Goal: Task Accomplishment & Management: Use online tool/utility

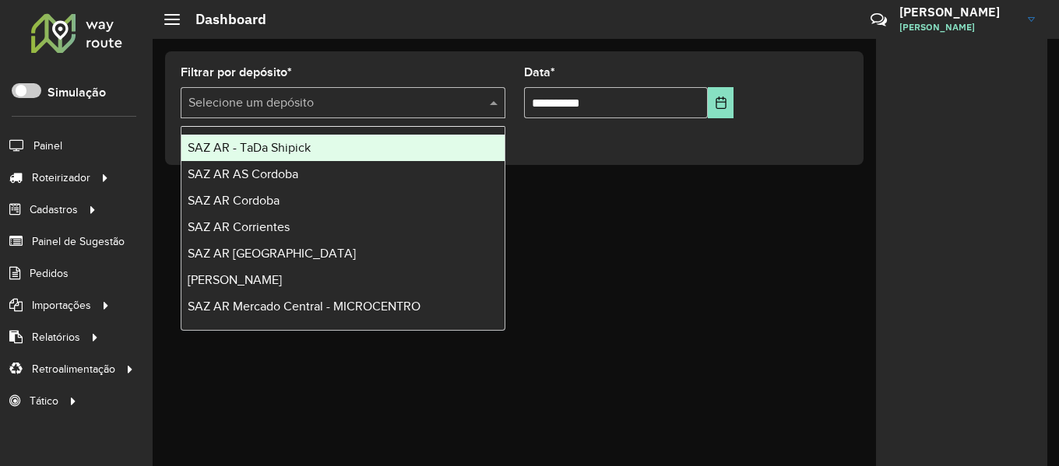
click at [480, 102] on div at bounding box center [343, 102] width 325 height 19
click at [367, 137] on div "SAZ AR - TaDa Shipick" at bounding box center [342, 148] width 323 height 26
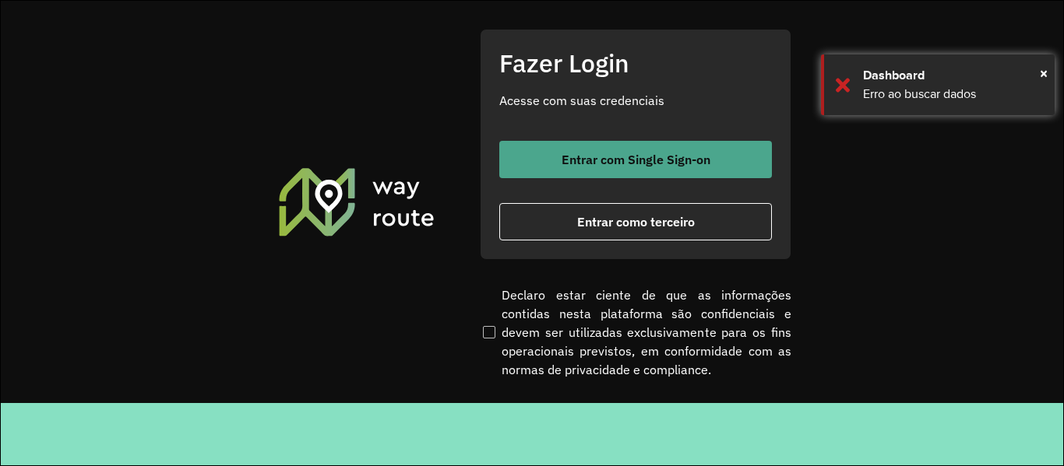
click at [610, 159] on span "Entrar com Single Sign-on" at bounding box center [635, 159] width 149 height 12
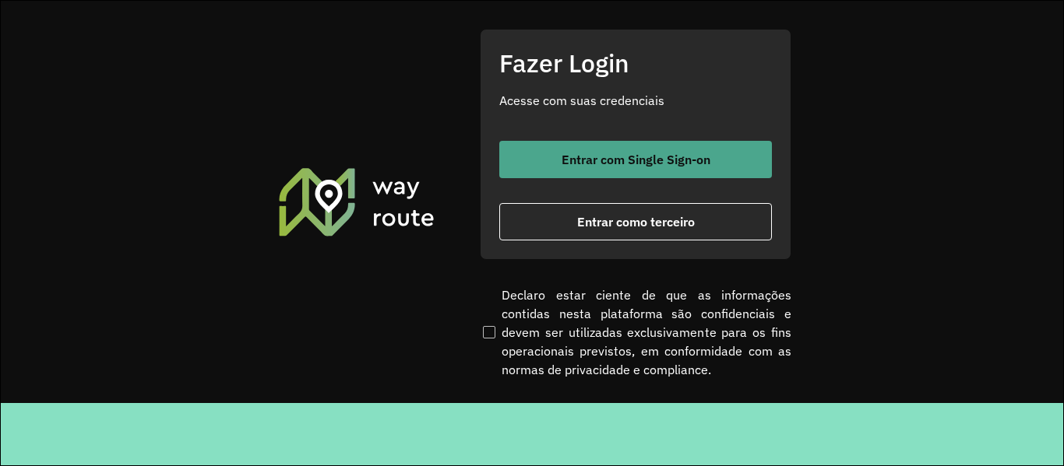
click at [621, 154] on span "Entrar com Single Sign-on" at bounding box center [635, 159] width 149 height 12
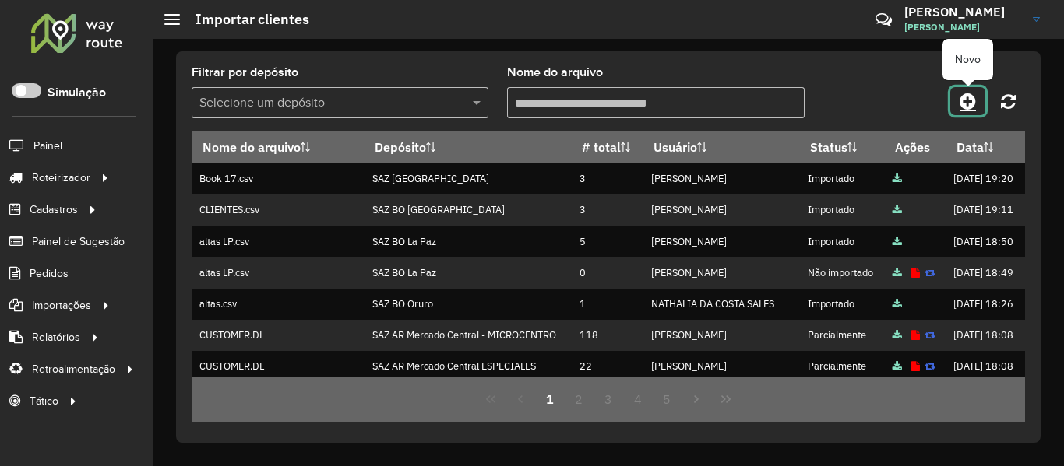
click at [962, 100] on icon at bounding box center [967, 101] width 16 height 19
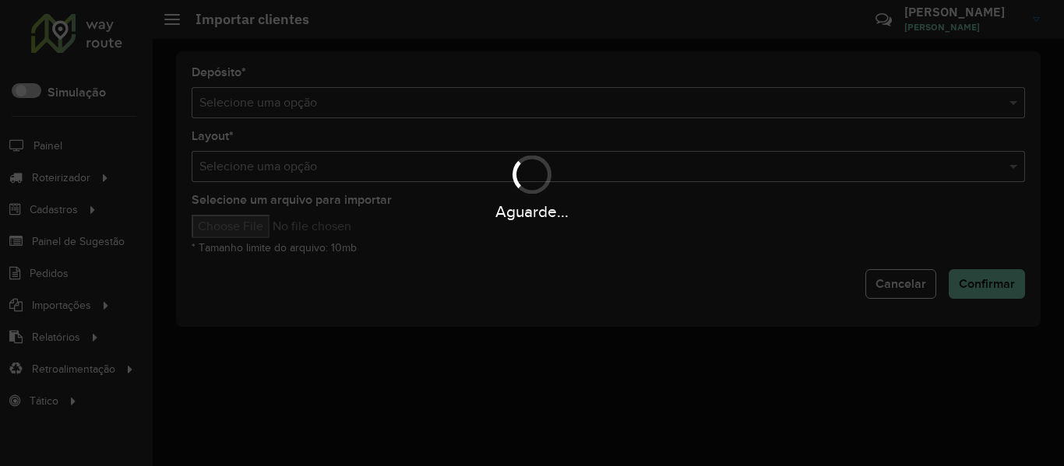
click at [617, 100] on div "Aguarde..." at bounding box center [532, 233] width 1064 height 466
click at [617, 100] on input "text" at bounding box center [592, 103] width 786 height 19
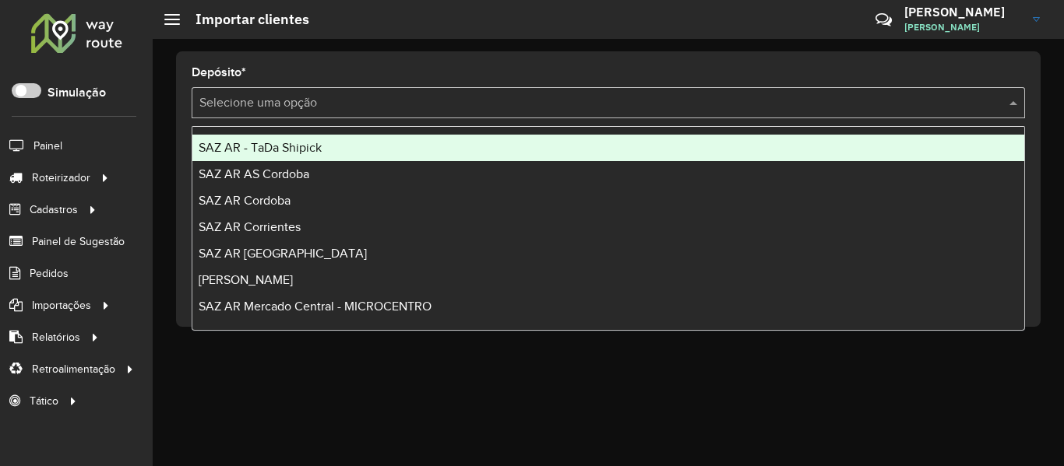
click at [617, 100] on input "text" at bounding box center [592, 103] width 786 height 19
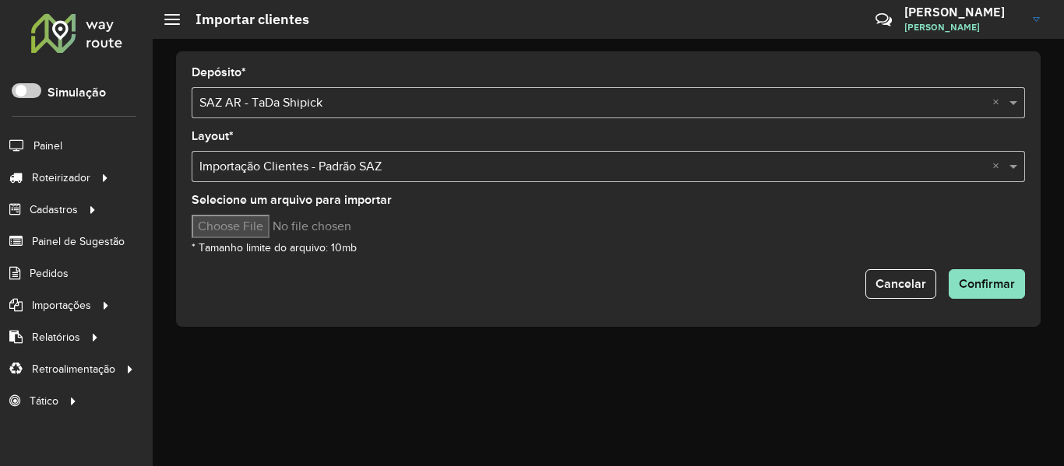
click at [259, 228] on input "Selecione um arquivo para importar" at bounding box center [324, 226] width 265 height 23
type input "**********"
click at [600, 256] on div "Selecione um arquivo para importar * Tamanho limite do arquivo: 10mb" at bounding box center [608, 226] width 833 height 62
click at [837, 254] on div "Selecione um arquivo para importar * Tamanho limite do arquivo: 10mb" at bounding box center [608, 226] width 833 height 62
click at [996, 283] on span "Confirmar" at bounding box center [986, 283] width 56 height 13
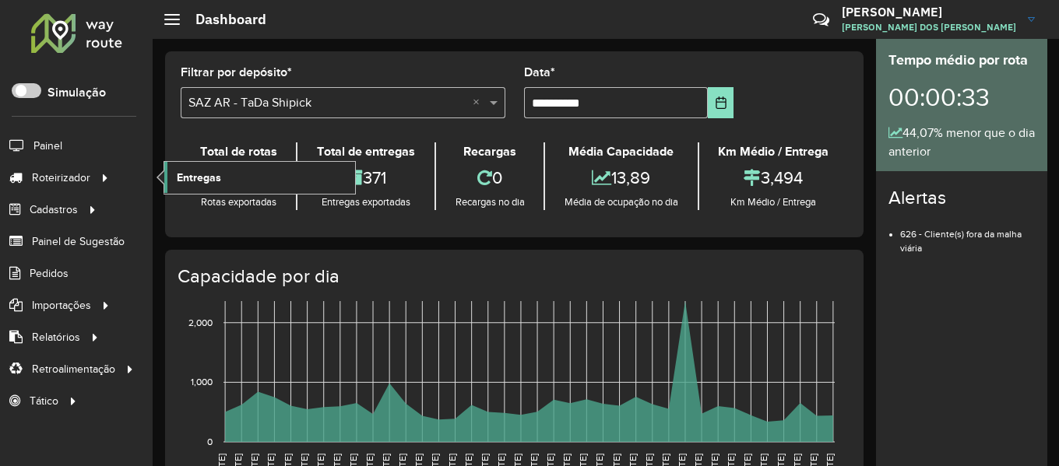
click at [218, 176] on span "Entregas" at bounding box center [199, 178] width 44 height 16
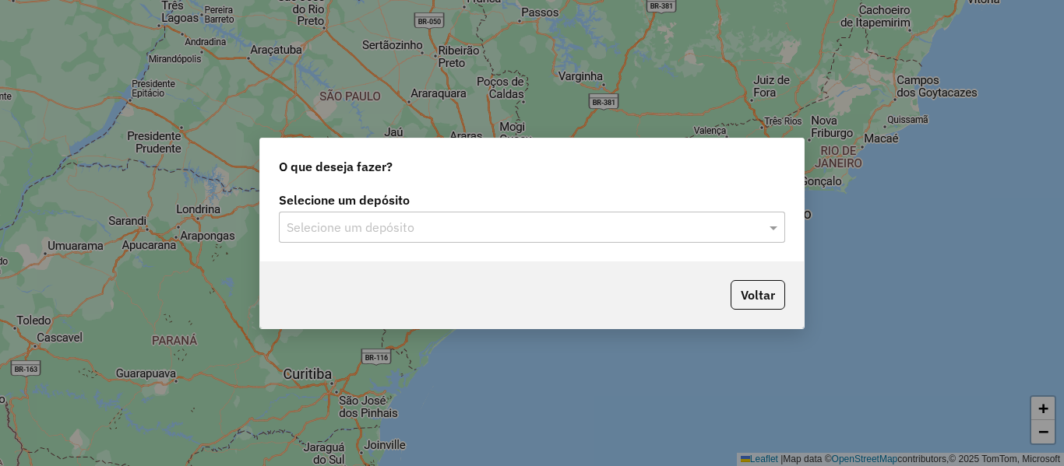
click at [392, 230] on input "text" at bounding box center [516, 228] width 459 height 19
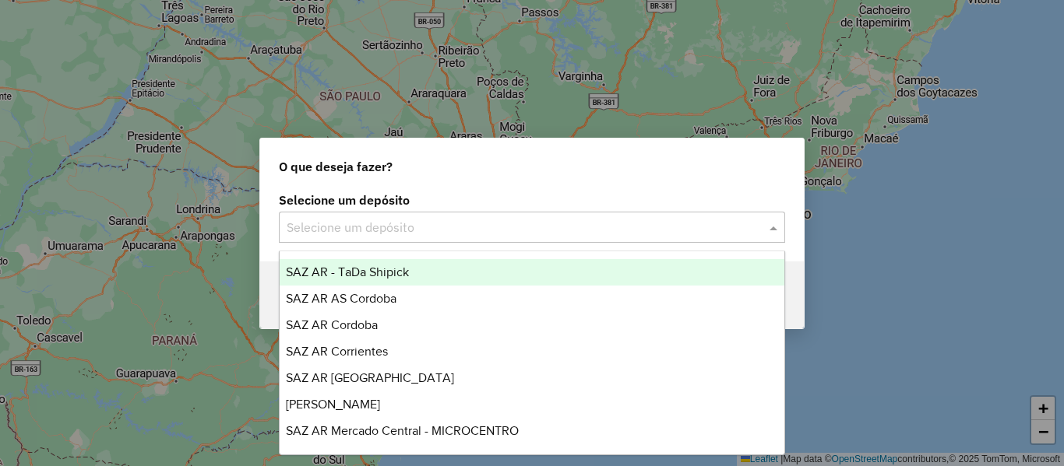
click at [394, 278] on span "SAZ AR - TaDa Shipick" at bounding box center [347, 272] width 123 height 13
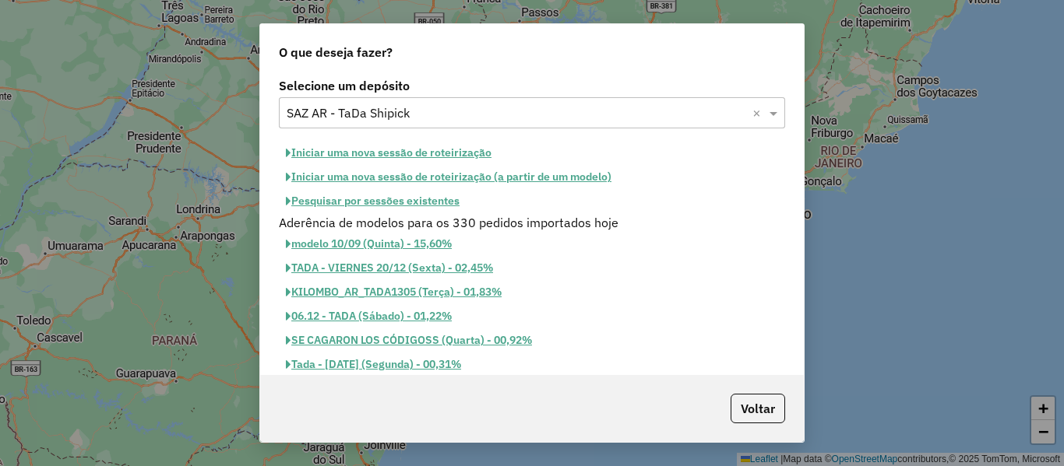
click at [380, 146] on button "Iniciar uma nova sessão de roteirização" at bounding box center [389, 153] width 220 height 24
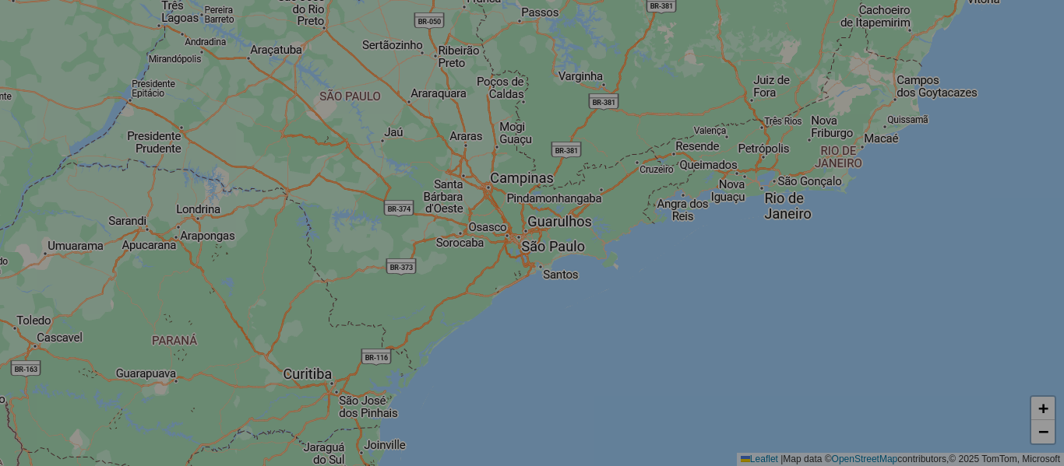
select select "*"
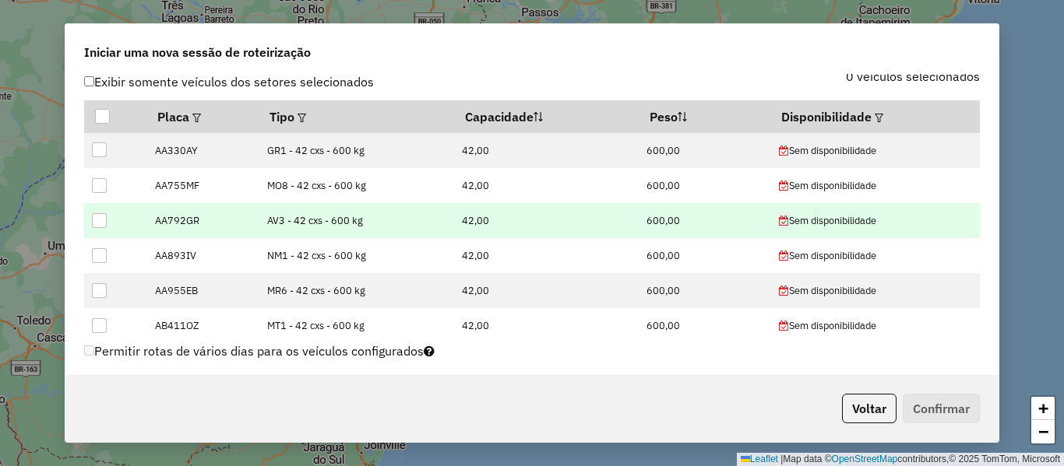
scroll to position [545, 0]
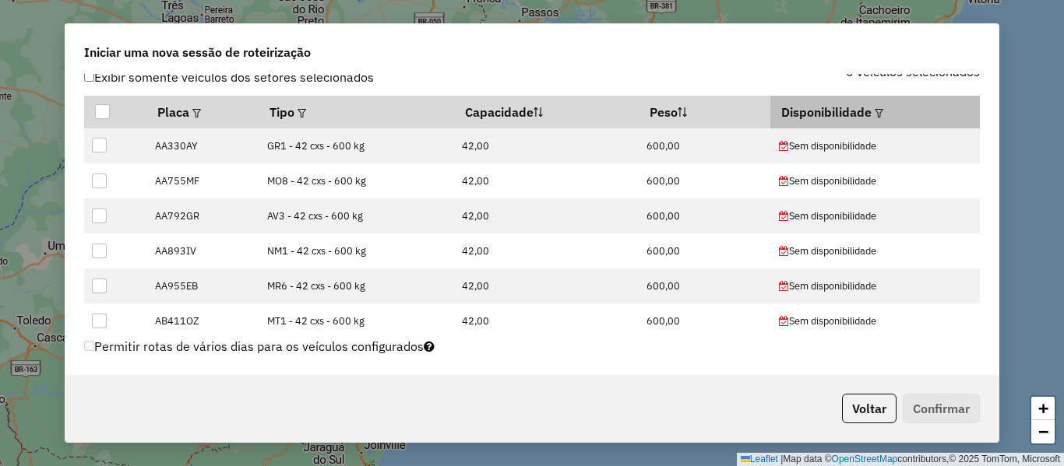
click at [873, 106] on div at bounding box center [877, 112] width 12 height 19
click at [874, 109] on em at bounding box center [878, 113] width 9 height 9
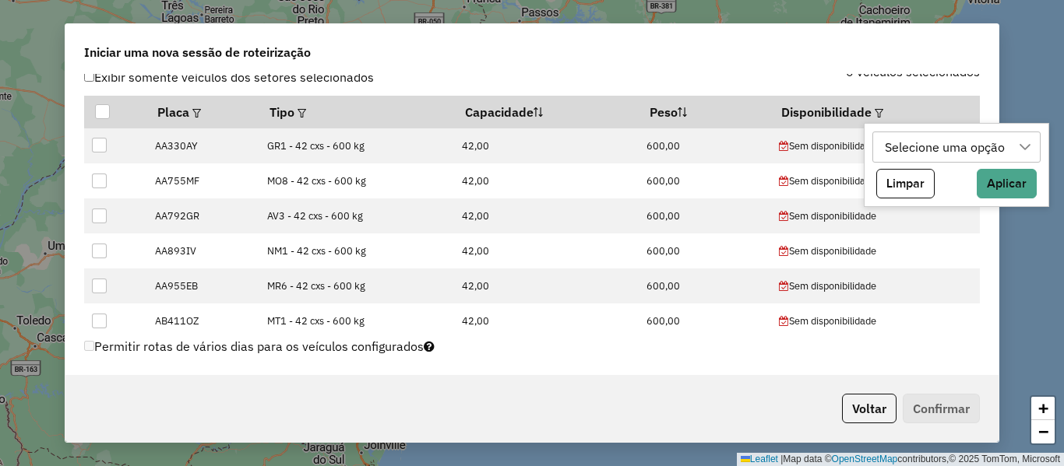
click at [962, 162] on div "Selecione uma opção" at bounding box center [955, 147] width 167 height 31
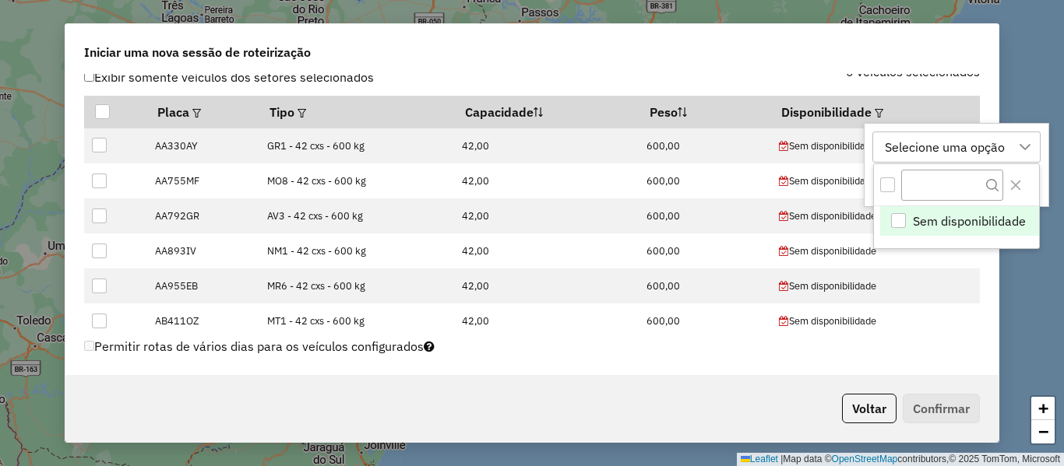
drag, startPoint x: 1012, startPoint y: 132, endPoint x: 990, endPoint y: 132, distance: 22.6
click at [1010, 132] on div at bounding box center [1025, 147] width 30 height 30
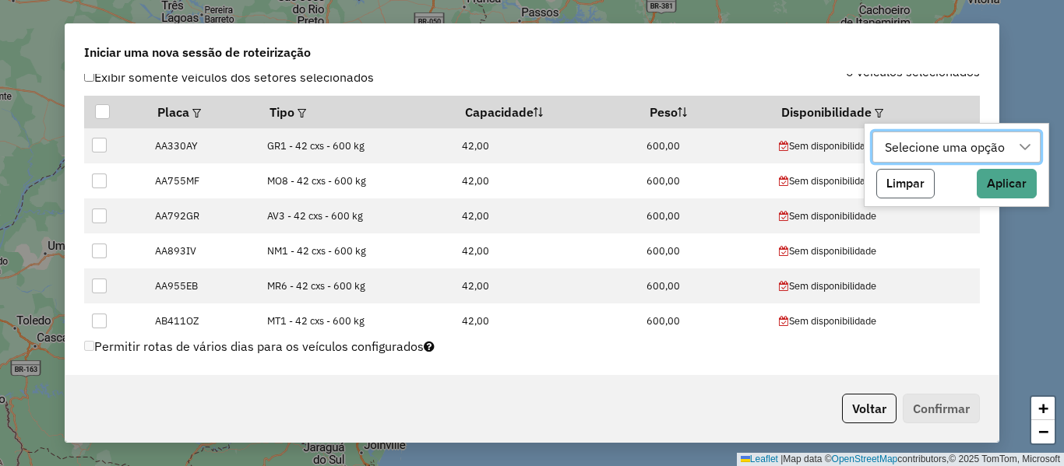
click at [902, 179] on button "Limpar" at bounding box center [905, 184] width 58 height 30
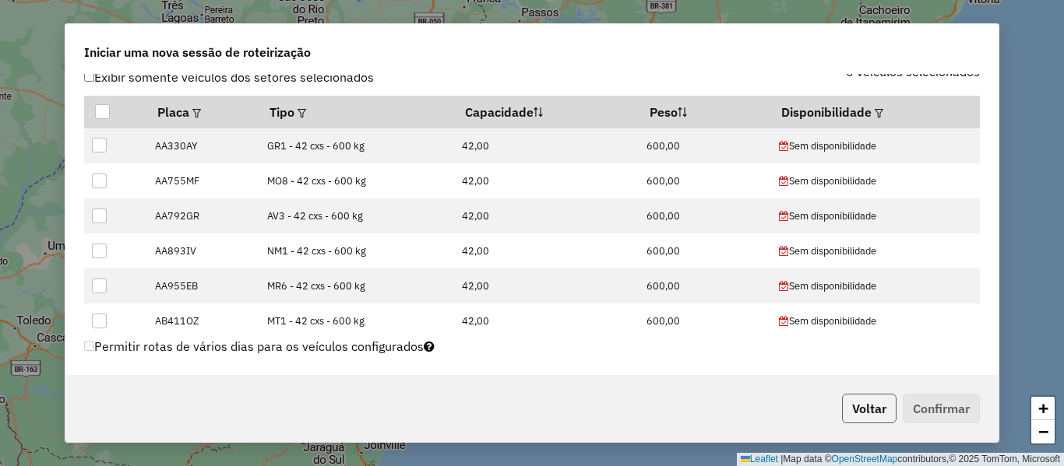
click at [881, 409] on button "Voltar" at bounding box center [869, 409] width 55 height 30
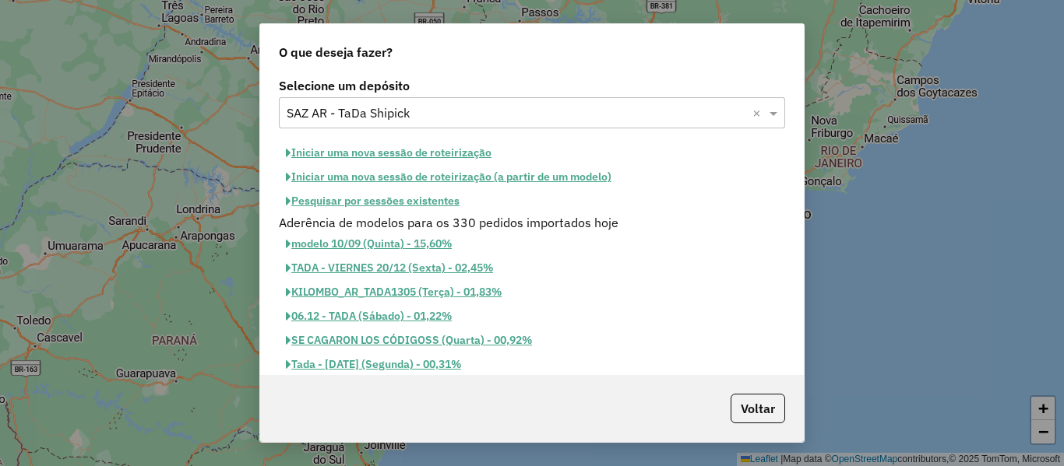
click at [450, 202] on button "Pesquisar por sessões existentes" at bounding box center [373, 201] width 188 height 24
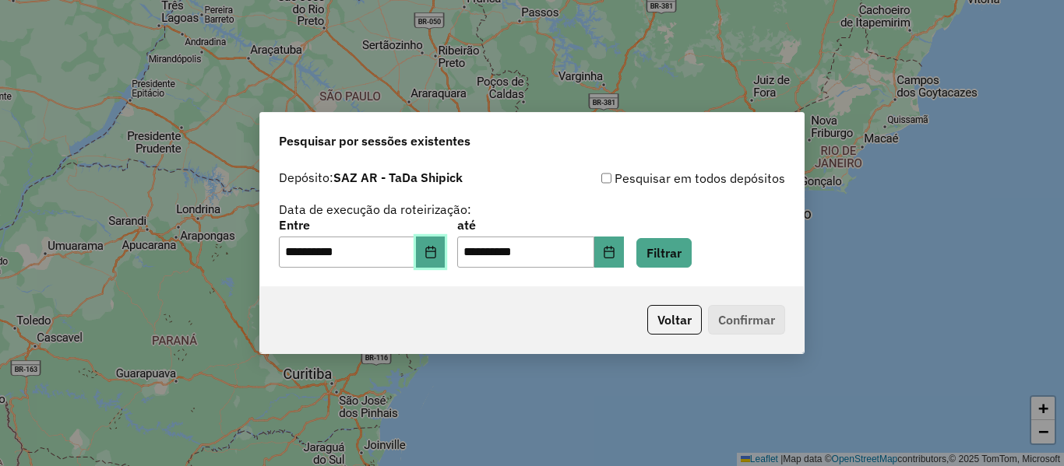
click at [441, 240] on button "Choose Date" at bounding box center [431, 252] width 30 height 31
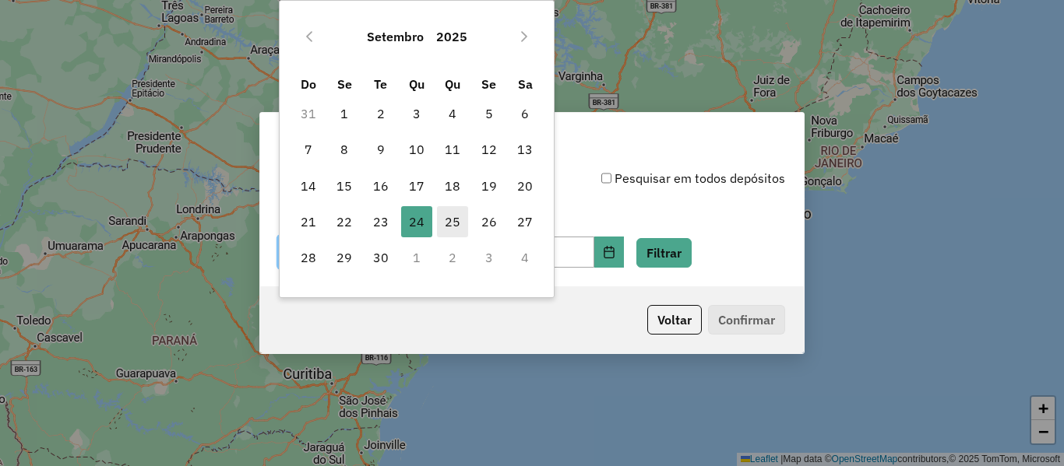
click at [448, 228] on span "25" at bounding box center [452, 221] width 31 height 31
type input "**********"
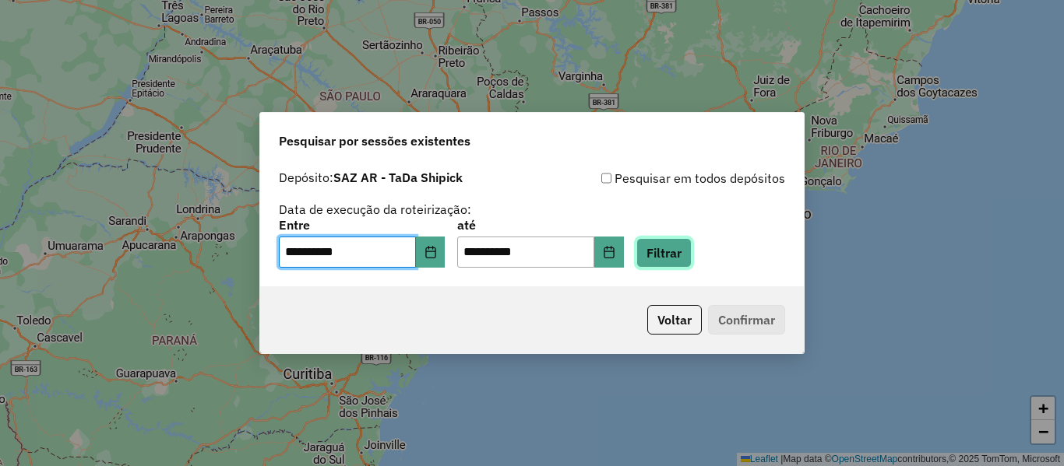
click at [687, 241] on button "Filtrar" at bounding box center [663, 253] width 55 height 30
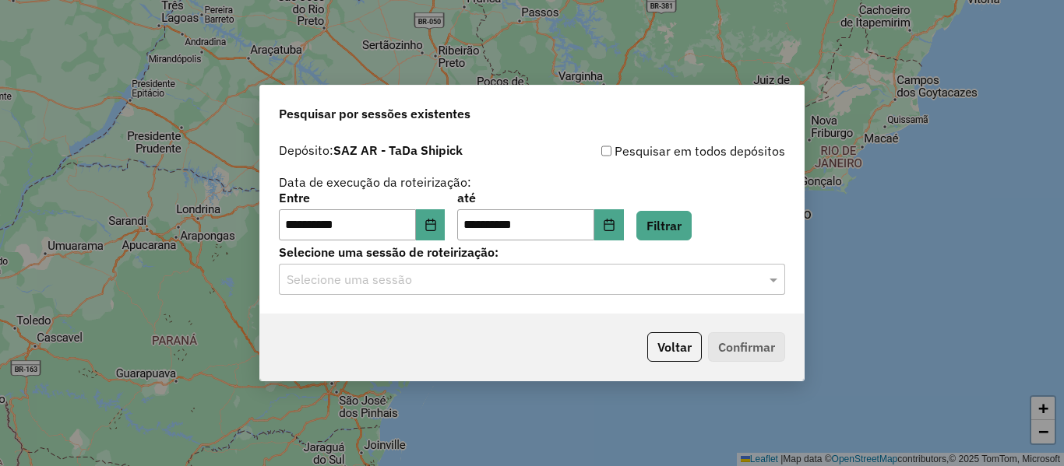
drag, startPoint x: 547, startPoint y: 307, endPoint x: 547, endPoint y: 298, distance: 8.6
click at [547, 298] on div "**********" at bounding box center [531, 224] width 543 height 178
click at [550, 288] on input "text" at bounding box center [516, 280] width 459 height 19
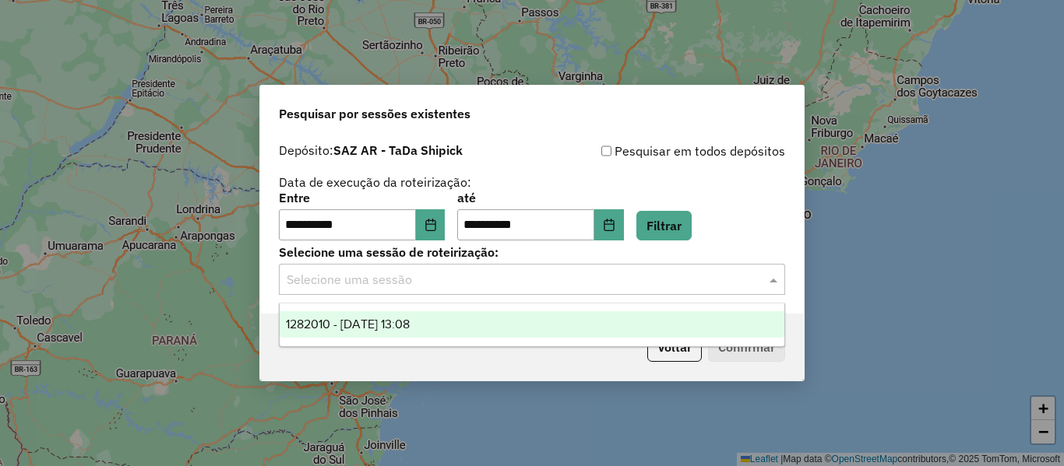
click at [410, 325] on span "1282010 - 25/09/2025 13:08" at bounding box center [348, 324] width 124 height 13
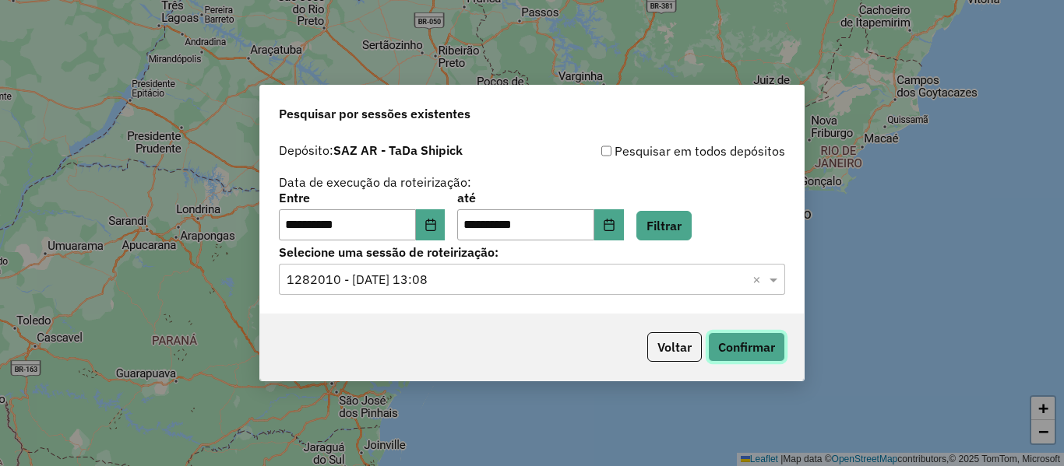
click at [740, 344] on button "Confirmar" at bounding box center [746, 347] width 77 height 30
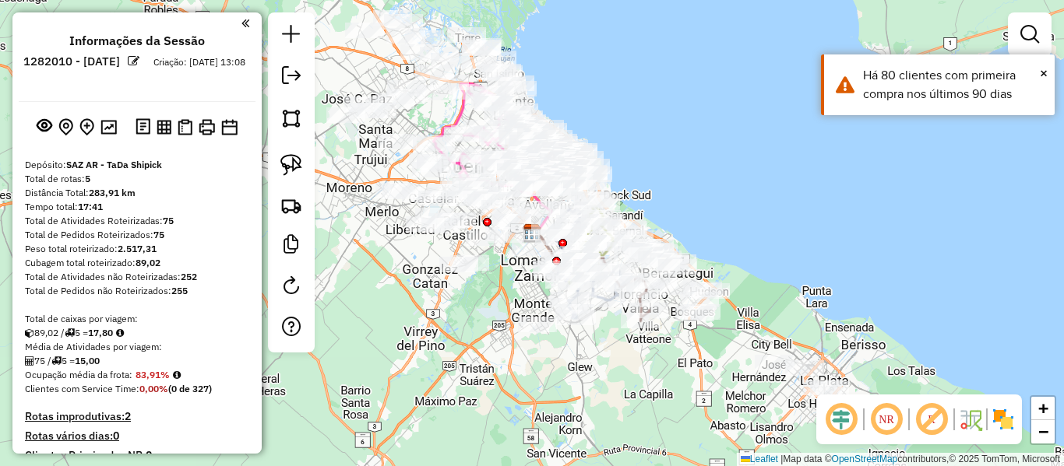
click at [728, 152] on div "Rota 2 - Placa RECAP1 553385 - Micaela D [PERSON_NAME] de atendimento Grade de …" at bounding box center [532, 233] width 1064 height 466
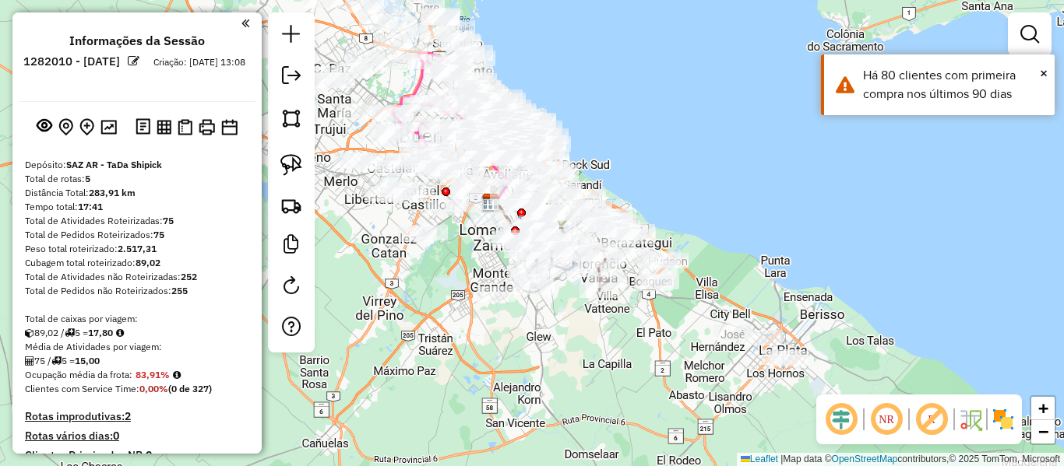
drag, startPoint x: 771, startPoint y: 202, endPoint x: 730, endPoint y: 171, distance: 51.7
click at [730, 171] on div "Janela de atendimento Grade de atendimento Capacidade Transportadoras Veículos …" at bounding box center [532, 233] width 1064 height 466
click at [1008, 423] on img at bounding box center [1002, 419] width 25 height 25
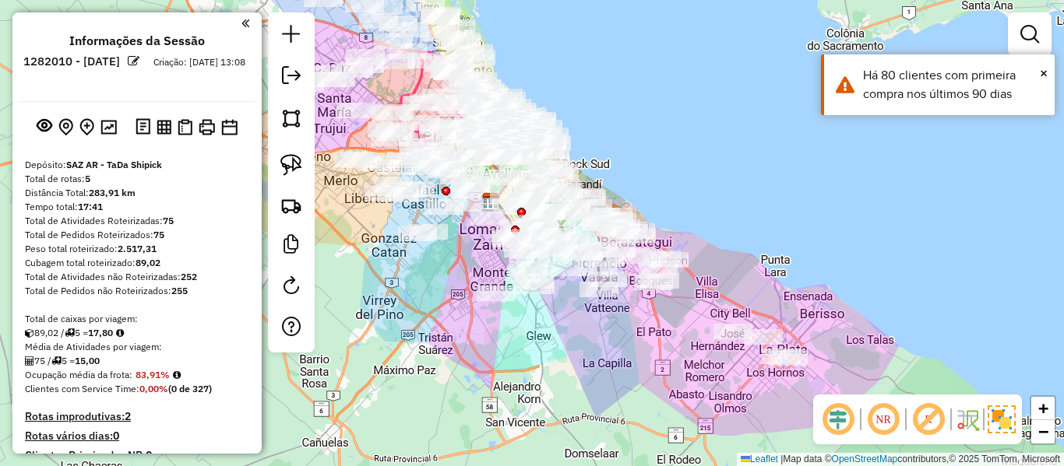
click at [742, 382] on div "Janela de atendimento Grade de atendimento Capacidade Transportadoras Veículos …" at bounding box center [532, 233] width 1064 height 466
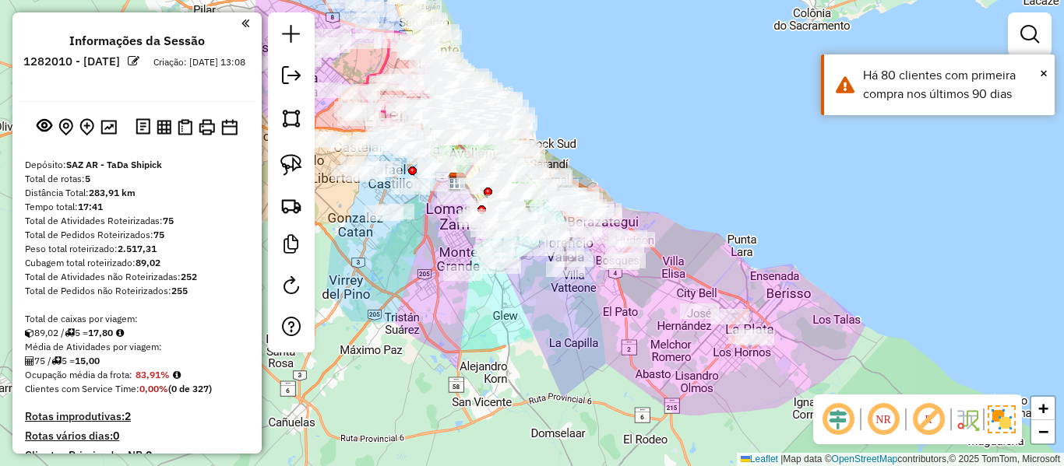
drag, startPoint x: 740, startPoint y: 405, endPoint x: 642, endPoint y: 351, distance: 112.5
click at [642, 351] on div "Janela de atendimento Grade de atendimento Capacidade Transportadoras Veículos …" at bounding box center [532, 233] width 1064 height 466
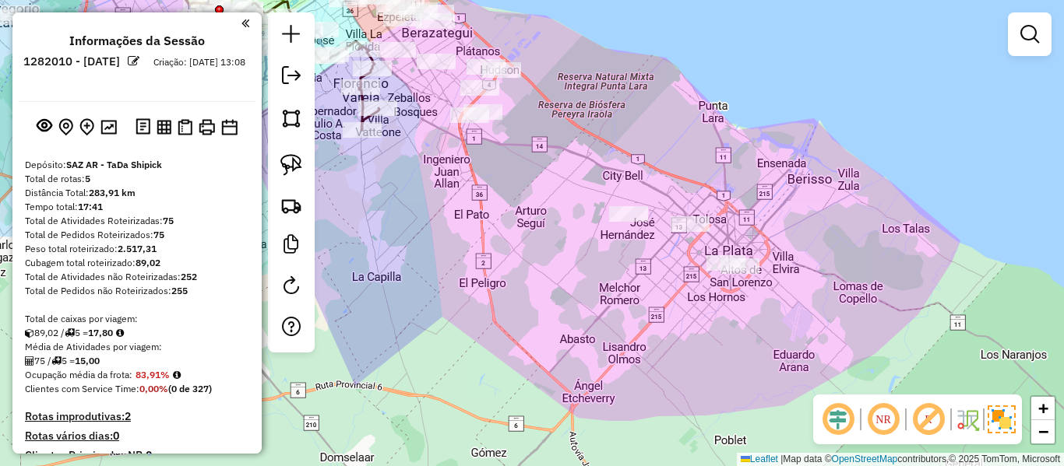
drag, startPoint x: 607, startPoint y: 297, endPoint x: 616, endPoint y: 331, distance: 35.3
click at [618, 333] on div "Janela de atendimento Grade de atendimento Capacidade Transportadoras Veículos …" at bounding box center [532, 233] width 1064 height 466
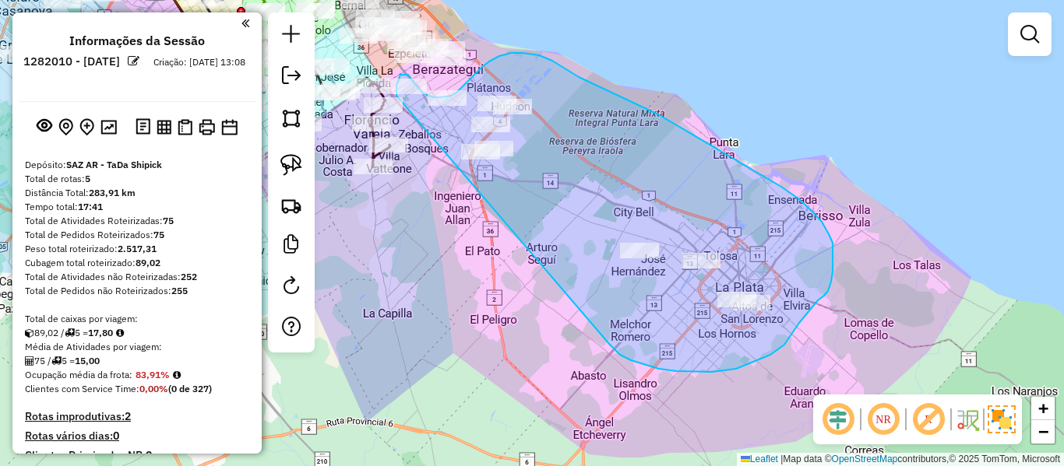
drag, startPoint x: 631, startPoint y: 360, endPoint x: 441, endPoint y: 185, distance: 258.9
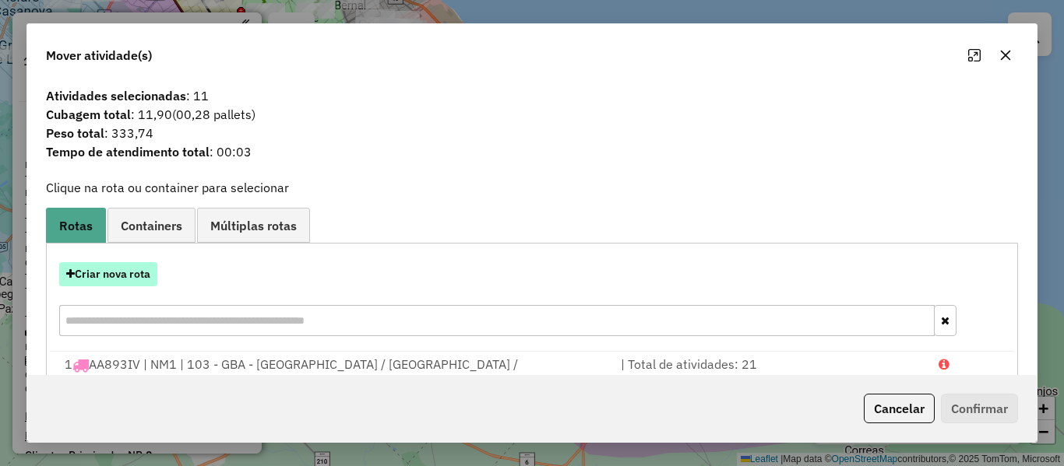
click at [124, 276] on button "Criar nova rota" at bounding box center [108, 274] width 98 height 24
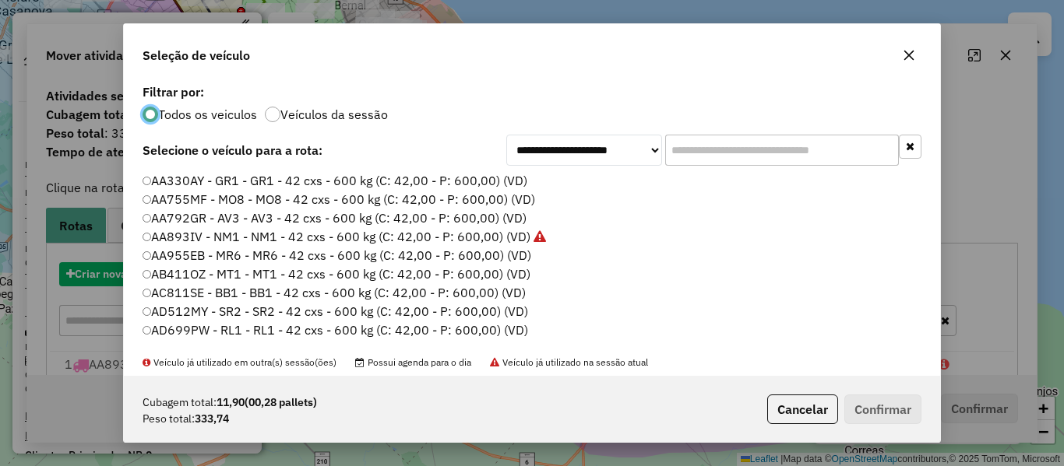
scroll to position [9, 5]
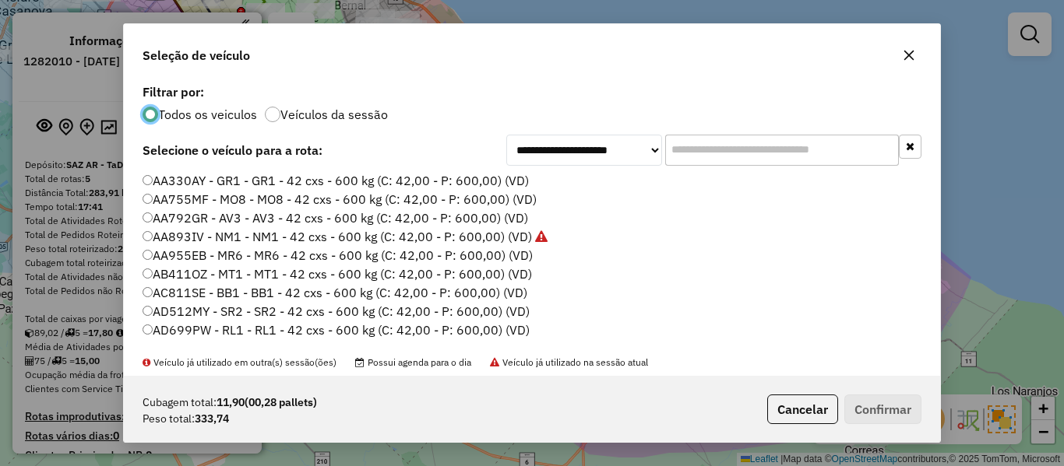
click at [341, 118] on label "Veículos da sessão" at bounding box center [333, 114] width 107 height 12
click at [478, 178] on label "AA330AY - GR1 - GR1 - 42 cxs - 600 kg (C: 42,00 - P: 600,00) (VD)" at bounding box center [335, 180] width 386 height 19
click at [887, 422] on button "Confirmar" at bounding box center [882, 410] width 77 height 30
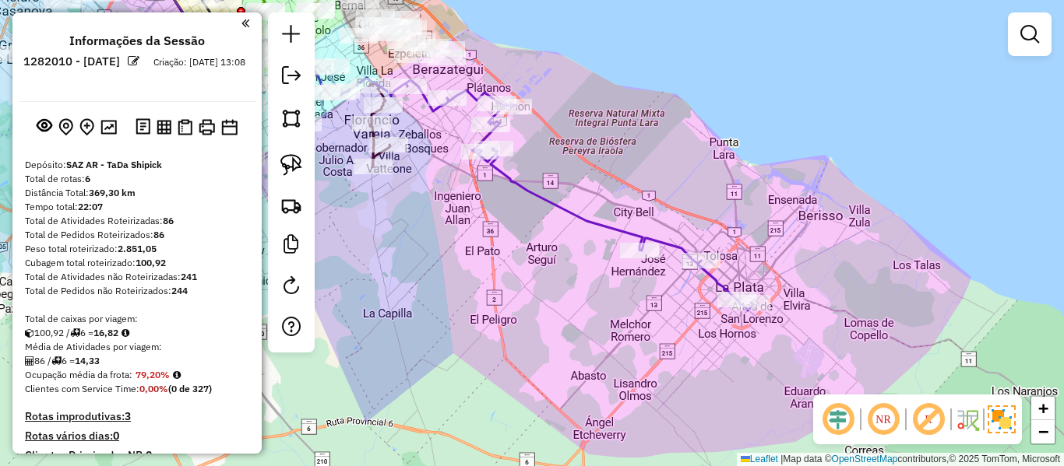
click at [533, 202] on icon at bounding box center [579, 195] width 347 height 230
select select "**********"
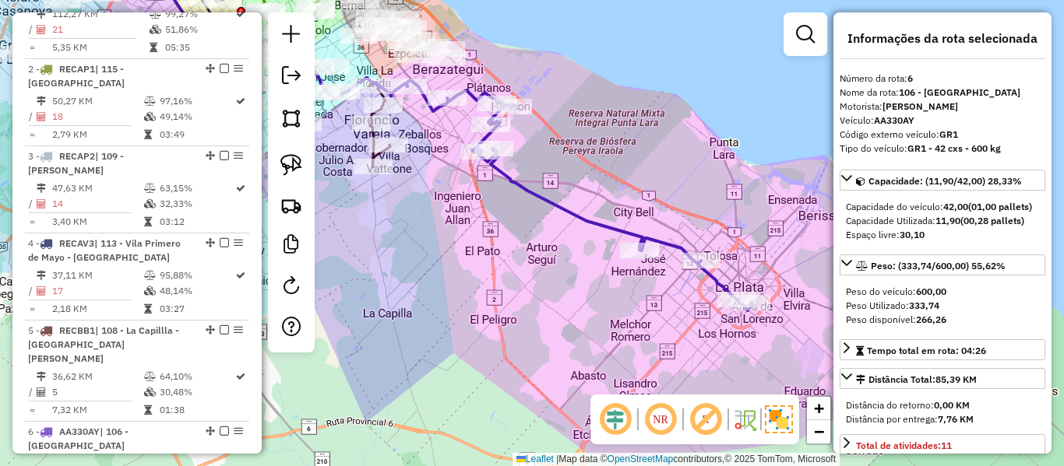
scroll to position [988, 0]
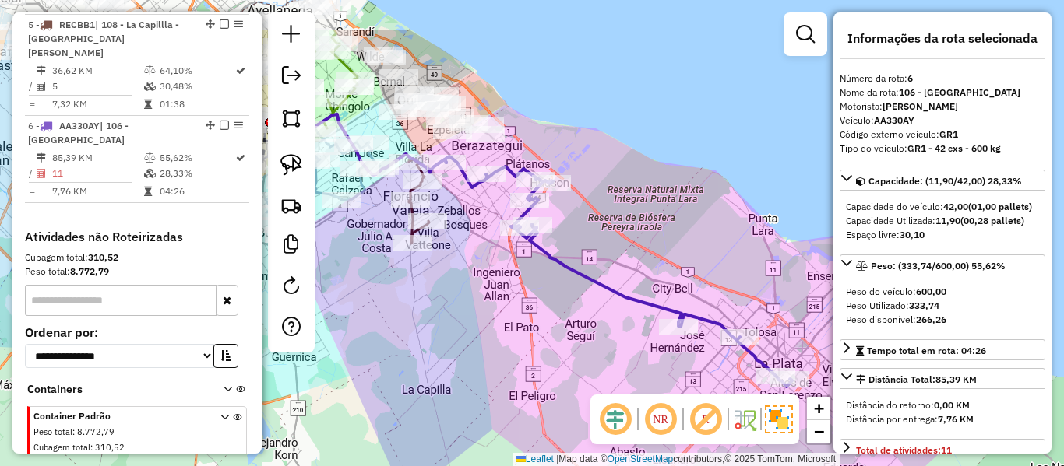
drag, startPoint x: 558, startPoint y: 149, endPoint x: 600, endPoint y: 230, distance: 90.9
click at [600, 230] on div "Janela de atendimento Grade de atendimento Capacidade Transportadoras Veículos …" at bounding box center [532, 233] width 1064 height 466
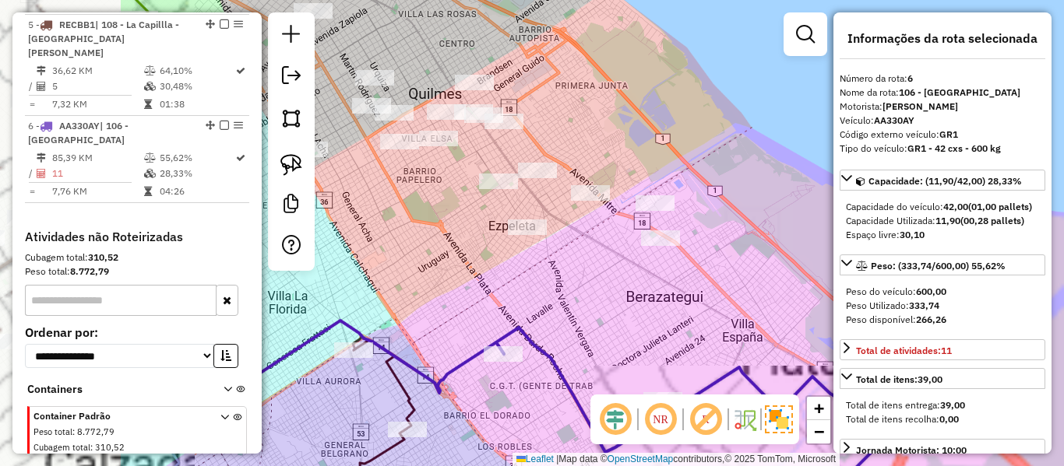
drag, startPoint x: 498, startPoint y: 216, endPoint x: 730, endPoint y: 248, distance: 233.3
click at [730, 248] on div "Janela de atendimento Grade de atendimento Capacidade Transportadoras Veículos …" at bounding box center [532, 233] width 1064 height 466
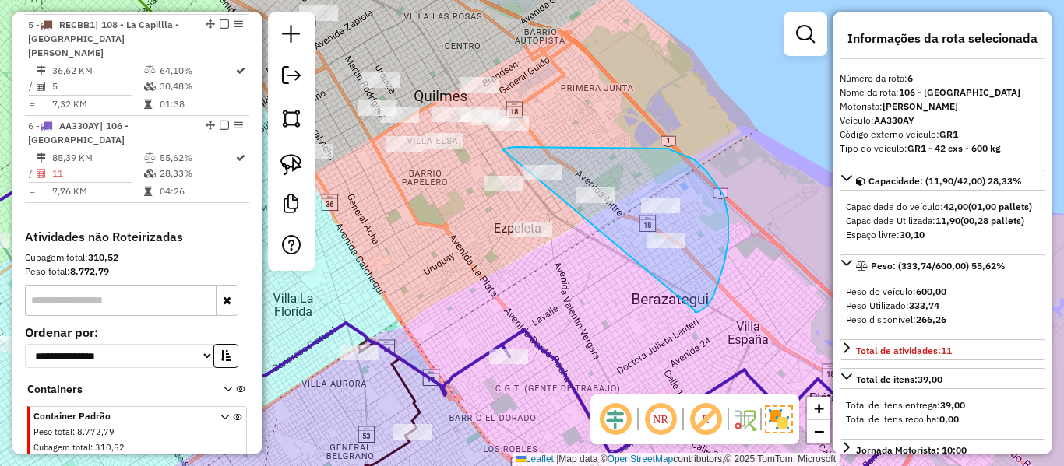
drag, startPoint x: 718, startPoint y: 283, endPoint x: 451, endPoint y: 223, distance: 273.7
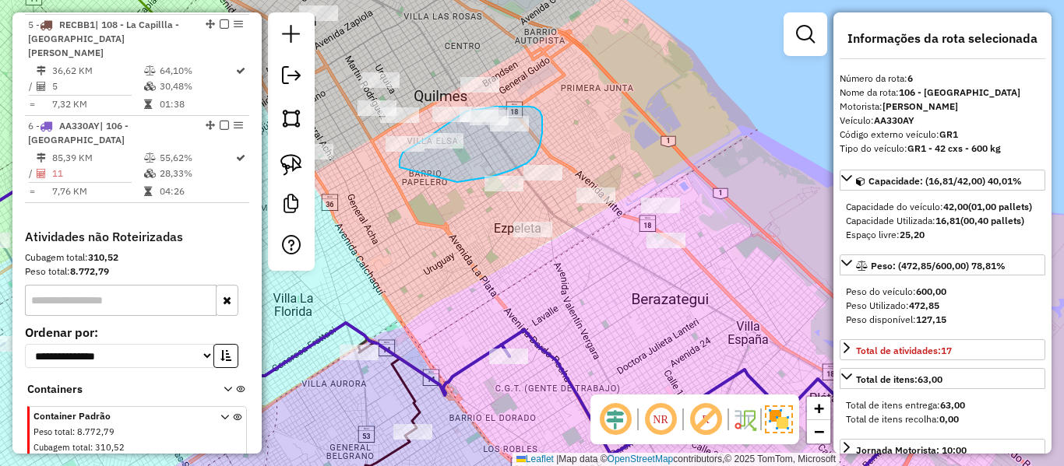
drag, startPoint x: 457, startPoint y: 182, endPoint x: 399, endPoint y: 168, distance: 59.3
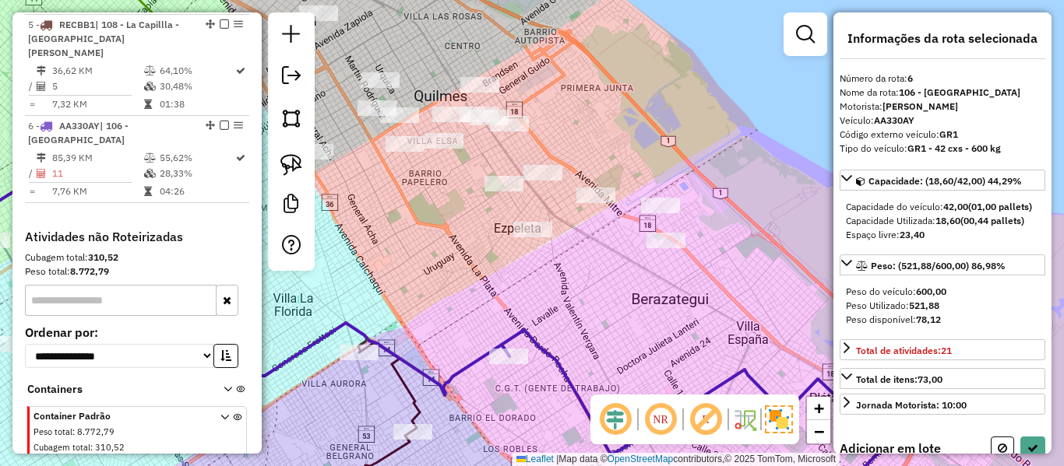
select select "**********"
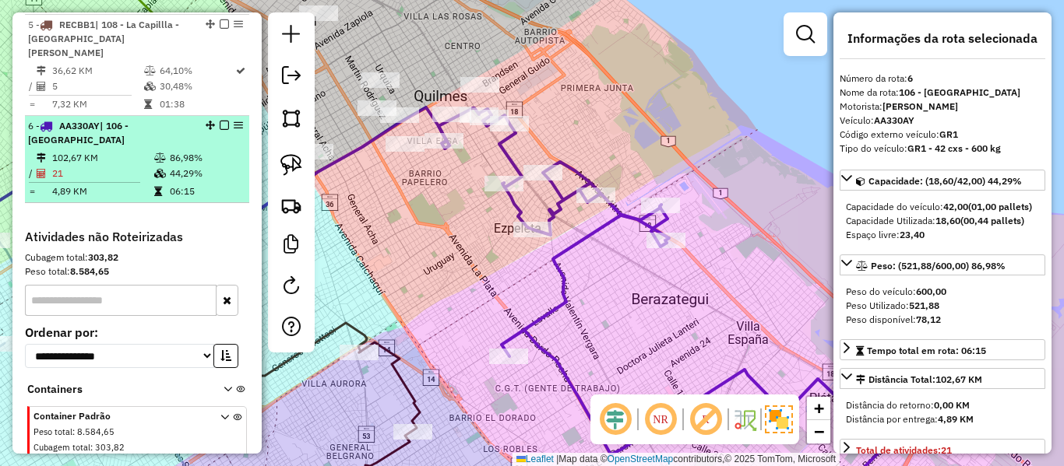
click at [220, 121] on em at bounding box center [224, 125] width 9 height 9
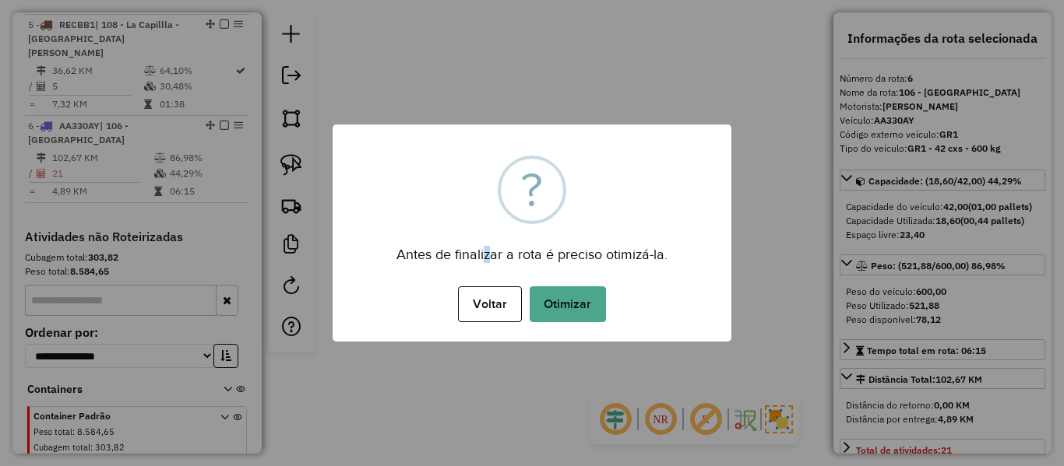
drag, startPoint x: 487, startPoint y: 238, endPoint x: 521, endPoint y: 280, distance: 53.7
click at [491, 241] on div "Antes de finalizar a rota é preciso otimizá-la." at bounding box center [531, 249] width 399 height 35
click at [543, 308] on button "Otimizar" at bounding box center [567, 305] width 76 height 36
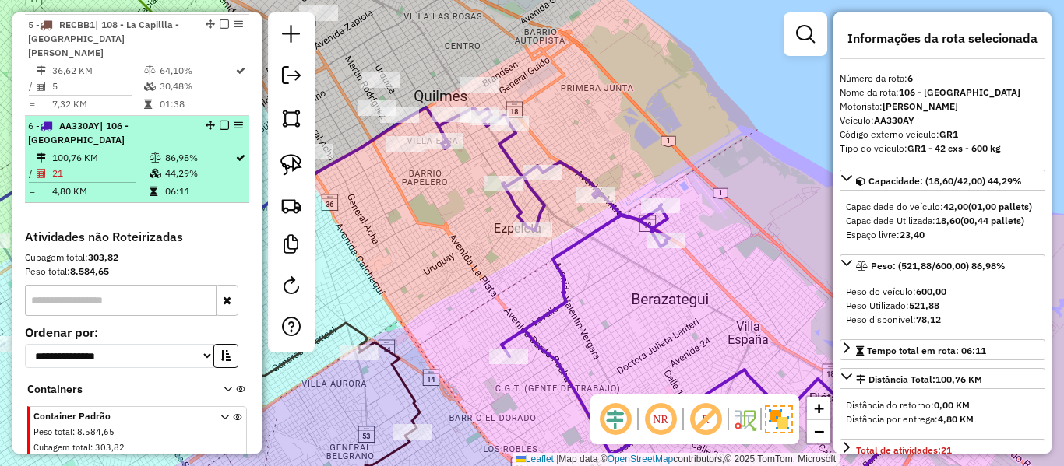
click at [220, 121] on em at bounding box center [224, 125] width 9 height 9
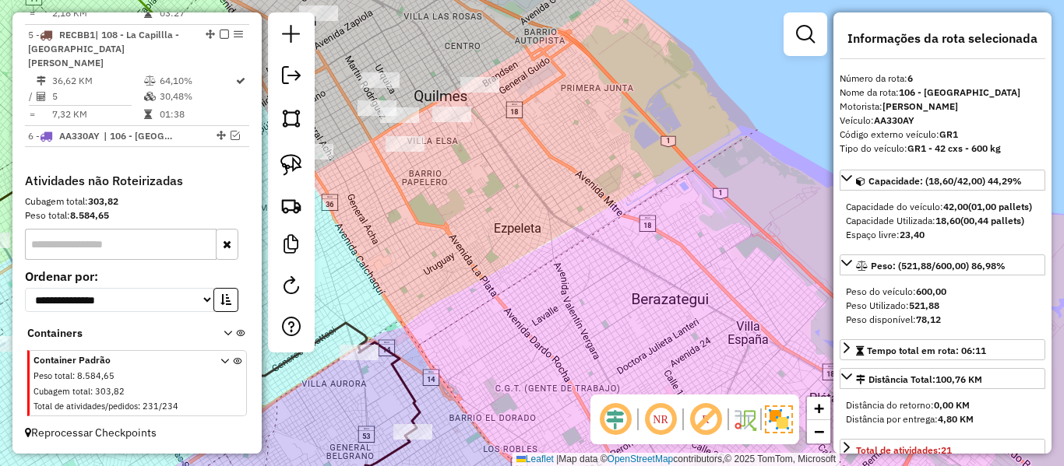
scroll to position [936, 0]
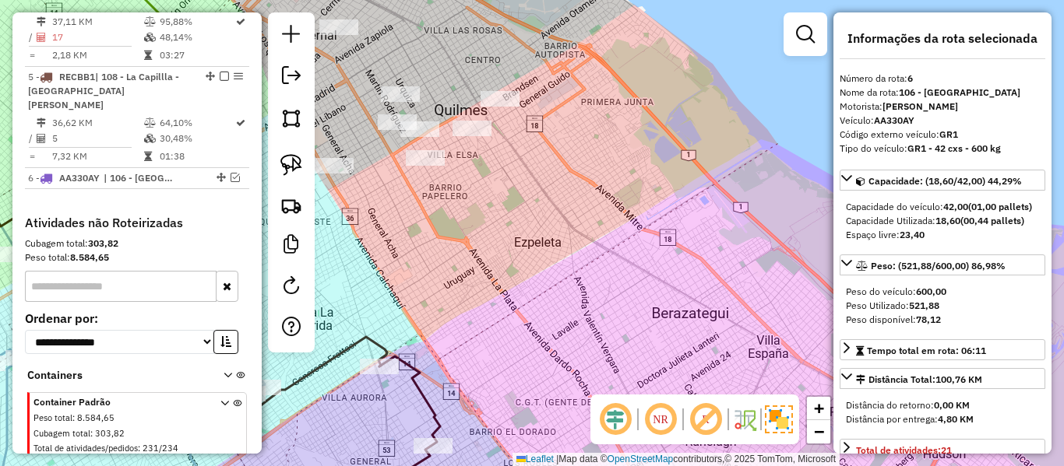
drag, startPoint x: 489, startPoint y: 239, endPoint x: 645, endPoint y: 290, distance: 163.7
click at [606, 288] on div "Janela de atendimento Grade de atendimento Capacidade Transportadoras Veículos …" at bounding box center [532, 233] width 1064 height 466
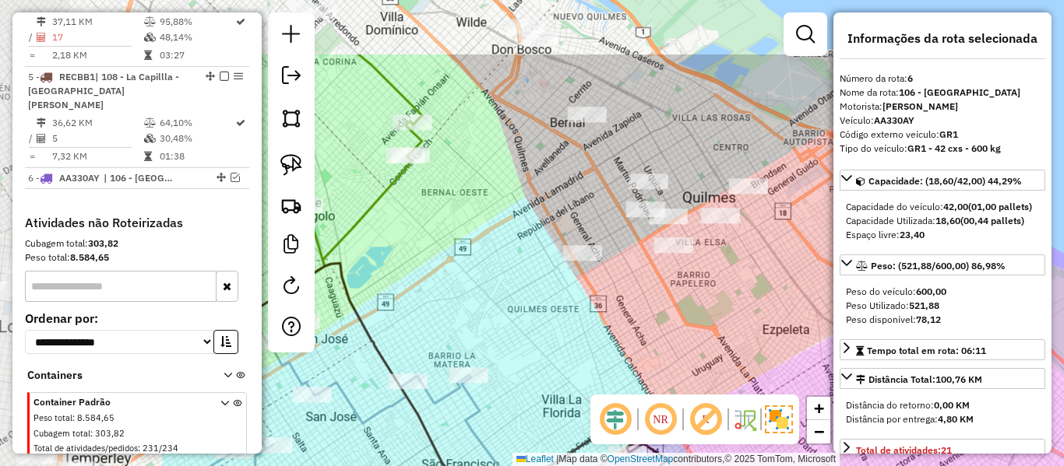
click at [663, 317] on div "Janela de atendimento Grade de atendimento Capacidade Transportadoras Veículos …" at bounding box center [532, 233] width 1064 height 466
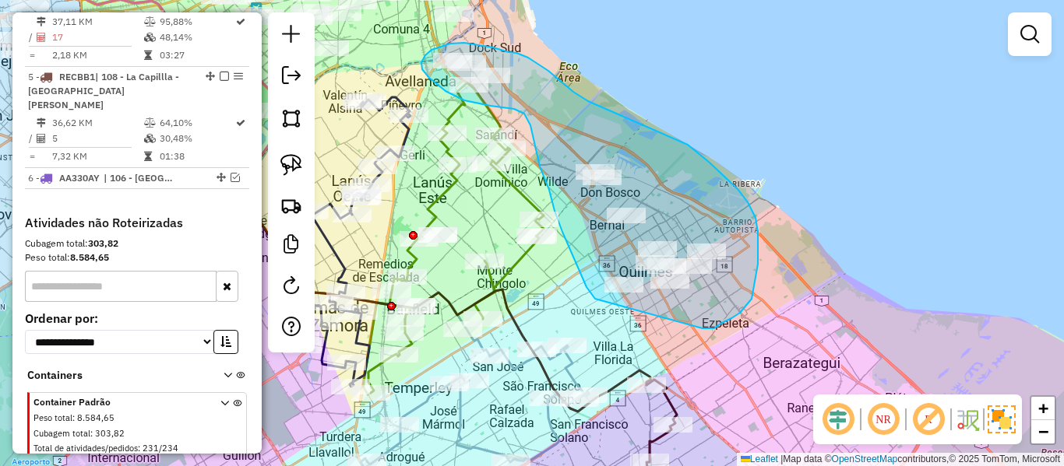
drag, startPoint x: 706, startPoint y: 329, endPoint x: 603, endPoint y: 308, distance: 104.7
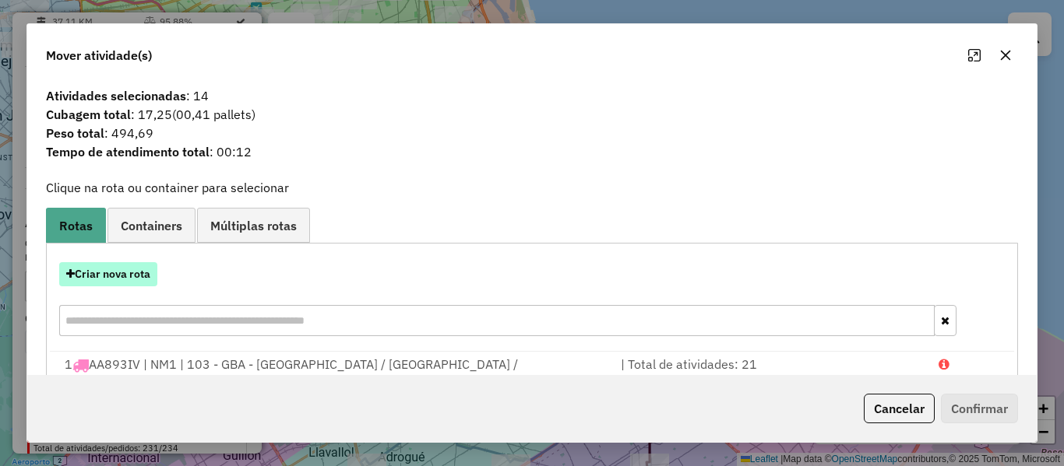
click at [141, 274] on button "Criar nova rota" at bounding box center [108, 274] width 98 height 24
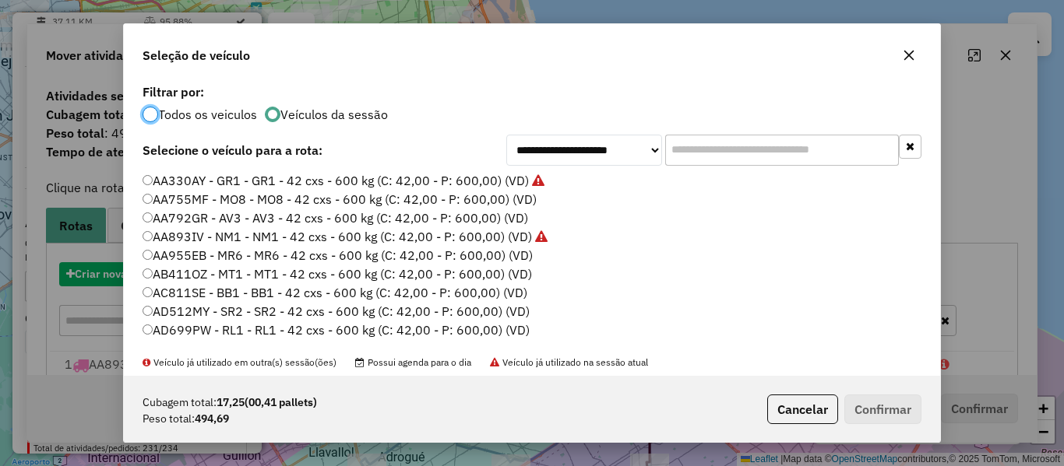
scroll to position [9, 5]
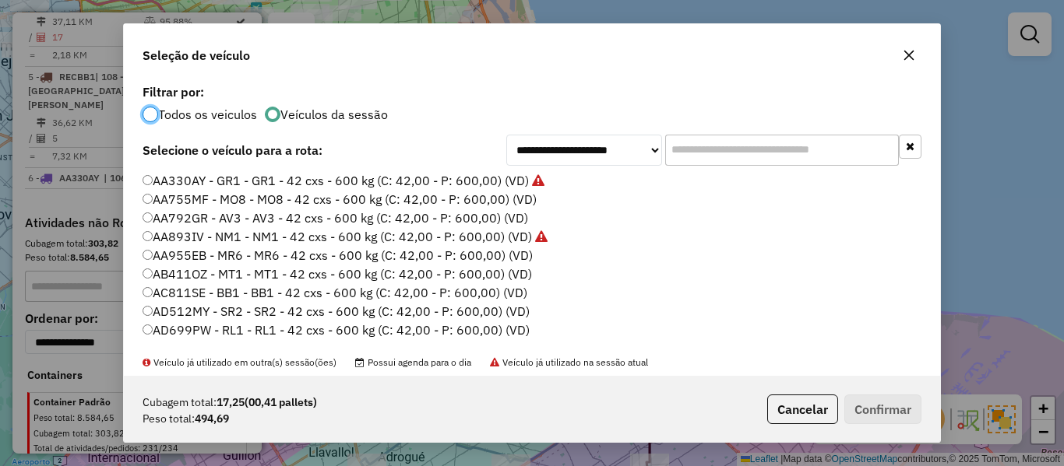
click at [519, 199] on label "AA755MF - MO8 - MO8 - 42 cxs - 600 kg (C: 42,00 - P: 600,00) (VD)" at bounding box center [339, 199] width 394 height 19
click at [885, 410] on button "Confirmar" at bounding box center [882, 410] width 77 height 30
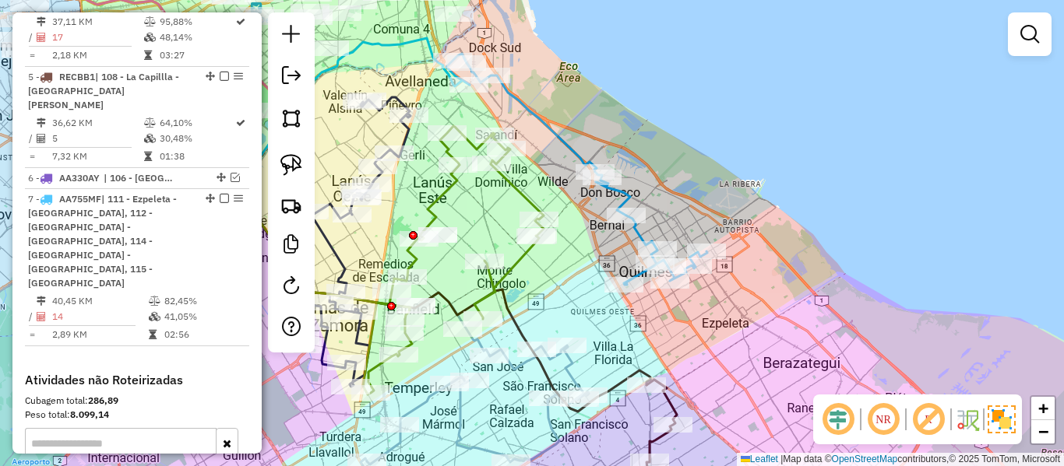
scroll to position [988, 0]
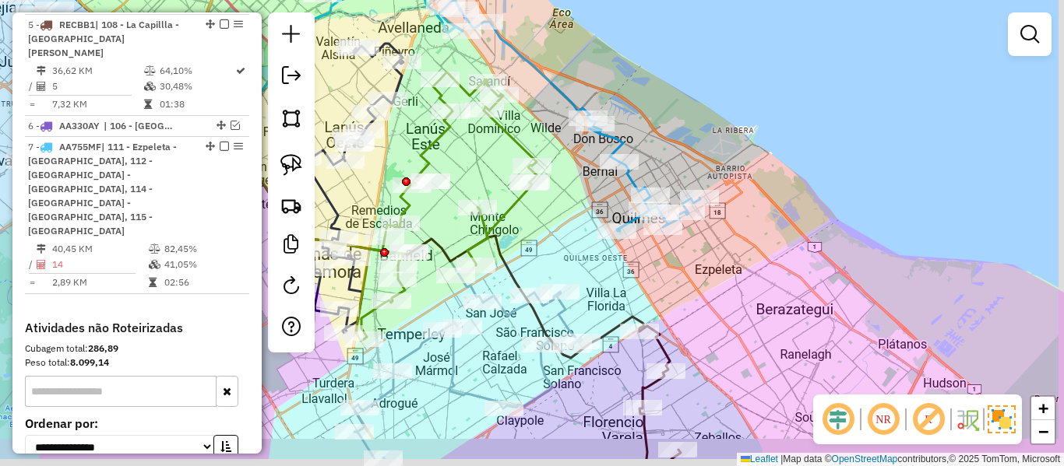
drag, startPoint x: 745, startPoint y: 214, endPoint x: 737, endPoint y: 157, distance: 57.4
click at [737, 157] on div "Janela de atendimento Grade de atendimento Capacidade Transportadoras Veículos …" at bounding box center [532, 233] width 1064 height 466
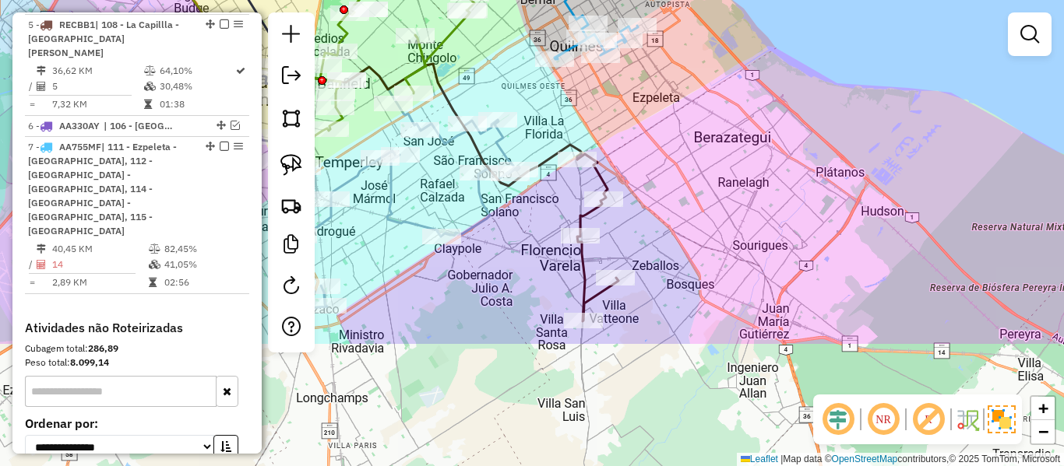
drag, startPoint x: 687, startPoint y: 104, endPoint x: 675, endPoint y: 71, distance: 34.7
click at [675, 71] on div "Janela de atendimento Grade de atendimento Capacidade Transportadoras Veículos …" at bounding box center [532, 233] width 1064 height 466
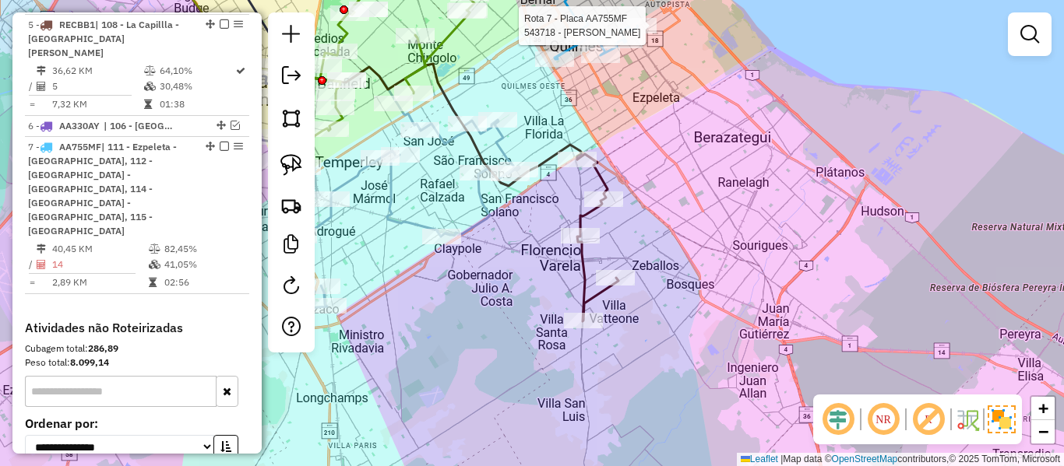
click at [583, 271] on icon at bounding box center [597, 237] width 41 height 167
select select "**********"
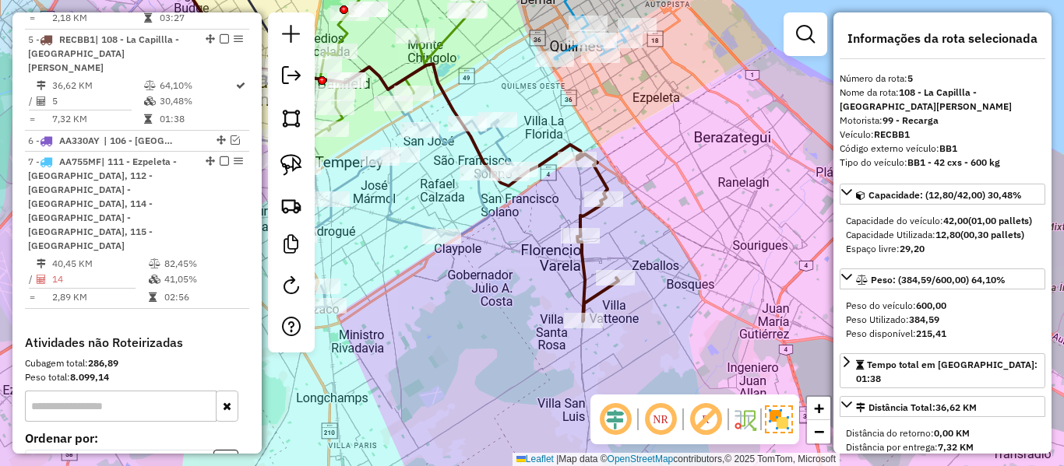
scroll to position [962, 0]
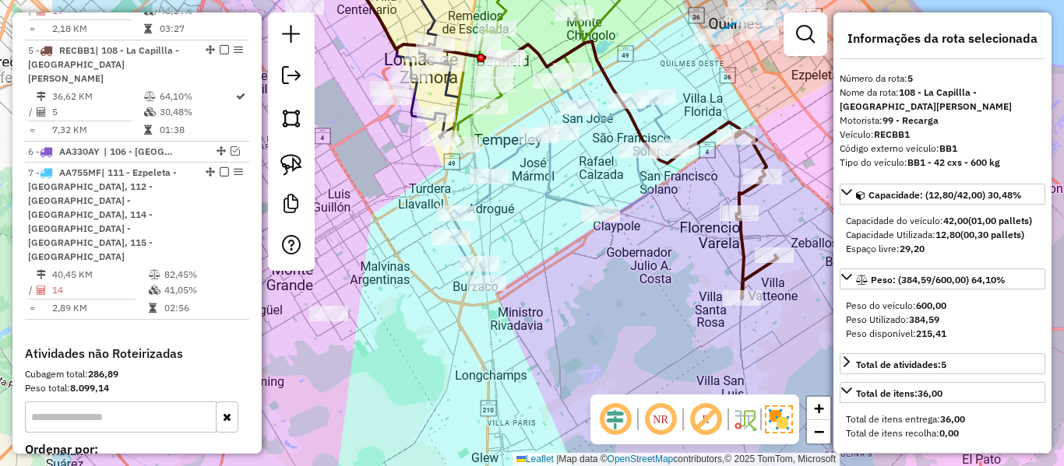
drag, startPoint x: 583, startPoint y: 271, endPoint x: 742, endPoint y: 248, distance: 160.4
click at [742, 248] on icon at bounding box center [756, 215] width 41 height 167
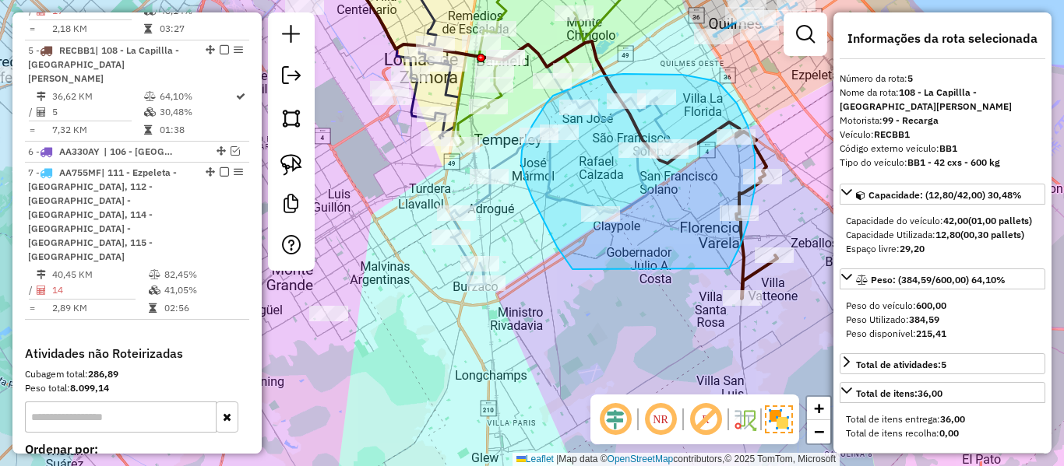
drag, startPoint x: 731, startPoint y: 263, endPoint x: 574, endPoint y: 269, distance: 157.4
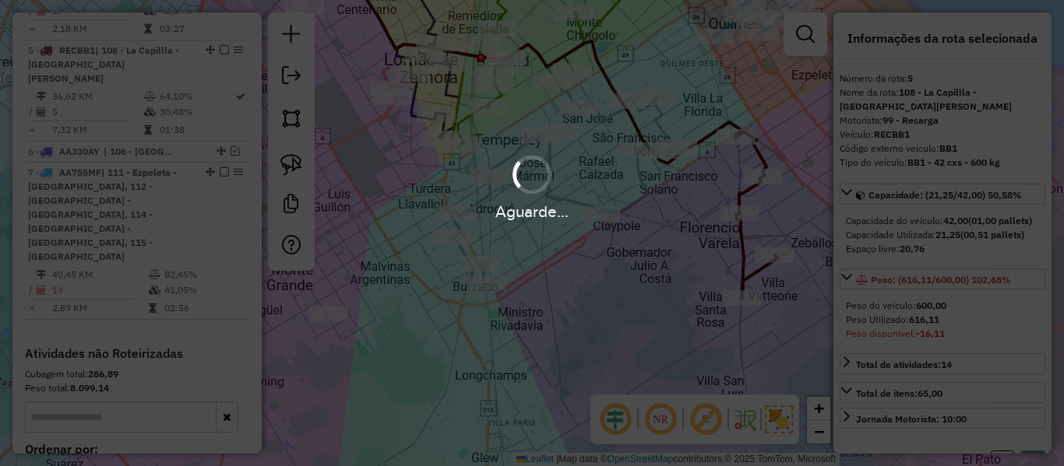
select select "**********"
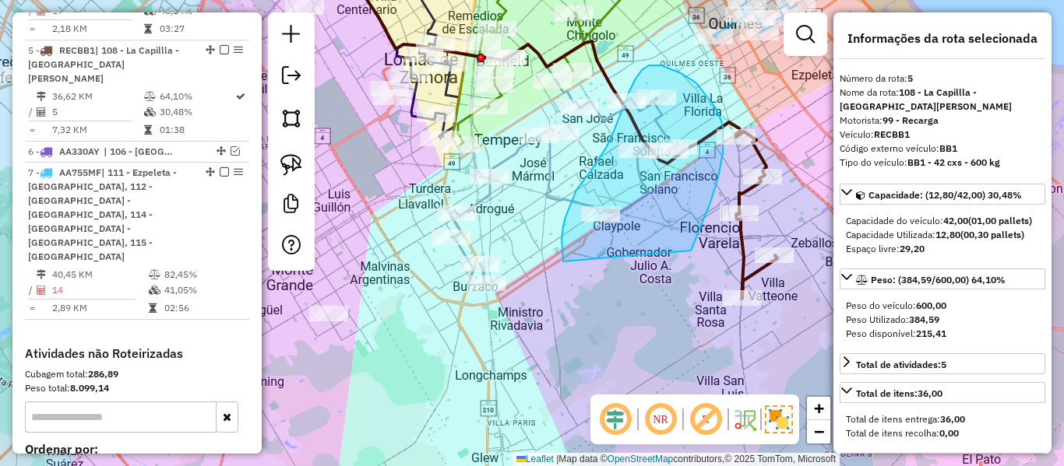
drag, startPoint x: 723, startPoint y: 153, endPoint x: 613, endPoint y: 301, distance: 183.6
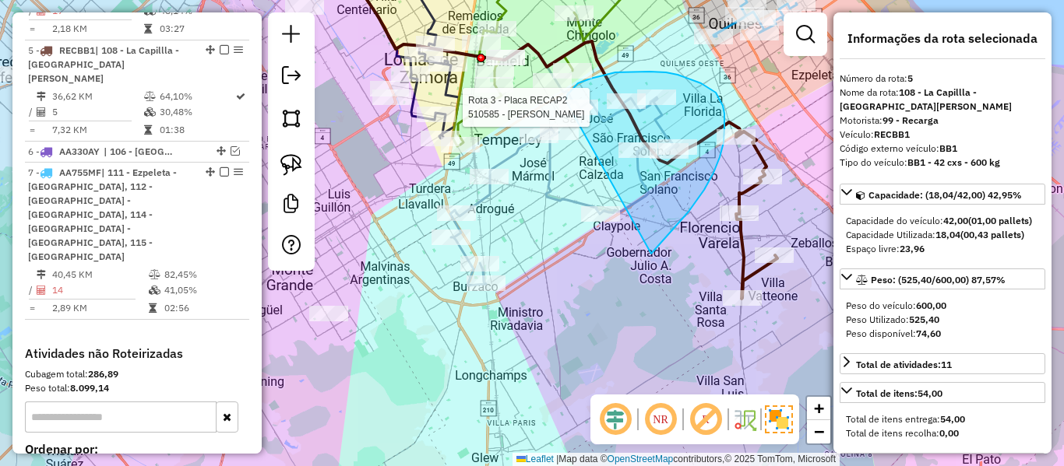
click at [564, 104] on div "Rota 3 - Placa RECAP2 510585 - daniel galeano Janela de atendimento Grade de at…" at bounding box center [532, 233] width 1064 height 466
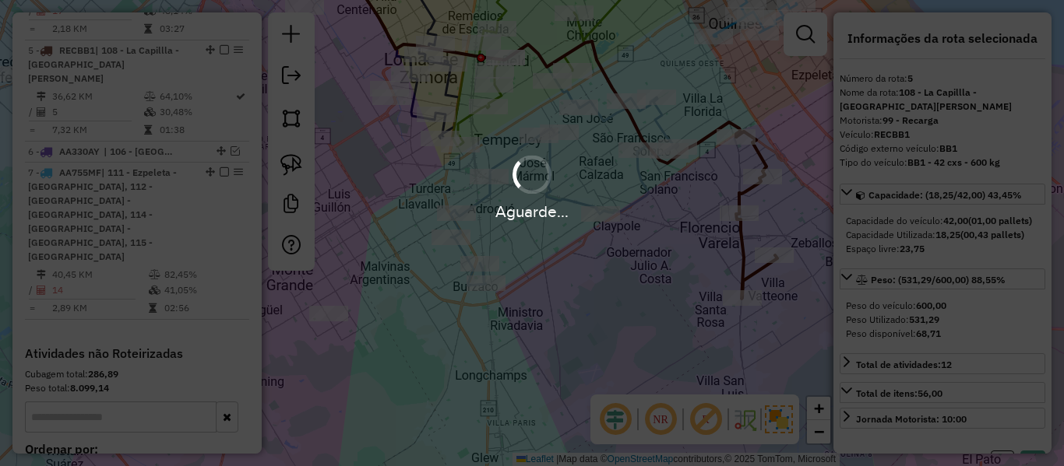
select select "**********"
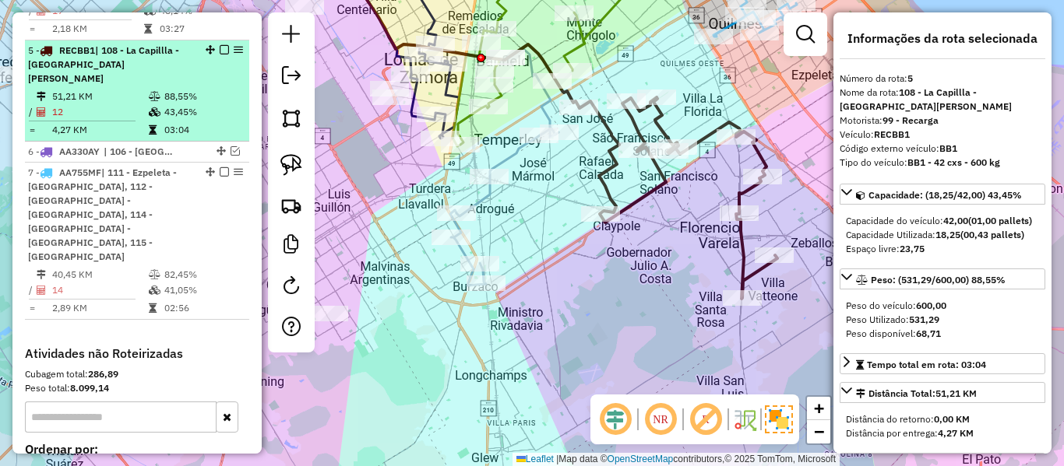
click at [220, 45] on em at bounding box center [224, 49] width 9 height 9
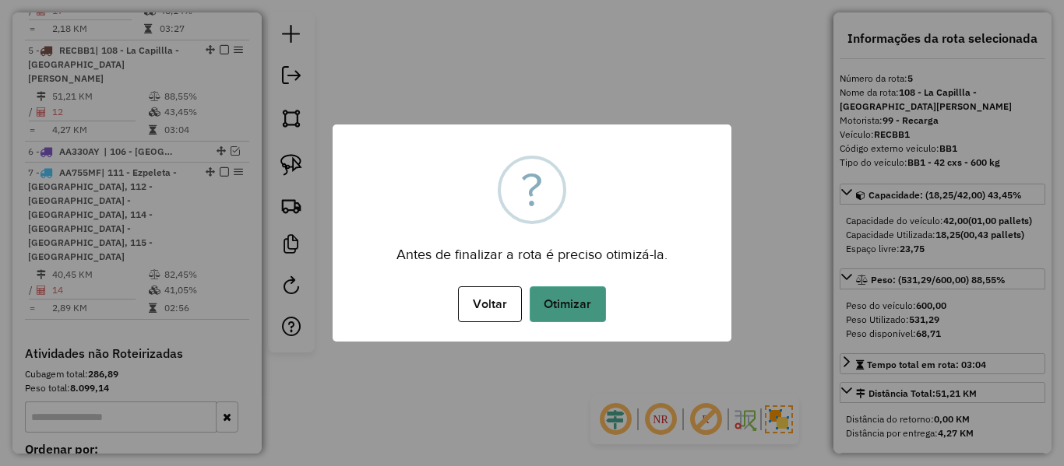
click at [588, 306] on button "Otimizar" at bounding box center [567, 305] width 76 height 36
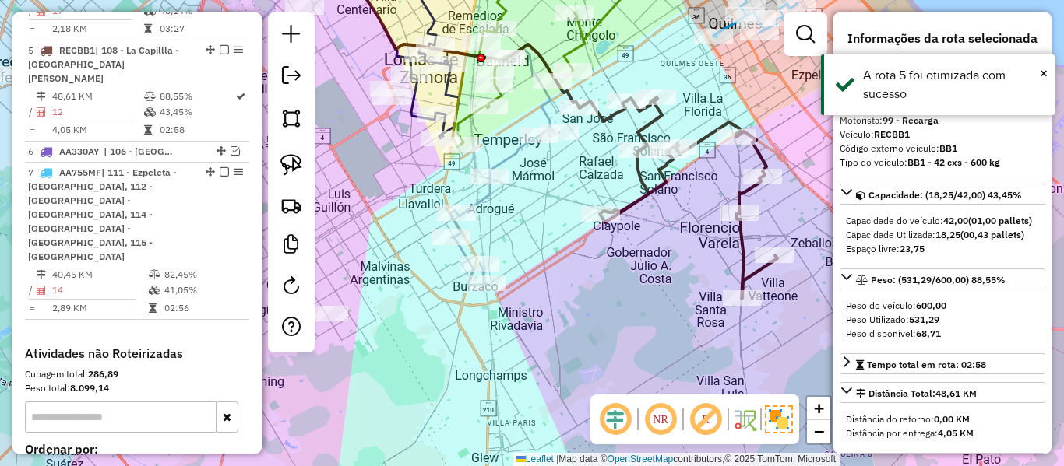
click at [220, 45] on em at bounding box center [224, 49] width 9 height 9
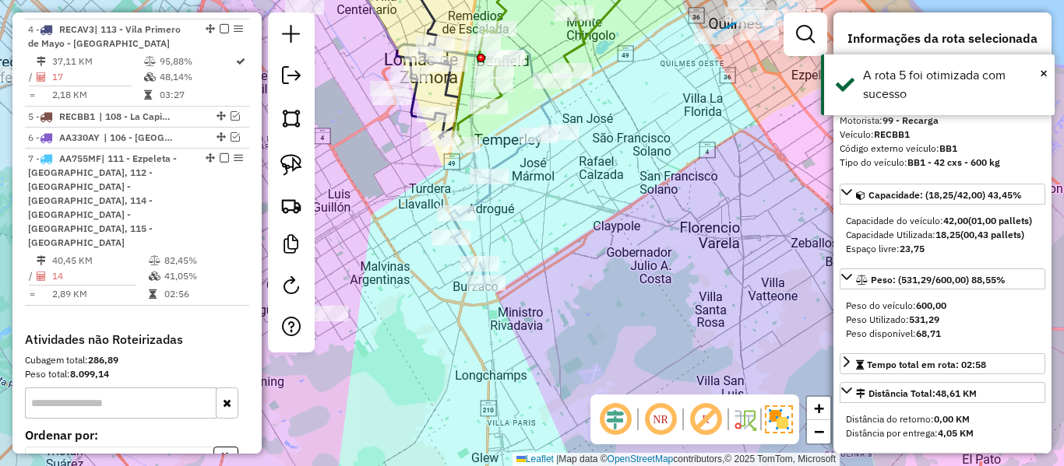
click at [522, 156] on icon at bounding box center [504, 206] width 108 height 157
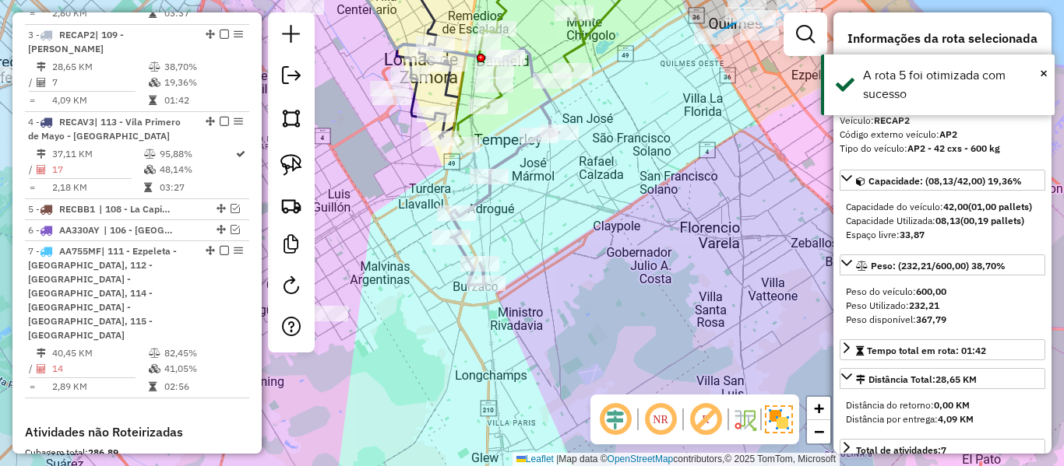
scroll to position [788, 0]
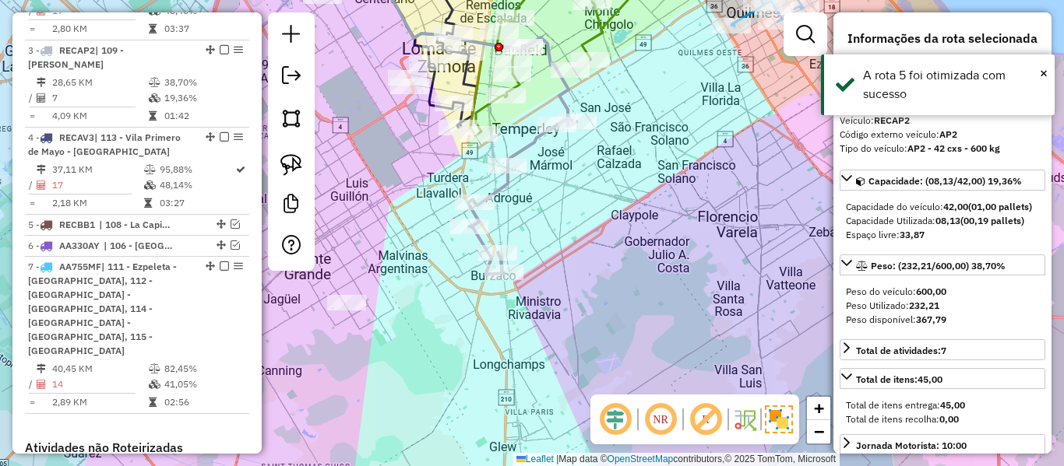
drag, startPoint x: 556, startPoint y: 228, endPoint x: 732, endPoint y: 185, distance: 181.1
click at [754, 125] on div "Janela de atendimento Grade de atendimento Capacidade Transportadoras Veículos …" at bounding box center [532, 233] width 1064 height 466
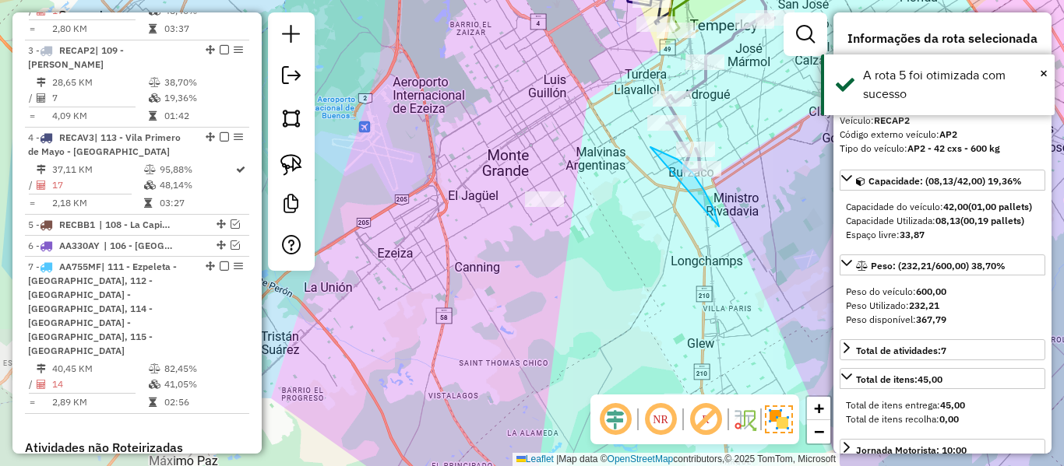
drag, startPoint x: 714, startPoint y: 210, endPoint x: 554, endPoint y: 310, distance: 188.8
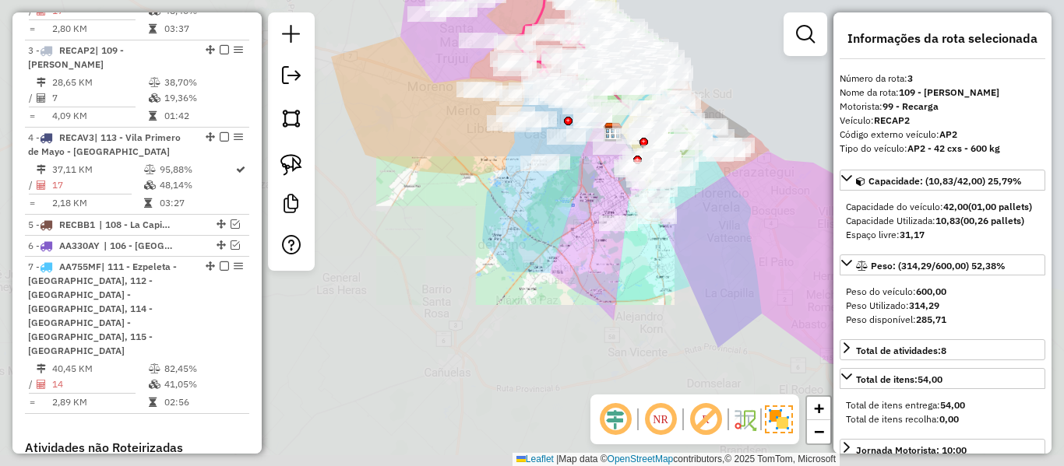
drag, startPoint x: 654, startPoint y: 275, endPoint x: 558, endPoint y: 331, distance: 111.0
click at [562, 346] on div "Janela de atendimento Grade de atendimento Capacidade Transportadoras Veículos …" at bounding box center [532, 233] width 1064 height 466
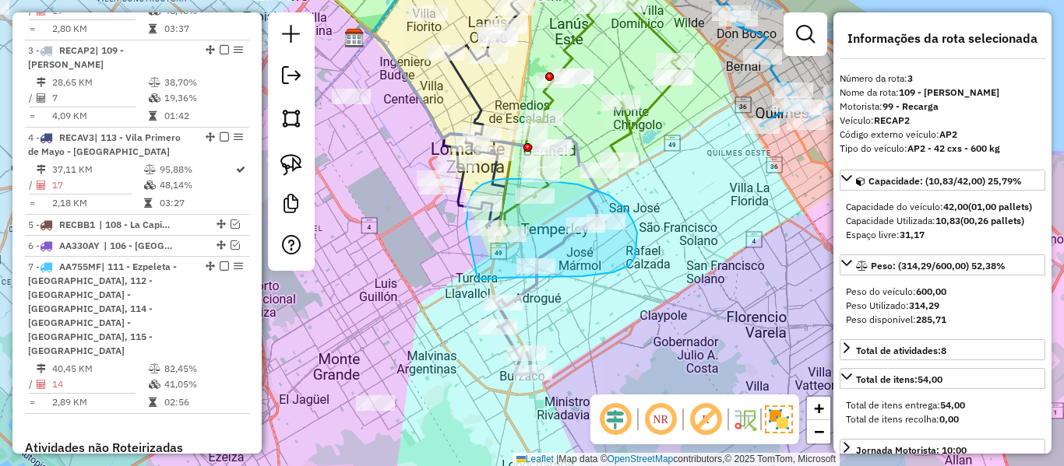
drag, startPoint x: 477, startPoint y: 279, endPoint x: 467, endPoint y: 227, distance: 53.1
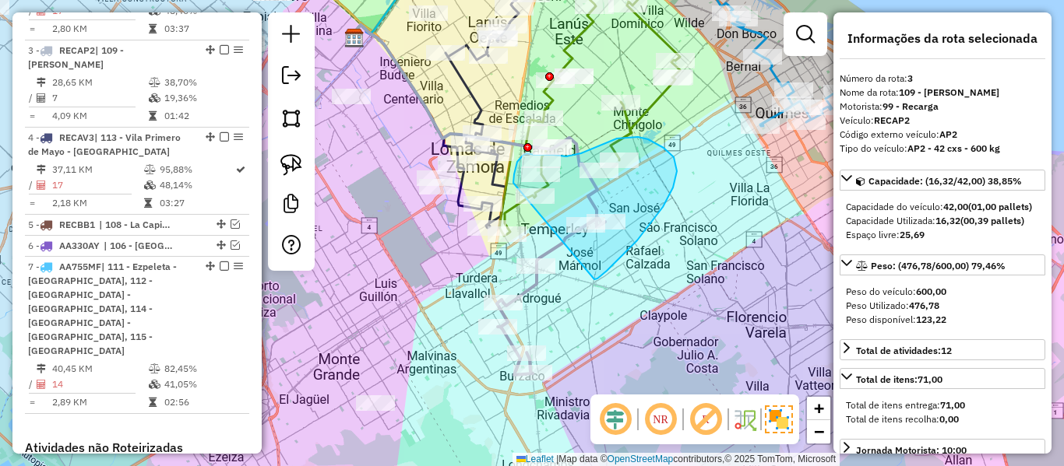
drag, startPoint x: 621, startPoint y: 256, endPoint x: 522, endPoint y: 214, distance: 108.2
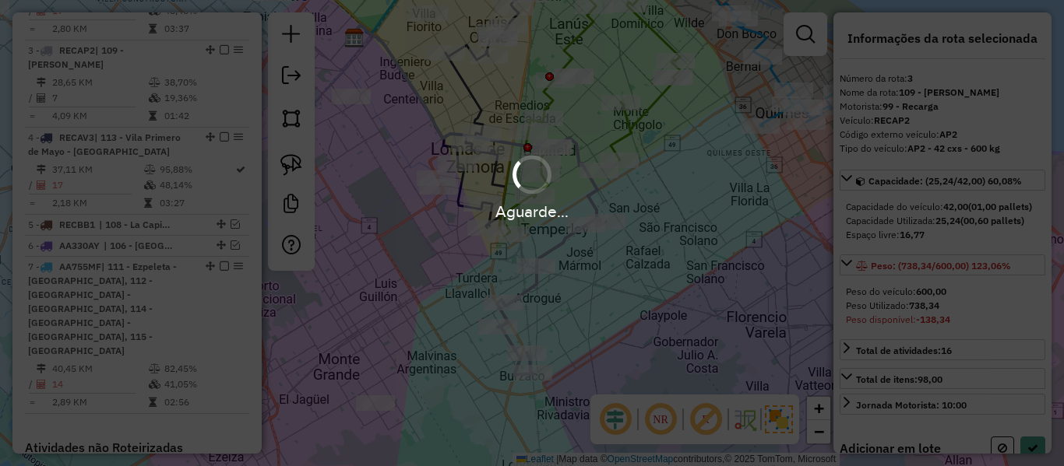
select select "**********"
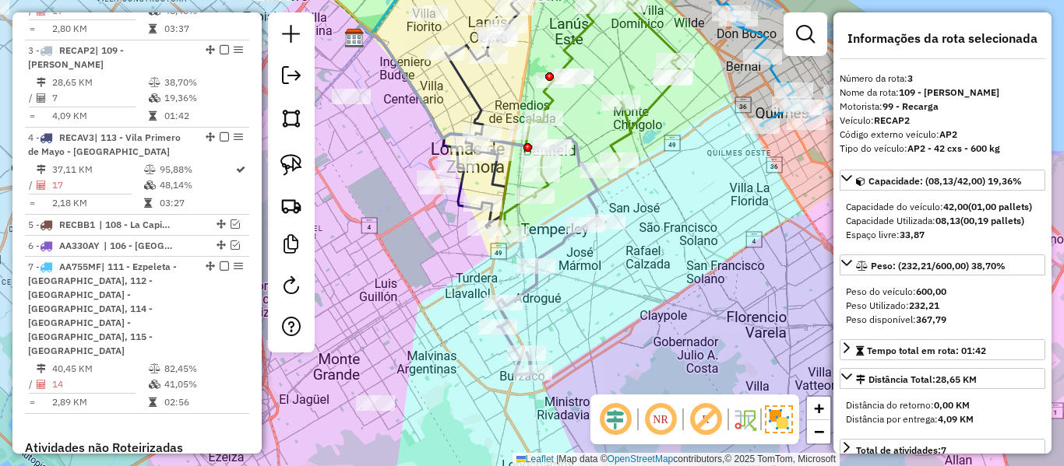
drag, startPoint x: 562, startPoint y: 241, endPoint x: 582, endPoint y: 287, distance: 49.2
click at [562, 247] on icon at bounding box center [551, 296] width 108 height 157
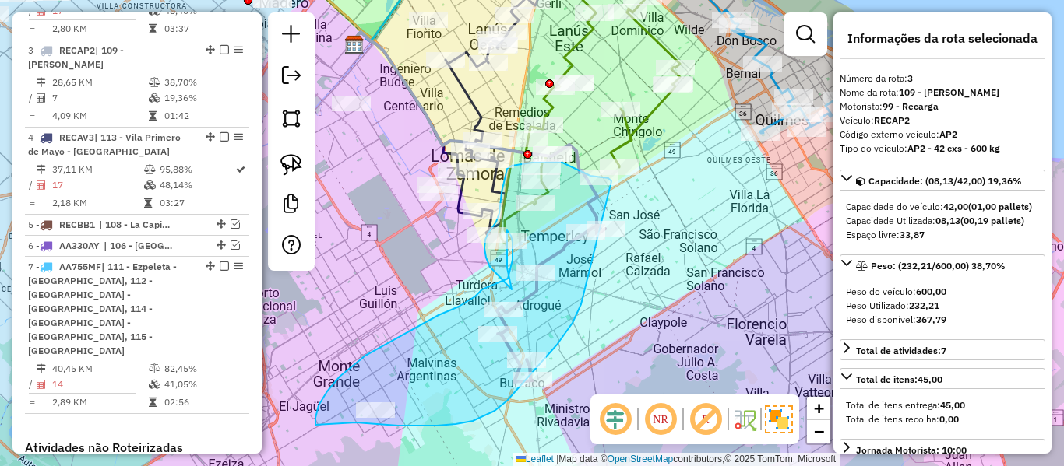
drag, startPoint x: 581, startPoint y: 306, endPoint x: 617, endPoint y: 196, distance: 115.5
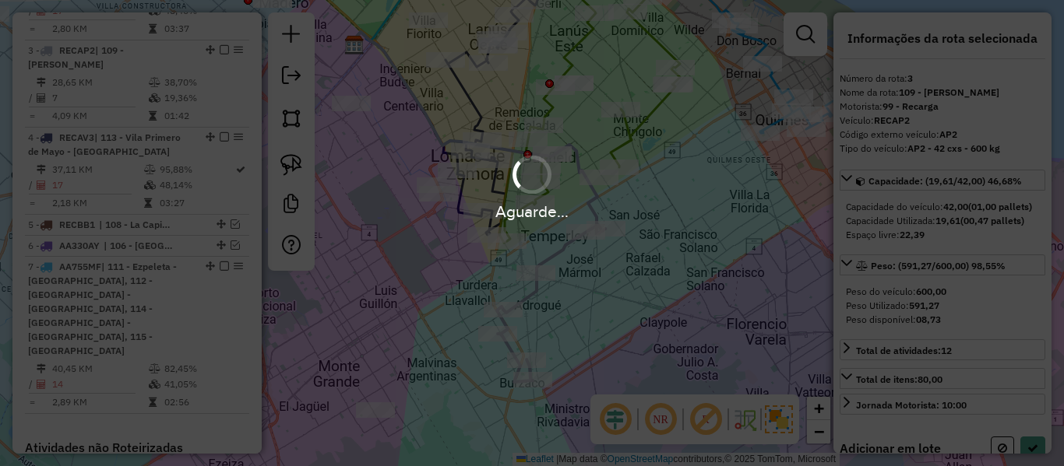
select select "**********"
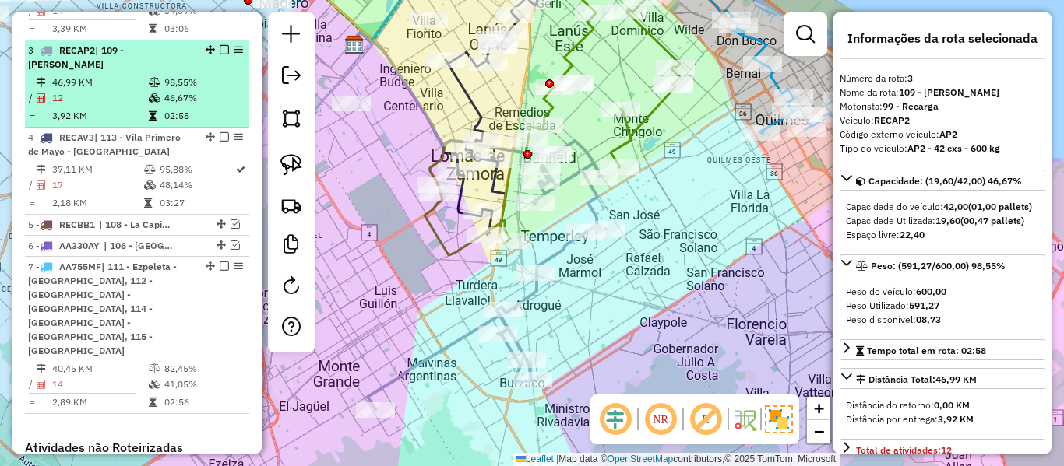
click at [220, 45] on em at bounding box center [224, 49] width 9 height 9
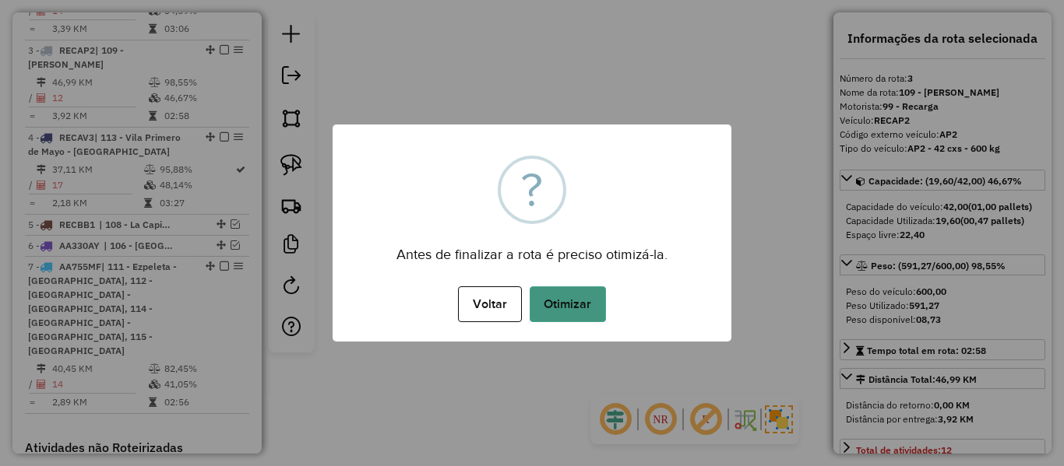
click at [573, 310] on button "Otimizar" at bounding box center [567, 305] width 76 height 36
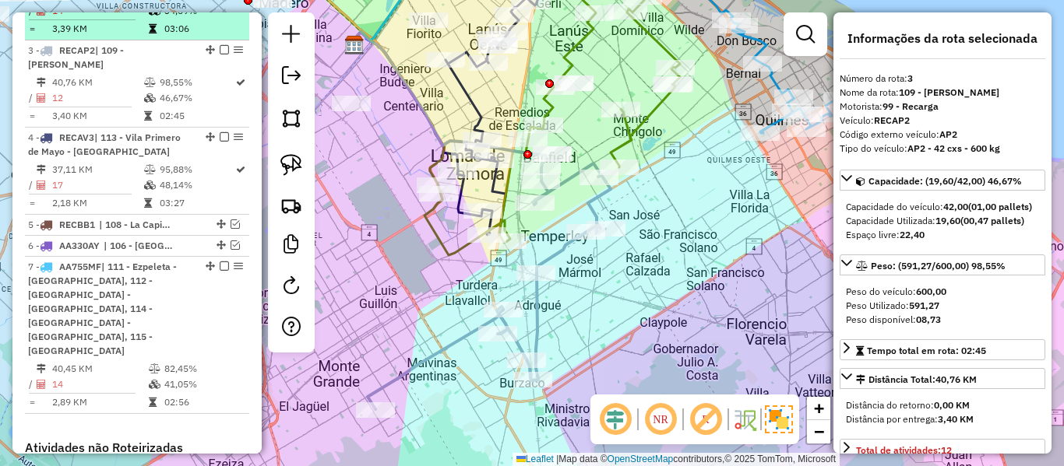
click at [220, 45] on em at bounding box center [224, 49] width 9 height 9
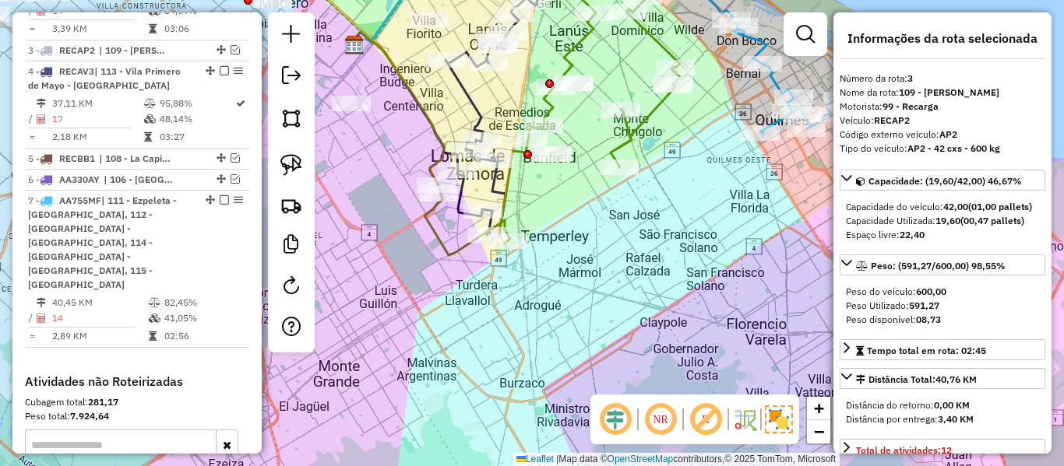
scroll to position [722, 0]
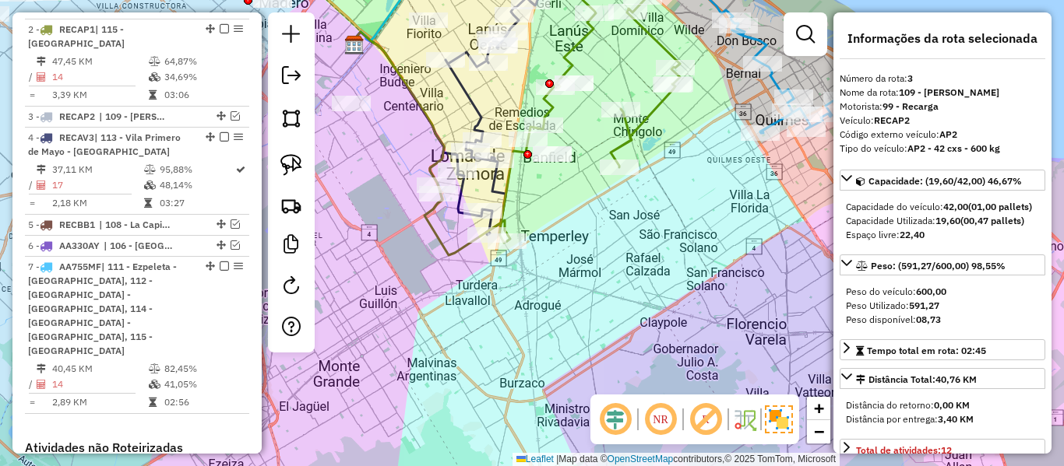
click at [660, 177] on div "Rota 2 - Placa RECAP1 486841 - Sebastian Alejandro Barrios Janela de atendiment…" at bounding box center [532, 233] width 1064 height 466
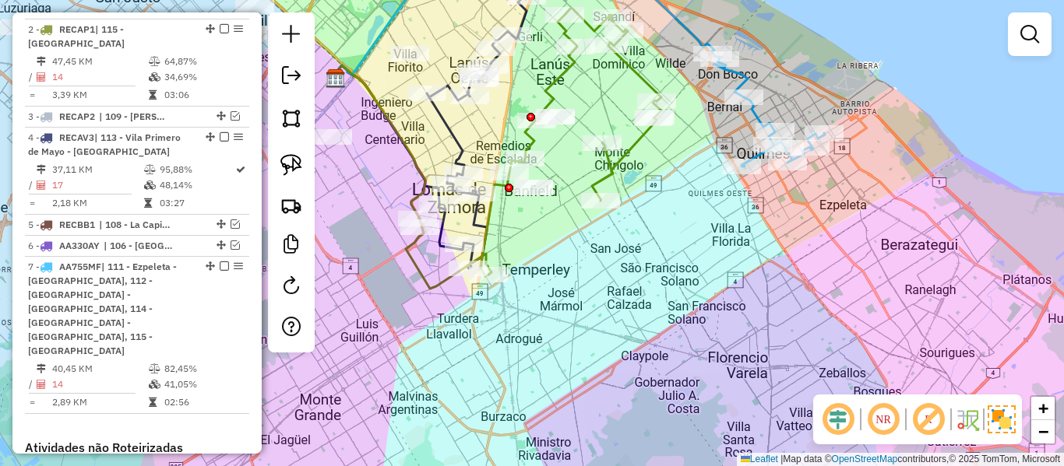
drag, startPoint x: 675, startPoint y: 199, endPoint x: 589, endPoint y: 340, distance: 164.9
click at [587, 348] on div "Janela de atendimento Grade de atendimento Capacidade Transportadoras Veículos …" at bounding box center [532, 233] width 1064 height 466
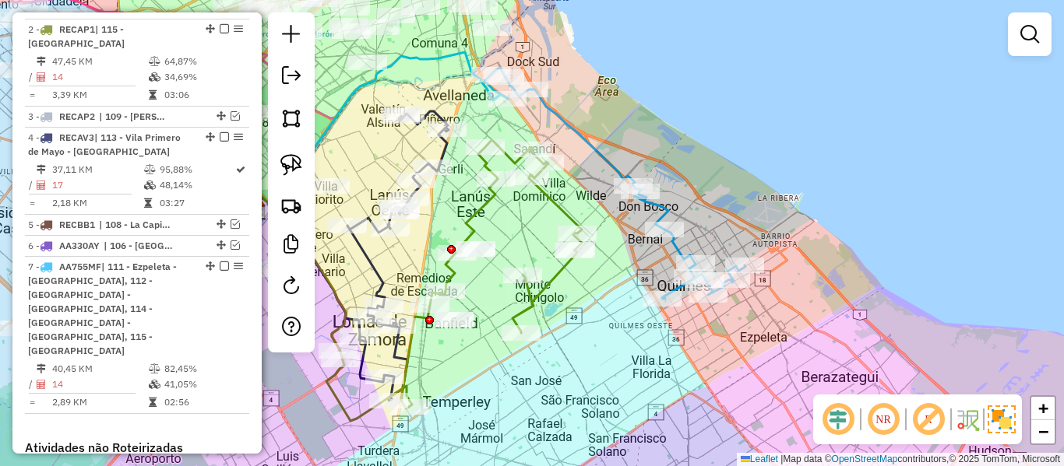
click at [667, 251] on icon at bounding box center [614, 183] width 261 height 231
select select "**********"
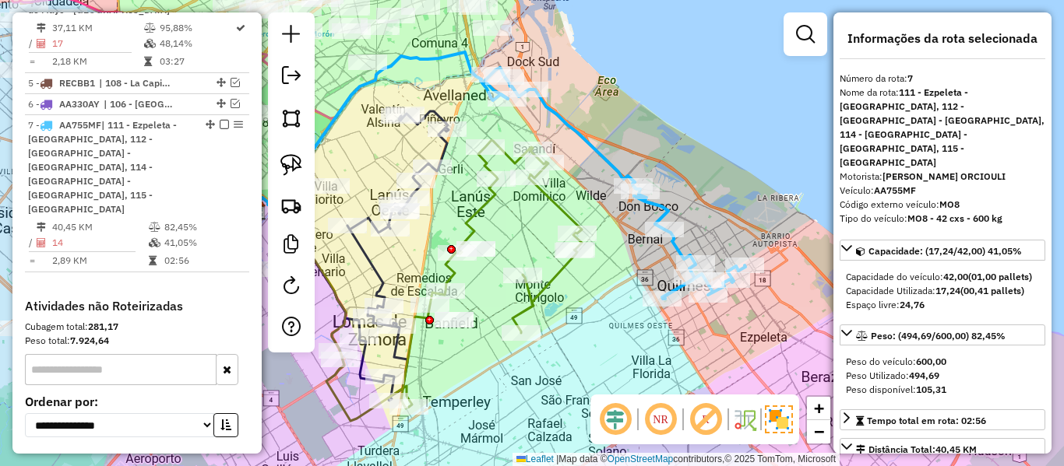
scroll to position [933, 0]
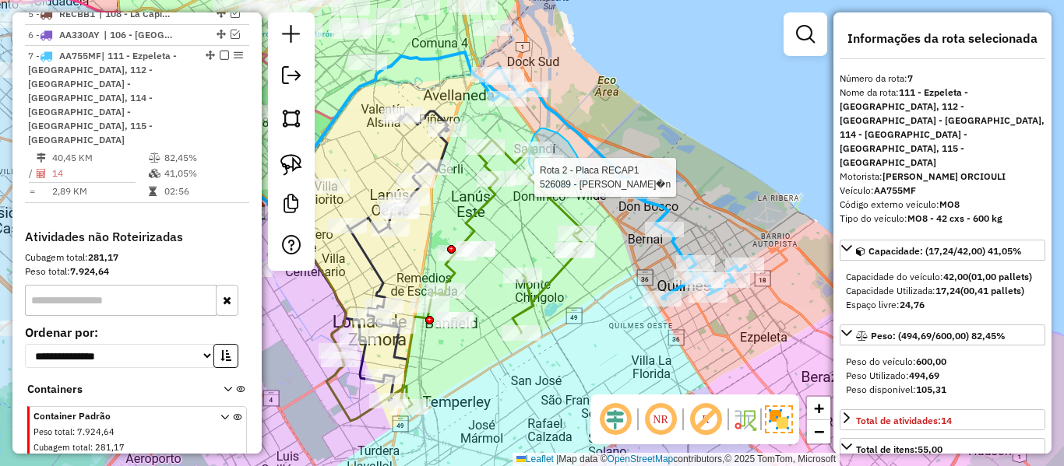
drag, startPoint x: 581, startPoint y: 165, endPoint x: 549, endPoint y: 189, distance: 40.0
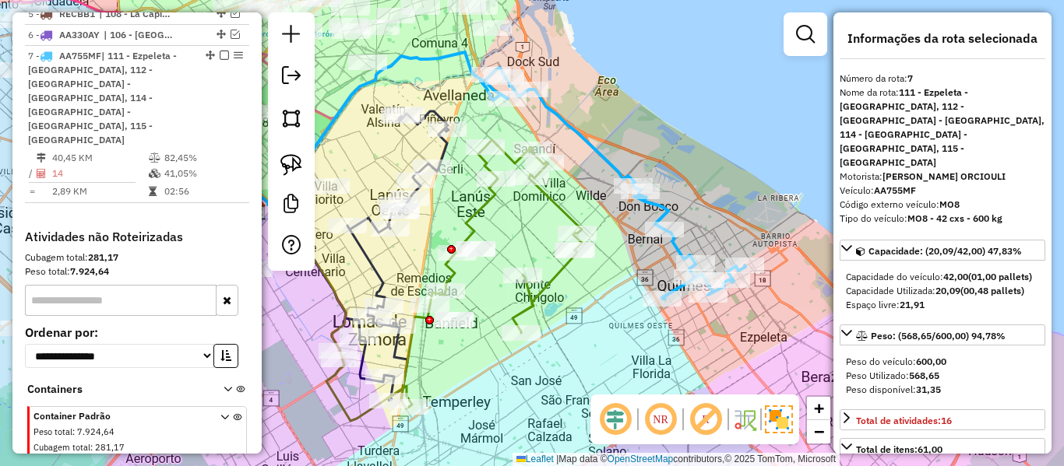
select select "**********"
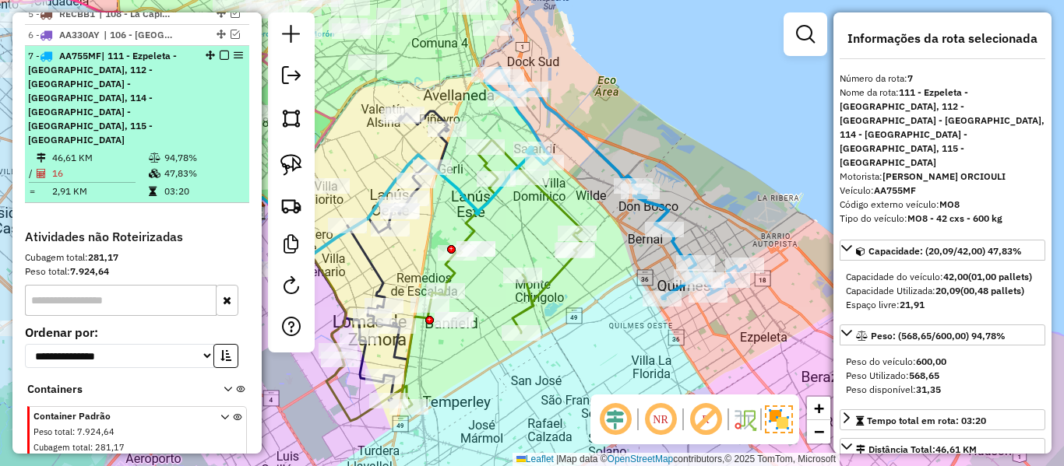
click at [220, 51] on em at bounding box center [224, 55] width 9 height 9
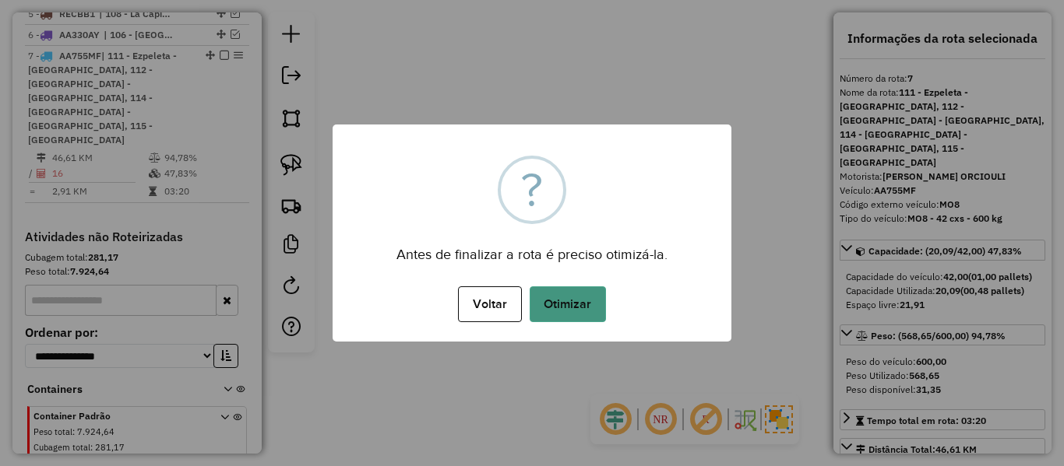
click at [579, 308] on button "Otimizar" at bounding box center [567, 305] width 76 height 36
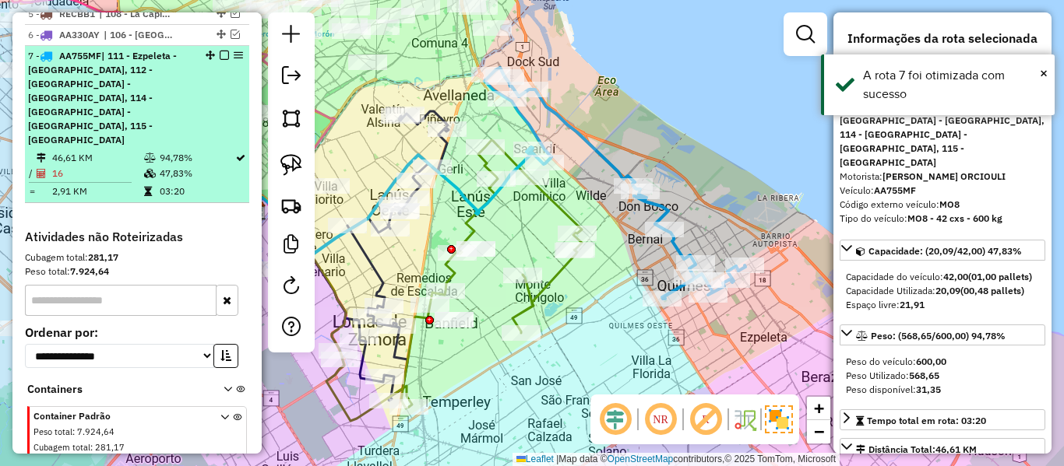
drag, startPoint x: 218, startPoint y: 31, endPoint x: 376, endPoint y: 136, distance: 189.8
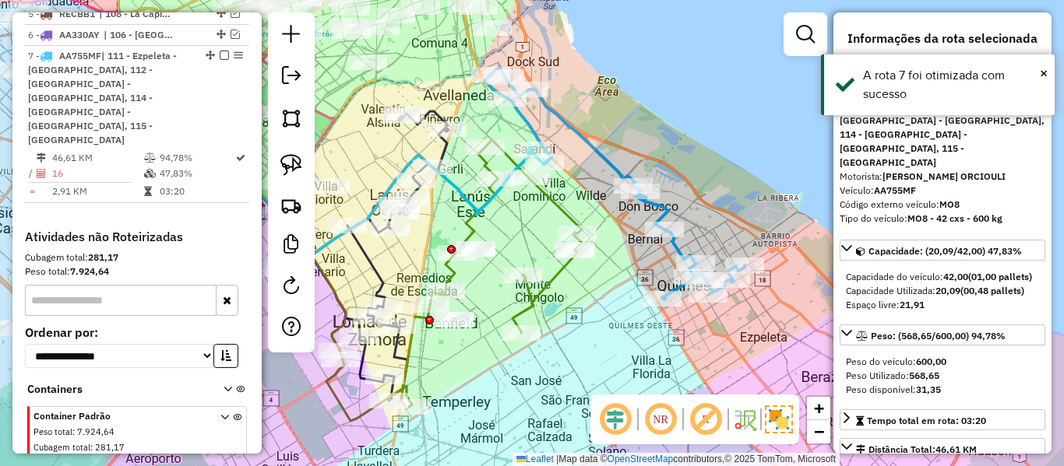
click at [223, 51] on em at bounding box center [224, 55] width 9 height 9
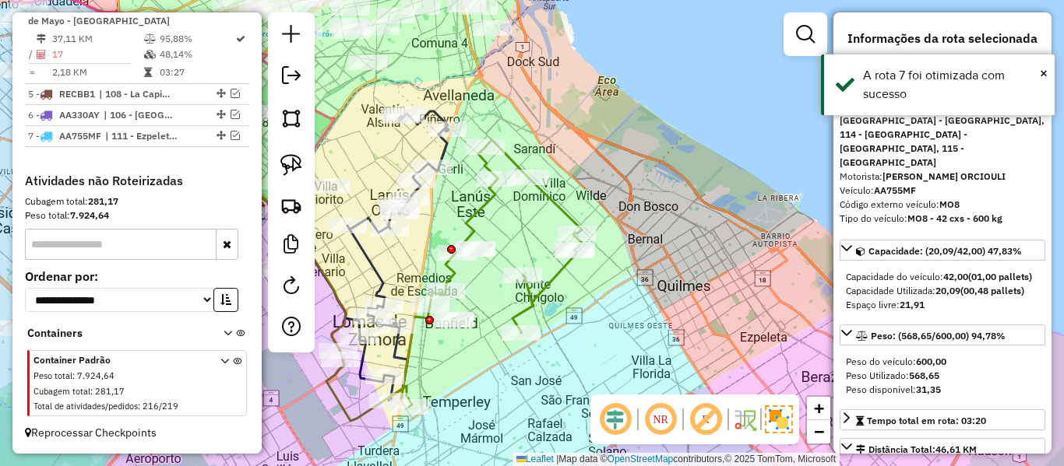
scroll to position [825, 0]
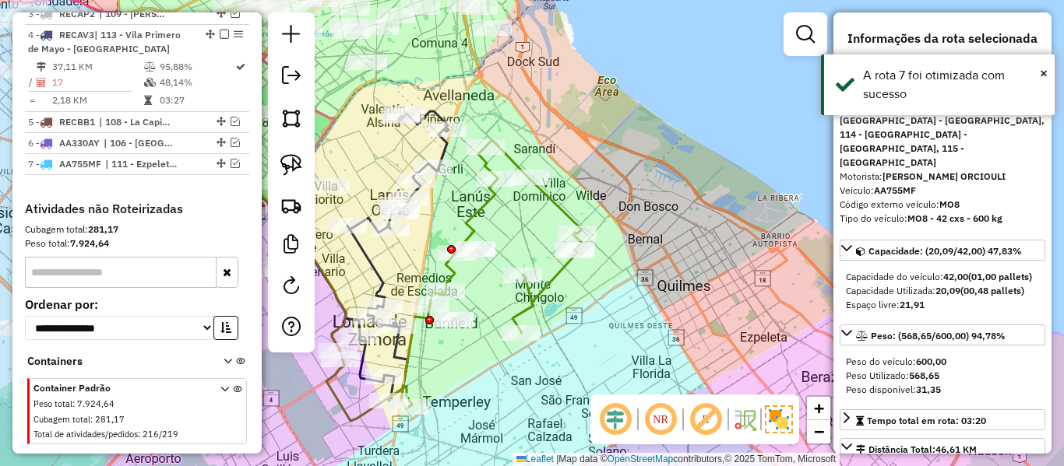
drag, startPoint x: 616, startPoint y: 339, endPoint x: 838, endPoint y: 231, distance: 246.9
click at [838, 231] on hb-router-mapa "Informações da Sessão 1282010 - 25/09/2025 Criação: 24/09/2025 13:08 Depósito: …" at bounding box center [532, 233] width 1064 height 466
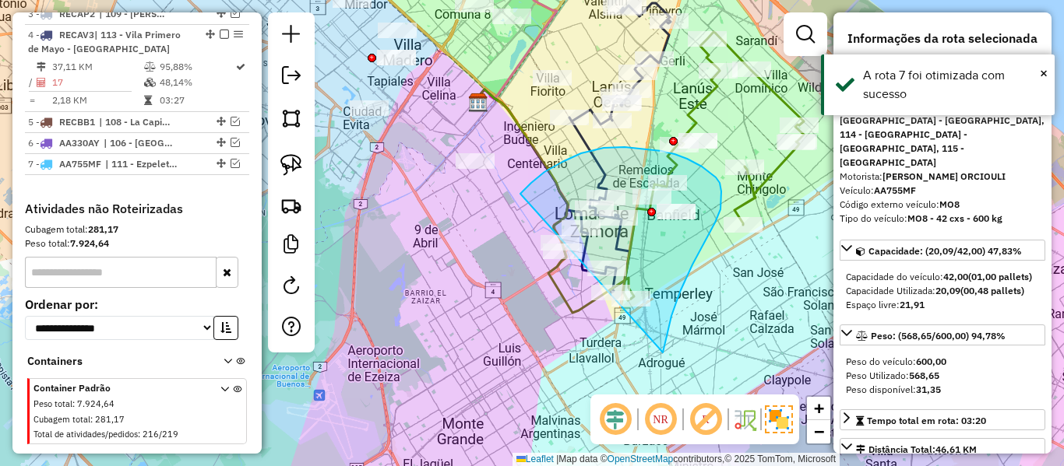
drag, startPoint x: 663, startPoint y: 353, endPoint x: 547, endPoint y: 315, distance: 122.1
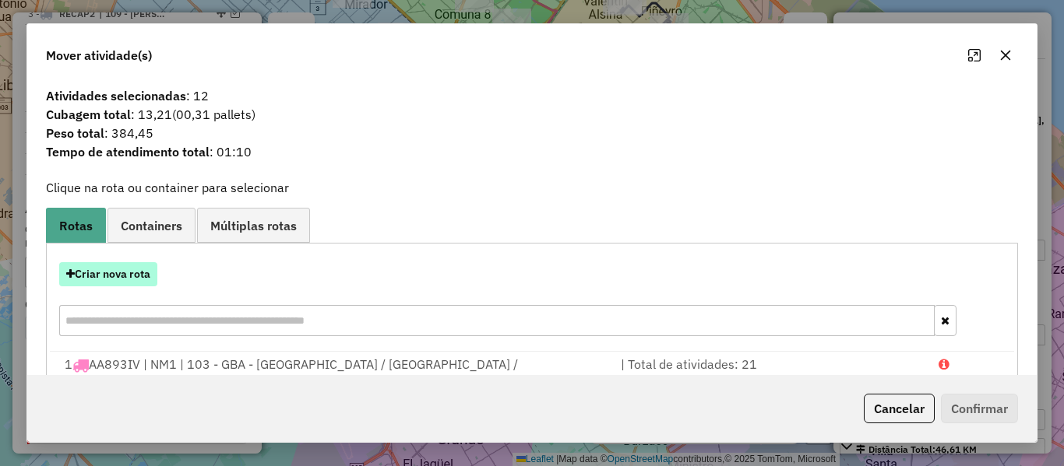
click at [132, 274] on button "Criar nova rota" at bounding box center [108, 274] width 98 height 24
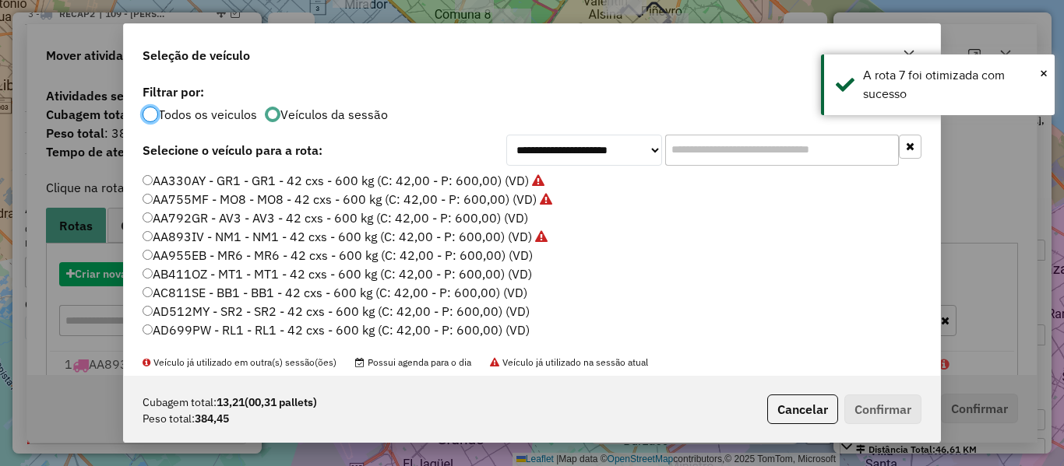
scroll to position [9, 5]
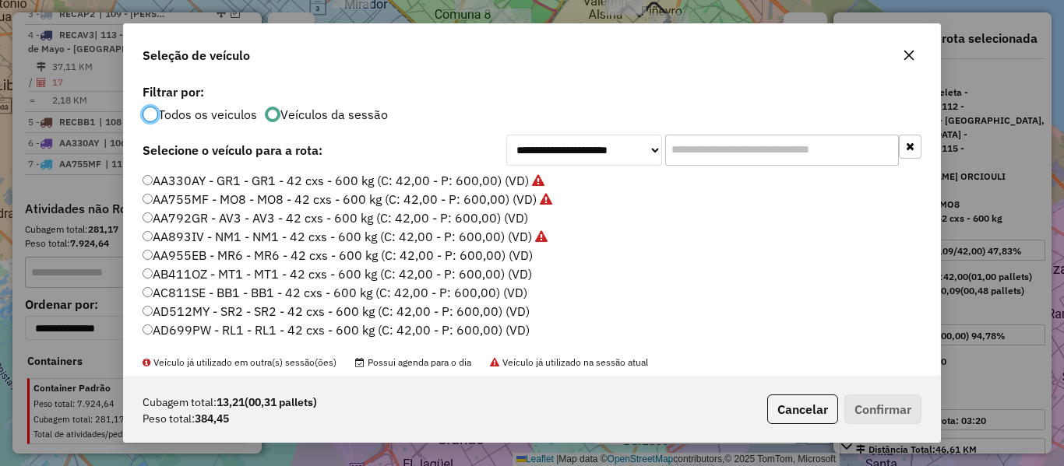
click at [519, 211] on label "AA792GR - AV3 - AV3 - 42 cxs - 600 kg (C: 42,00 - P: 600,00) (VD)" at bounding box center [334, 218] width 385 height 19
click at [909, 401] on button "Confirmar" at bounding box center [882, 410] width 77 height 30
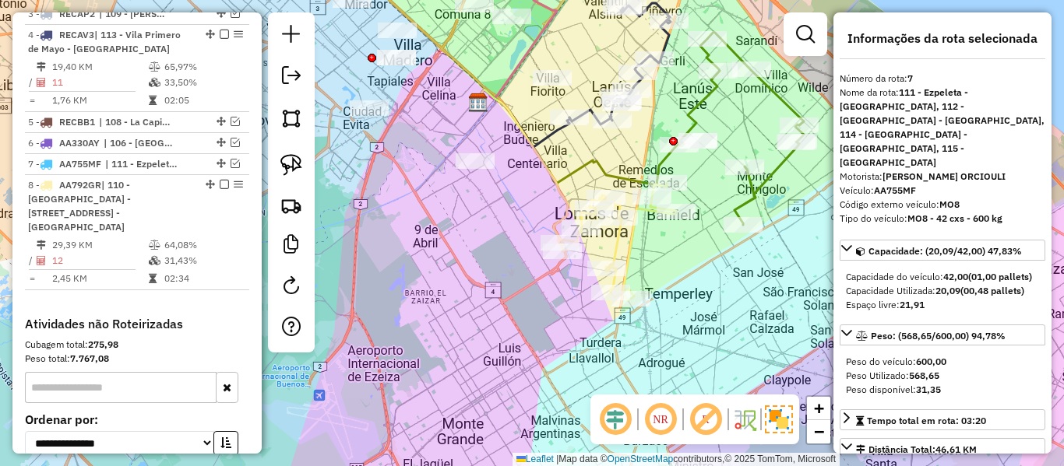
scroll to position [938, 0]
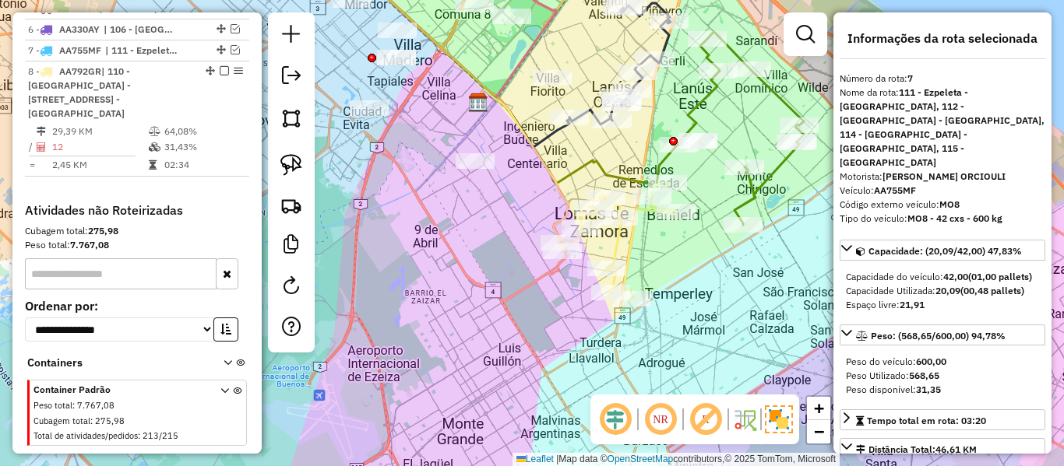
click at [614, 248] on icon at bounding box center [616, 242] width 118 height 118
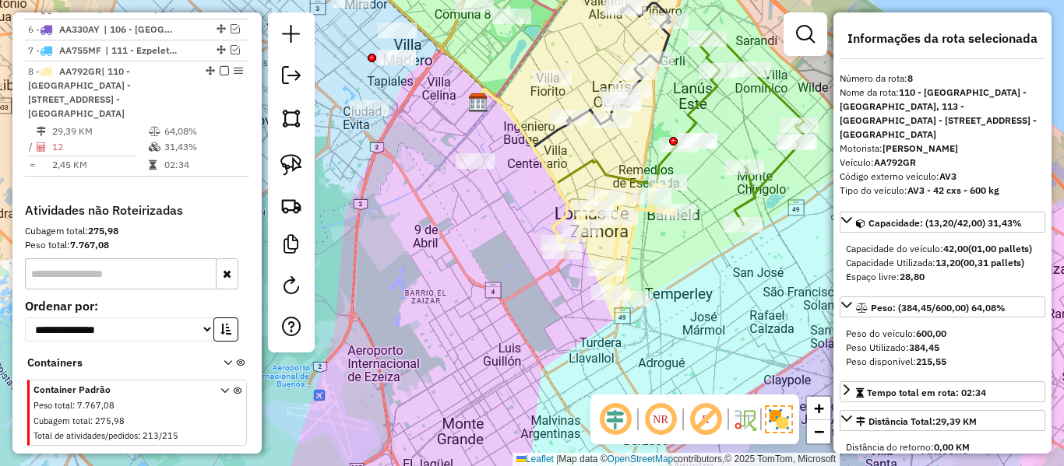
scroll to position [954, 0]
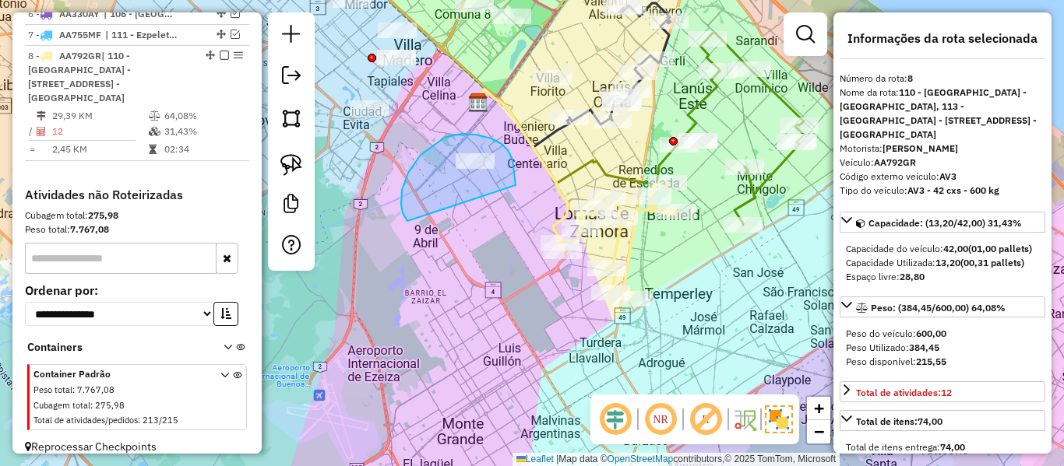
drag, startPoint x: 515, startPoint y: 185, endPoint x: 467, endPoint y: 235, distance: 69.4
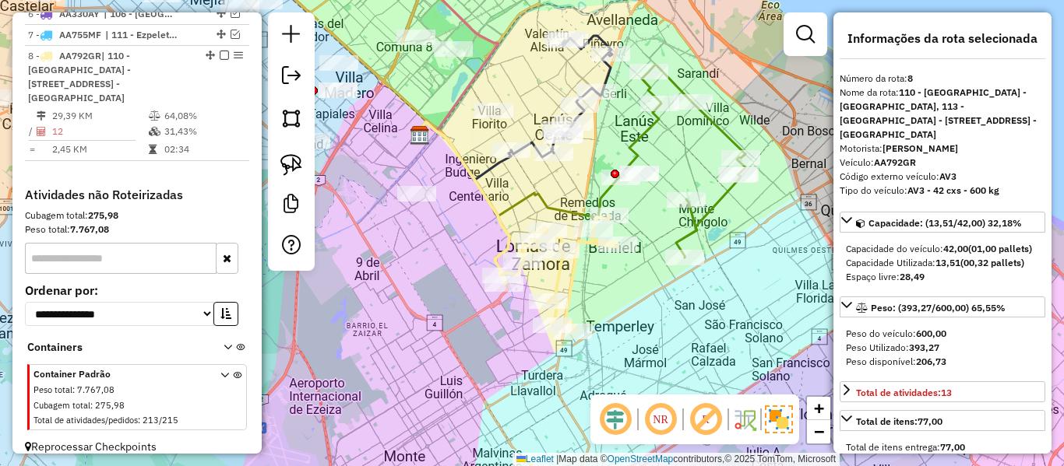
drag, startPoint x: 703, startPoint y: 263, endPoint x: 645, endPoint y: 296, distance: 66.9
click at [645, 296] on div "Janela de atendimento Grade de atendimento Capacidade Transportadoras Veículos …" at bounding box center [532, 233] width 1064 height 466
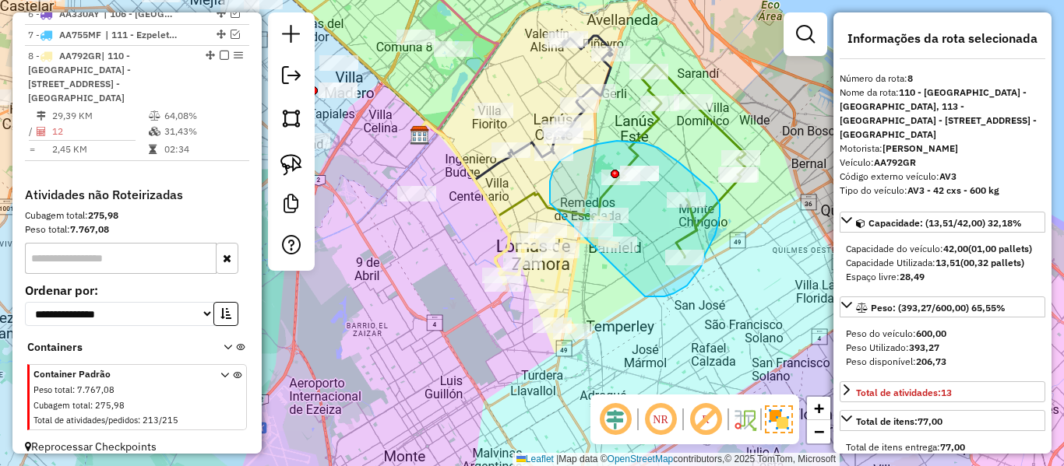
drag, startPoint x: 687, startPoint y: 286, endPoint x: 556, endPoint y: 217, distance: 147.7
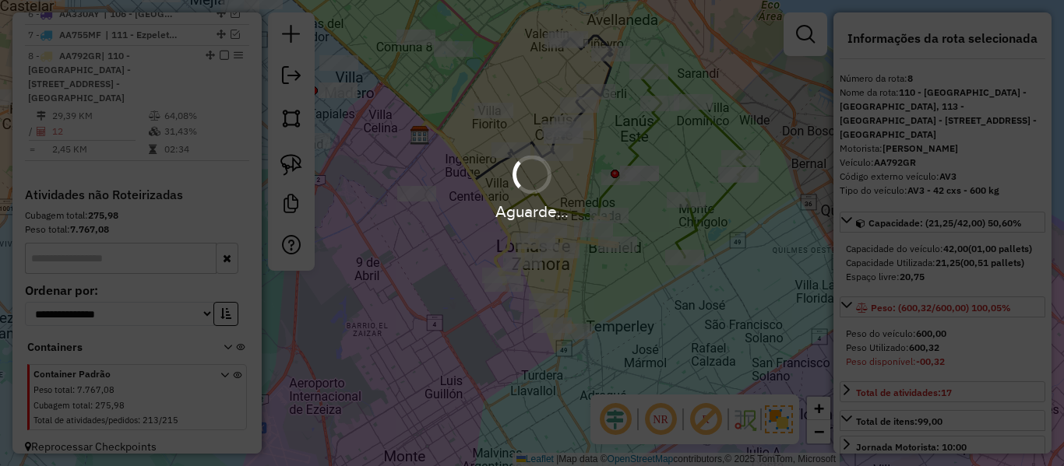
select select "**********"
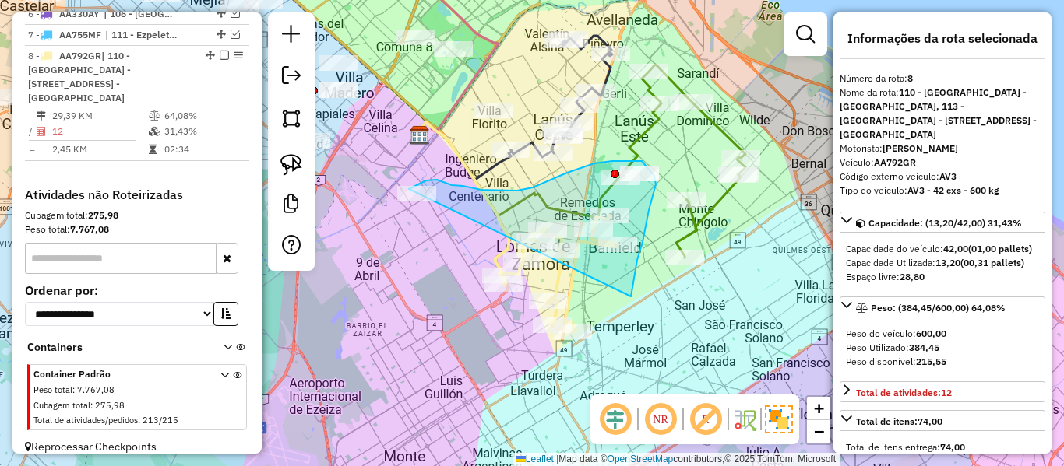
drag, startPoint x: 631, startPoint y: 290, endPoint x: 427, endPoint y: 268, distance: 205.2
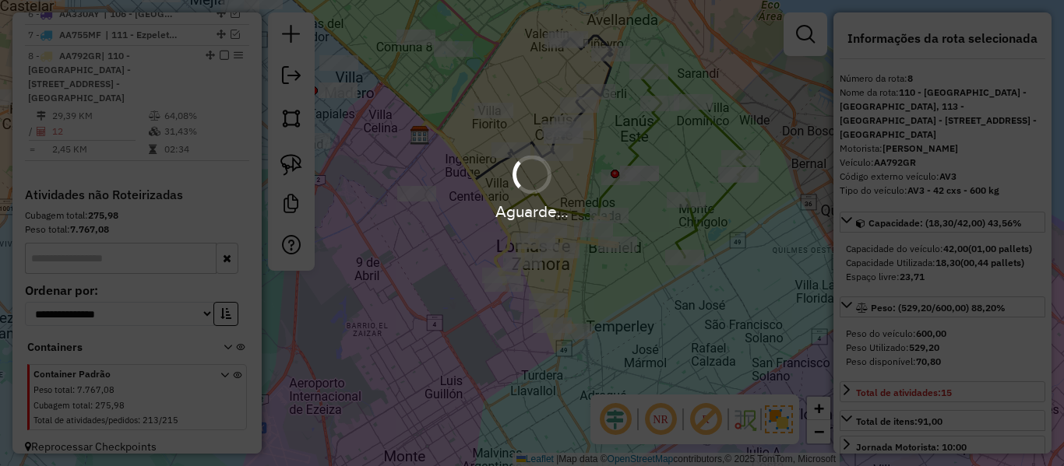
select select "**********"
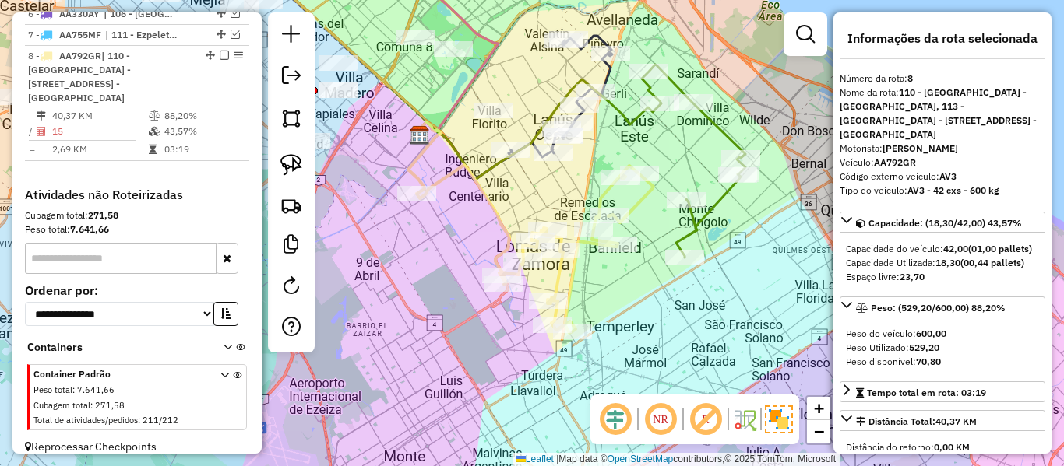
click at [220, 51] on em at bounding box center [224, 55] width 9 height 9
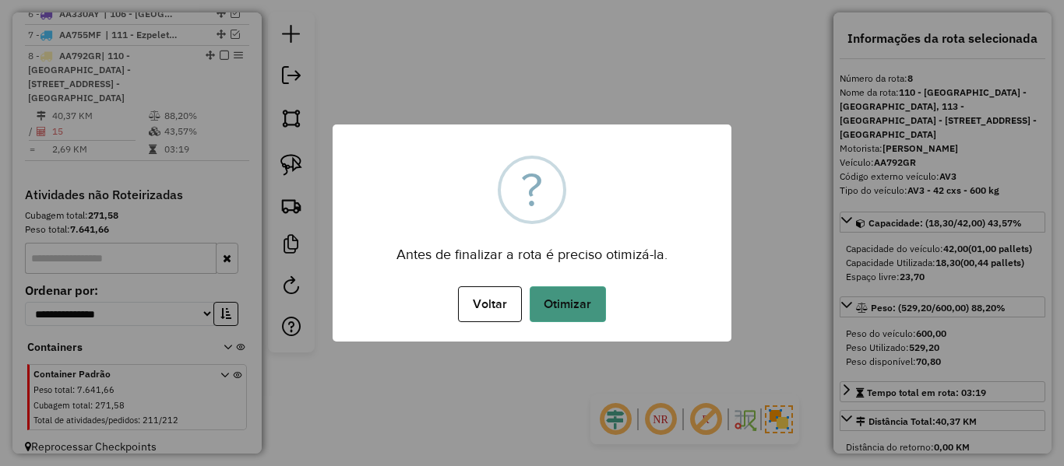
click at [596, 300] on button "Otimizar" at bounding box center [567, 305] width 76 height 36
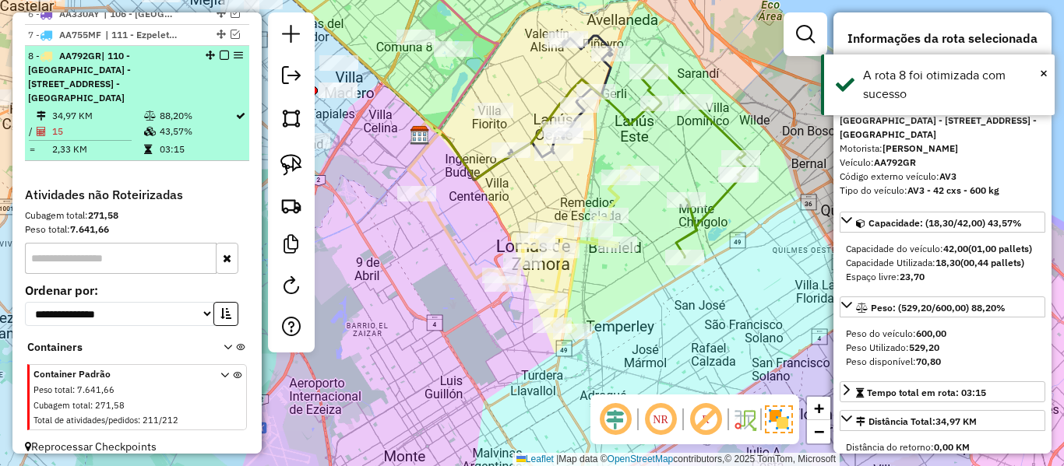
click at [220, 51] on em at bounding box center [224, 55] width 9 height 9
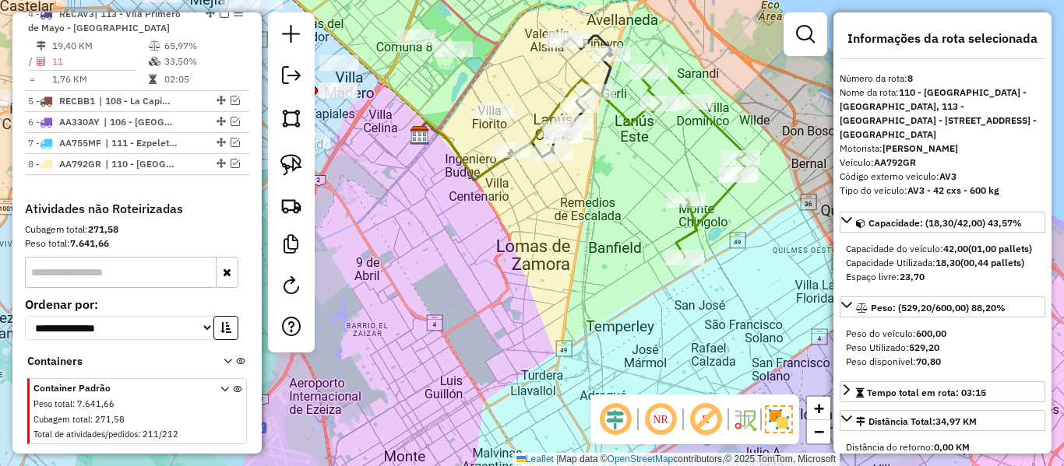
click at [715, 199] on icon at bounding box center [694, 161] width 104 height 193
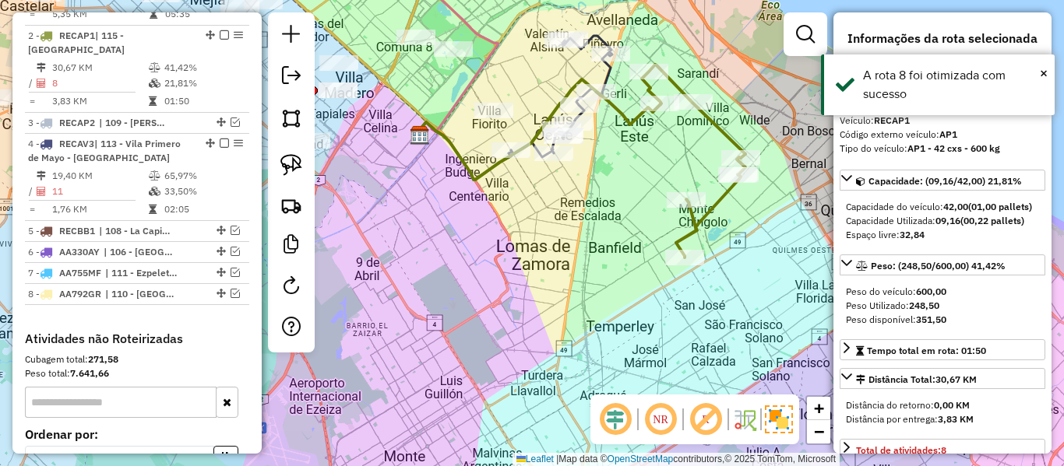
scroll to position [701, 0]
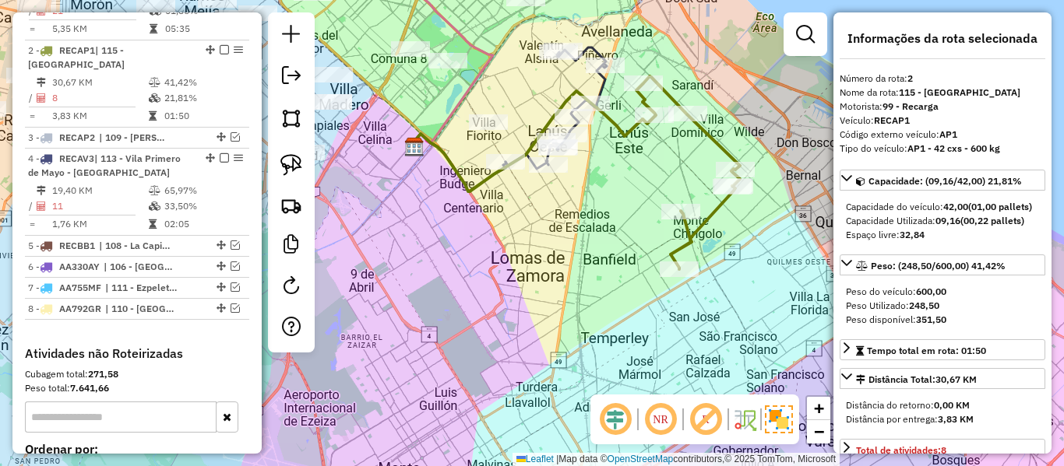
drag, startPoint x: 720, startPoint y: 227, endPoint x: 617, endPoint y: 371, distance: 176.9
click at [617, 371] on div "Janela de atendimento Grade de atendimento Capacidade Transportadoras Veículos …" at bounding box center [532, 233] width 1064 height 466
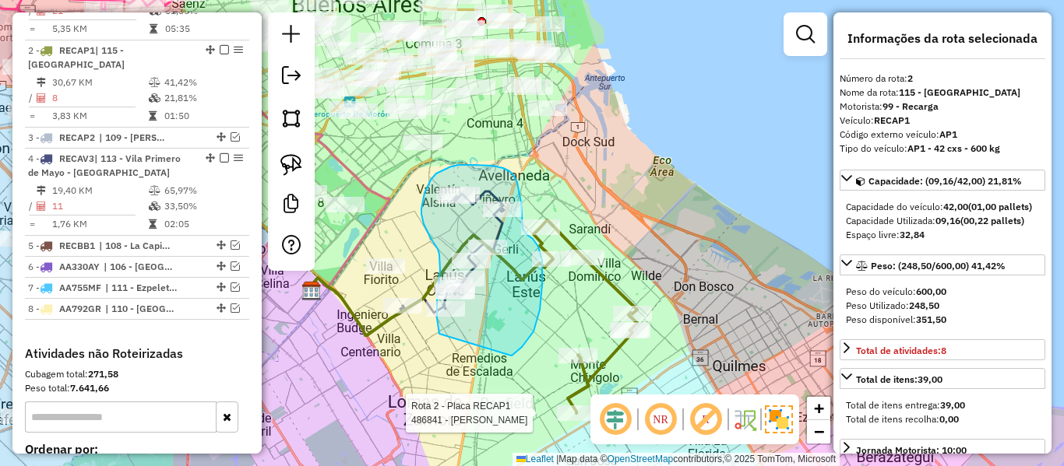
drag, startPoint x: 509, startPoint y: 356, endPoint x: 450, endPoint y: 337, distance: 62.1
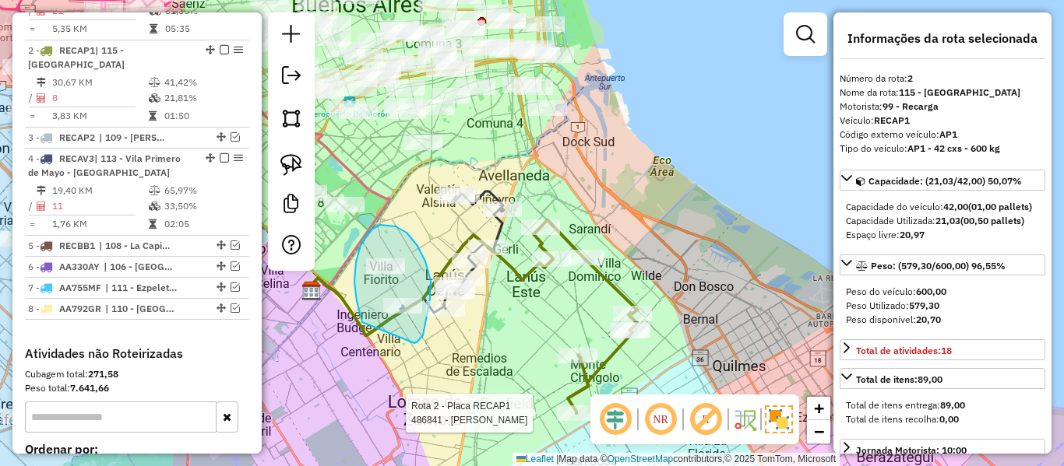
drag, startPoint x: 423, startPoint y: 336, endPoint x: 376, endPoint y: 337, distance: 46.7
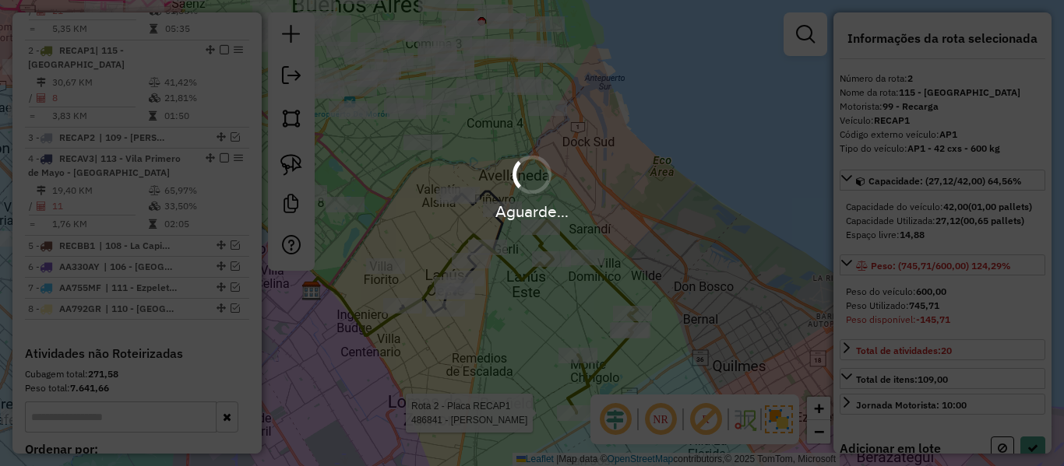
select select "**********"
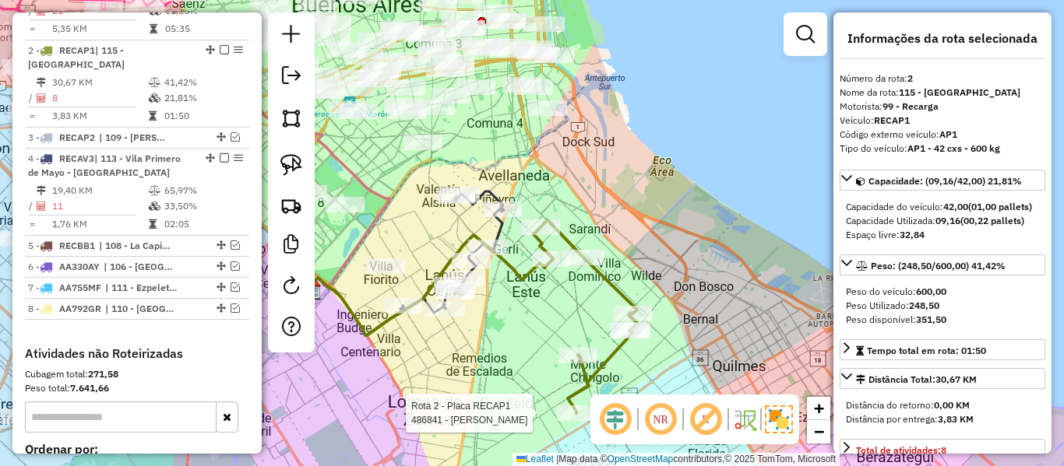
click at [526, 276] on icon at bounding box center [430, 285] width 243 height 100
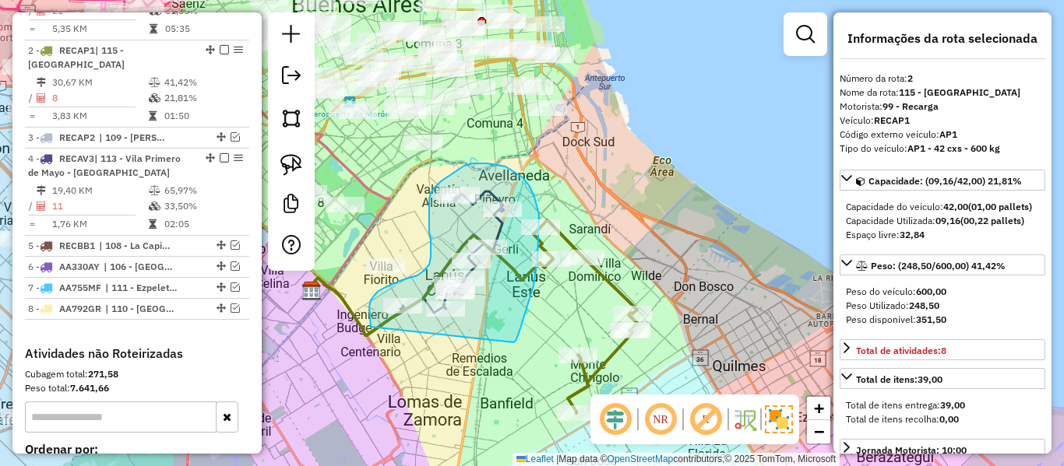
drag, startPoint x: 520, startPoint y: 329, endPoint x: 407, endPoint y: 381, distance: 124.4
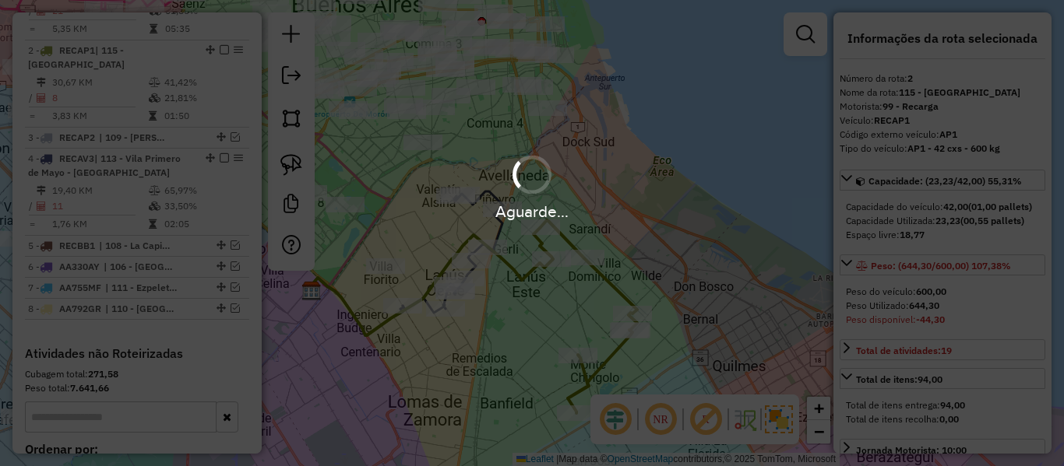
select select "**********"
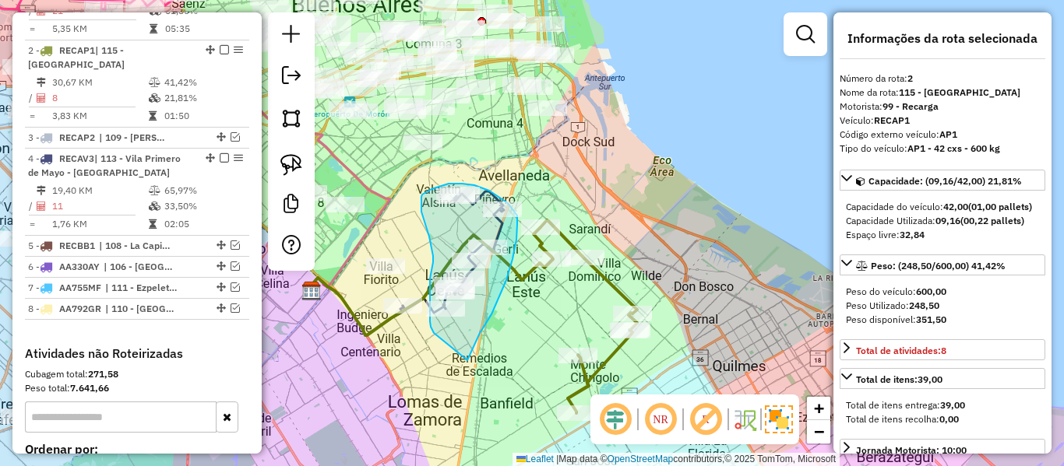
drag, startPoint x: 517, startPoint y: 224, endPoint x: 434, endPoint y: 333, distance: 137.2
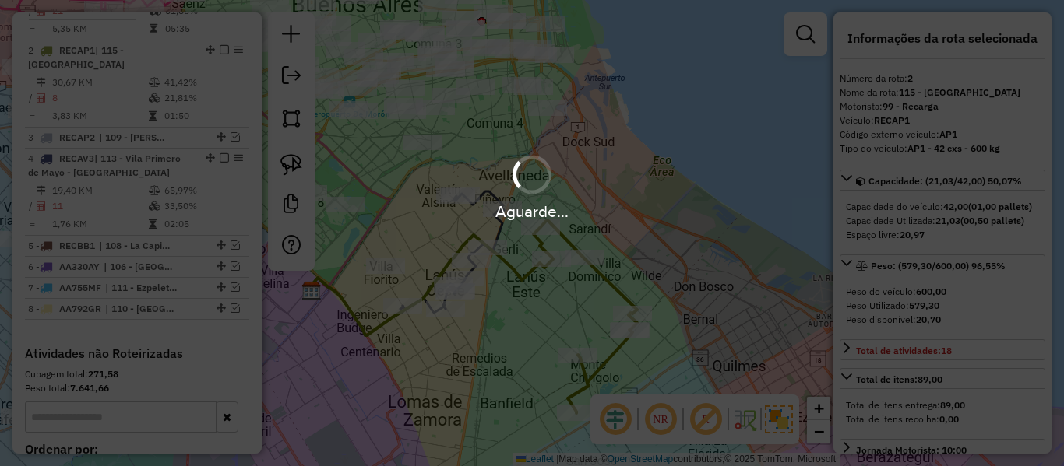
select select "**********"
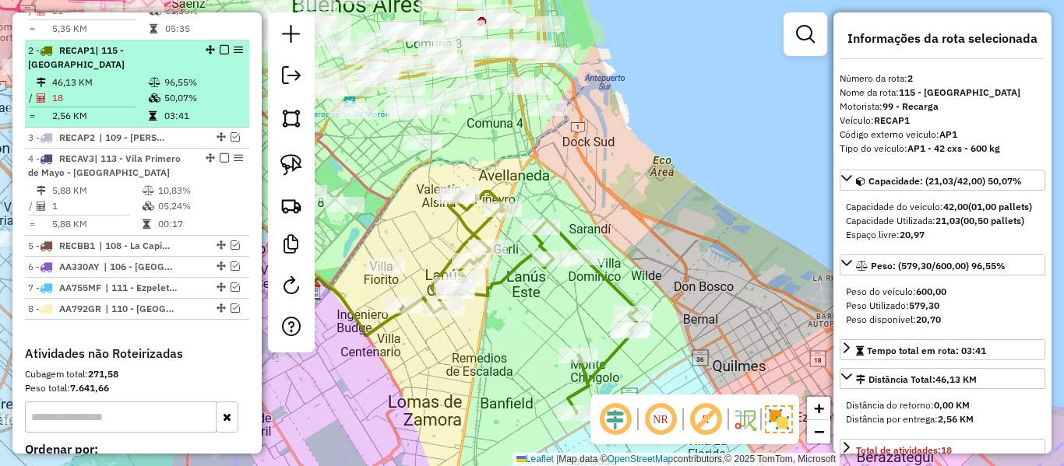
click at [220, 45] on em at bounding box center [224, 49] width 9 height 9
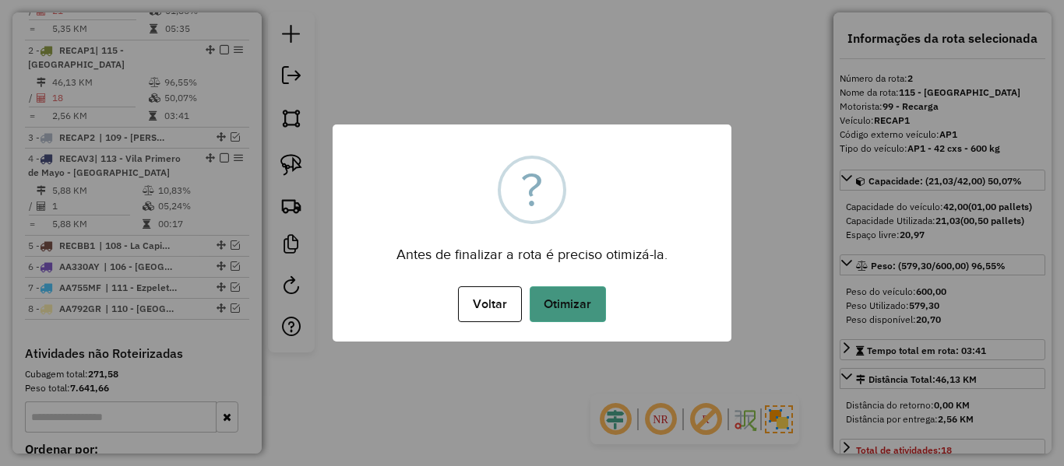
click at [557, 314] on button "Otimizar" at bounding box center [567, 305] width 76 height 36
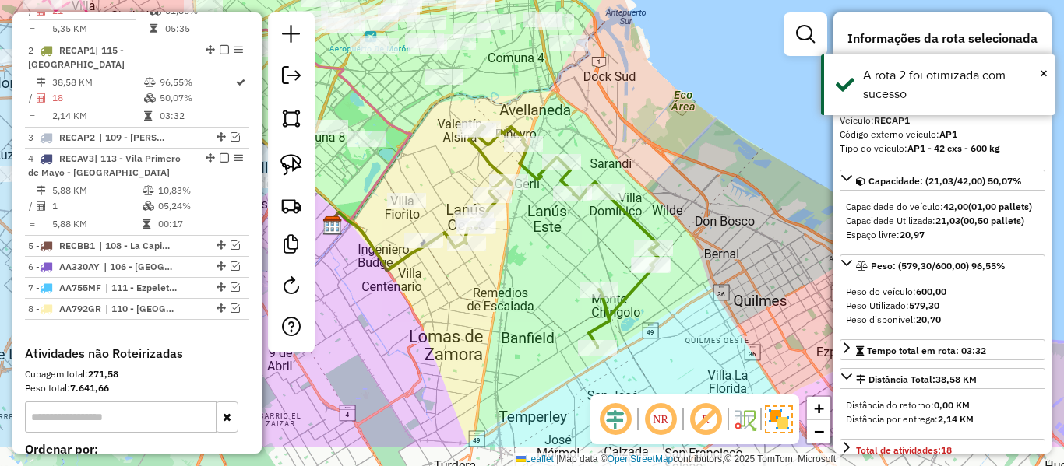
drag, startPoint x: 557, startPoint y: 313, endPoint x: 578, endPoint y: 248, distance: 68.7
click at [578, 248] on div "Janela de atendimento Grade de atendimento Capacidade Transportadoras Veículos …" at bounding box center [532, 233] width 1064 height 466
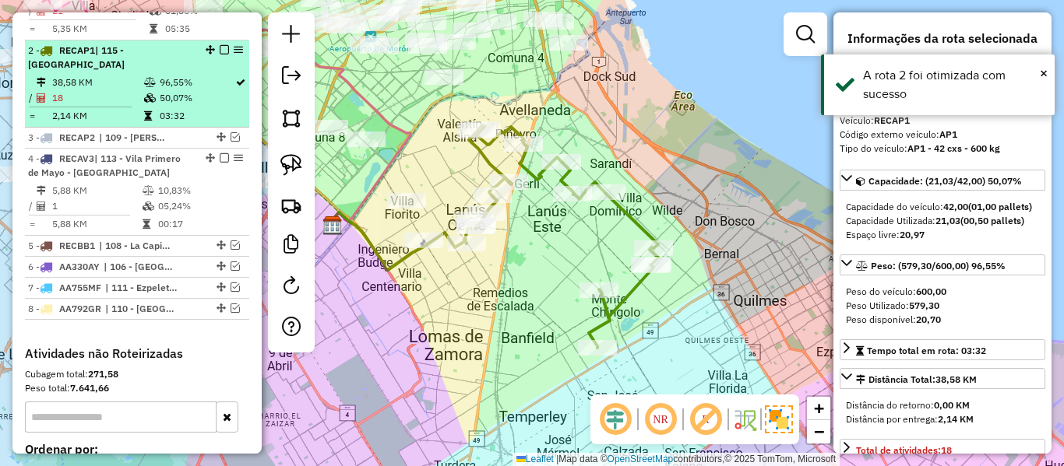
click at [221, 45] on em at bounding box center [224, 49] width 9 height 9
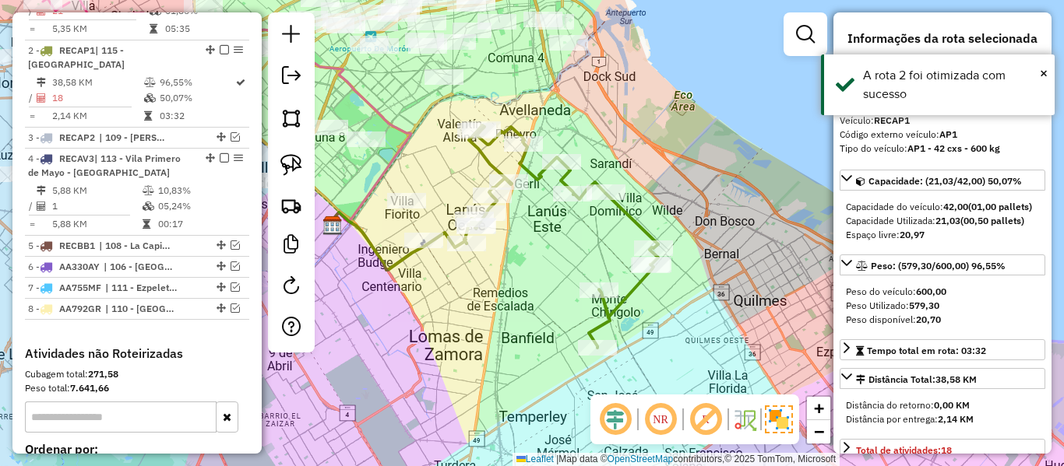
scroll to position [635, 0]
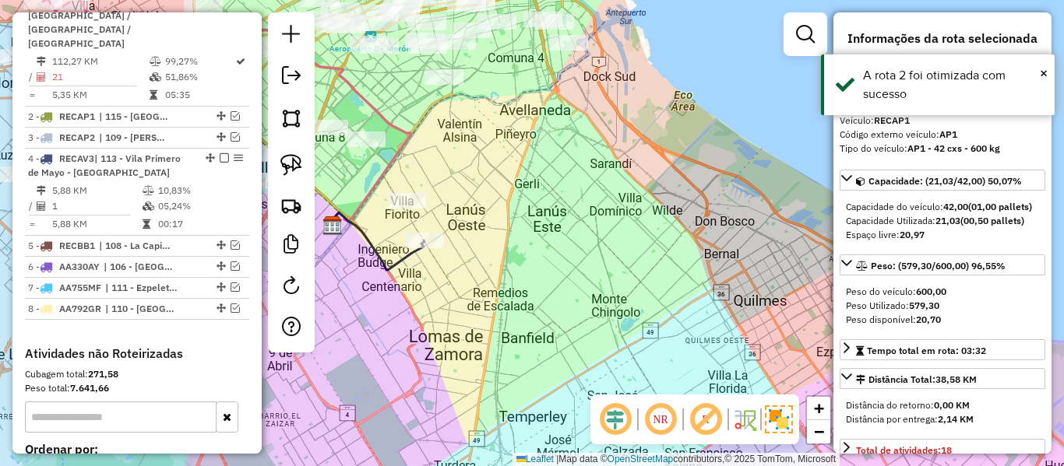
click at [582, 250] on div "Janela de atendimento Grade de atendimento Capacidade Transportadoras Veículos …" at bounding box center [532, 233] width 1064 height 466
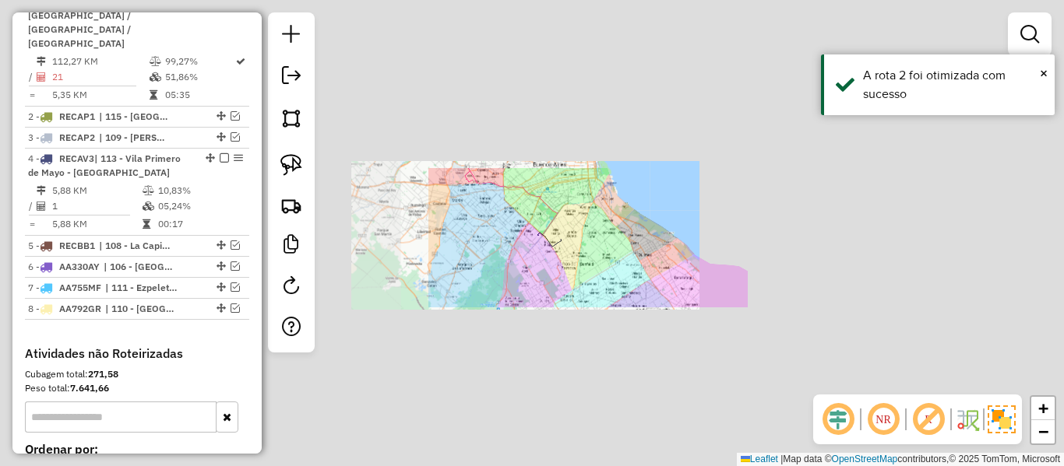
click at [609, 248] on div "Janela de atendimento Grade de atendimento Capacidade Transportadoras Veículos …" at bounding box center [532, 233] width 1064 height 466
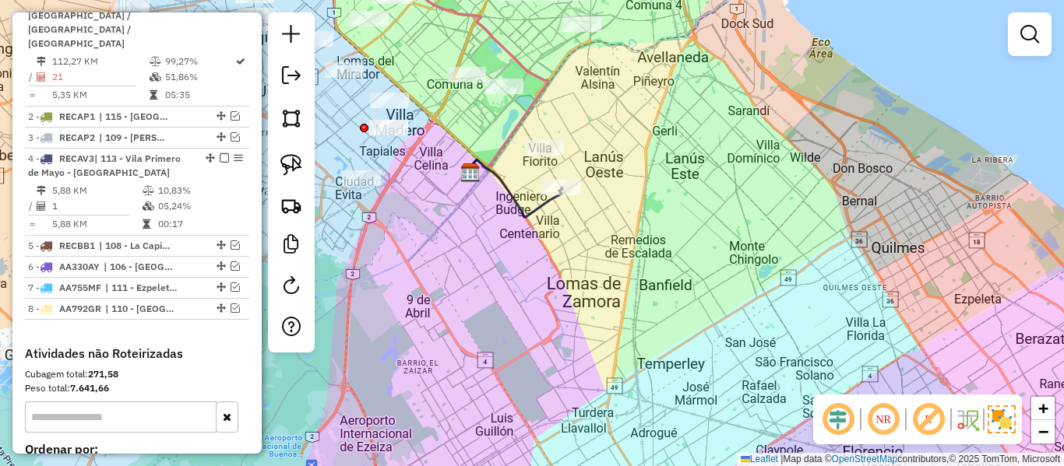
click at [538, 217] on icon at bounding box center [515, 189] width 94 height 58
select select "**********"
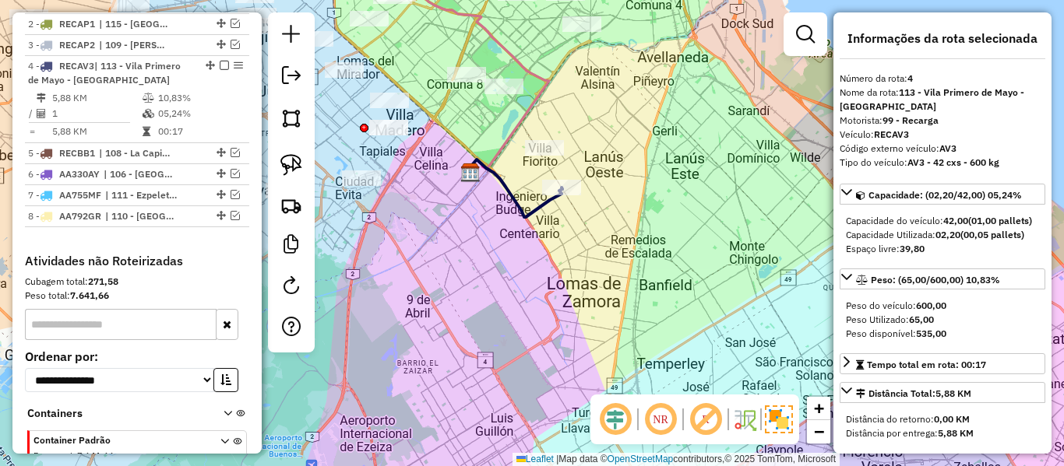
scroll to position [743, 0]
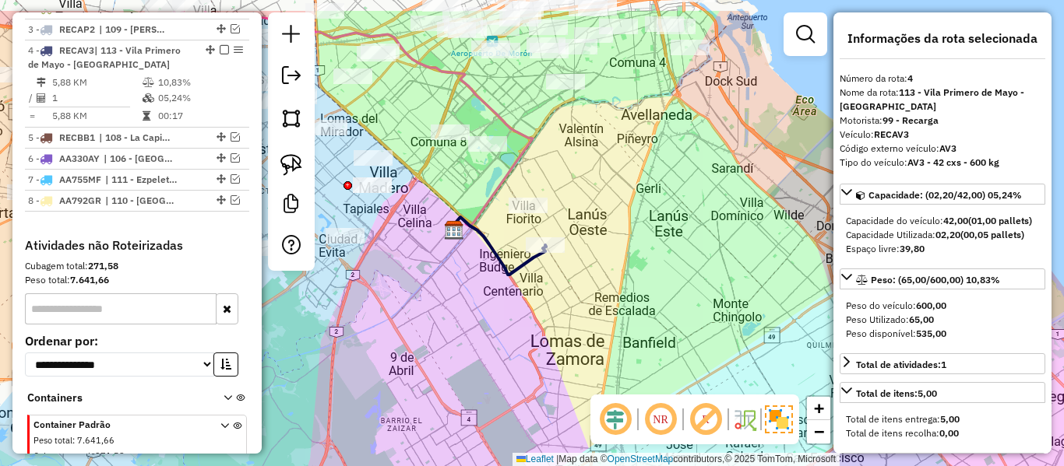
drag, startPoint x: 544, startPoint y: 224, endPoint x: 529, endPoint y: 283, distance: 61.2
click at [529, 283] on div "Janela de atendimento Grade de atendimento Capacidade Transportadoras Veículos …" at bounding box center [532, 233] width 1064 height 466
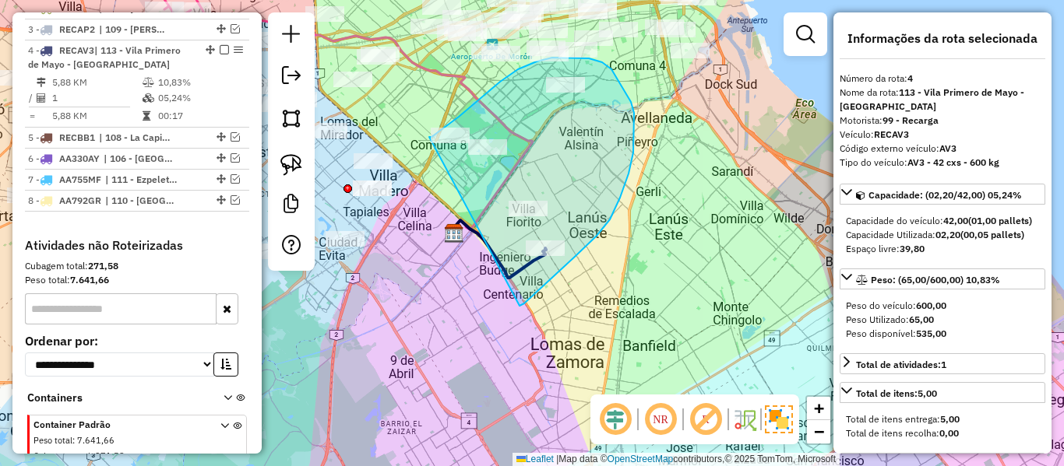
drag, startPoint x: 519, startPoint y: 306, endPoint x: 424, endPoint y: 200, distance: 142.3
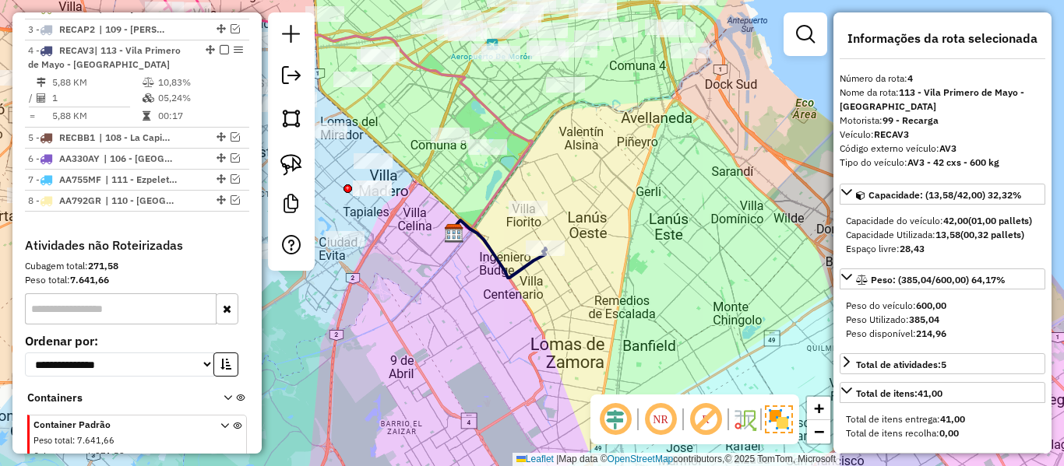
drag, startPoint x: 599, startPoint y: 174, endPoint x: 540, endPoint y: 301, distance: 139.7
click at [544, 309] on div "Janela de atendimento Grade de atendimento Capacidade Transportadoras Veículos …" at bounding box center [532, 233] width 1064 height 466
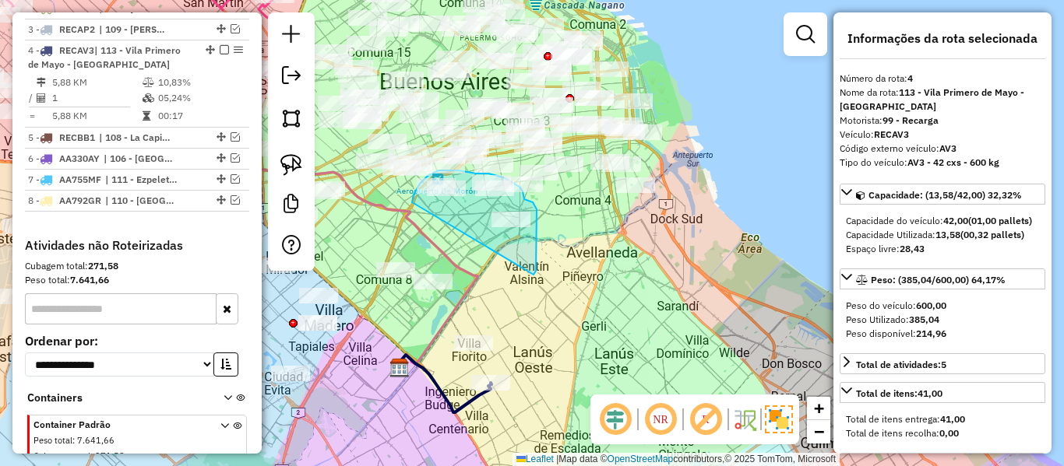
drag, startPoint x: 536, startPoint y: 271, endPoint x: 416, endPoint y: 226, distance: 128.1
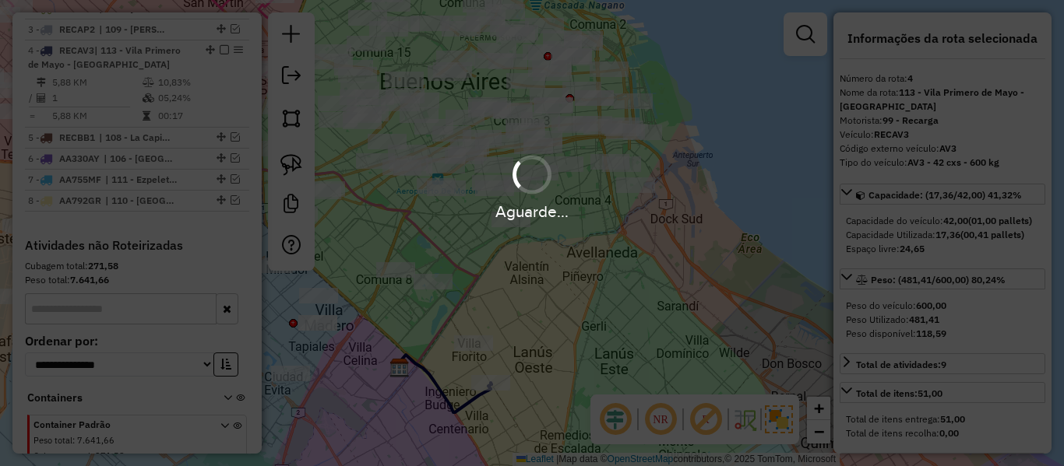
select select "**********"
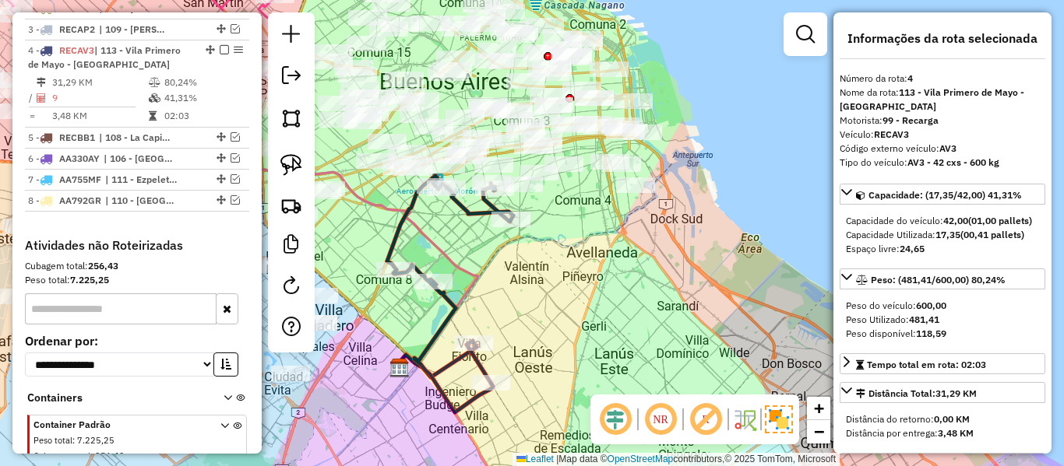
click at [454, 313] on icon at bounding box center [450, 294] width 126 height 237
click at [467, 217] on icon at bounding box center [450, 294] width 126 height 237
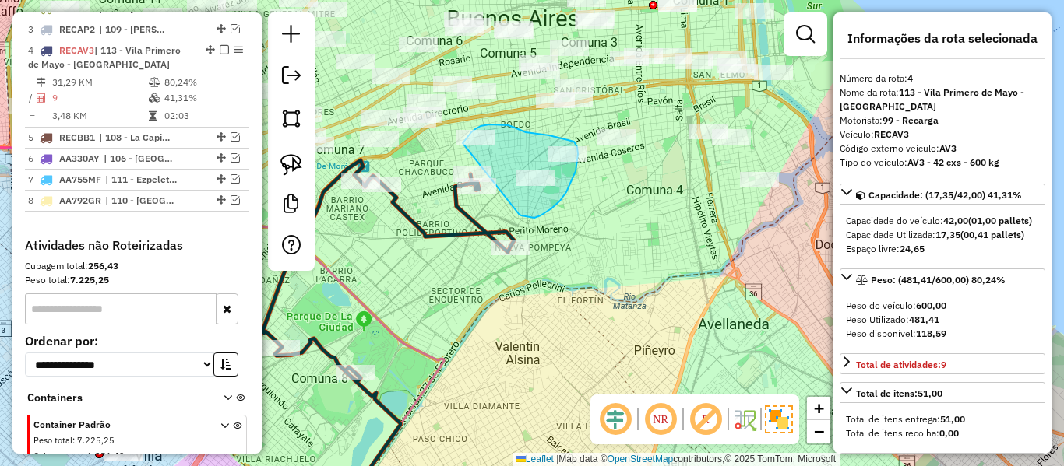
drag, startPoint x: 527, startPoint y: 217, endPoint x: 452, endPoint y: 177, distance: 85.7
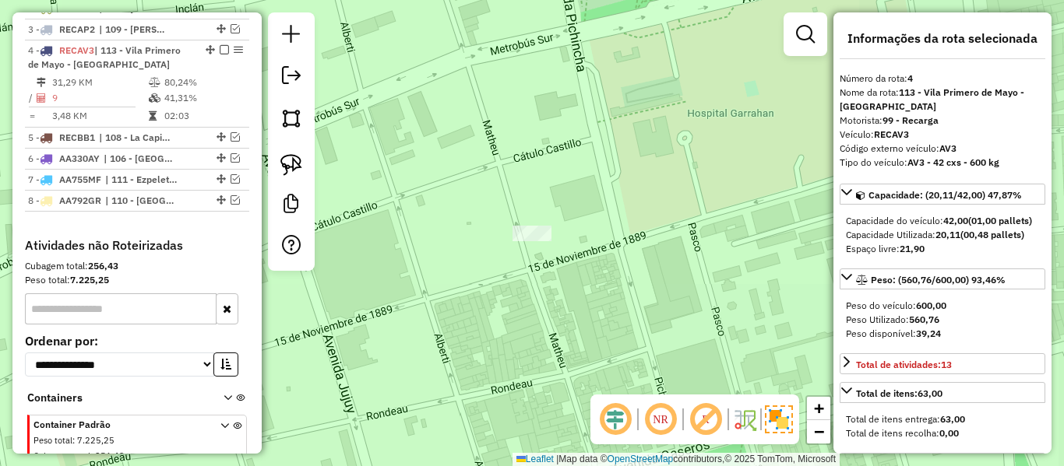
select select "**********"
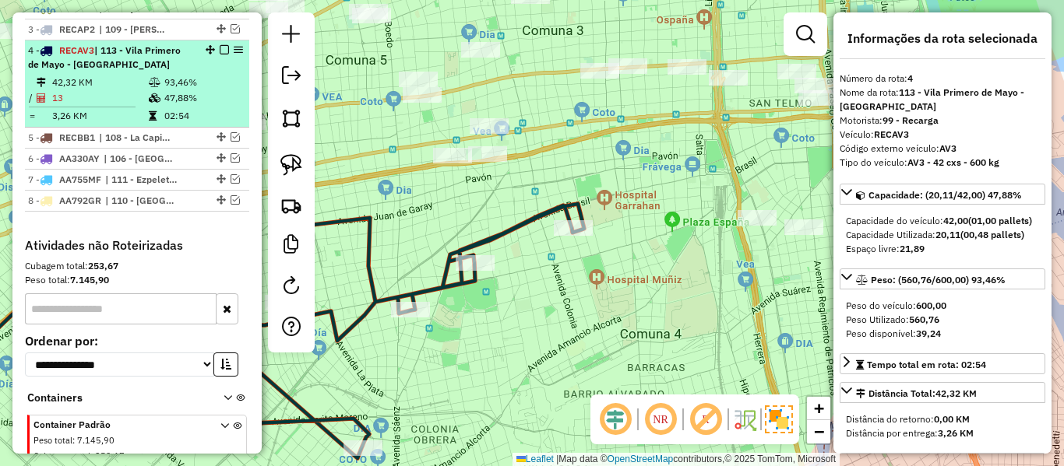
click at [220, 45] on em at bounding box center [224, 49] width 9 height 9
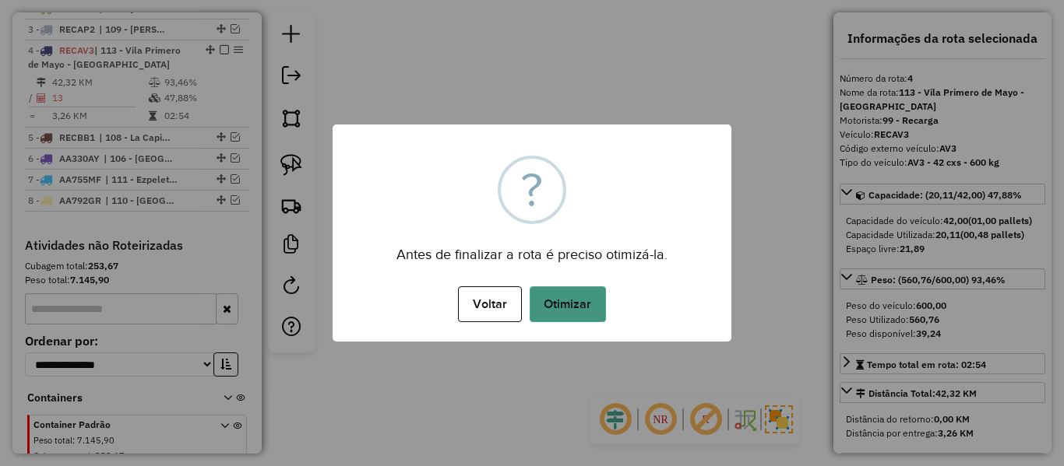
click at [585, 307] on button "Otimizar" at bounding box center [567, 305] width 76 height 36
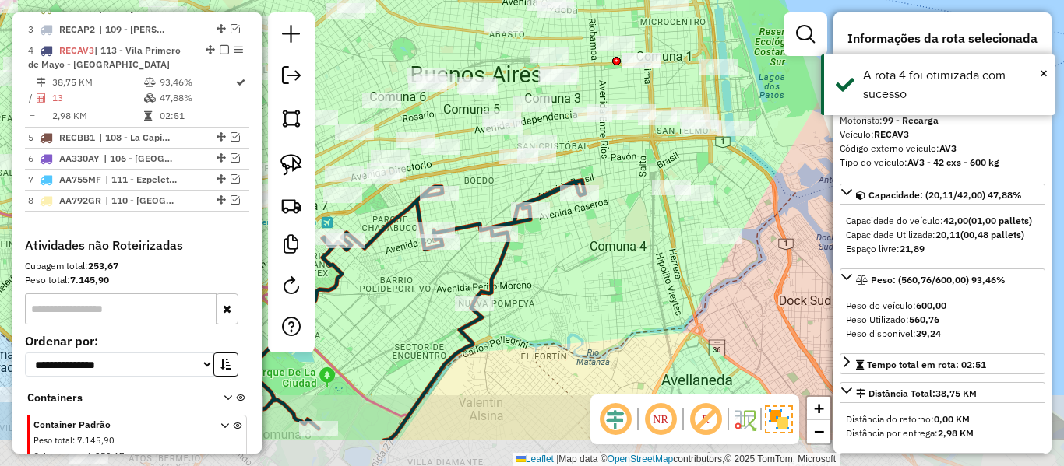
drag, startPoint x: 562, startPoint y: 326, endPoint x: 564, endPoint y: 252, distance: 74.0
click at [564, 254] on div "Janela de atendimento Grade de atendimento Capacidade Transportadoras Veículos …" at bounding box center [532, 233] width 1064 height 466
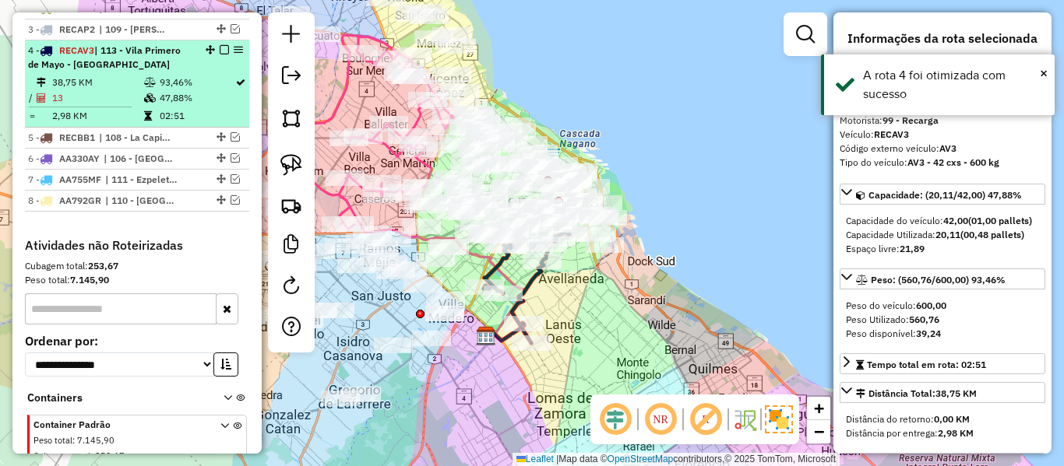
click at [220, 45] on em at bounding box center [224, 49] width 9 height 9
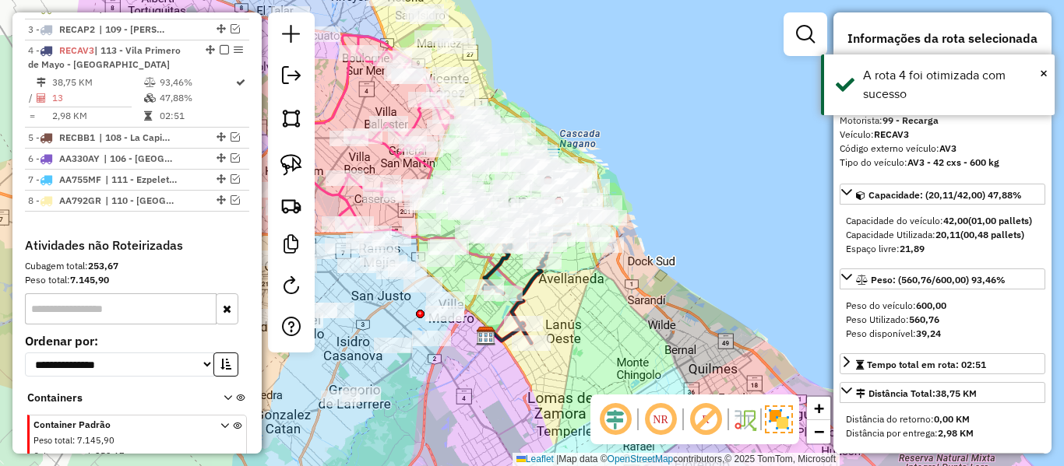
scroll to position [677, 0]
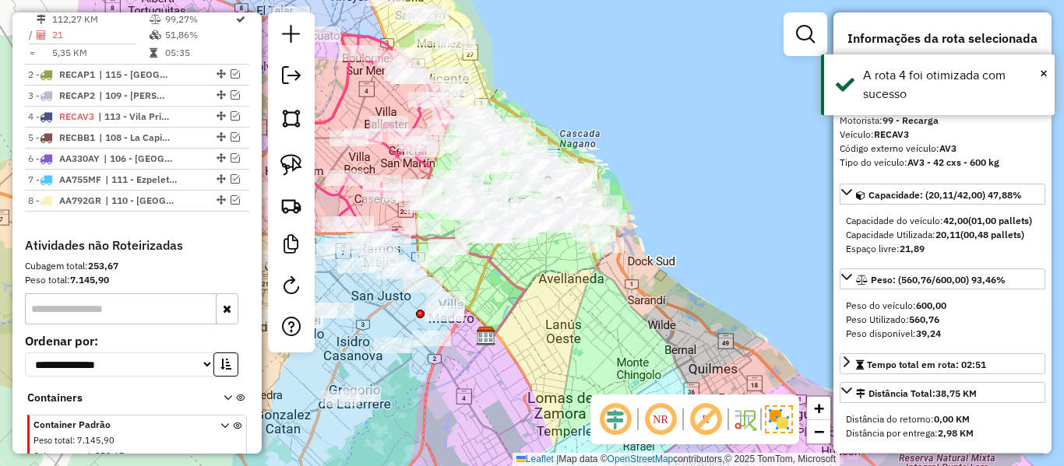
click at [558, 288] on div "Rota 1 - Placa AA893IV 492237 - Christian Stibel Janela de atendimento Grade de…" at bounding box center [532, 233] width 1064 height 466
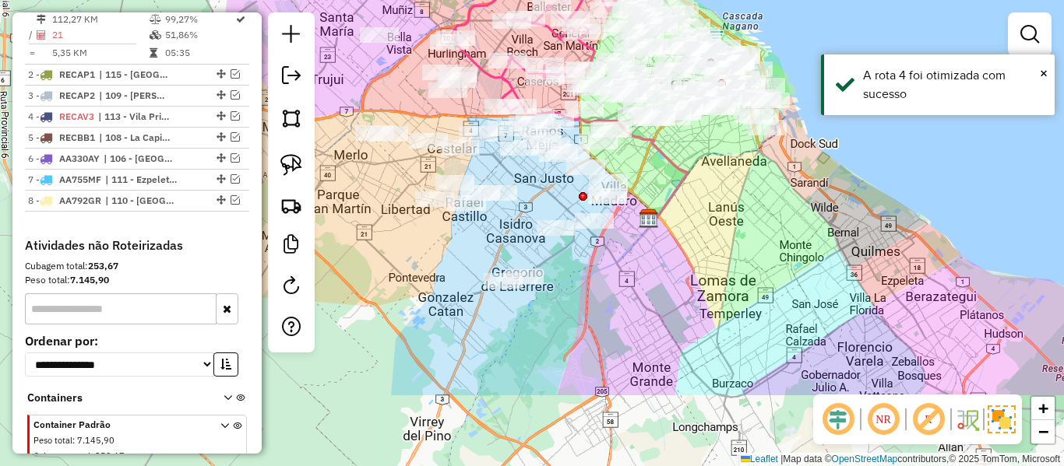
drag, startPoint x: 559, startPoint y: 332, endPoint x: 677, endPoint y: 248, distance: 145.6
click at [725, 211] on div "Janela de atendimento Grade de atendimento Capacidade Transportadoras Veículos …" at bounding box center [532, 233] width 1064 height 466
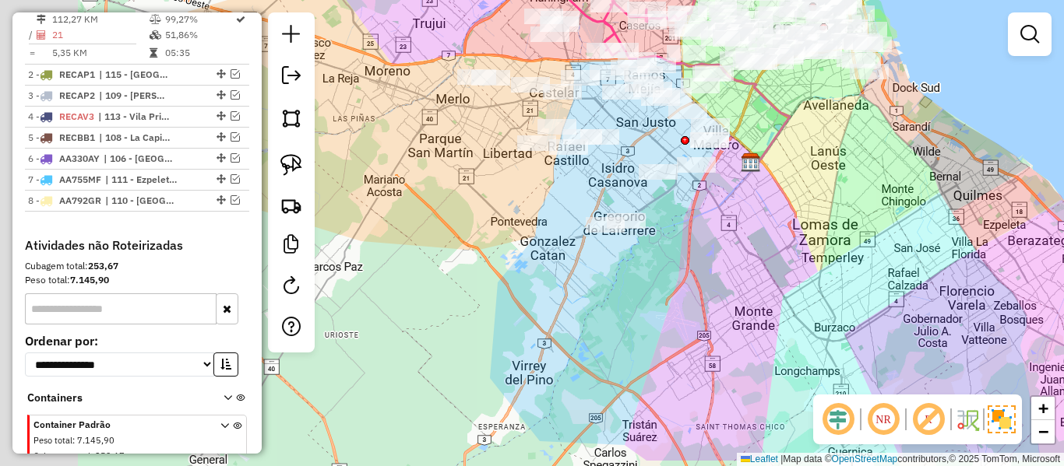
drag, startPoint x: 648, startPoint y: 280, endPoint x: 744, endPoint y: 229, distance: 109.4
click at [744, 229] on div "Janela de atendimento Grade de atendimento Capacidade Transportadoras Veículos …" at bounding box center [532, 233] width 1064 height 466
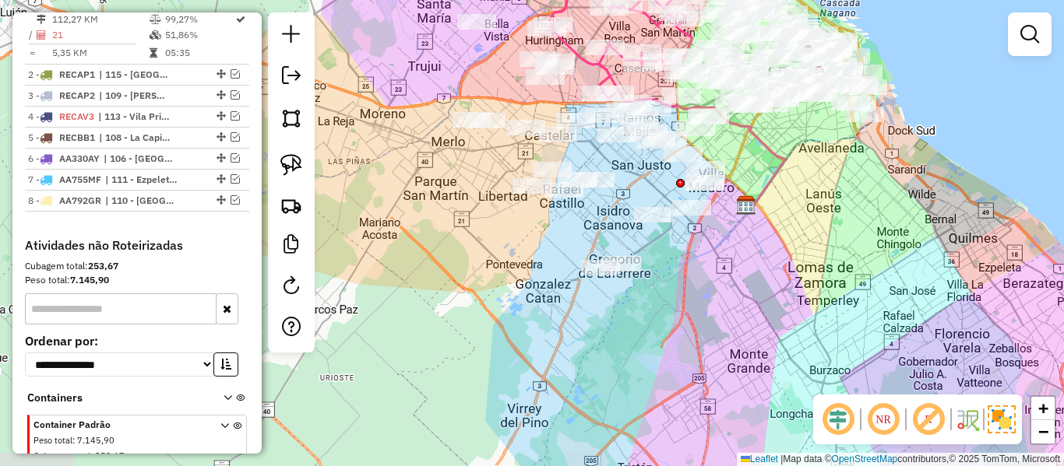
drag, startPoint x: 720, startPoint y: 310, endPoint x: 684, endPoint y: 352, distance: 55.7
click at [716, 350] on div "Janela de atendimento Grade de atendimento Capacidade Transportadoras Veículos …" at bounding box center [532, 233] width 1064 height 466
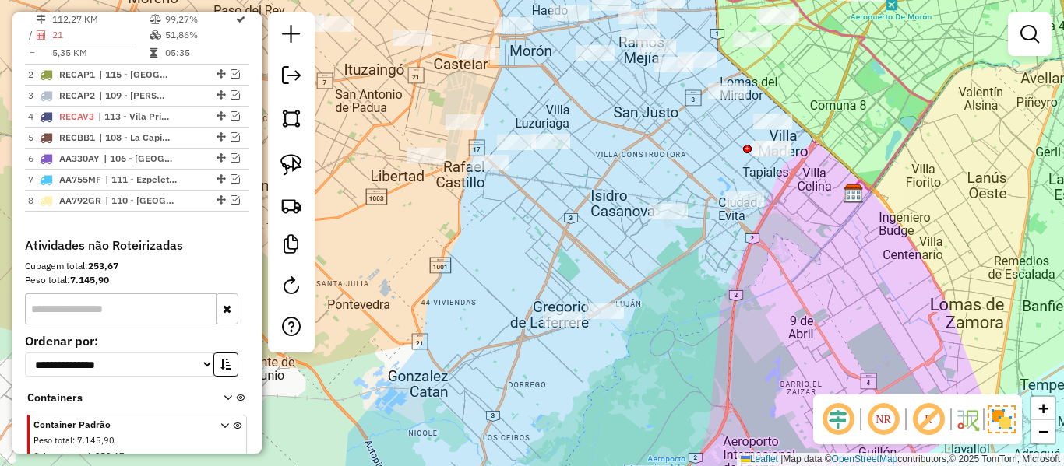
drag, startPoint x: 628, startPoint y: 353, endPoint x: 642, endPoint y: 360, distance: 15.4
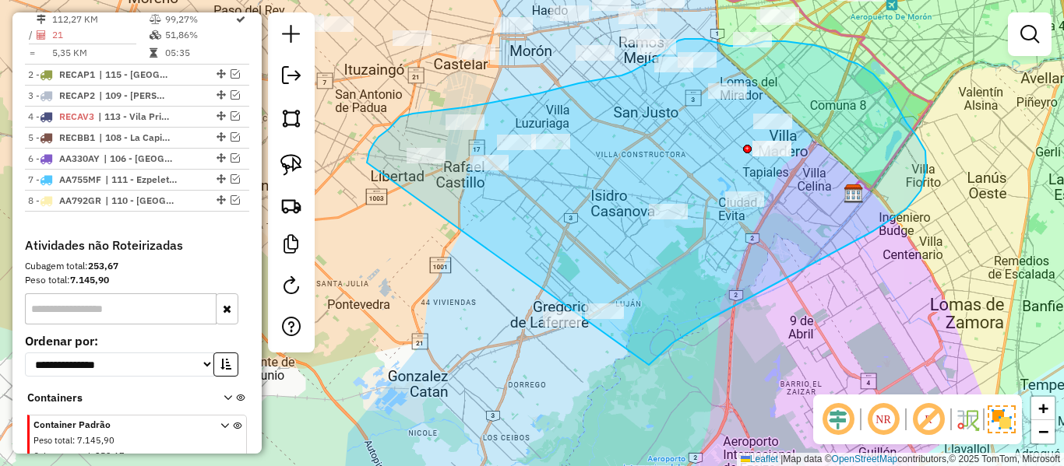
drag, startPoint x: 766, startPoint y: 288, endPoint x: 533, endPoint y: 385, distance: 252.7
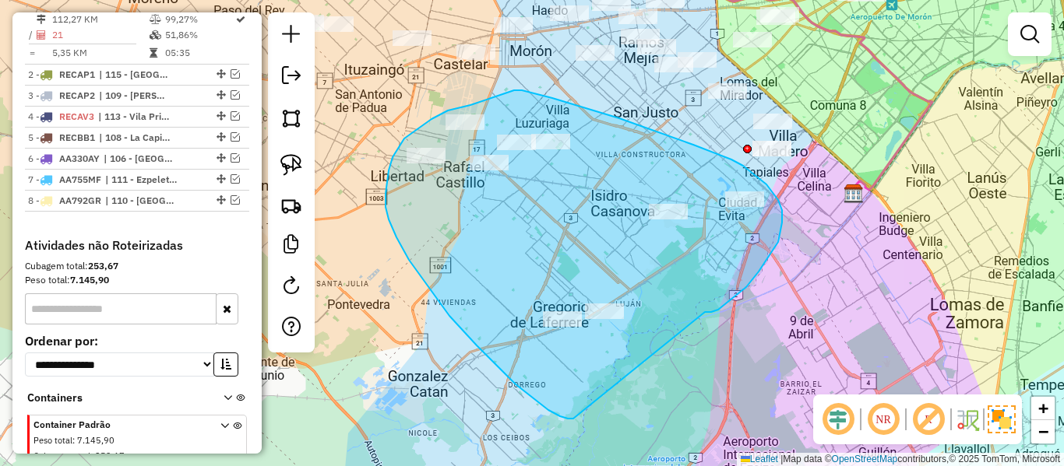
drag, startPoint x: 708, startPoint y: 312, endPoint x: 612, endPoint y: 398, distance: 128.5
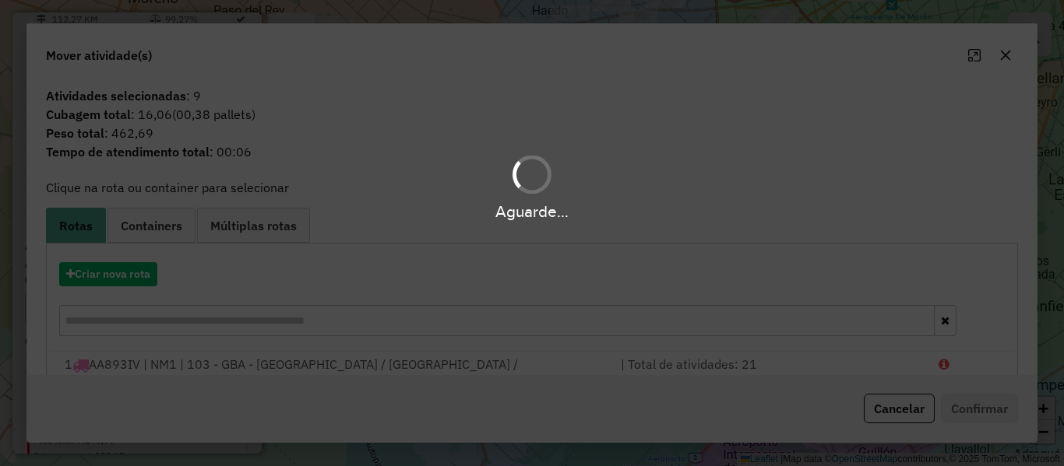
click at [145, 283] on div "Aguarde..." at bounding box center [532, 233] width 1064 height 466
click at [145, 278] on div "Aguarde..." at bounding box center [532, 233] width 1064 height 466
click at [145, 278] on button "Criar nova rota" at bounding box center [108, 274] width 98 height 24
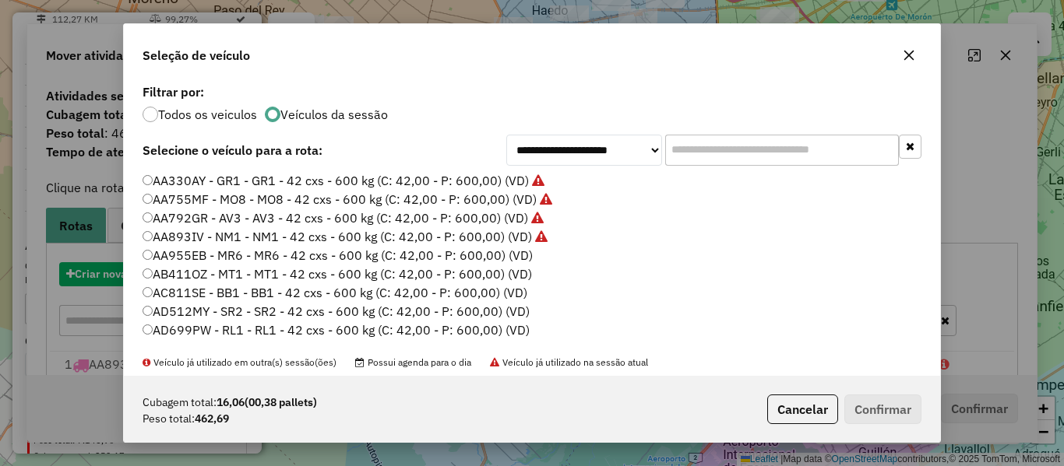
scroll to position [9, 5]
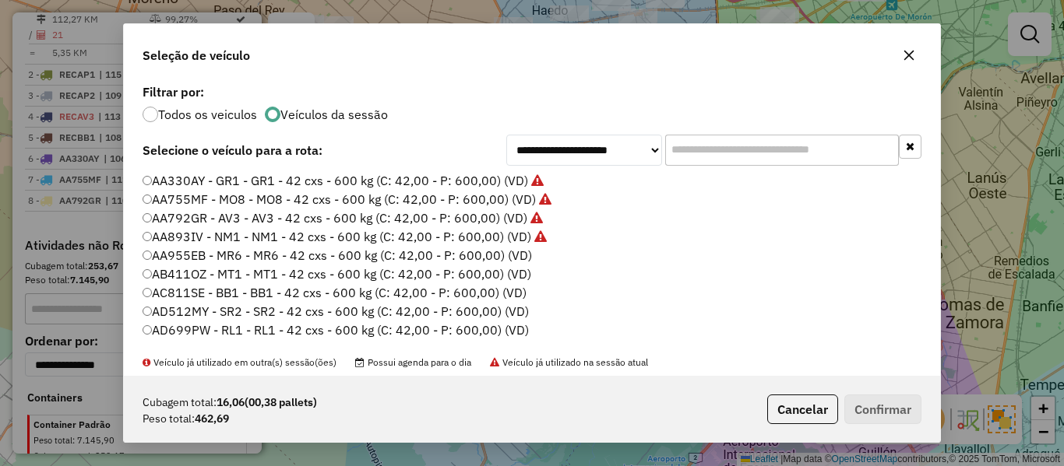
click at [519, 257] on label "AA955EB - MR6 - MR6 - 42 cxs - 600 kg (C: 42,00 - P: 600,00) (VD)" at bounding box center [336, 255] width 389 height 19
click at [810, 377] on div "Cubagem total: 16,06 (00,38 pallets) Peso total: 462,69 Cancelar Confirmar" at bounding box center [532, 409] width 816 height 67
click at [879, 406] on button "Confirmar" at bounding box center [882, 410] width 77 height 30
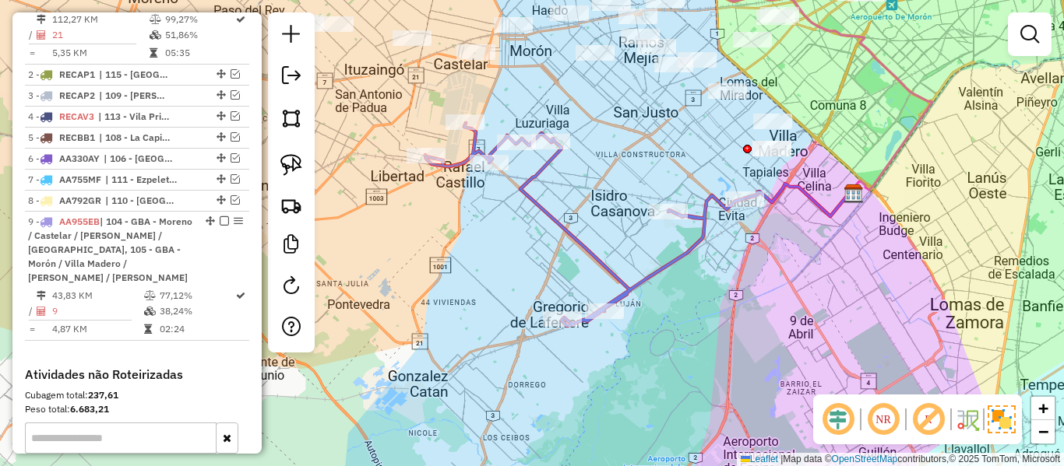
click at [686, 261] on icon at bounding box center [584, 224] width 319 height 203
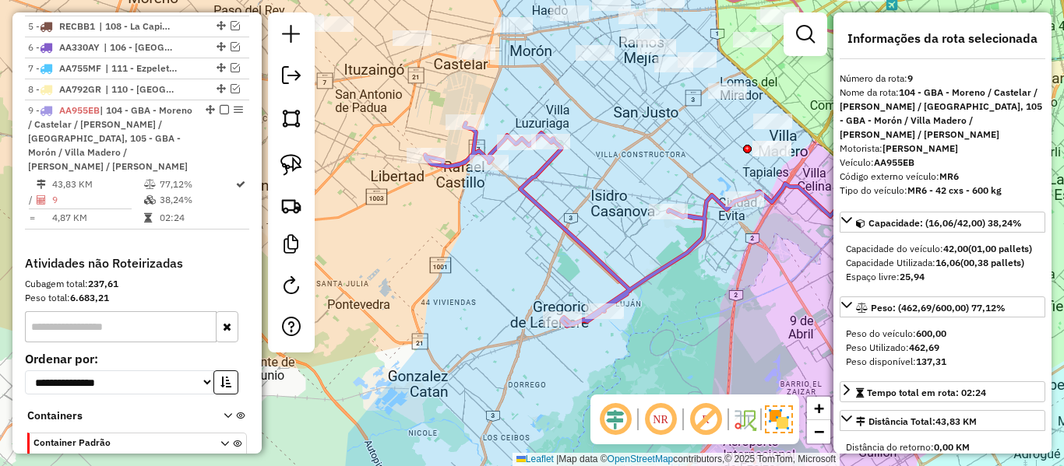
scroll to position [842, 0]
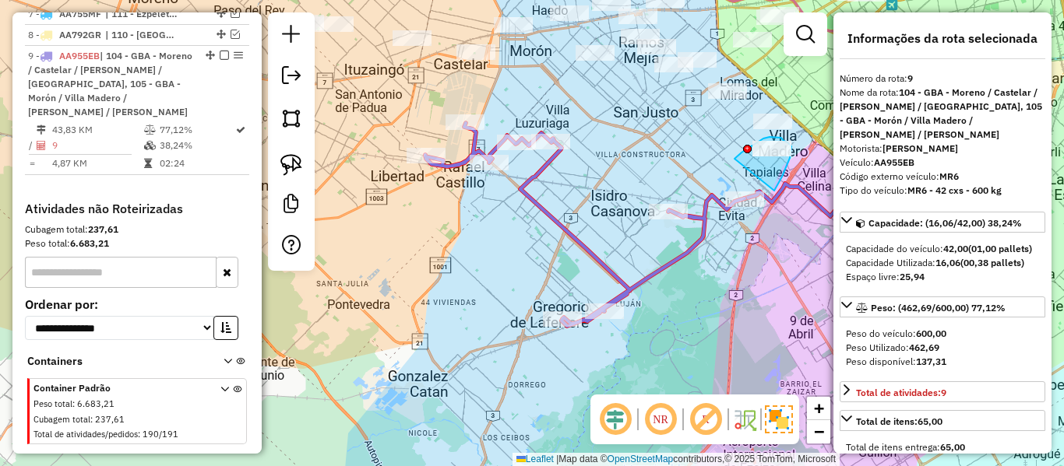
drag, startPoint x: 777, startPoint y: 185, endPoint x: 731, endPoint y: 163, distance: 51.2
drag, startPoint x: 802, startPoint y: 112, endPoint x: 732, endPoint y: 139, distance: 75.2
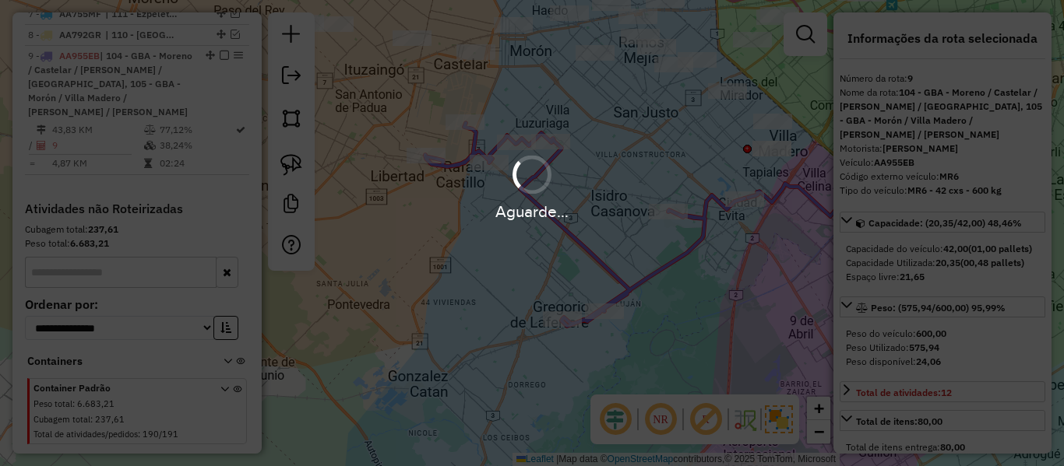
select select "**********"
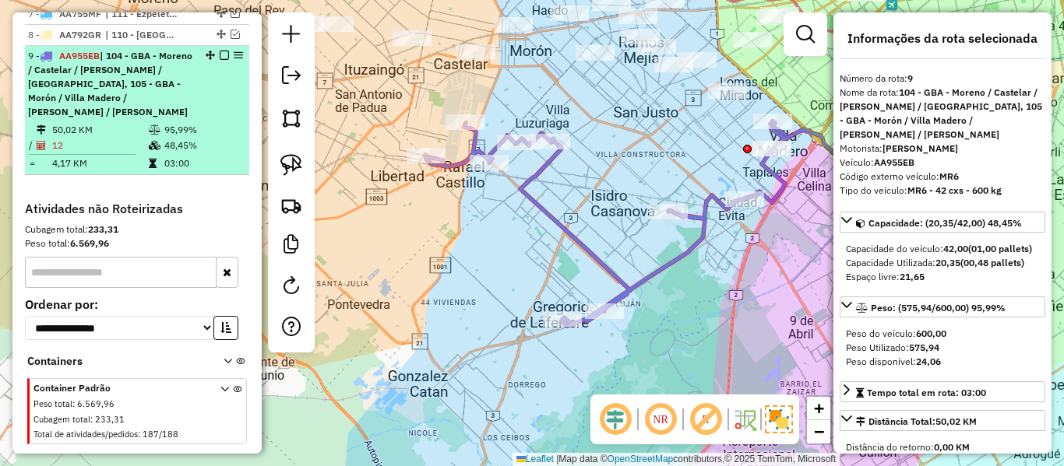
click at [220, 51] on em at bounding box center [224, 55] width 9 height 9
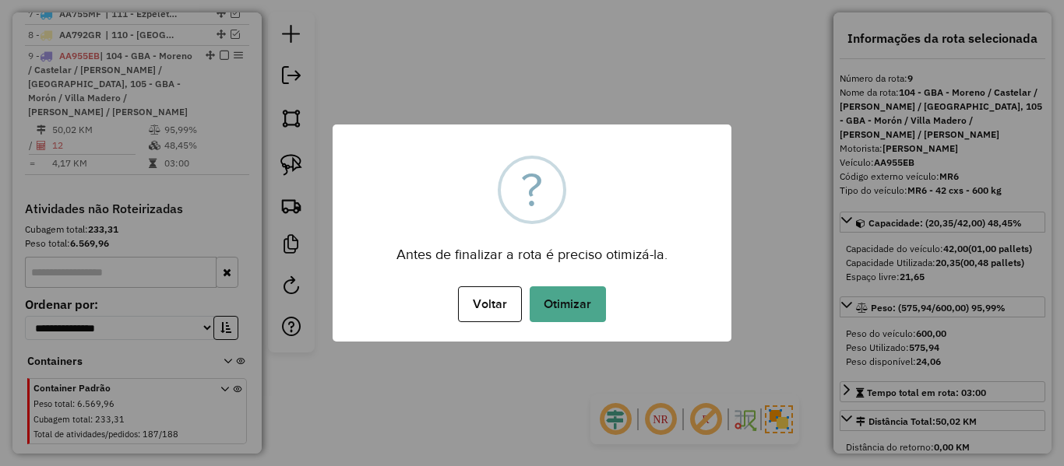
click at [597, 298] on button "Otimizar" at bounding box center [567, 305] width 76 height 36
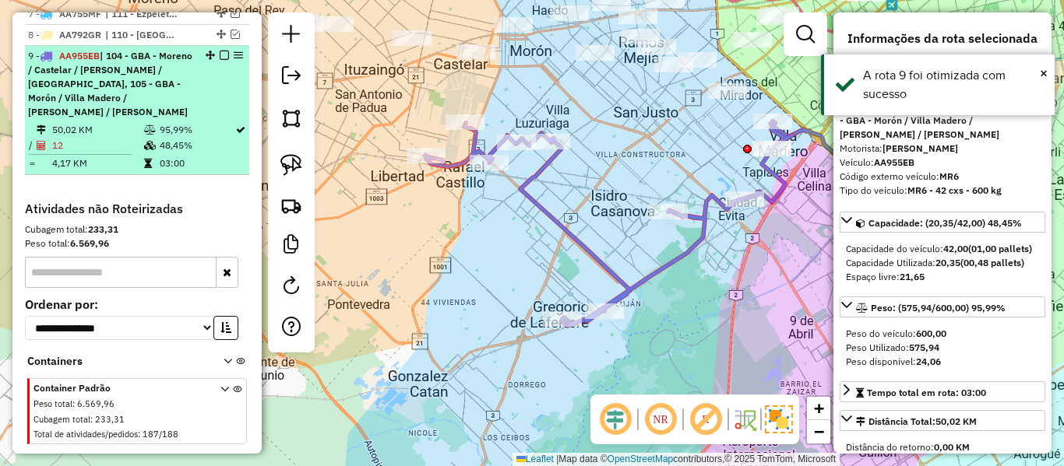
click at [220, 51] on em at bounding box center [224, 55] width 9 height 9
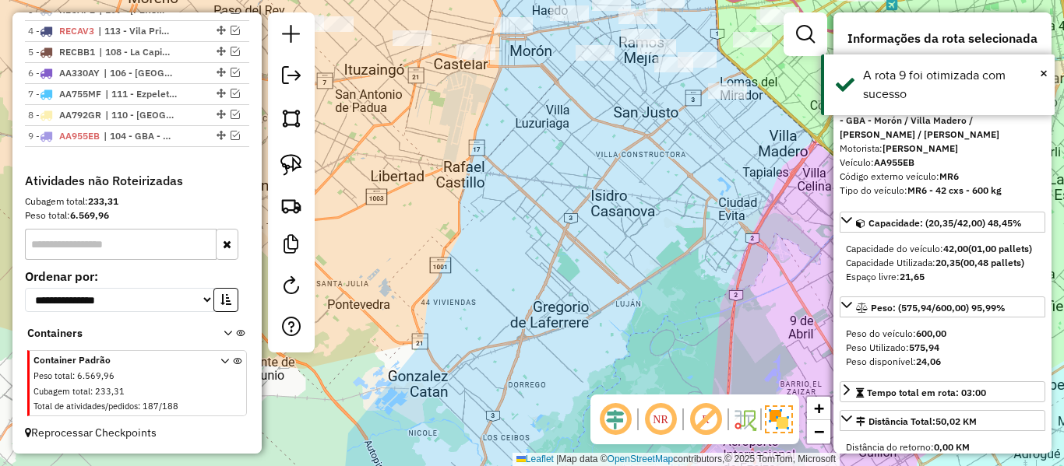
scroll to position [734, 0]
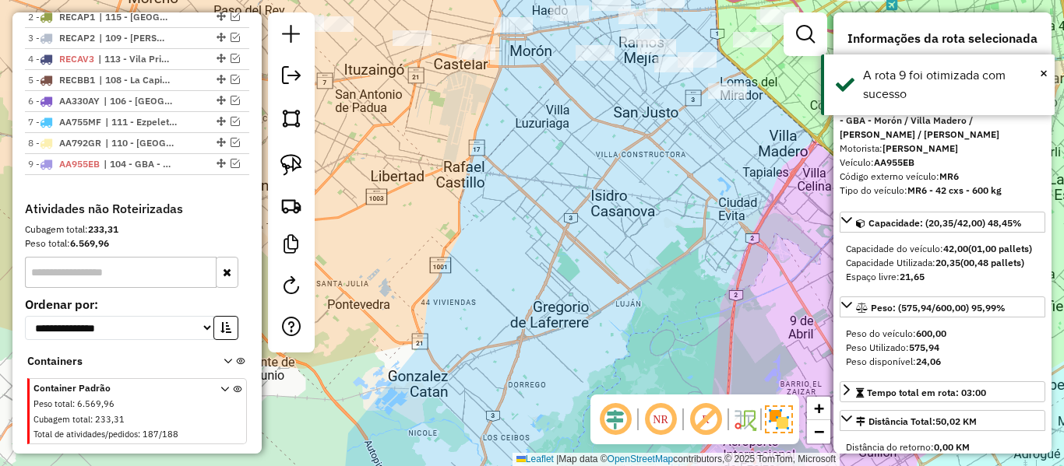
click at [478, 111] on div "Janela de atendimento Grade de atendimento Capacidade Transportadoras Veículos …" at bounding box center [532, 233] width 1064 height 466
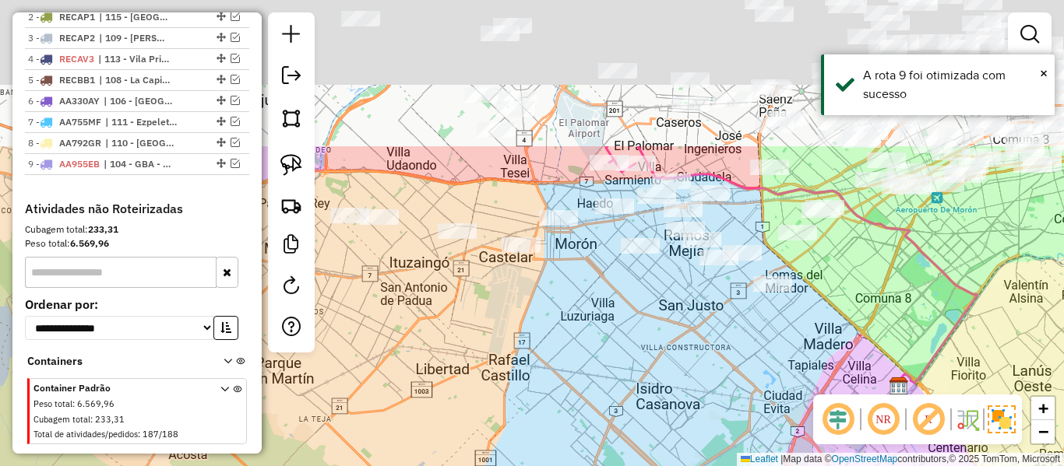
drag, startPoint x: 547, startPoint y: 174, endPoint x: 598, endPoint y: 348, distance: 181.8
click at [598, 348] on div "Janela de atendimento Grade de atendimento Capacidade Transportadoras Veículos …" at bounding box center [532, 233] width 1064 height 466
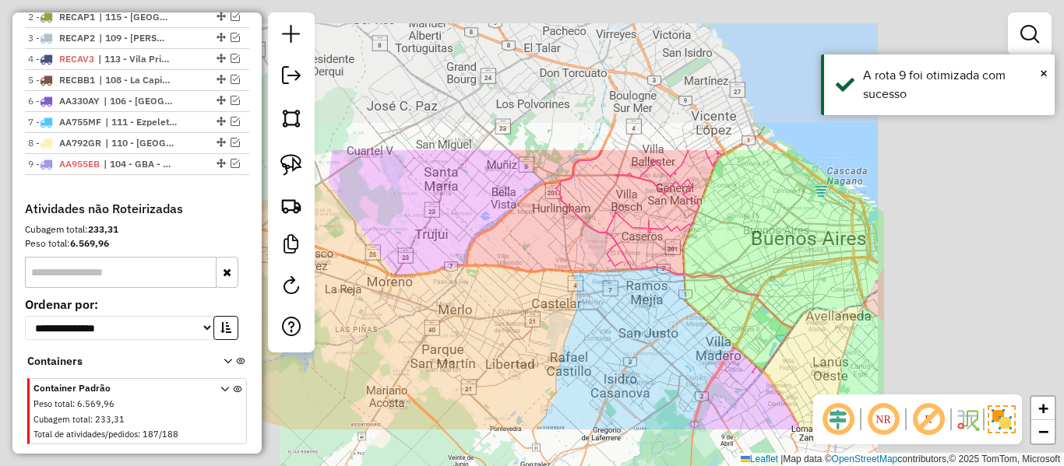
click at [599, 347] on div "Janela de atendimento Grade de atendimento Capacidade Transportadoras Veículos …" at bounding box center [532, 233] width 1064 height 466
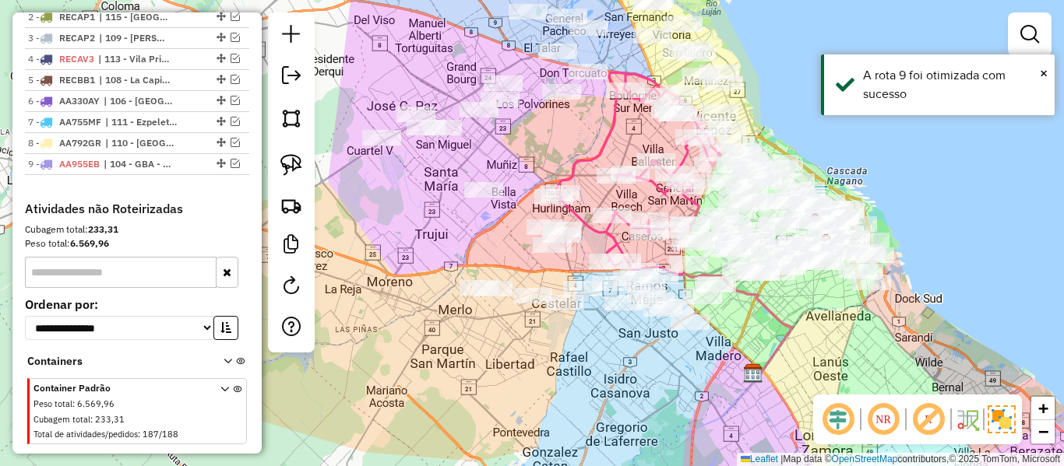
drag, startPoint x: 600, startPoint y: 347, endPoint x: 626, endPoint y: 464, distance: 119.6
click at [626, 464] on div "Janela de atendimento Grade de atendimento Capacidade Transportadoras Veículos …" at bounding box center [532, 233] width 1064 height 466
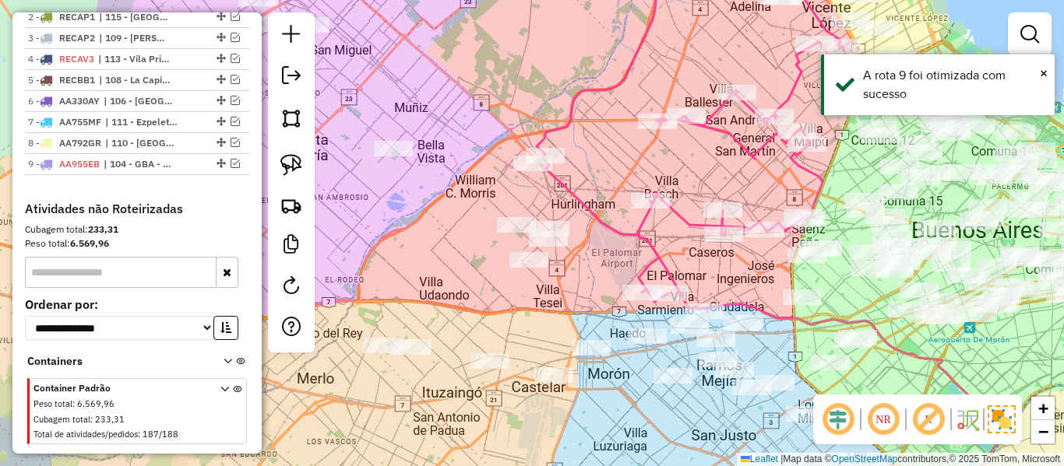
drag, startPoint x: 605, startPoint y: 372, endPoint x: 618, endPoint y: 426, distance: 55.3
click at [609, 389] on div "Janela de atendimento Grade de atendimento Capacidade Transportadoras Veículos …" at bounding box center [532, 233] width 1064 height 466
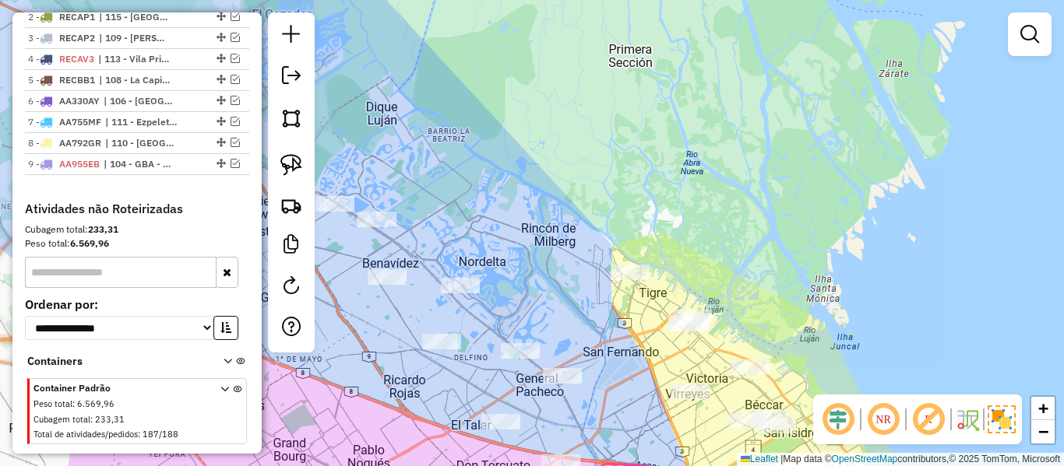
drag, startPoint x: 571, startPoint y: 275, endPoint x: 670, endPoint y: 237, distance: 106.0
click at [666, 238] on div "Janela de atendimento Grade de atendimento Capacidade Transportadoras Veículos …" at bounding box center [532, 233] width 1064 height 466
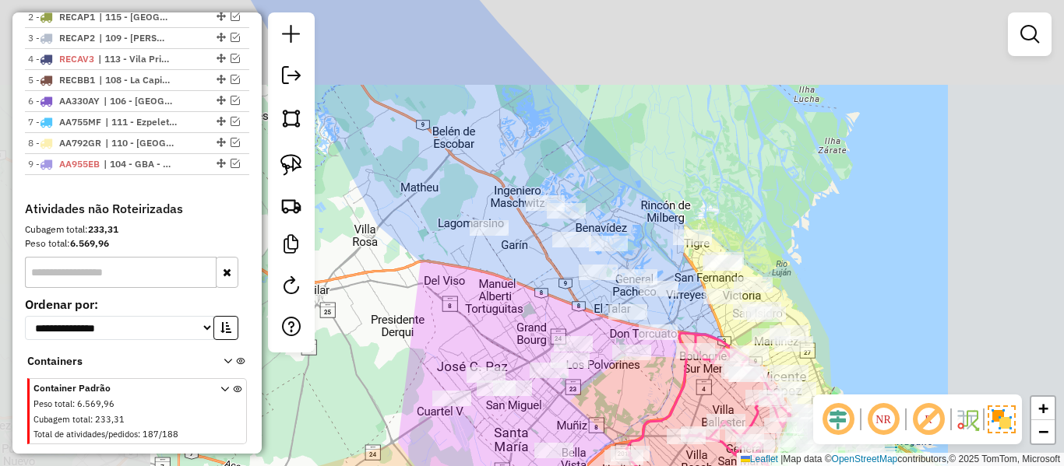
click at [658, 241] on div "Janela de atendimento Grade de atendimento Capacidade Transportadoras Veículos …" at bounding box center [532, 233] width 1064 height 466
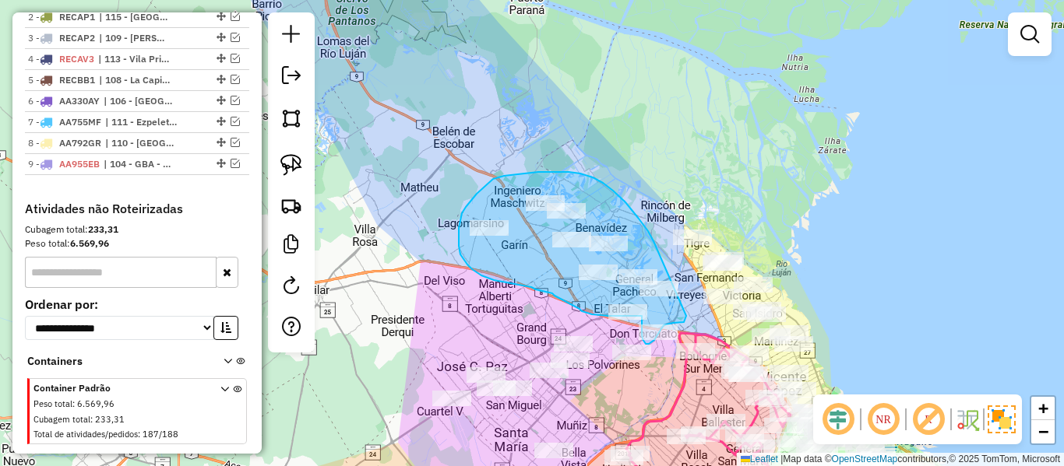
drag, startPoint x: 653, startPoint y: 241, endPoint x: 687, endPoint y: 314, distance: 79.8
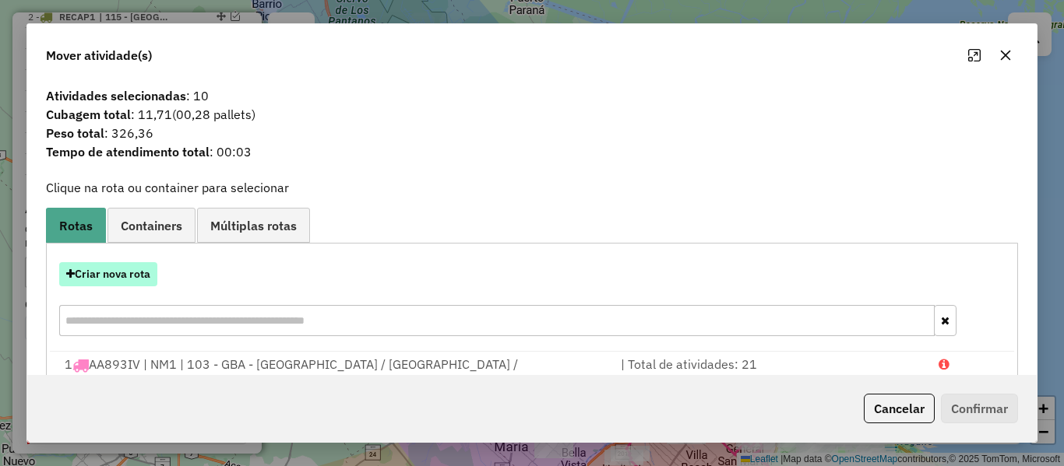
click at [130, 273] on button "Criar nova rota" at bounding box center [108, 274] width 98 height 24
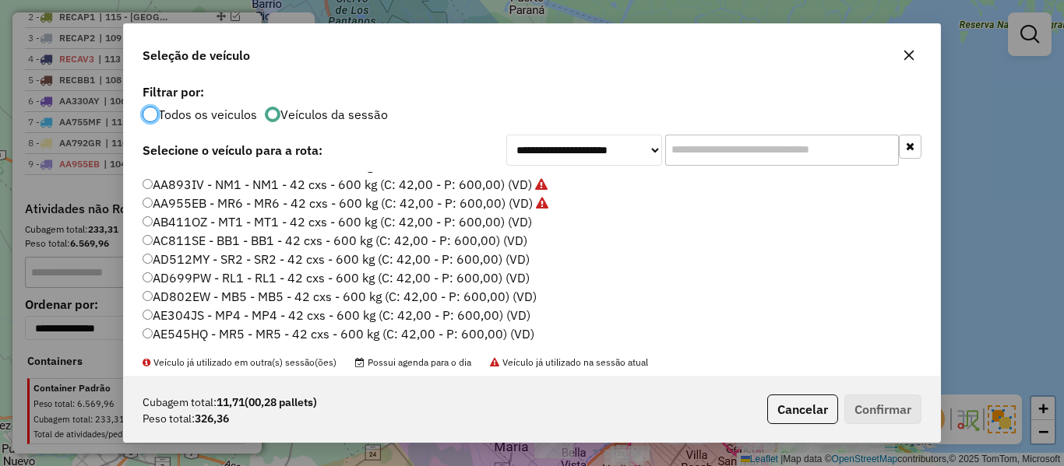
scroll to position [78, 0]
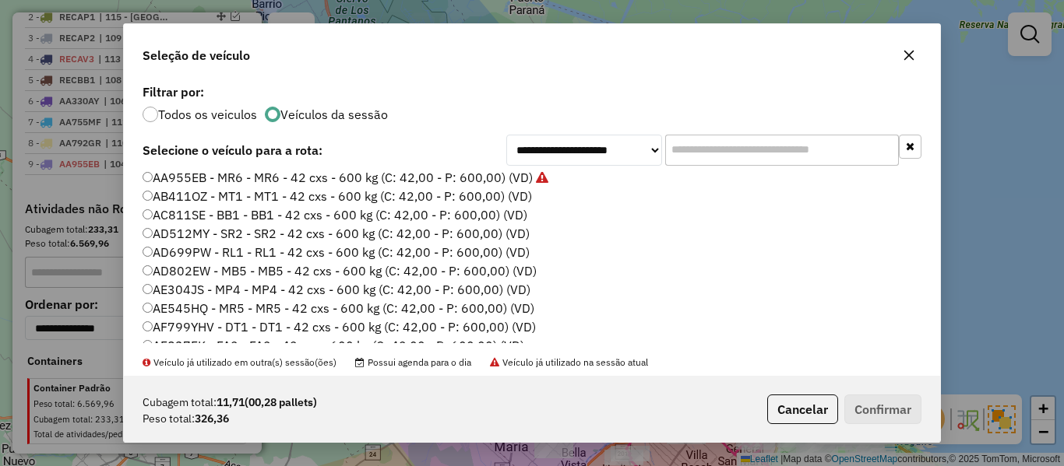
click at [515, 201] on label "AB411OZ - MT1 - MT1 - 42 cxs - 600 kg (C: 42,00 - P: 600,00) (VD)" at bounding box center [336, 196] width 389 height 19
click at [890, 410] on button "Confirmar" at bounding box center [882, 410] width 77 height 30
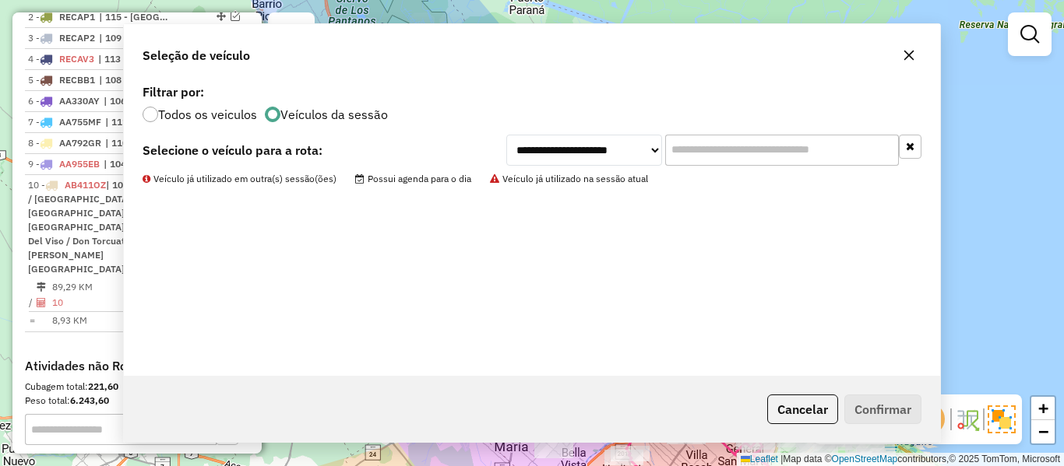
scroll to position [842, 0]
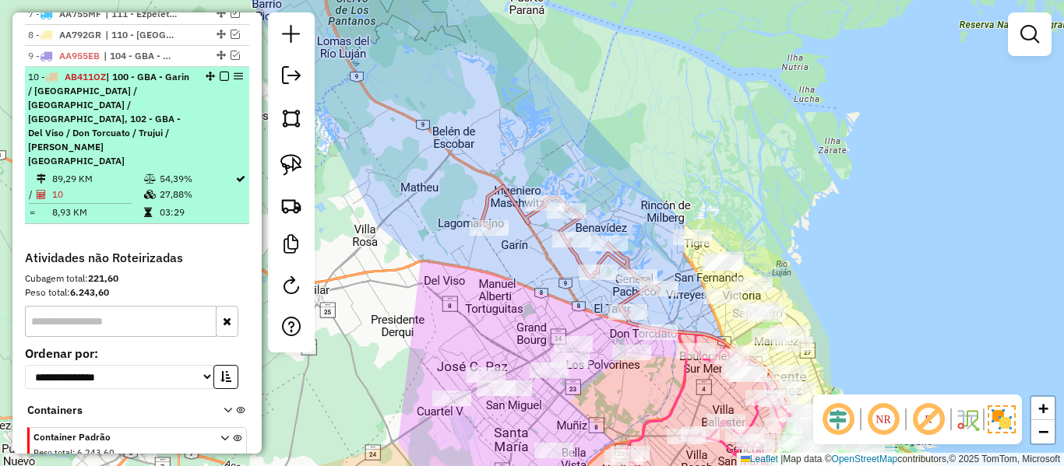
click at [220, 72] on em at bounding box center [224, 76] width 9 height 9
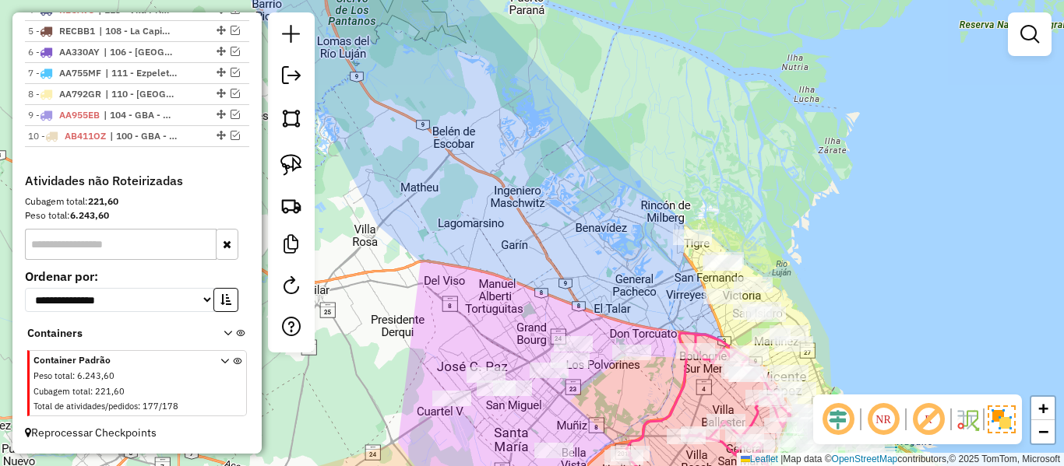
scroll to position [755, 0]
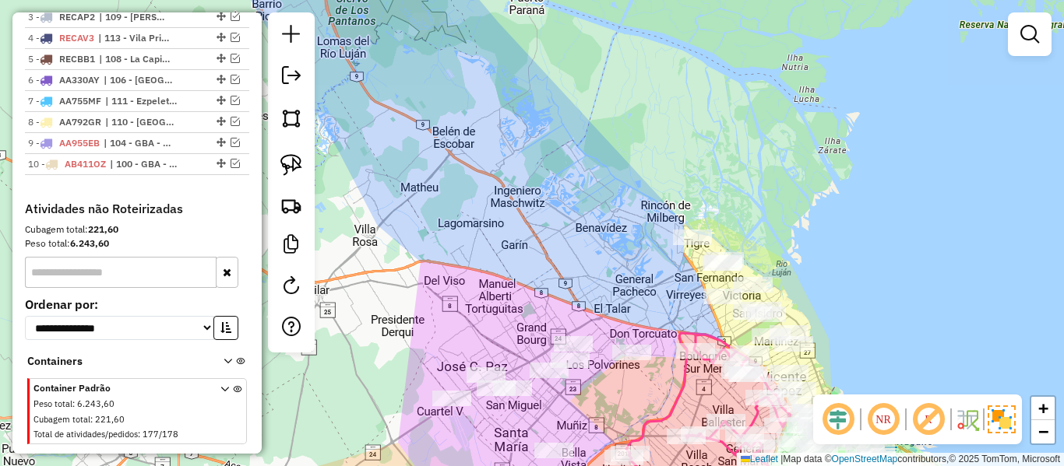
drag, startPoint x: 510, startPoint y: 209, endPoint x: 541, endPoint y: 274, distance: 71.7
click at [510, 210] on div "Janela de atendimento Grade de atendimento Capacidade Transportadoras Veículos …" at bounding box center [532, 233] width 1064 height 466
drag, startPoint x: 541, startPoint y: 274, endPoint x: 578, endPoint y: 170, distance: 110.6
click at [578, 170] on div "Janela de atendimento Grade de atendimento Capacidade Transportadoras Veículos …" at bounding box center [532, 233] width 1064 height 466
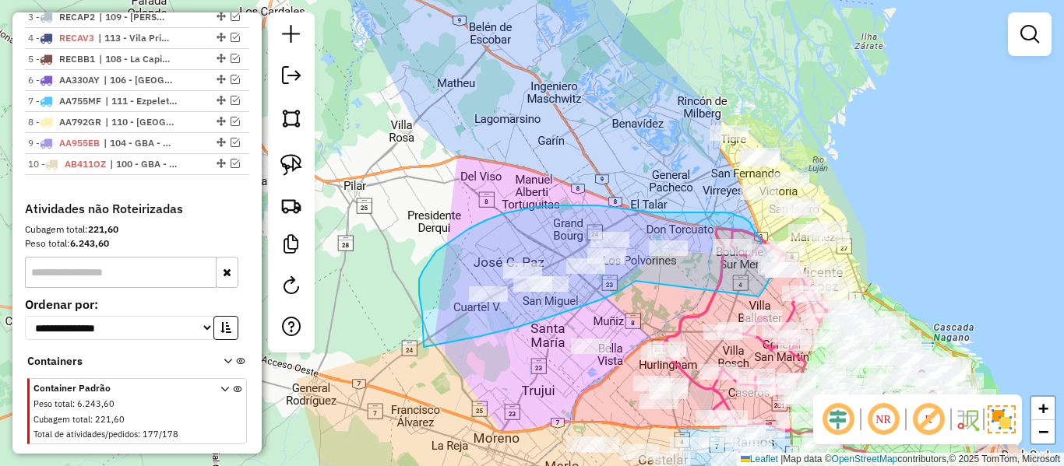
drag, startPoint x: 617, startPoint y: 293, endPoint x: 758, endPoint y: 297, distance: 141.8
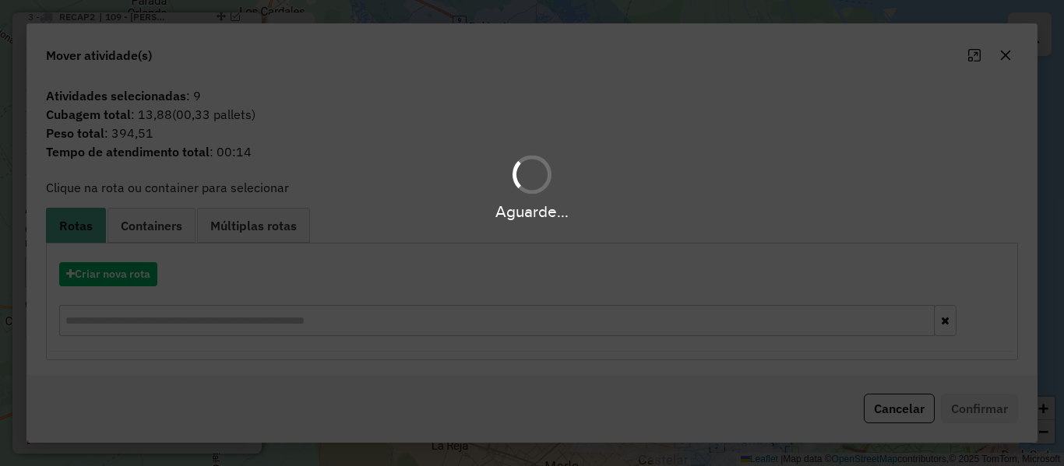
click at [124, 268] on hb-app "Aguarde... Pop-up bloqueado! Seu navegador bloqueou automáticamente a abertura …" at bounding box center [532, 233] width 1064 height 466
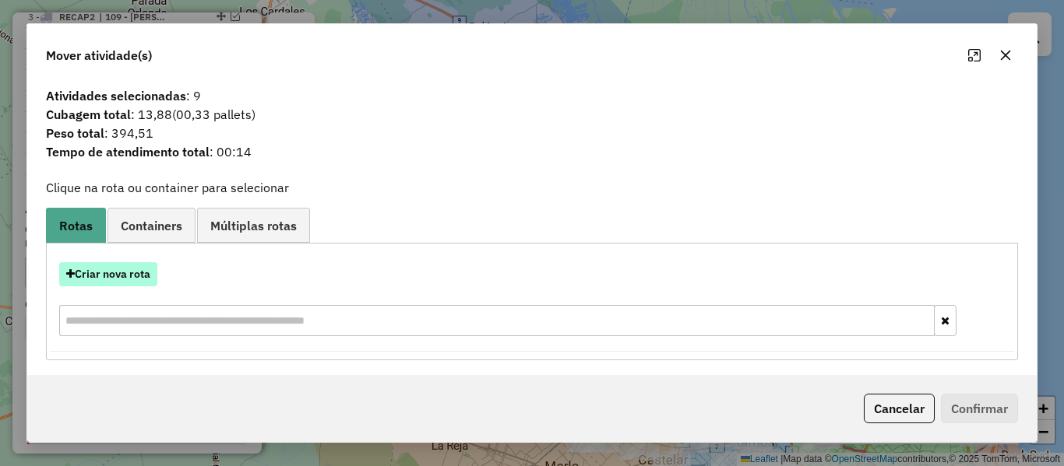
click at [131, 267] on button "Criar nova rota" at bounding box center [108, 274] width 98 height 24
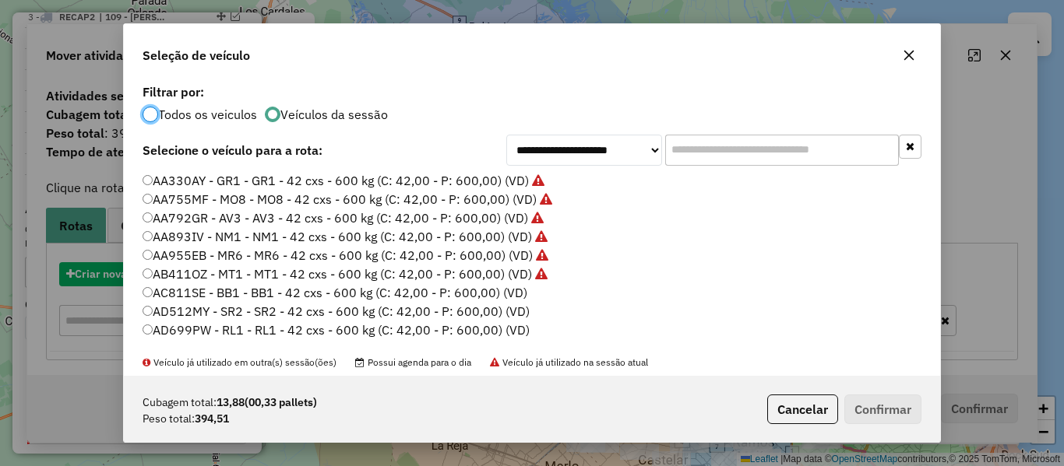
scroll to position [9, 5]
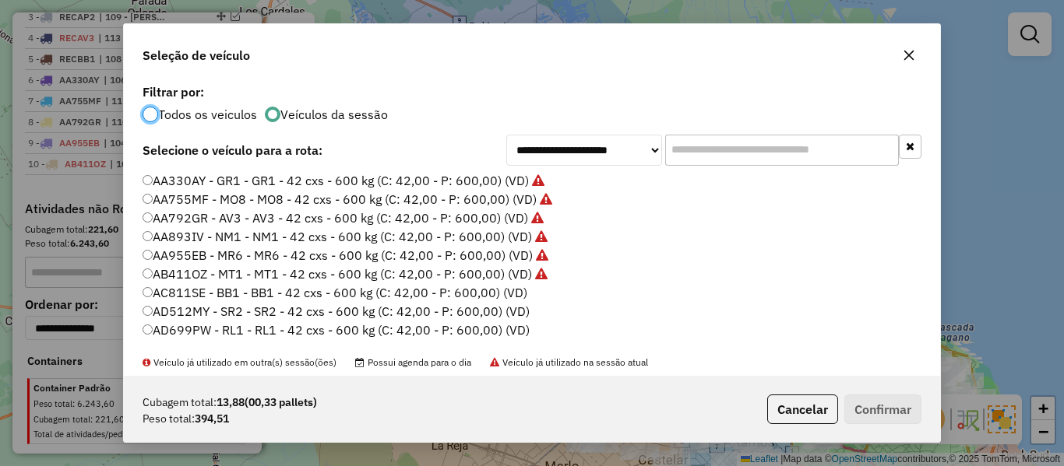
drag, startPoint x: 515, startPoint y: 284, endPoint x: 559, endPoint y: 296, distance: 45.1
click at [515, 285] on label "AC811SE - BB1 - BB1 - 42 cxs - 600 kg (C: 42,00 - P: 600,00) (VD)" at bounding box center [334, 292] width 385 height 19
click at [880, 416] on button "Confirmar" at bounding box center [882, 410] width 77 height 30
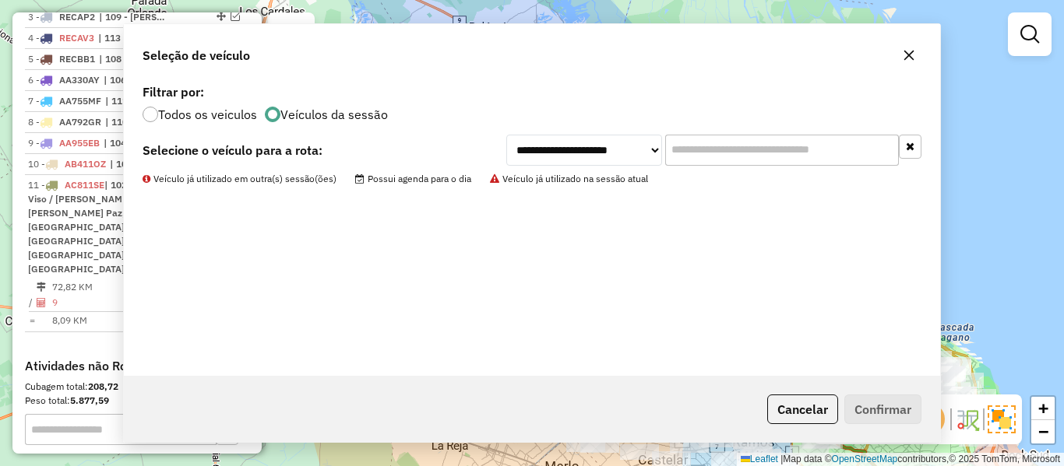
scroll to position [842, 0]
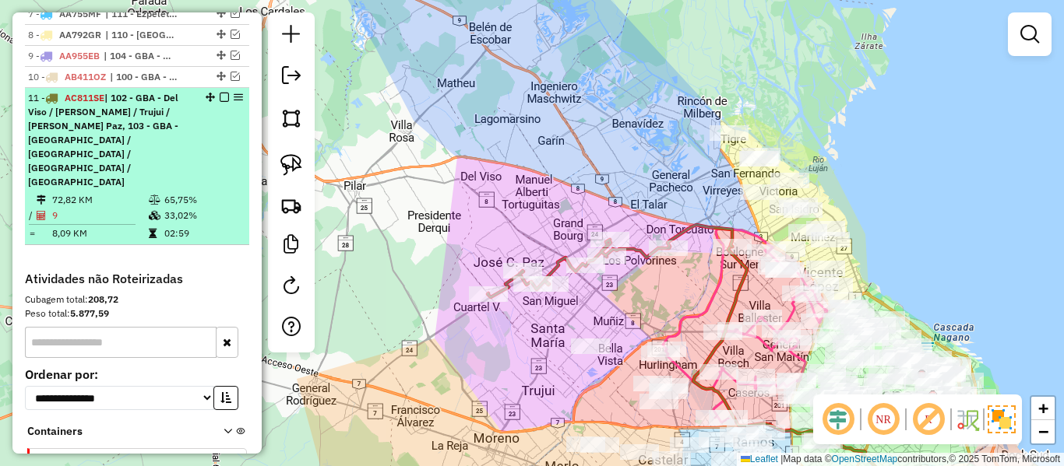
click at [220, 93] on em at bounding box center [224, 97] width 9 height 9
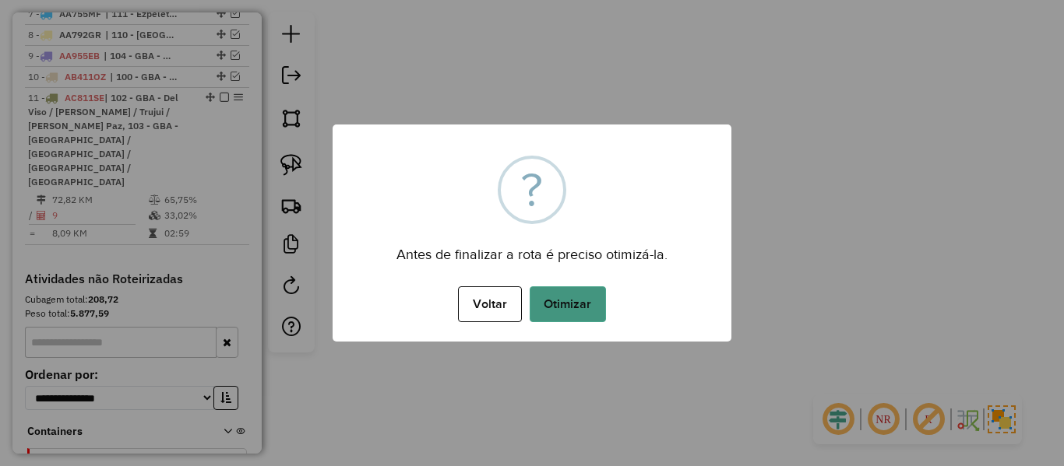
click at [575, 296] on button "Otimizar" at bounding box center [567, 305] width 76 height 36
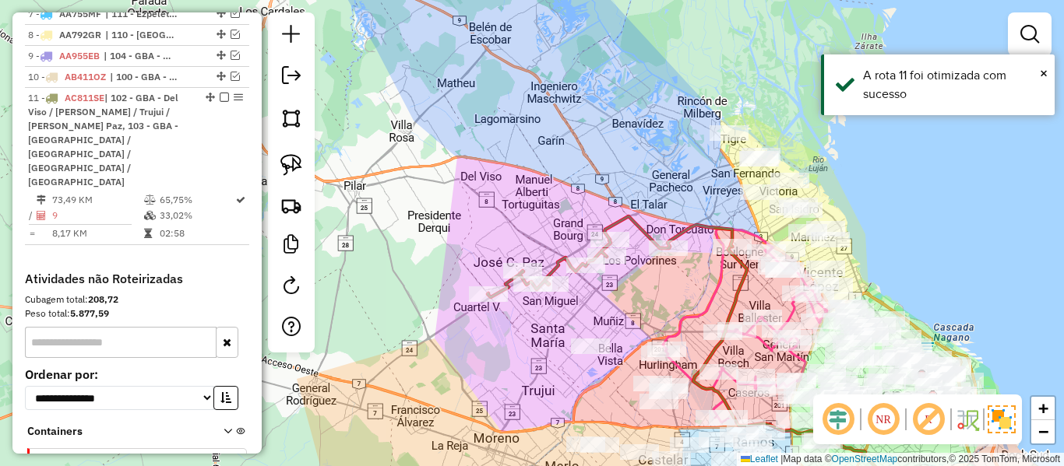
click at [687, 232] on icon at bounding box center [609, 256] width 244 height 81
select select "**********"
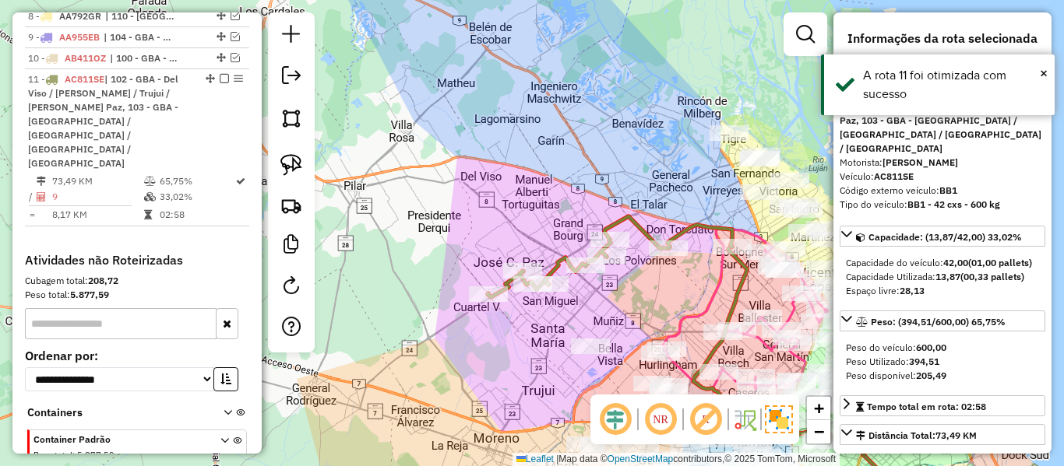
scroll to position [870, 0]
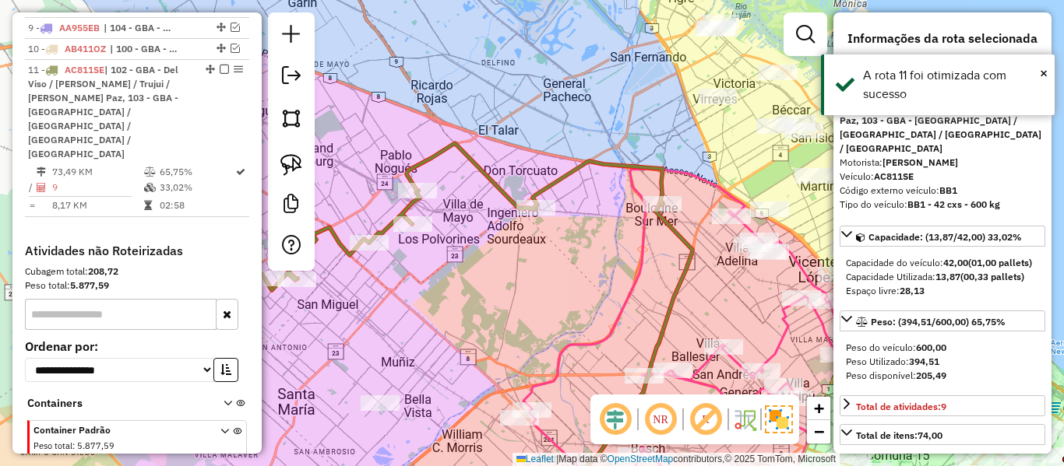
drag, startPoint x: 717, startPoint y: 285, endPoint x: 664, endPoint y: 280, distance: 53.2
click at [663, 285] on div "Janela de atendimento Grade de atendimento Capacidade Transportadoras Veículos …" at bounding box center [532, 233] width 1064 height 466
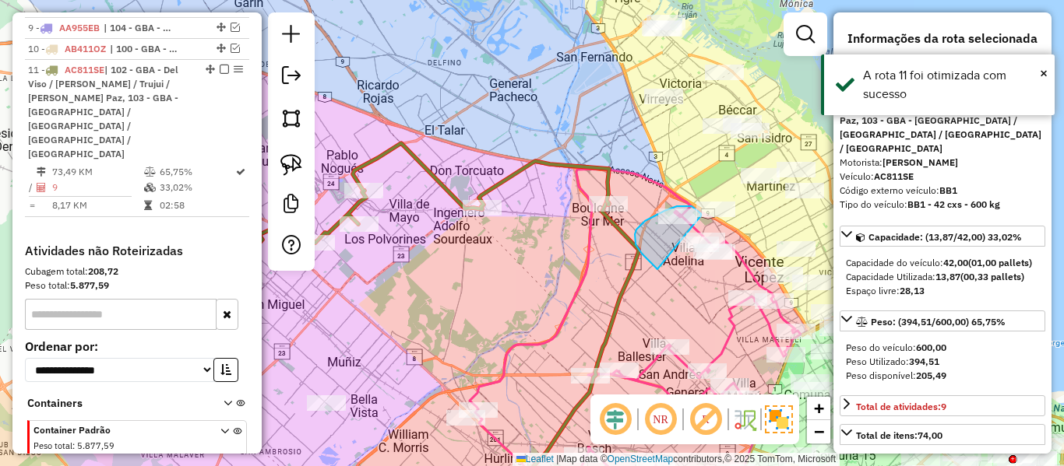
click at [699, 216] on div "Rota 1 - Placa AA893IV 533819 - Daniel Fiorentino Janela de atendimento Grade d…" at bounding box center [532, 233] width 1064 height 466
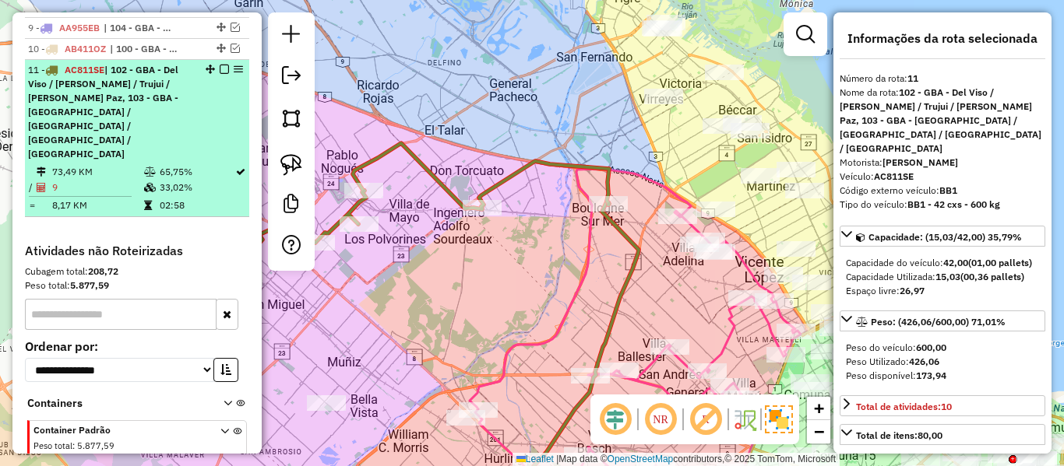
select select "**********"
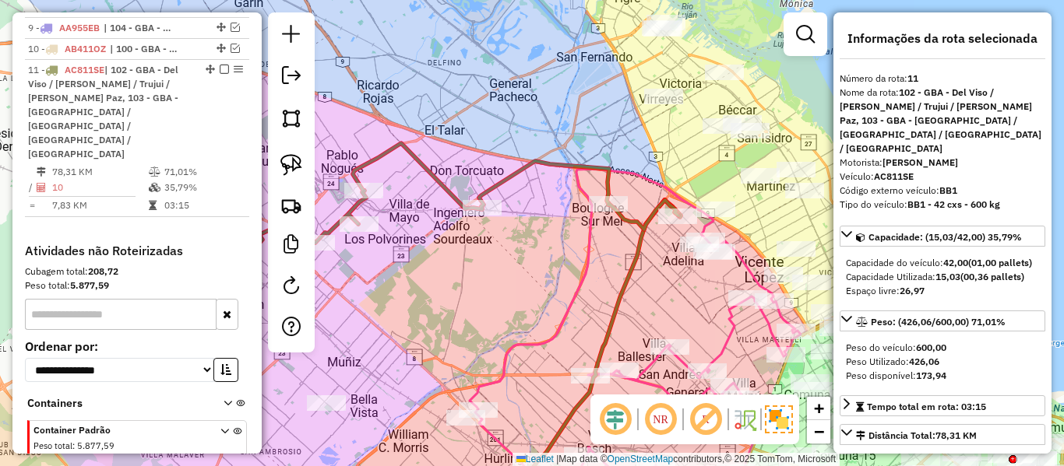
click at [220, 65] on em at bounding box center [224, 69] width 9 height 9
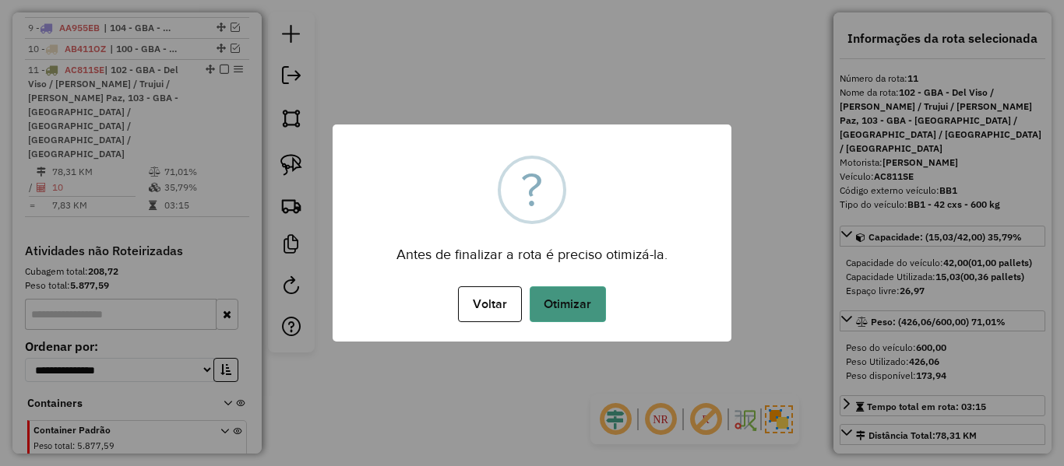
click at [576, 293] on div "Voltar No Otimizar" at bounding box center [531, 305] width 399 height 44
click at [578, 305] on button "Otimizar" at bounding box center [567, 305] width 76 height 36
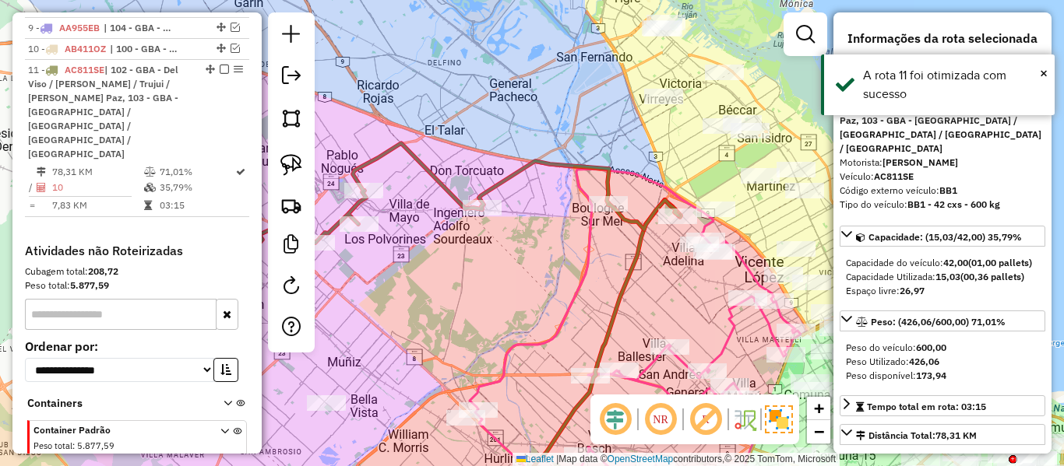
click at [220, 65] on em at bounding box center [224, 69] width 9 height 9
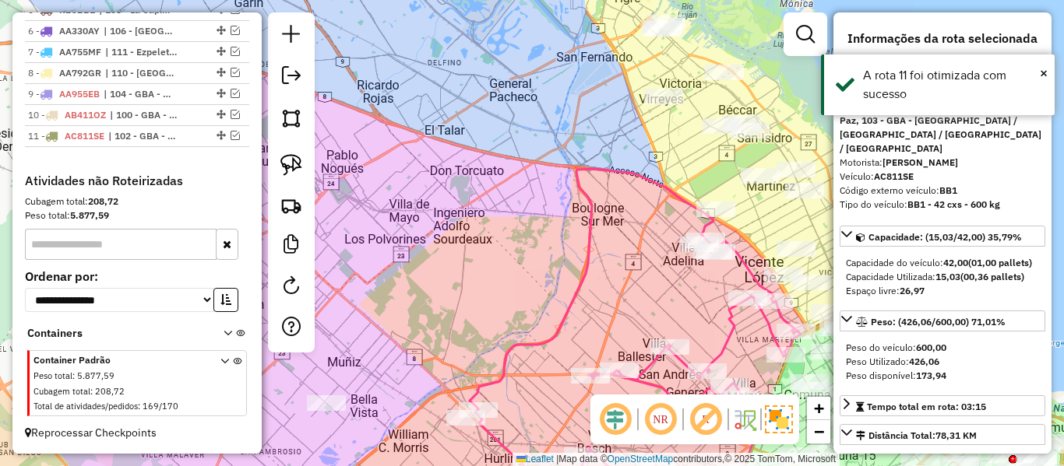
scroll to position [776, 0]
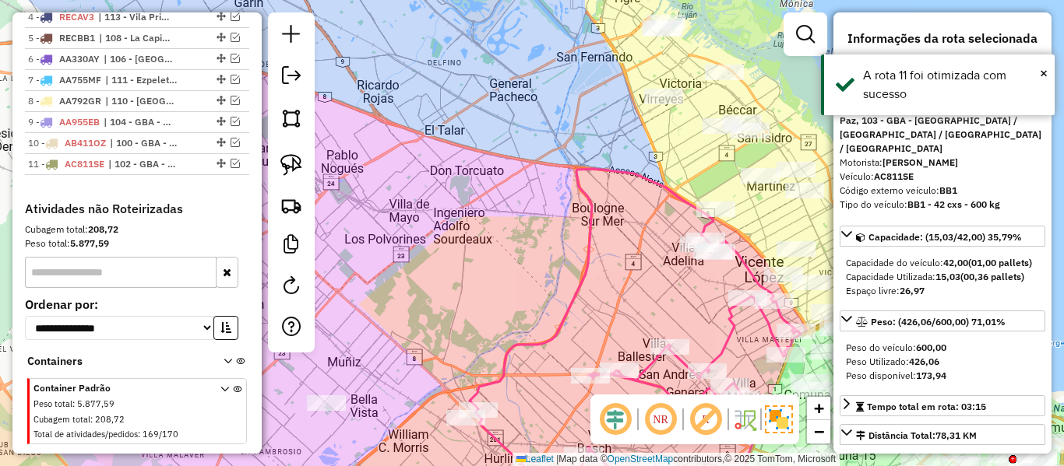
drag, startPoint x: 453, startPoint y: 195, endPoint x: 603, endPoint y: 139, distance: 160.1
click at [561, 146] on div "Janela de atendimento Grade de atendimento Capacidade Transportadoras Veículos …" at bounding box center [532, 233] width 1064 height 466
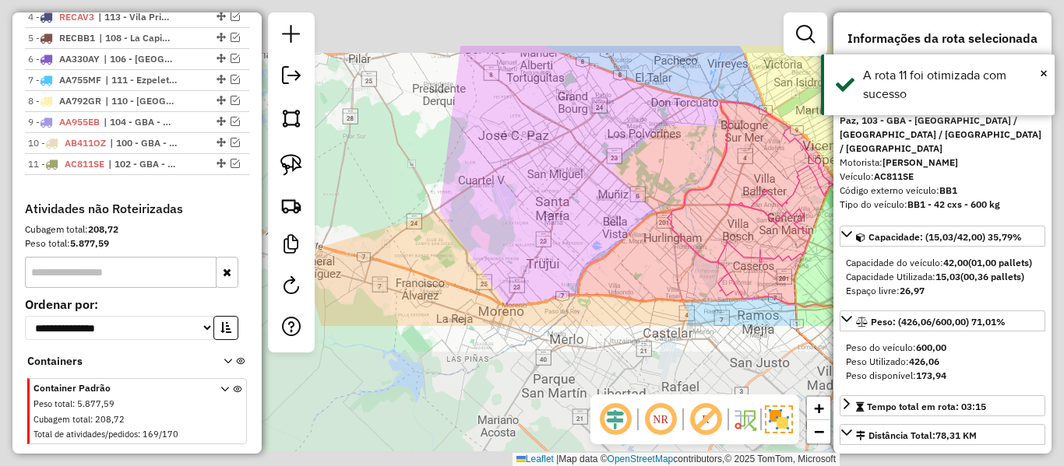
click at [603, 139] on div "Janela de atendimento Grade de atendimento Capacidade Transportadoras Veículos …" at bounding box center [532, 233] width 1064 height 466
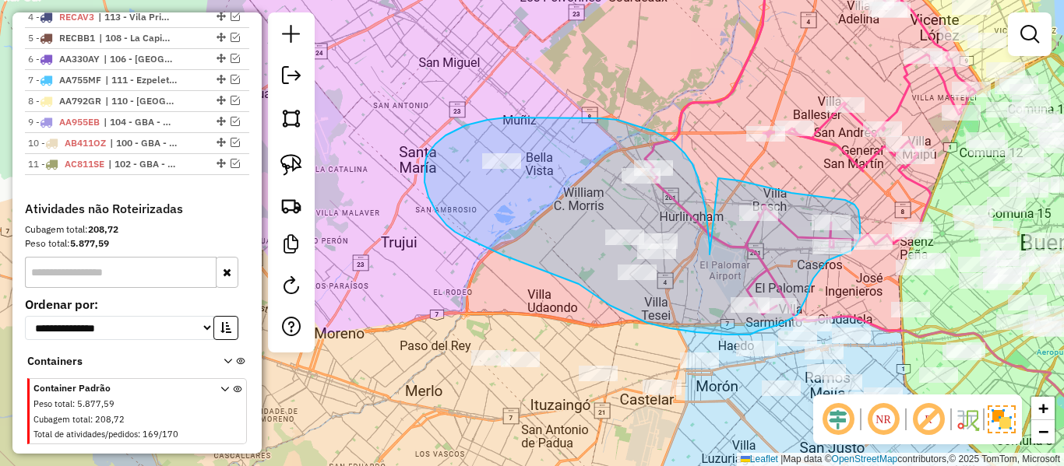
drag, startPoint x: 673, startPoint y: 142, endPoint x: 678, endPoint y: 195, distance: 52.4
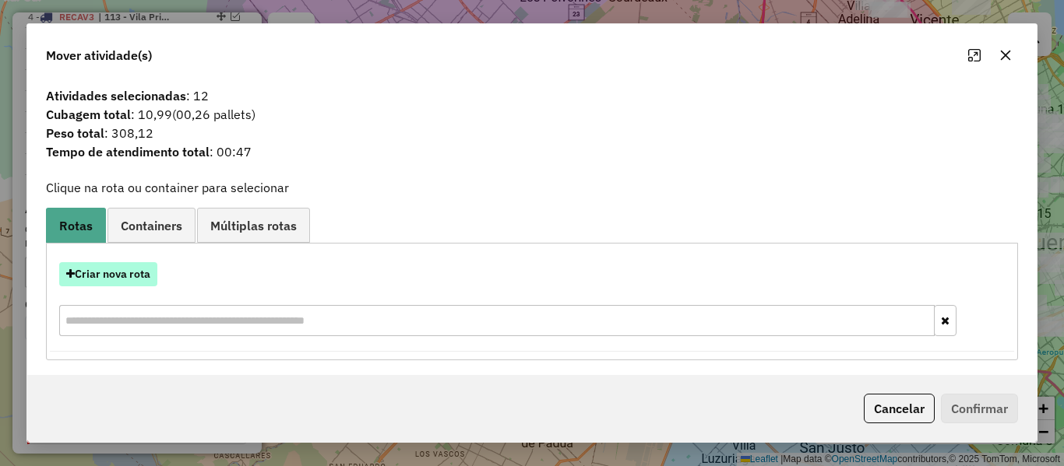
click at [132, 277] on button "Criar nova rota" at bounding box center [108, 274] width 98 height 24
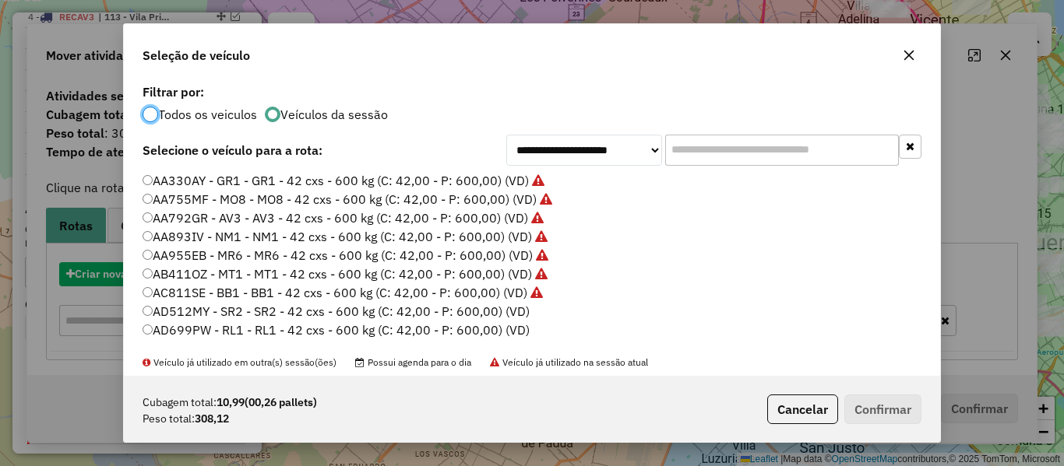
scroll to position [9, 5]
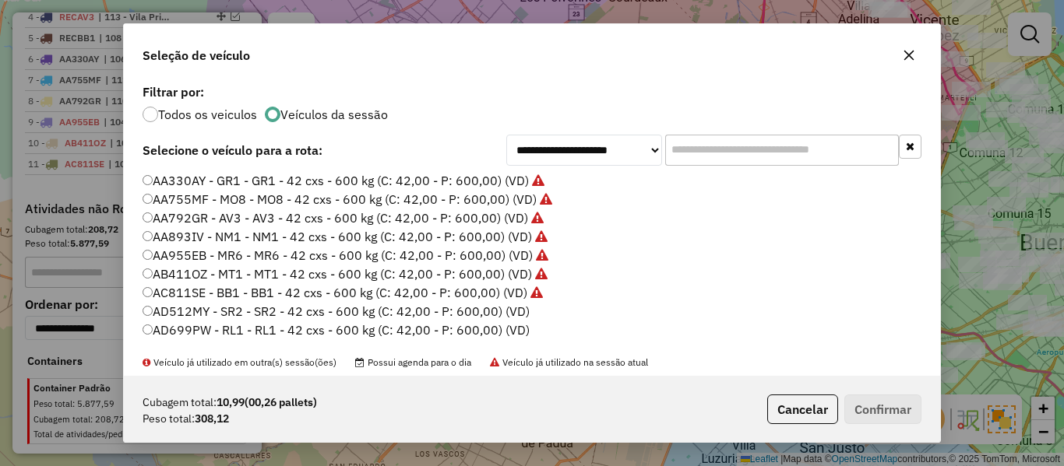
click at [492, 314] on label "AD512MY - SR2 - SR2 - 42 cxs - 600 kg (C: 42,00 - P: 600,00) (VD)" at bounding box center [335, 311] width 387 height 19
click at [871, 413] on button "Confirmar" at bounding box center [882, 410] width 77 height 30
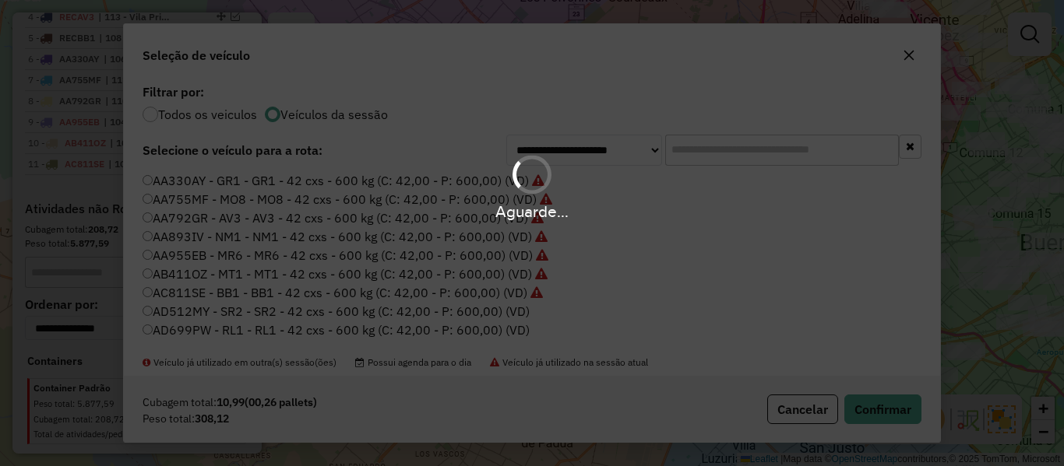
scroll to position [870, 0]
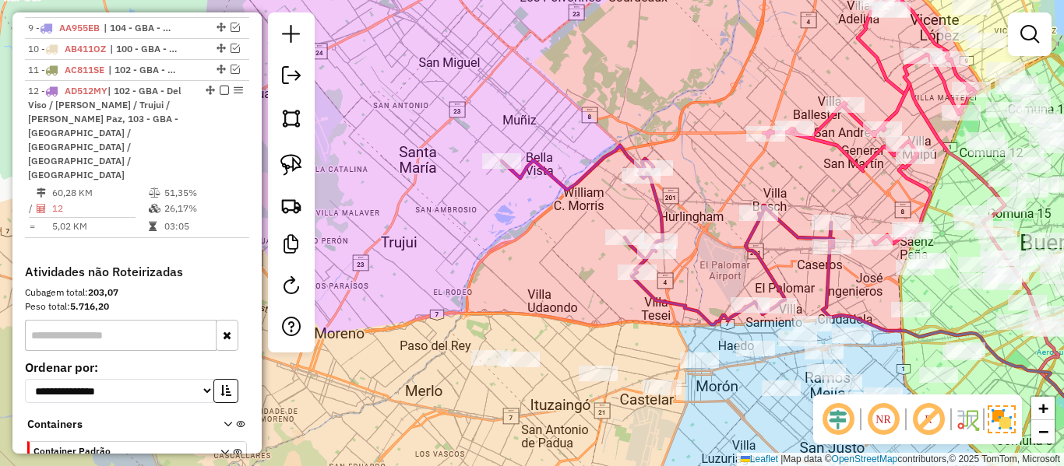
click at [589, 163] on icon at bounding box center [667, 235] width 332 height 179
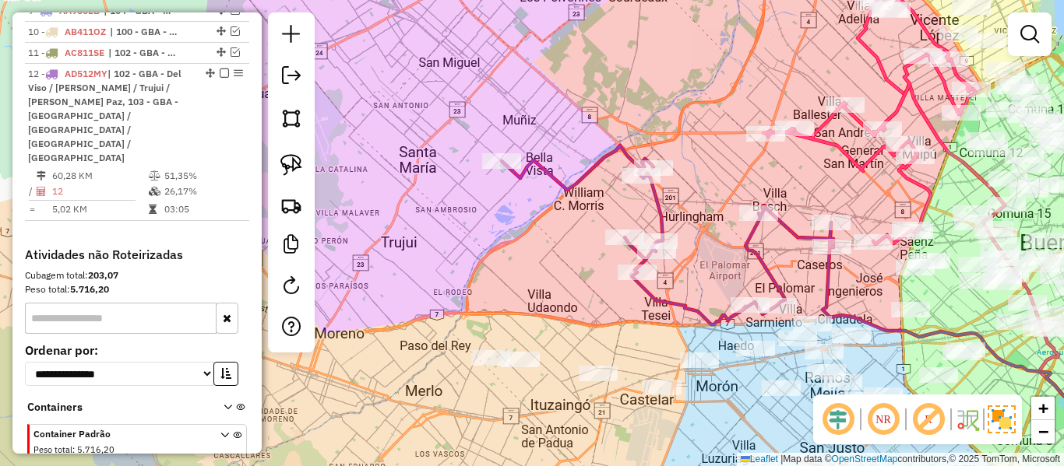
select select "**********"
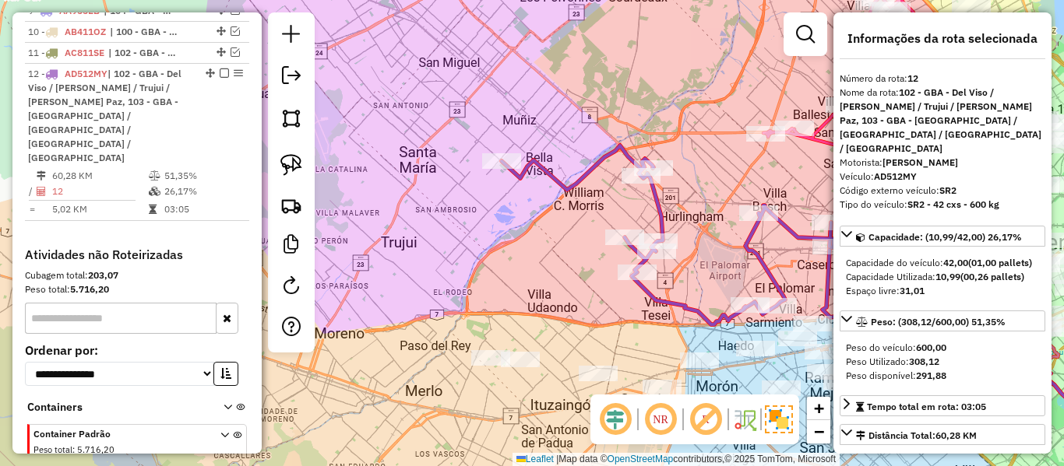
scroll to position [891, 0]
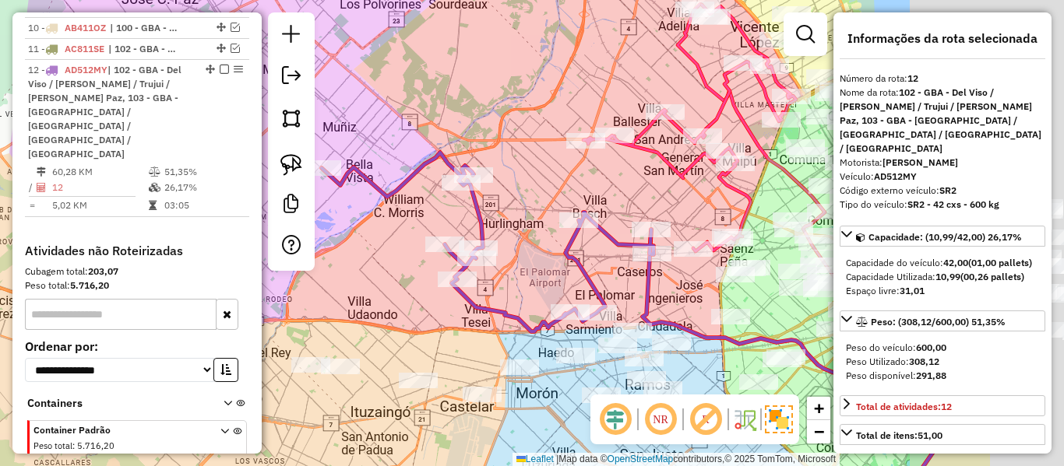
drag, startPoint x: 413, startPoint y: 208, endPoint x: 316, endPoint y: 212, distance: 97.4
click at [310, 209] on hb-router-mapa "Informações da Sessão 1282010 - 25/09/2025 Criação: 24/09/2025 13:08 Depósito: …" at bounding box center [532, 233] width 1064 height 466
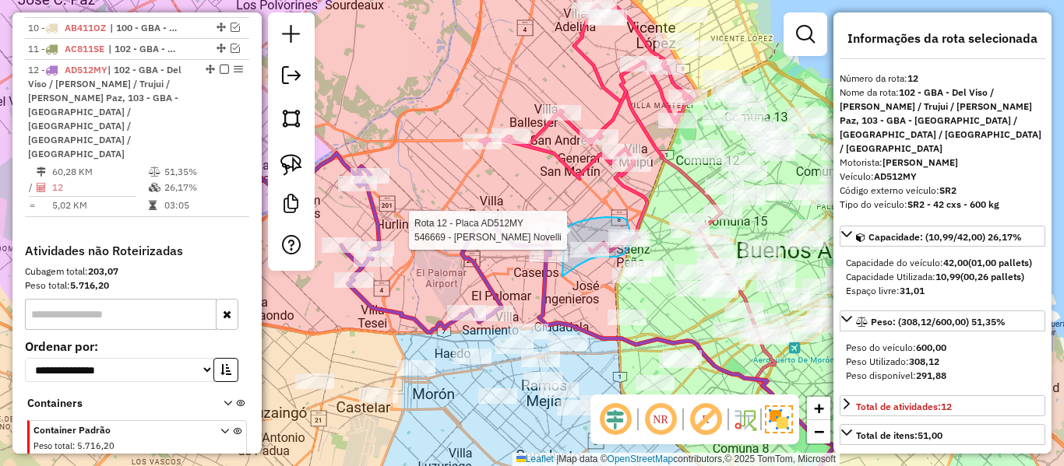
drag, startPoint x: 567, startPoint y: 273, endPoint x: 546, endPoint y: 248, distance: 33.2
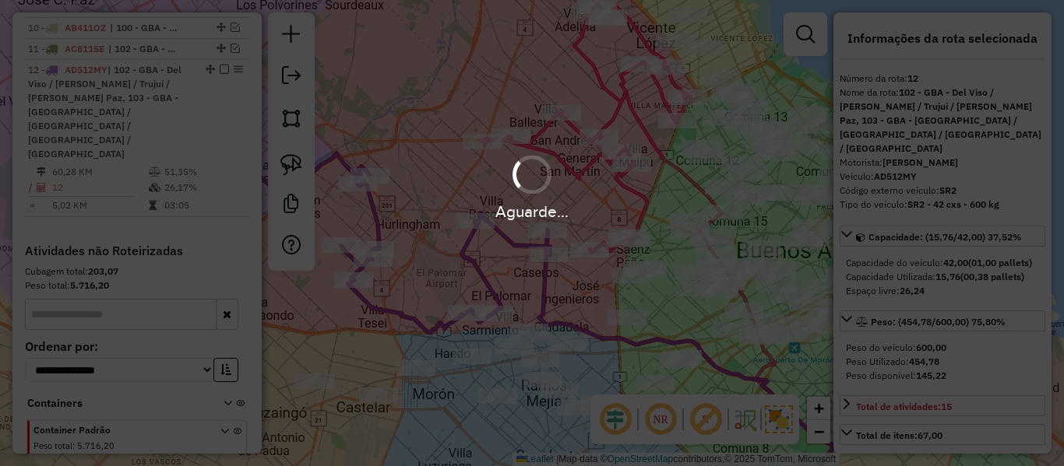
select select "**********"
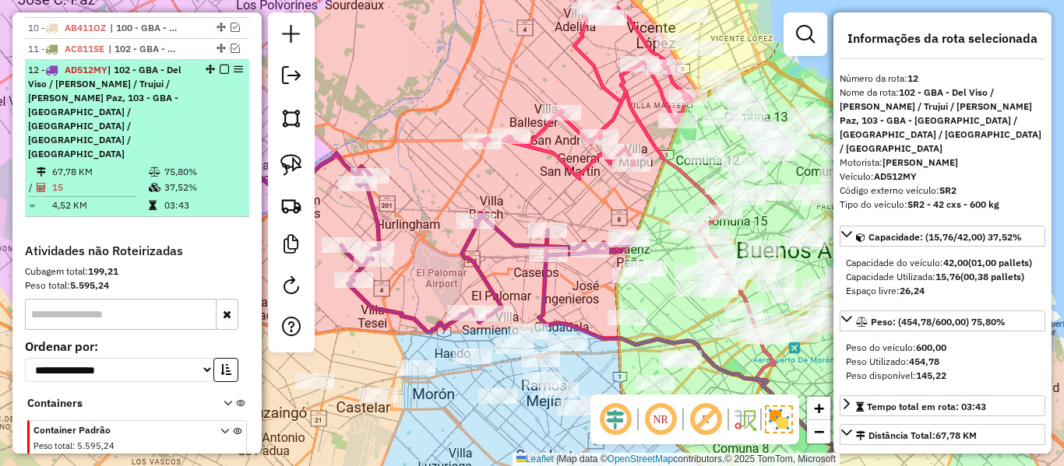
click at [220, 65] on em at bounding box center [224, 69] width 9 height 9
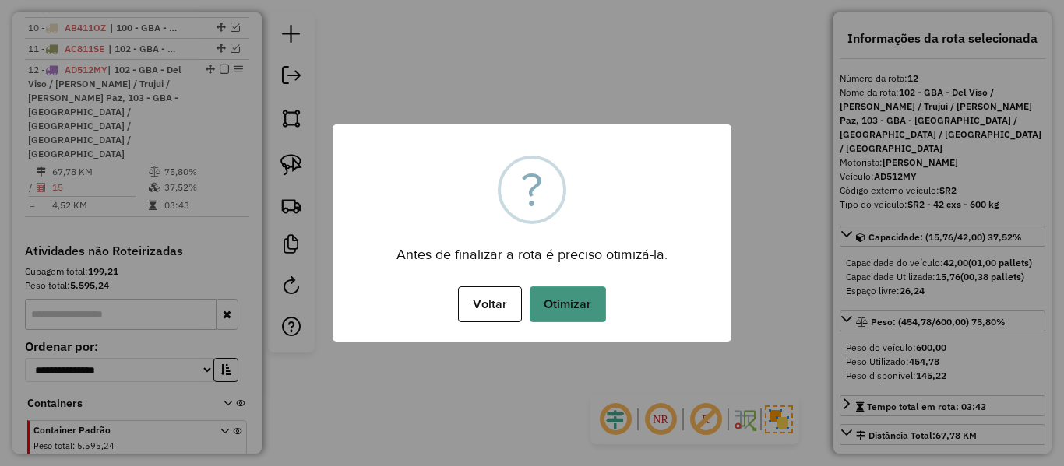
click at [577, 303] on button "Otimizar" at bounding box center [567, 305] width 76 height 36
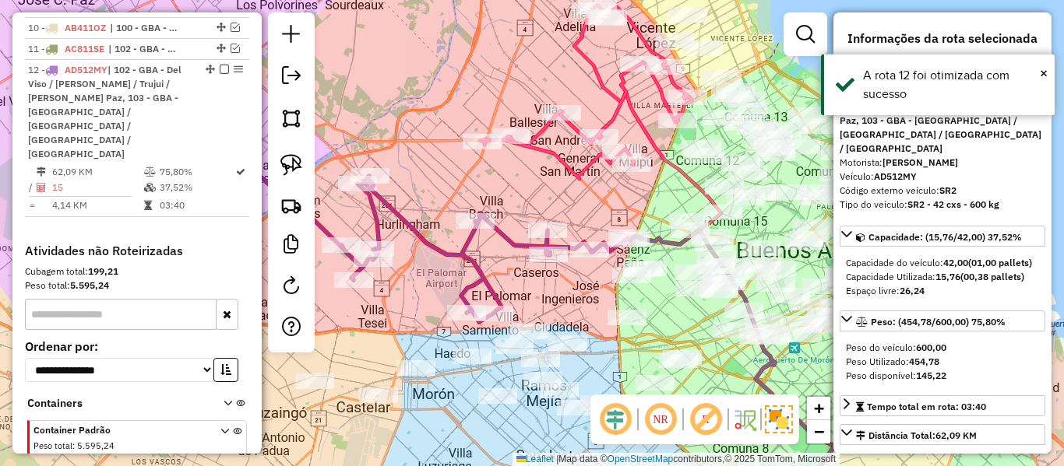
click at [220, 65] on em at bounding box center [224, 69] width 9 height 9
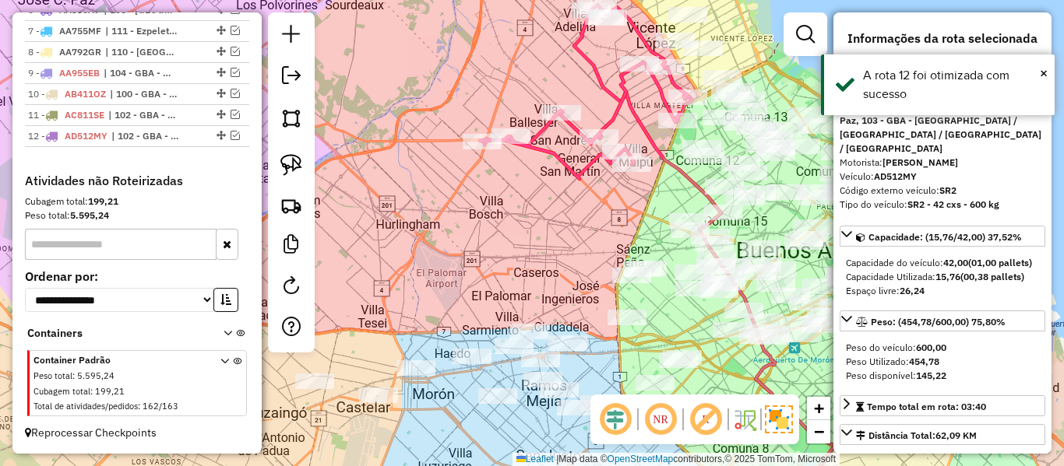
scroll to position [797, 0]
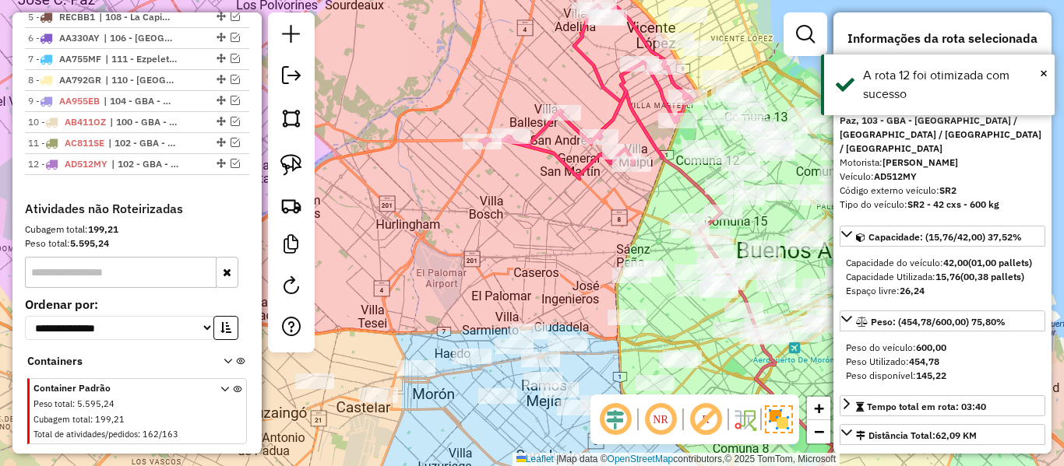
click at [465, 216] on div "Janela de atendimento Grade de atendimento Capacidade Transportadoras Veículos …" at bounding box center [532, 233] width 1064 height 466
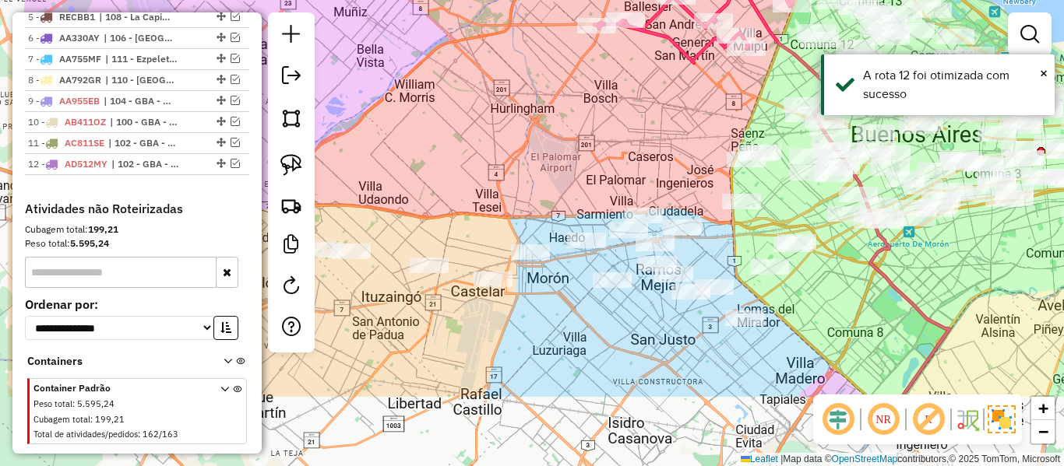
drag, startPoint x: 543, startPoint y: 204, endPoint x: 611, endPoint y: 153, distance: 85.2
click at [611, 153] on div "Janela de atendimento Grade de atendimento Capacidade Transportadoras Veículos …" at bounding box center [532, 233] width 1064 height 466
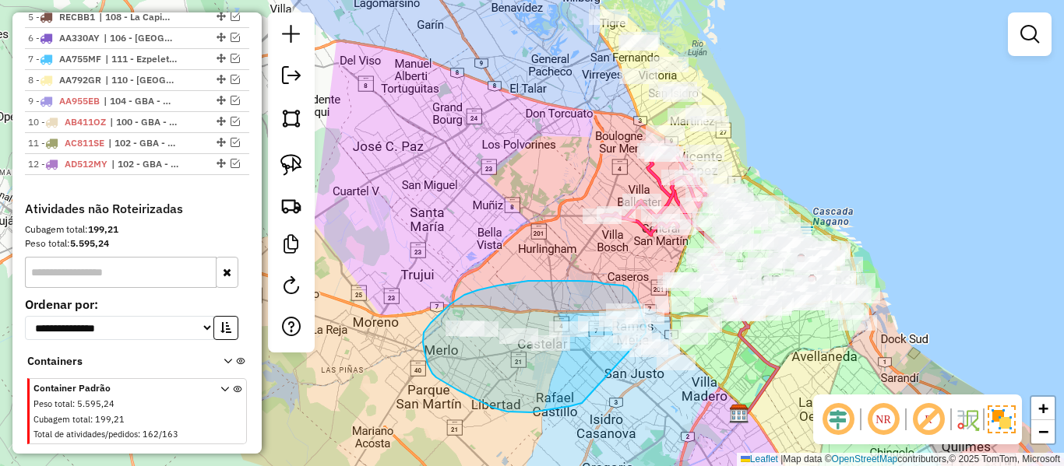
drag, startPoint x: 507, startPoint y: 412, endPoint x: 635, endPoint y: 388, distance: 130.7
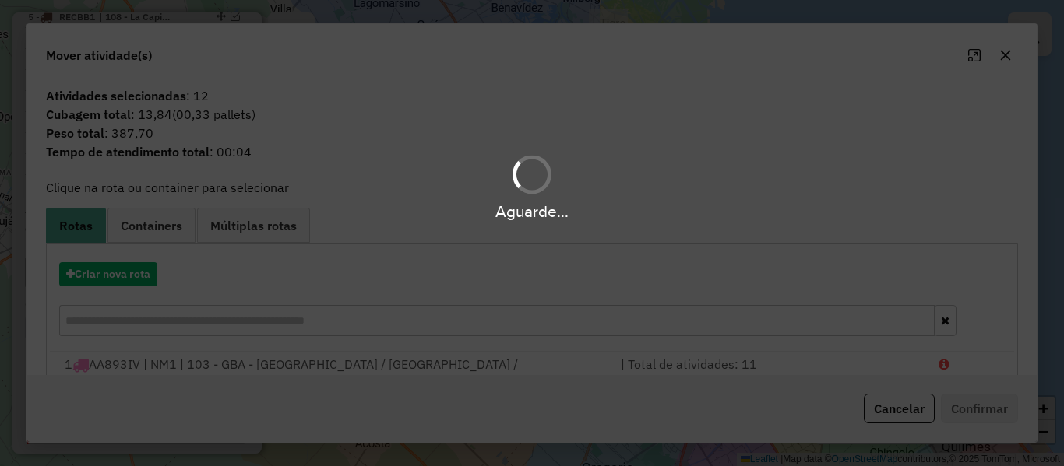
click at [132, 277] on div "Aguarde..." at bounding box center [532, 233] width 1064 height 466
click at [135, 277] on div "Aguarde..." at bounding box center [532, 233] width 1064 height 466
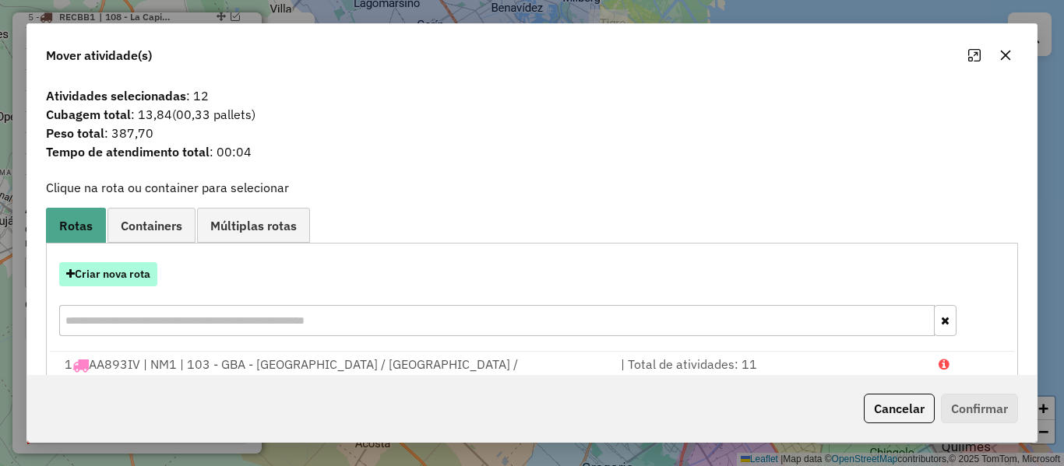
click at [134, 275] on button "Criar nova rota" at bounding box center [108, 274] width 98 height 24
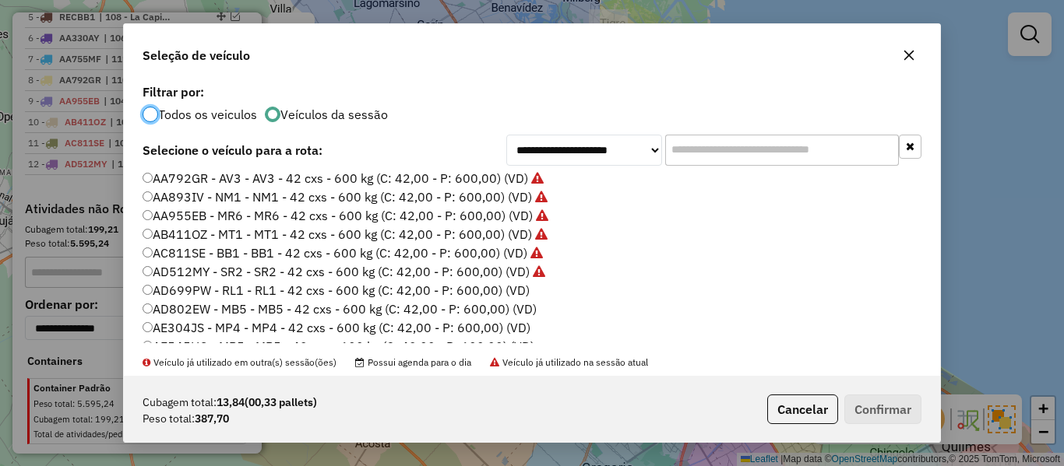
scroll to position [78, 0]
click at [518, 251] on label "AD699PW - RL1 - RL1 - 42 cxs - 600 kg (C: 42,00 - P: 600,00) (VD)" at bounding box center [335, 252] width 387 height 19
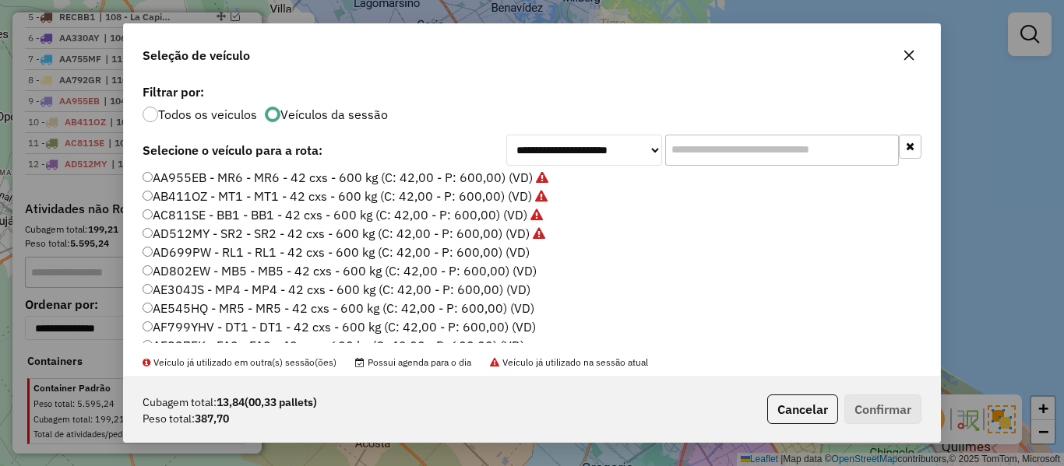
click at [508, 255] on label "AD699PW - RL1 - RL1 - 42 cxs - 600 kg (C: 42,00 - P: 600,00) (VD)" at bounding box center [335, 252] width 387 height 19
click at [881, 415] on button "Confirmar" at bounding box center [882, 410] width 77 height 30
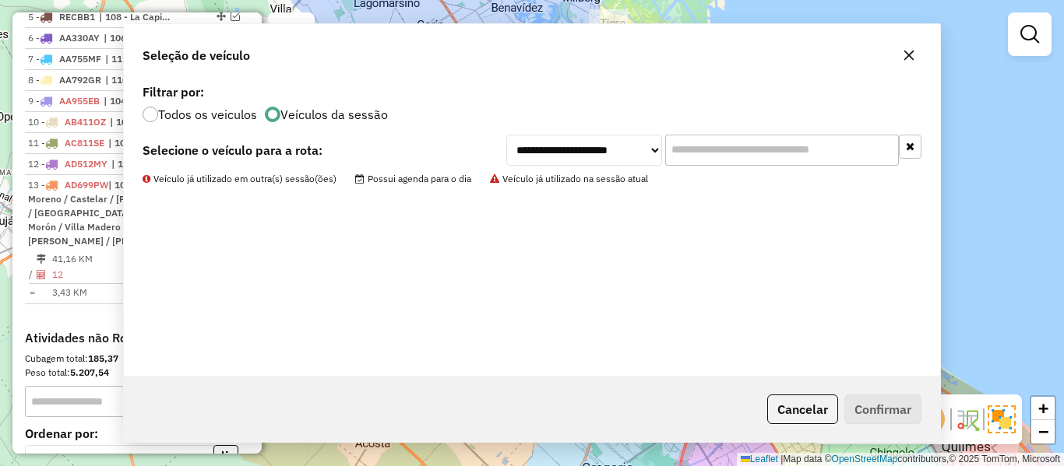
scroll to position [891, 0]
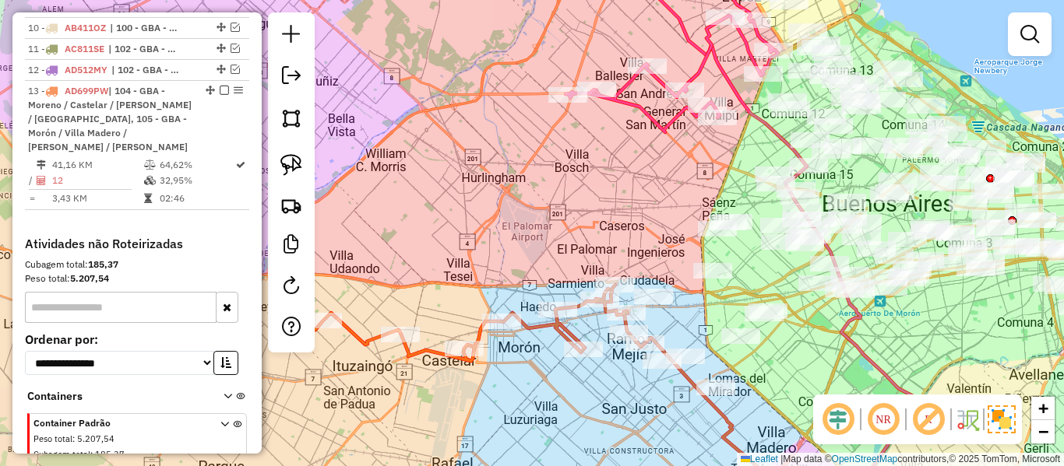
click at [564, 329] on icon at bounding box center [469, 323] width 351 height 76
select select "**********"
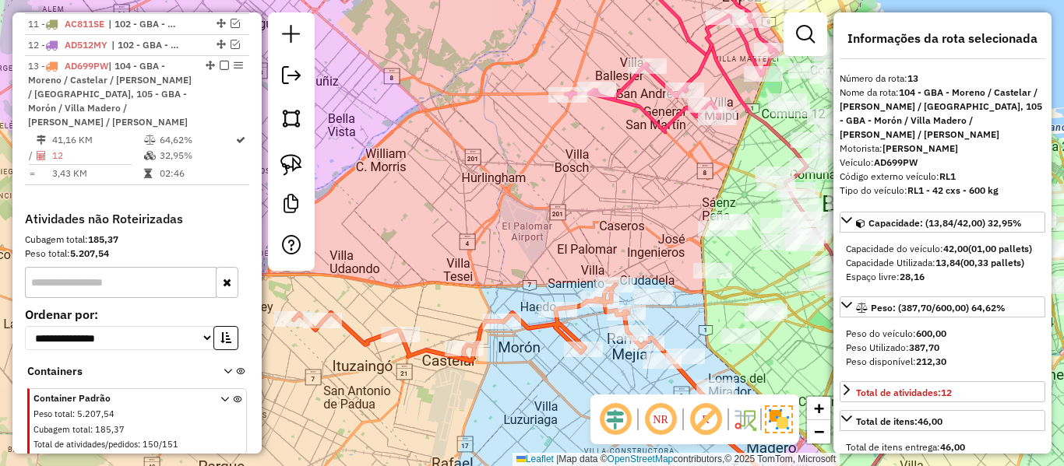
scroll to position [927, 0]
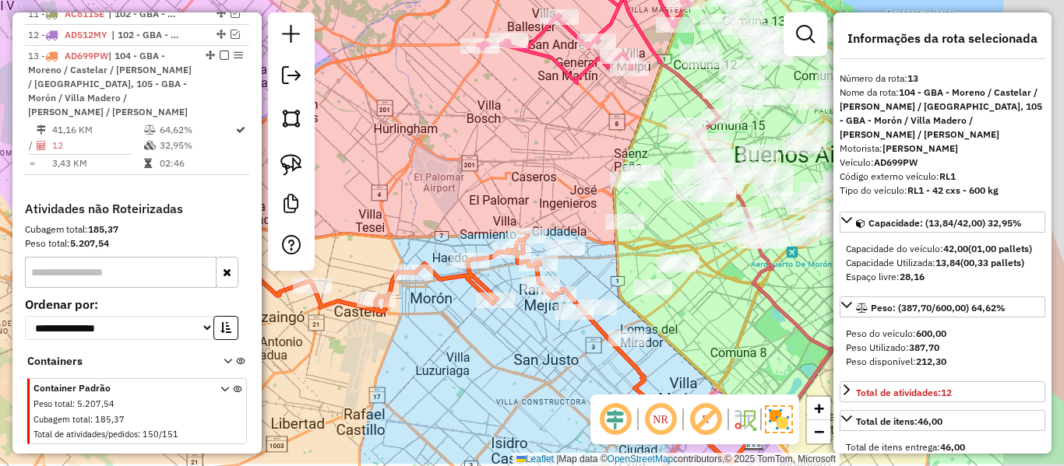
drag, startPoint x: 614, startPoint y: 387, endPoint x: 529, endPoint y: 343, distance: 95.8
click at [529, 343] on div "Janela de atendimento Grade de atendimento Capacidade Transportadoras Veículos …" at bounding box center [532, 233] width 1064 height 466
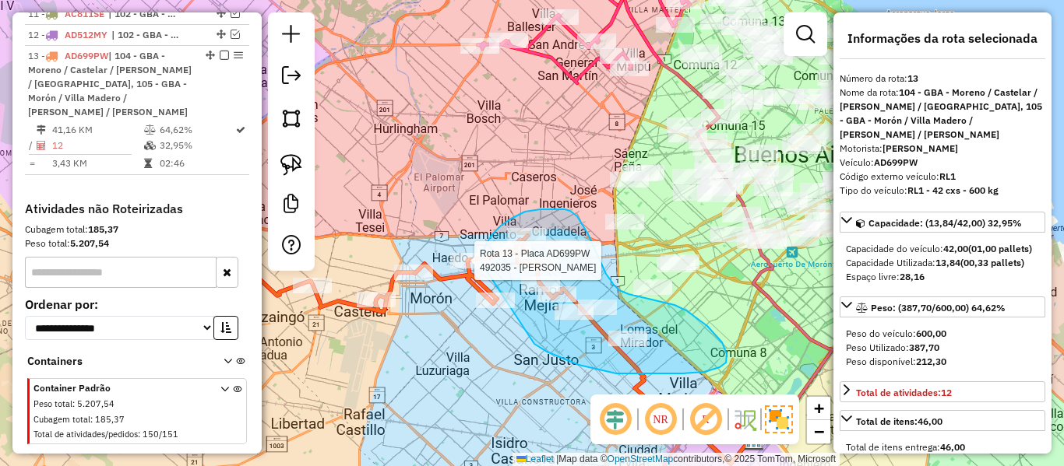
drag, startPoint x: 534, startPoint y: 344, endPoint x: 486, endPoint y: 275, distance: 84.5
click at [484, 271] on div "Rota 13 - Placa AD699PW 492035 - Debora Delfino Janela de atendimento Grade de …" at bounding box center [532, 233] width 1064 height 466
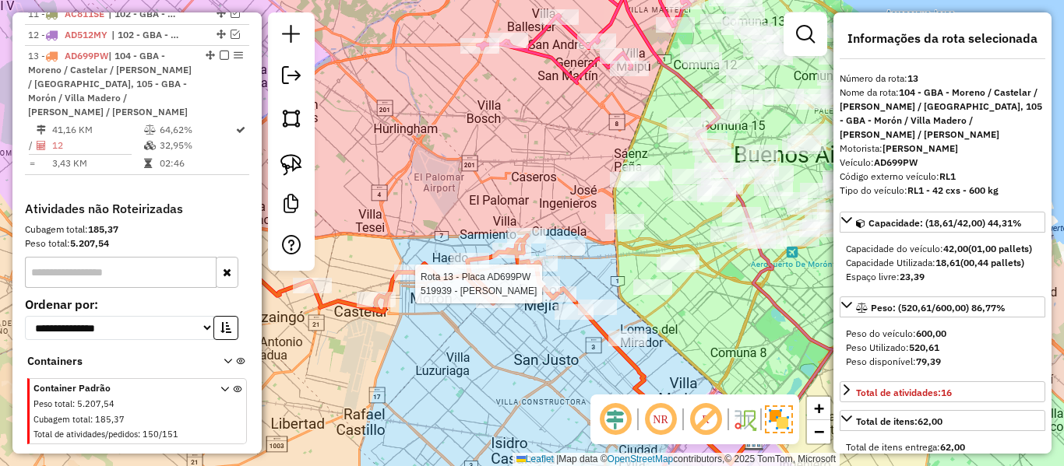
select select "**********"
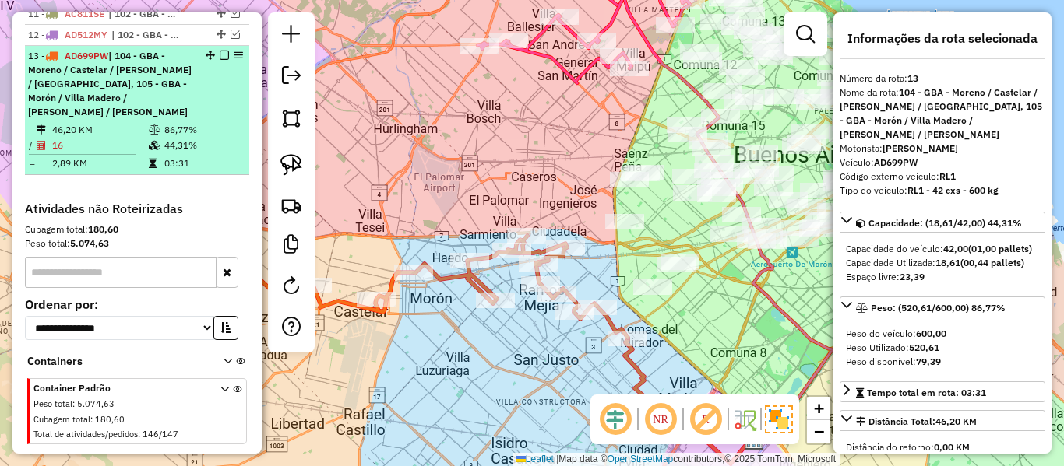
click at [220, 51] on em at bounding box center [224, 55] width 9 height 9
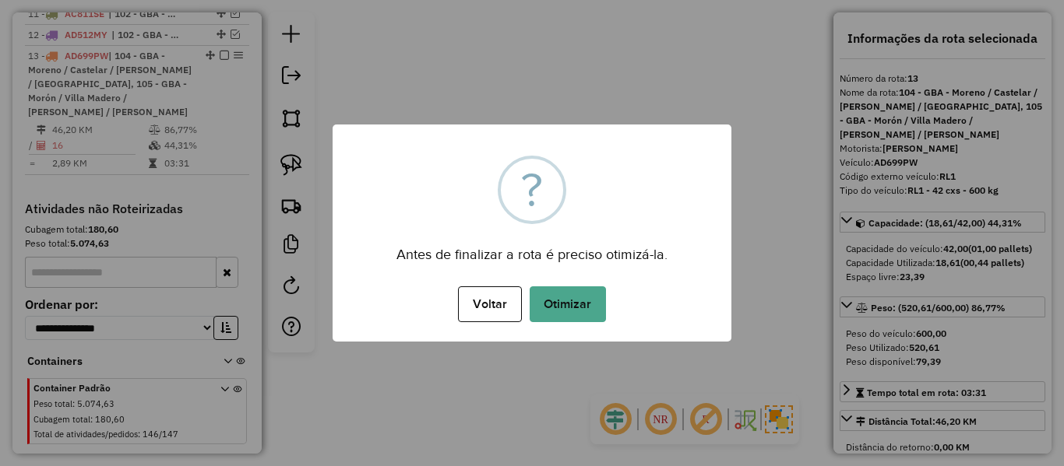
click at [544, 277] on div "× ? Antes de finalizar a rota é preciso otimizá-la. Voltar No Otimizar" at bounding box center [531, 233] width 399 height 217
click at [557, 301] on button "Otimizar" at bounding box center [567, 305] width 76 height 36
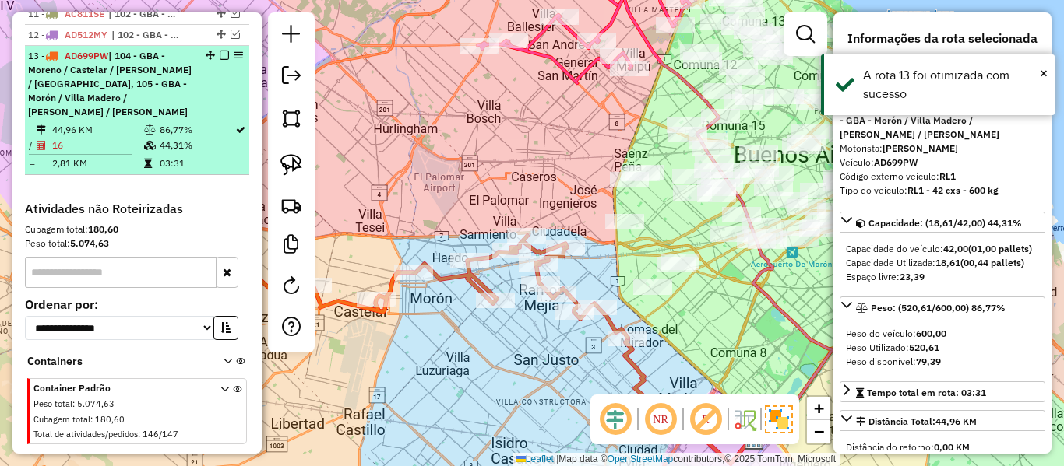
click at [220, 51] on em at bounding box center [224, 55] width 9 height 9
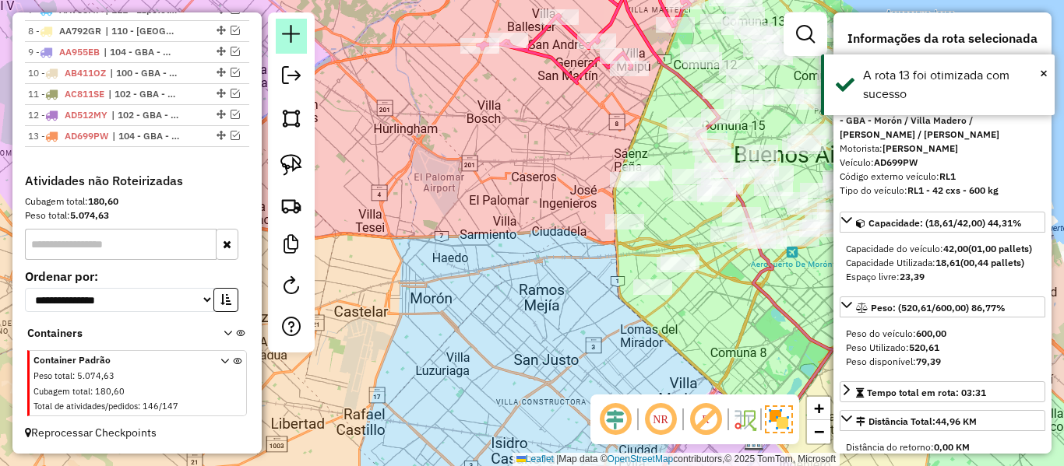
scroll to position [818, 0]
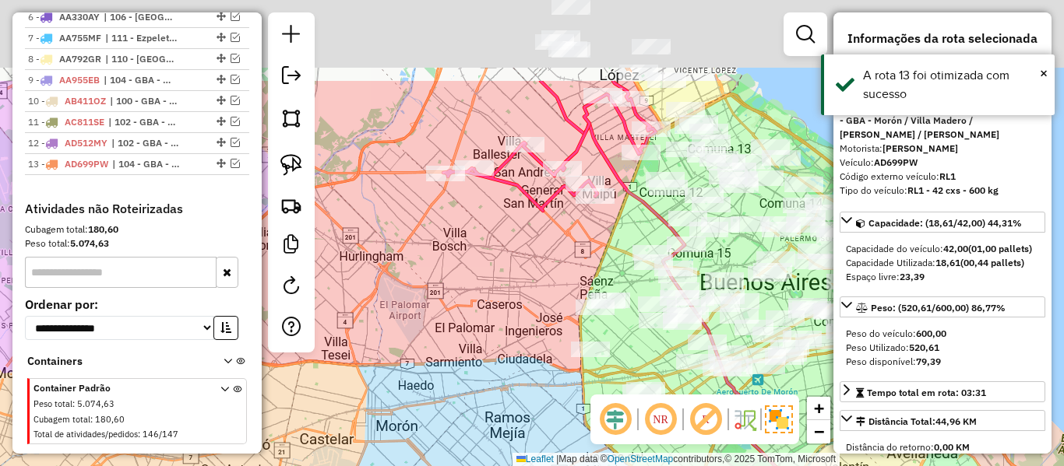
drag, startPoint x: 429, startPoint y: 191, endPoint x: 378, endPoint y: 314, distance: 133.0
click at [378, 314] on div "Janela de atendimento Grade de atendimento Capacidade Transportadoras Veículos …" at bounding box center [532, 233] width 1064 height 466
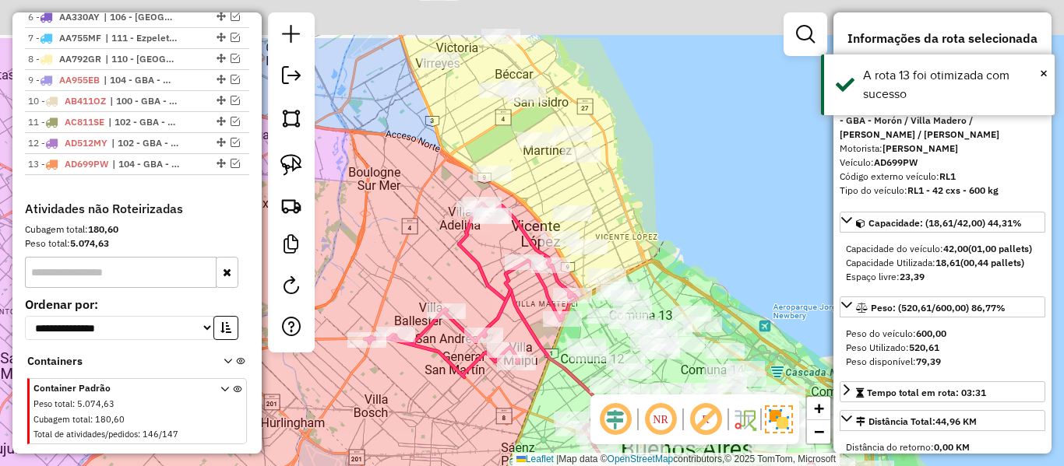
drag, startPoint x: 443, startPoint y: 378, endPoint x: 616, endPoint y: 214, distance: 238.5
click at [439, 394] on div "Janela de atendimento Grade de atendimento Capacidade Transportadoras Veículos …" at bounding box center [532, 233] width 1064 height 466
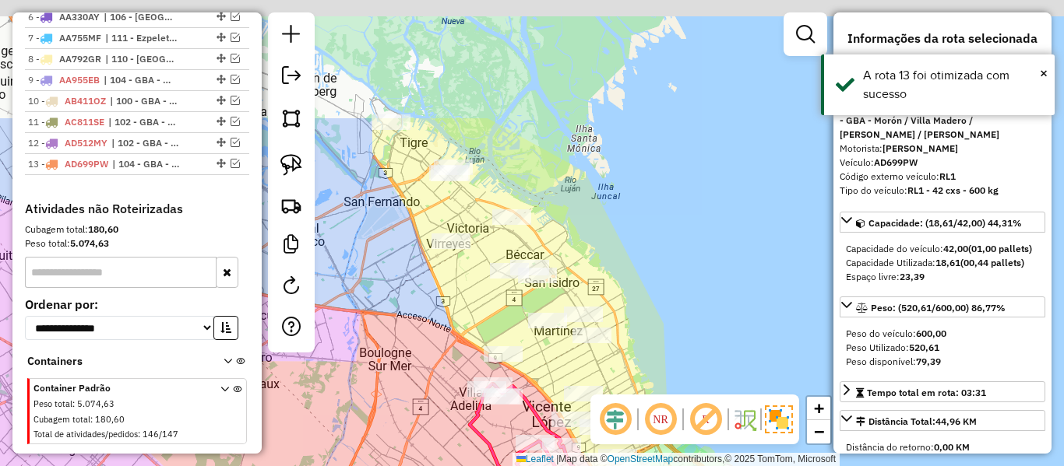
drag, startPoint x: 677, startPoint y: 142, endPoint x: 691, endPoint y: 295, distance: 153.3
click at [692, 305] on div "Janela de atendimento Grade de atendimento Capacidade Transportadoras Veículos …" at bounding box center [532, 233] width 1064 height 466
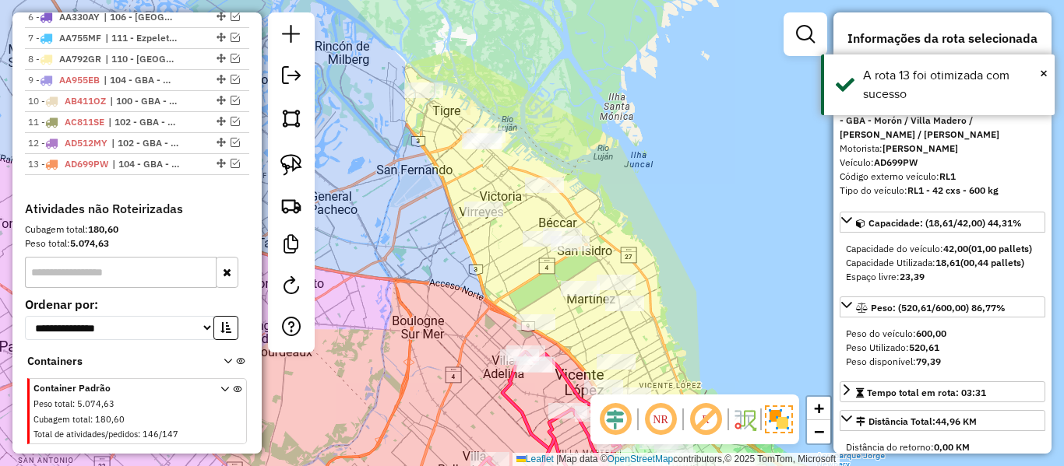
drag, startPoint x: 690, startPoint y: 294, endPoint x: 727, endPoint y: 266, distance: 46.7
click at [723, 261] on div "Janela de atendimento Grade de atendimento Capacidade Transportadoras Veículos …" at bounding box center [532, 233] width 1064 height 466
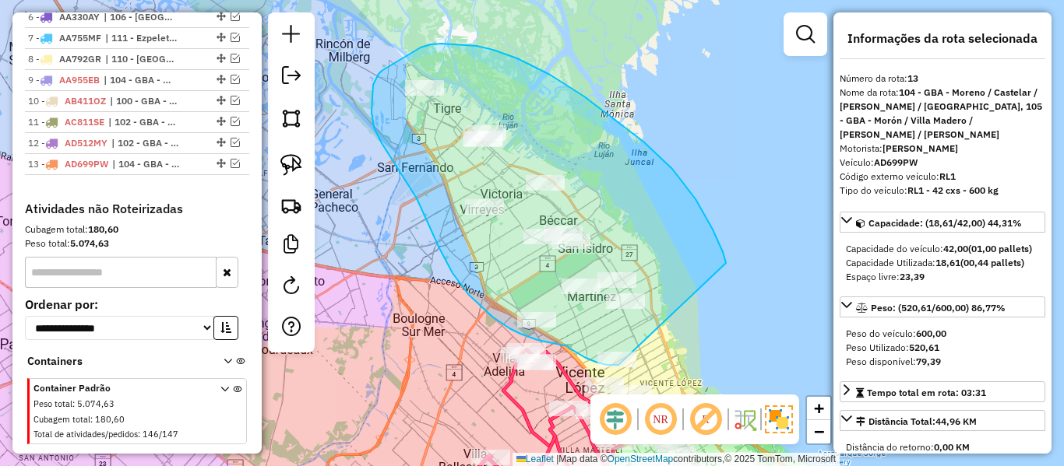
drag, startPoint x: 566, startPoint y: 85, endPoint x: 670, endPoint y: 358, distance: 292.2
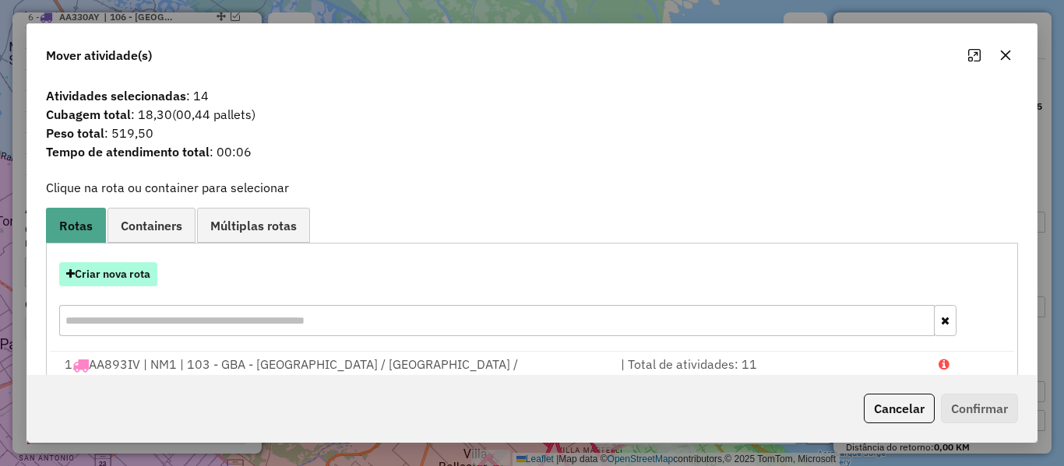
click at [126, 272] on button "Criar nova rota" at bounding box center [108, 274] width 98 height 24
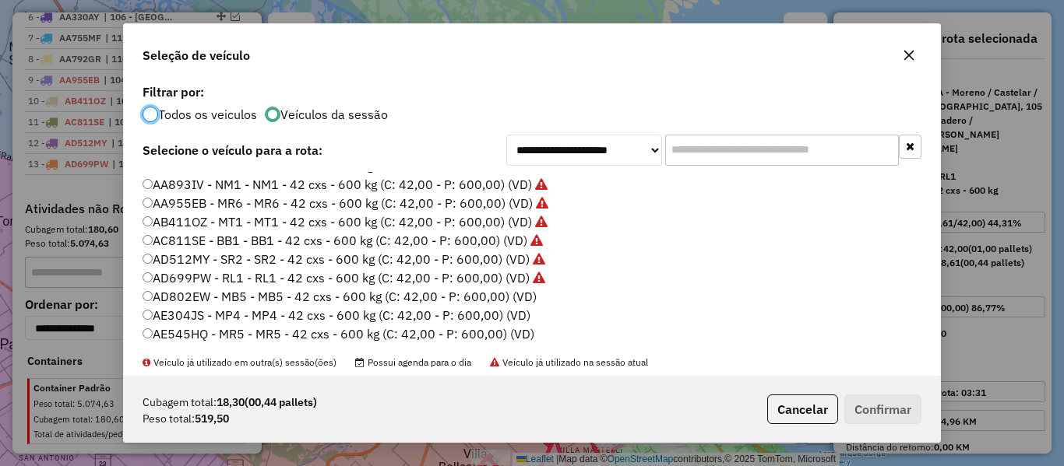
scroll to position [78, 0]
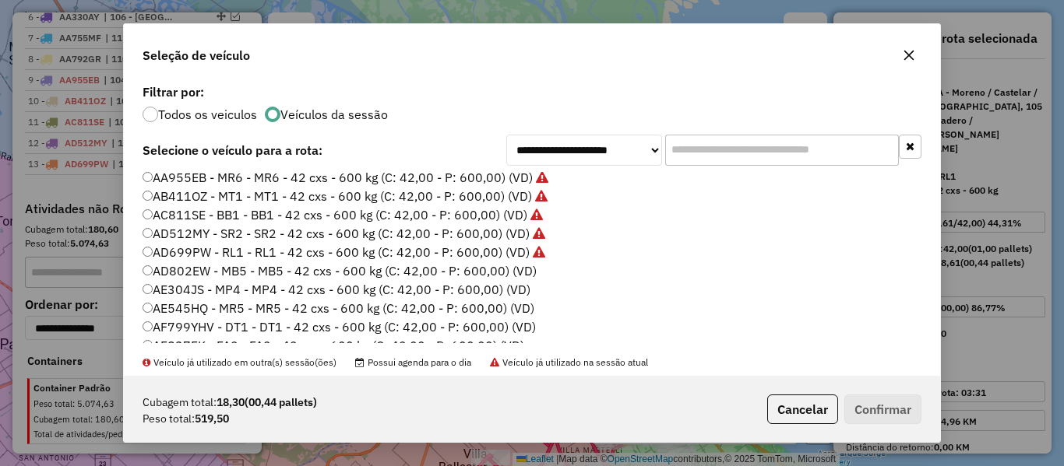
click at [519, 272] on label "AD802EW - MB5 - MB5 - 42 cxs - 600 kg (C: 42,00 - P: 600,00) (VD)" at bounding box center [339, 271] width 394 height 19
click at [887, 403] on button "Confirmar" at bounding box center [882, 410] width 77 height 30
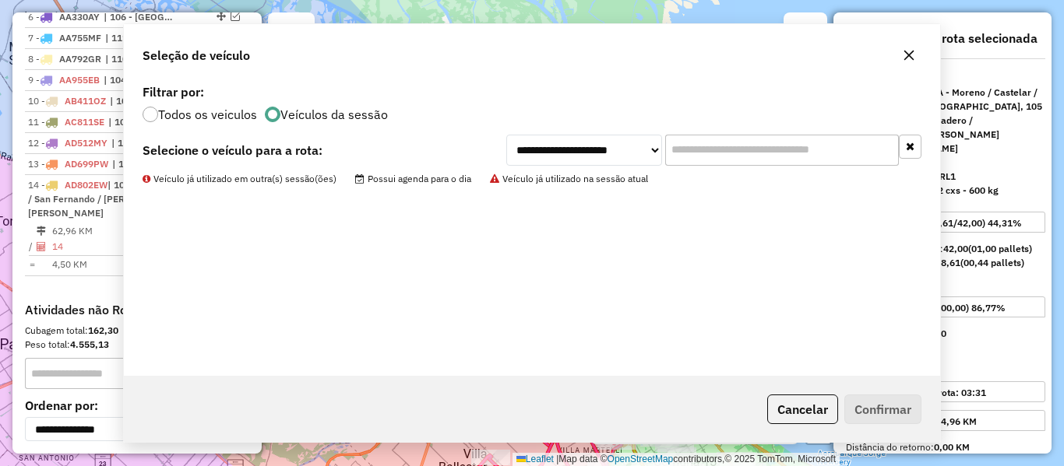
scroll to position [920, 0]
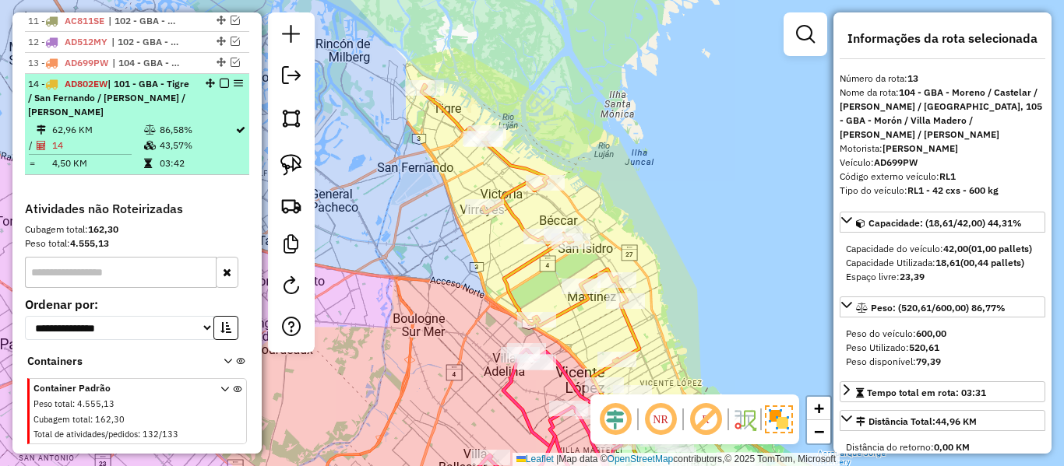
click at [223, 79] on em at bounding box center [224, 83] width 9 height 9
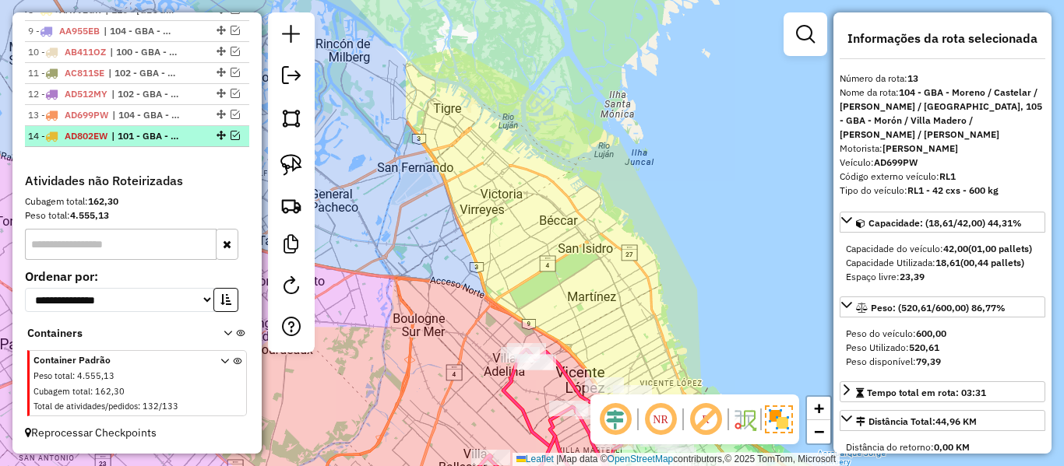
scroll to position [839, 0]
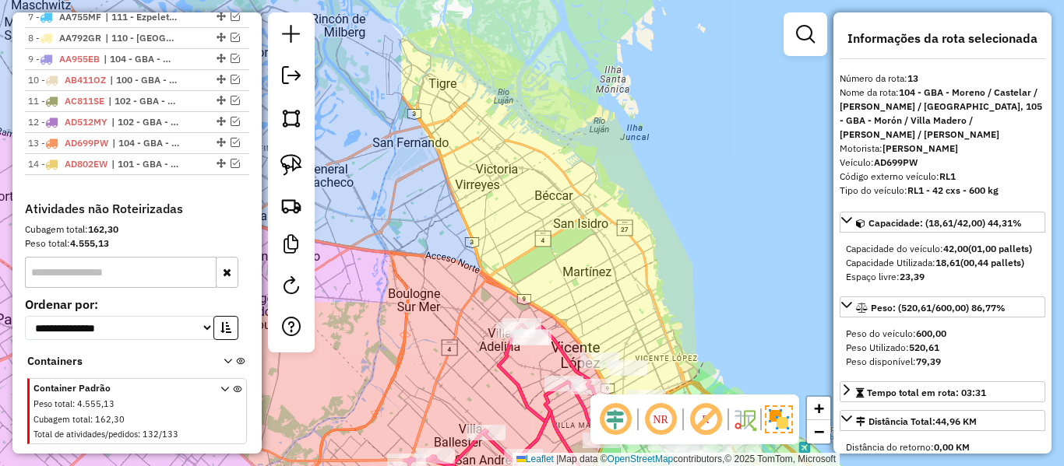
drag, startPoint x: 617, startPoint y: 248, endPoint x: 628, endPoint y: 74, distance: 174.8
click at [628, 74] on div "Janela de atendimento Grade de atendimento Capacidade Transportadoras Veículos …" at bounding box center [532, 233] width 1064 height 466
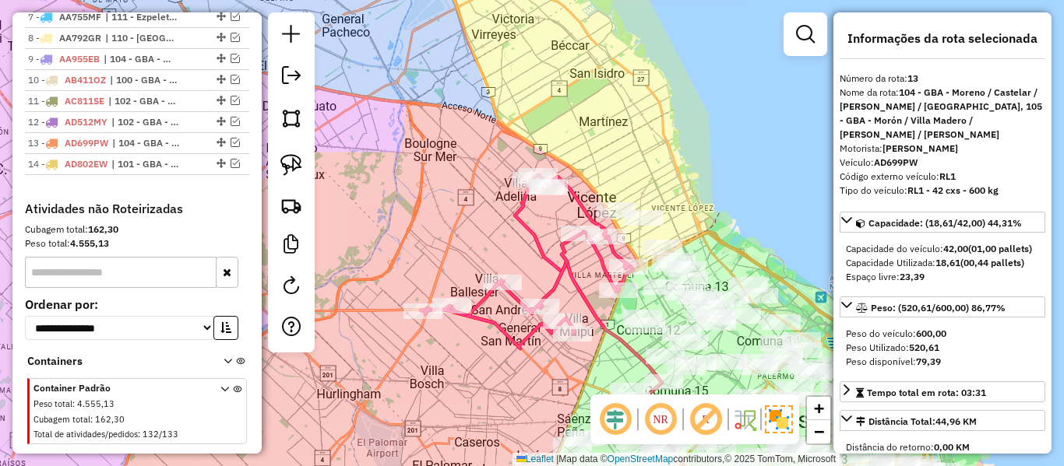
click at [557, 266] on icon at bounding box center [526, 262] width 213 height 174
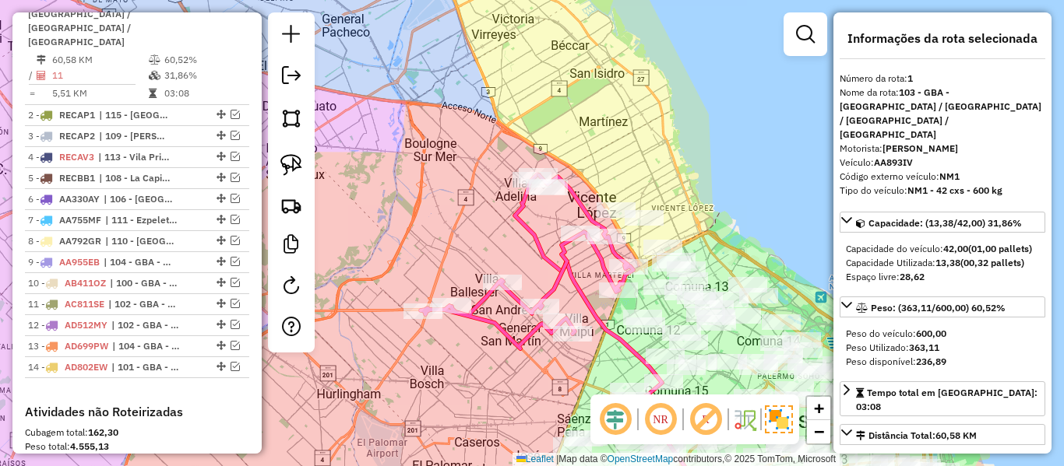
scroll to position [600, 0]
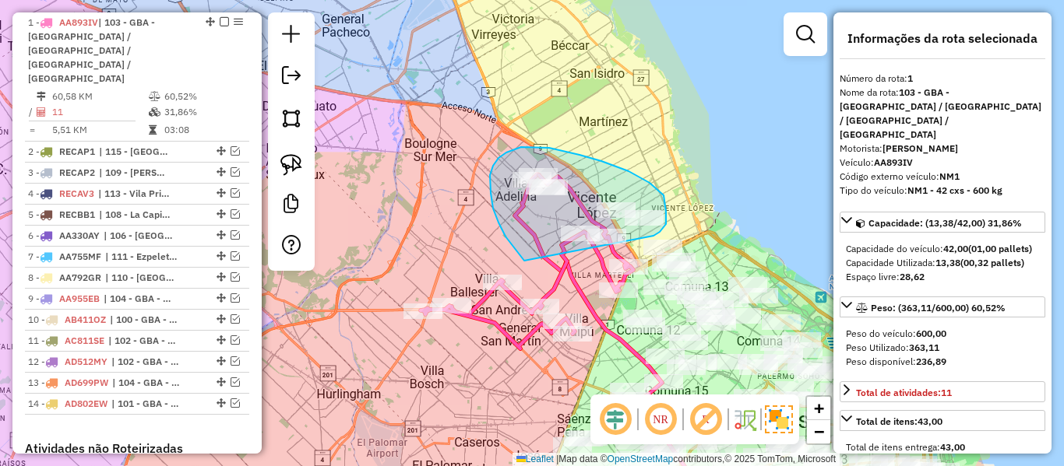
drag, startPoint x: 493, startPoint y: 209, endPoint x: 628, endPoint y: 258, distance: 143.4
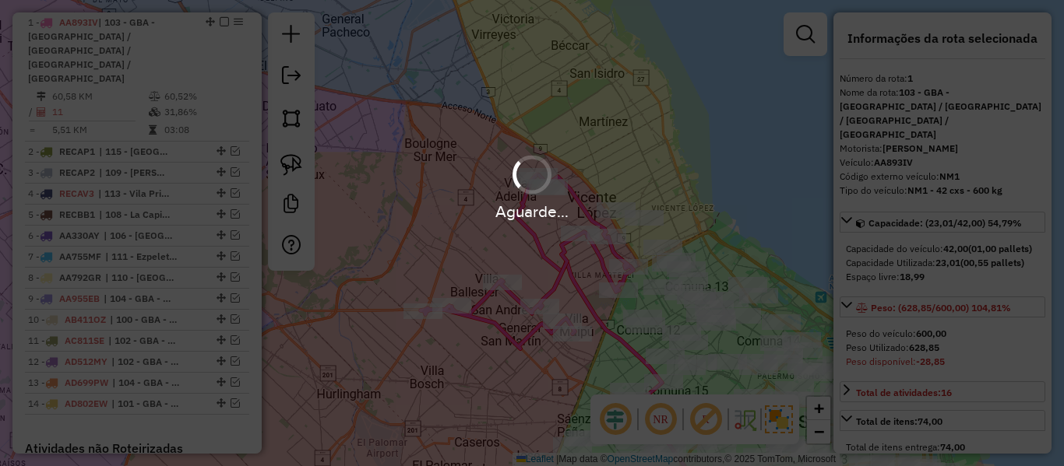
select select "**********"
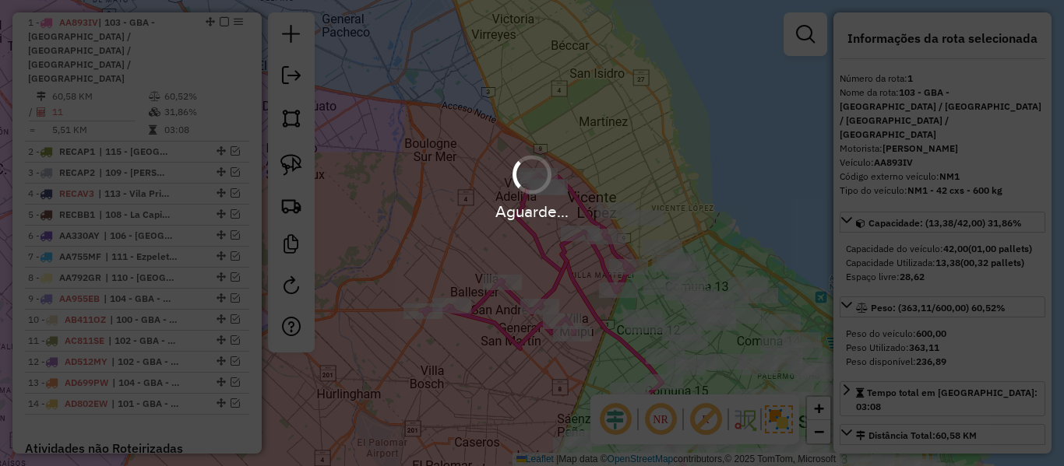
click at [542, 261] on hb-app "Aguarde... Pop-up bloqueado! Seu navegador bloqueou automáticamente a abertura …" at bounding box center [532, 233] width 1064 height 466
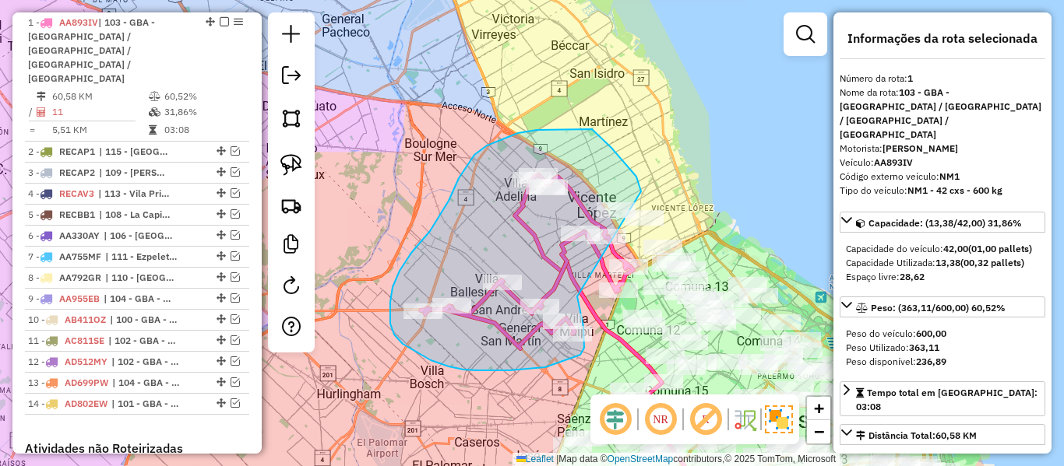
drag, startPoint x: 577, startPoint y: 297, endPoint x: 641, endPoint y: 192, distance: 123.0
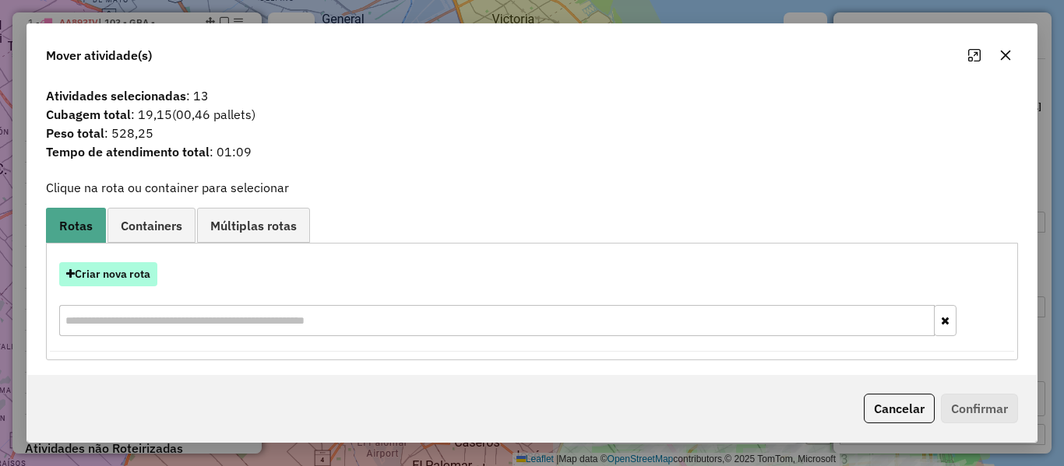
click at [143, 276] on button "Criar nova rota" at bounding box center [108, 274] width 98 height 24
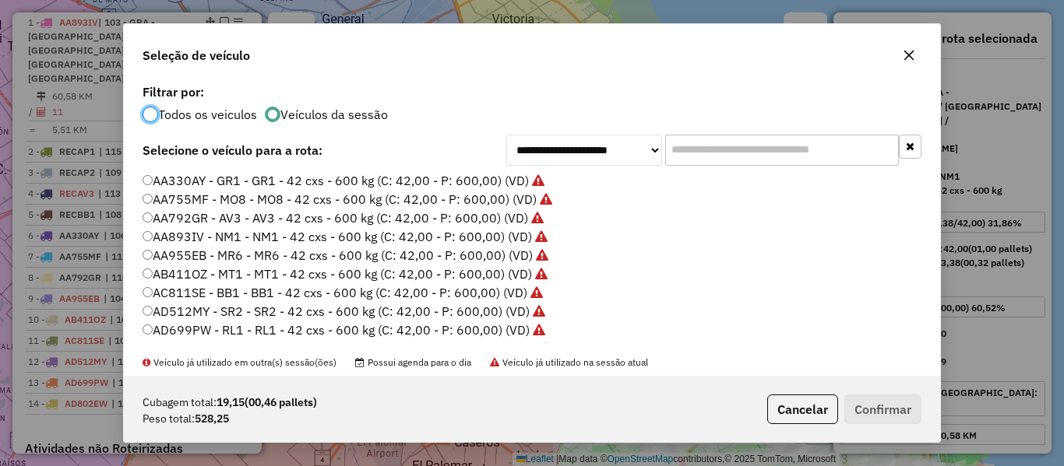
scroll to position [156, 0]
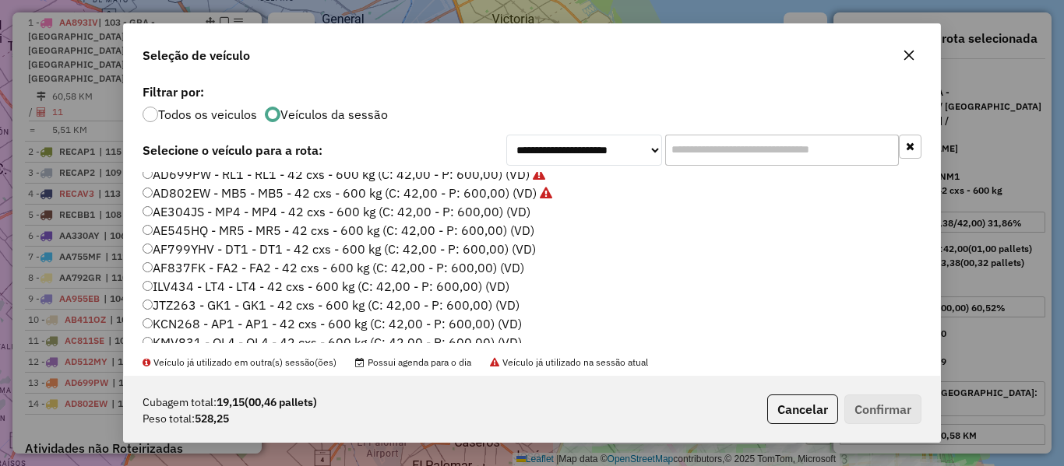
click at [522, 210] on label "AE304JS - MP4 - MP4 - 42 cxs - 600 kg (C: 42,00 - P: 600,00) (VD)" at bounding box center [336, 211] width 388 height 19
click at [866, 407] on button "Confirmar" at bounding box center [882, 410] width 77 height 30
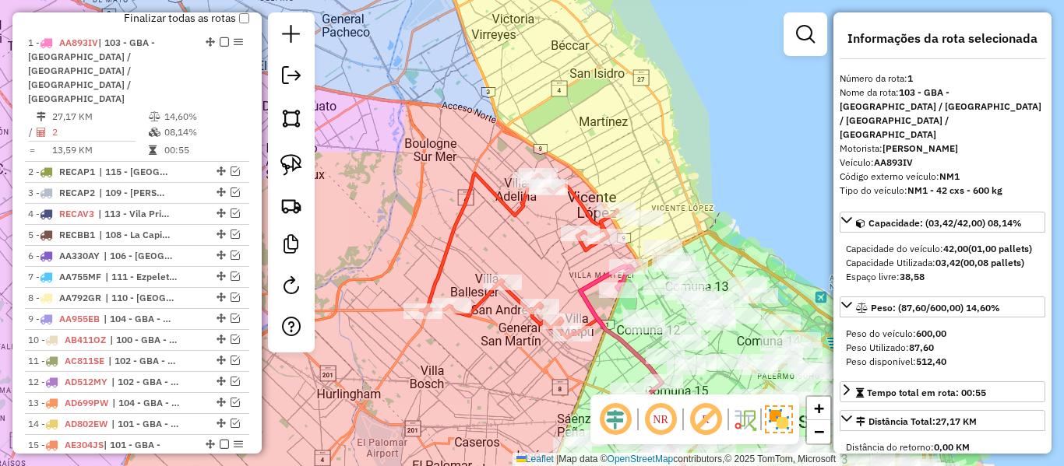
scroll to position [600, 0]
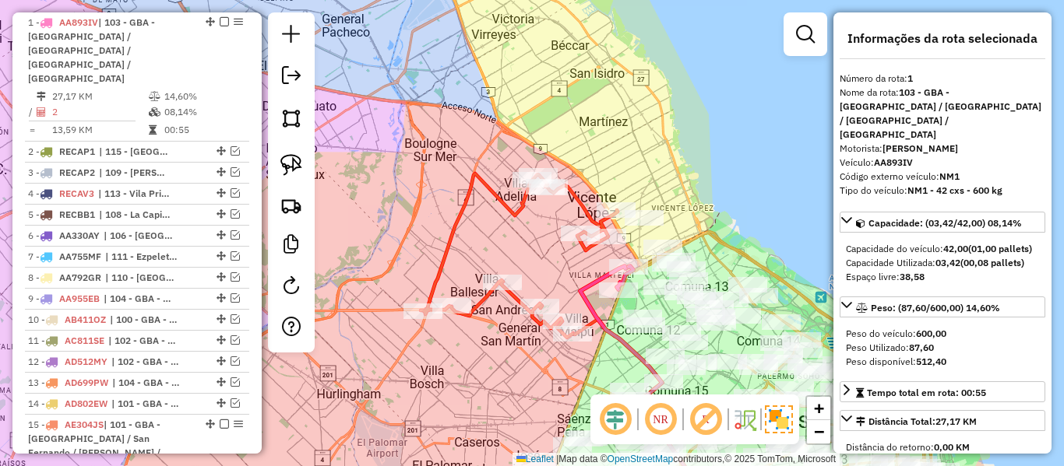
click at [510, 216] on icon at bounding box center [518, 256] width 197 height 164
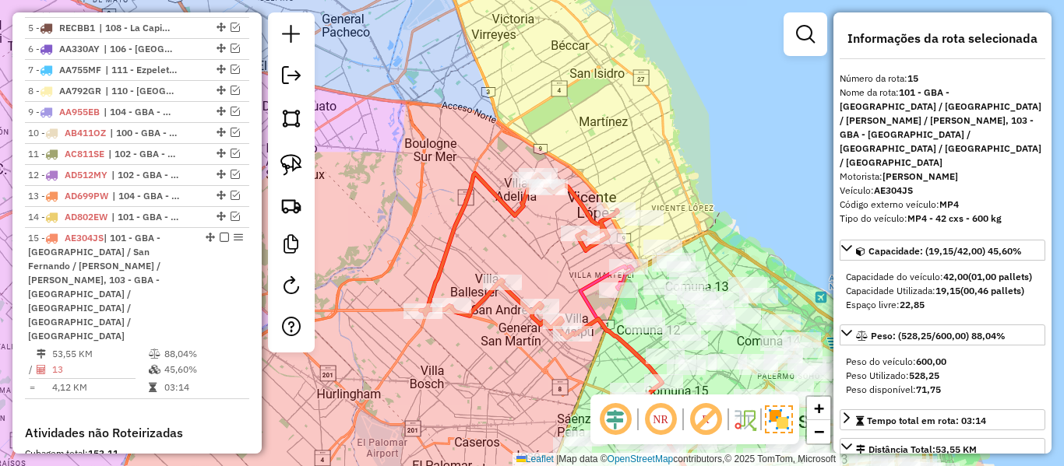
scroll to position [969, 0]
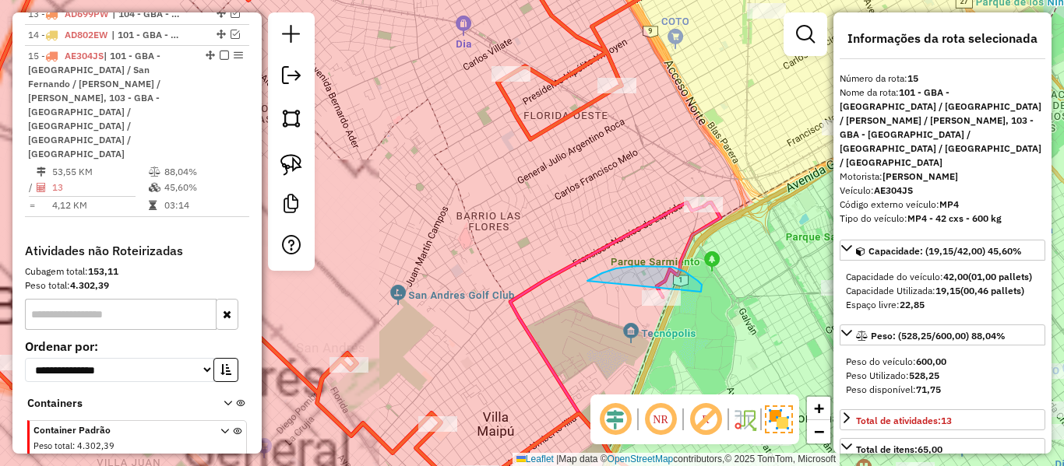
drag, startPoint x: 602, startPoint y: 273, endPoint x: 629, endPoint y: 321, distance: 54.8
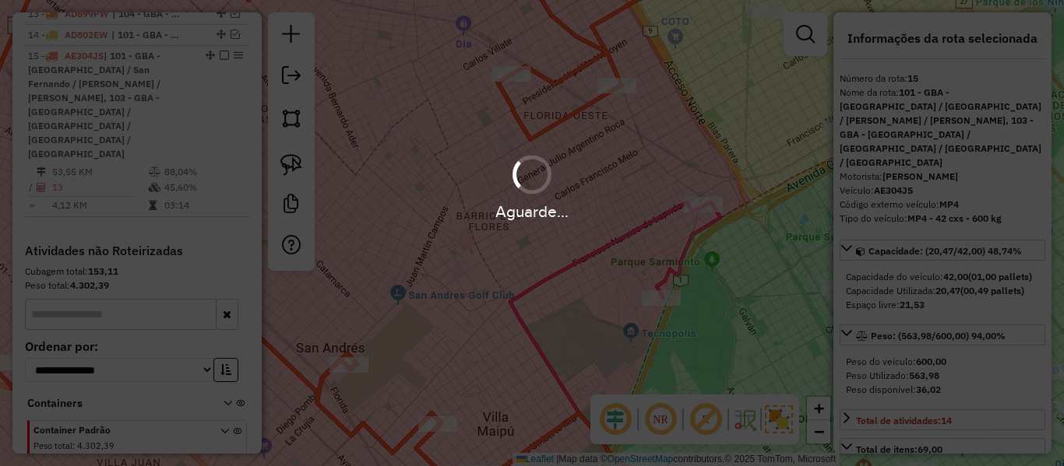
select select "**********"
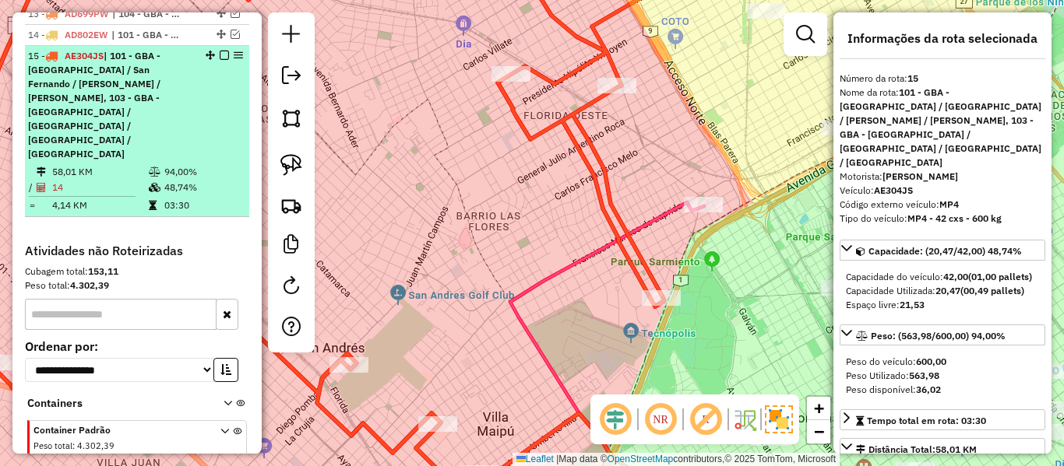
click at [220, 51] on em at bounding box center [224, 55] width 9 height 9
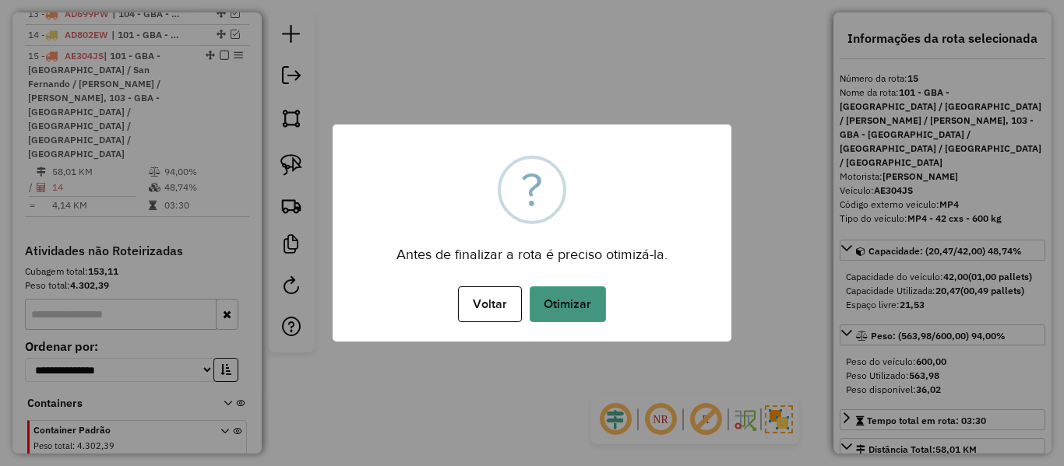
click at [556, 304] on button "Otimizar" at bounding box center [567, 305] width 76 height 36
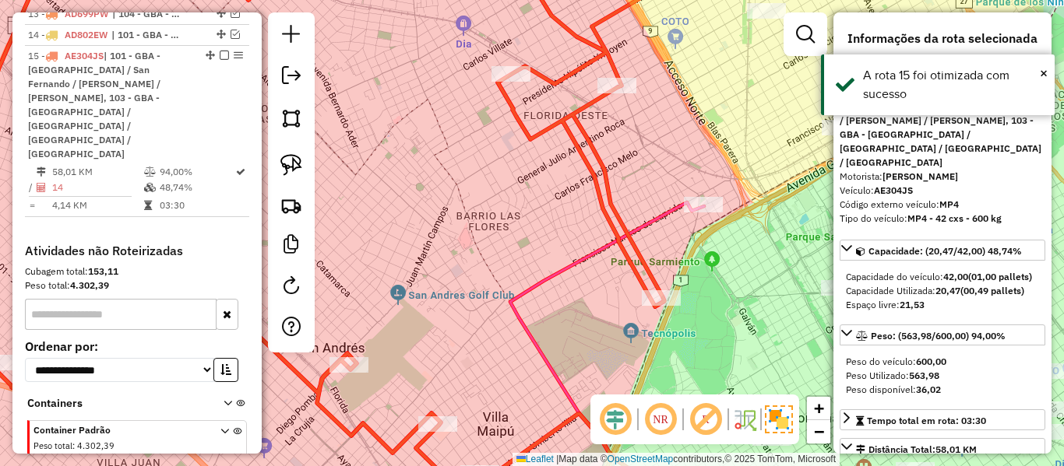
click at [220, 51] on em at bounding box center [224, 55] width 9 height 9
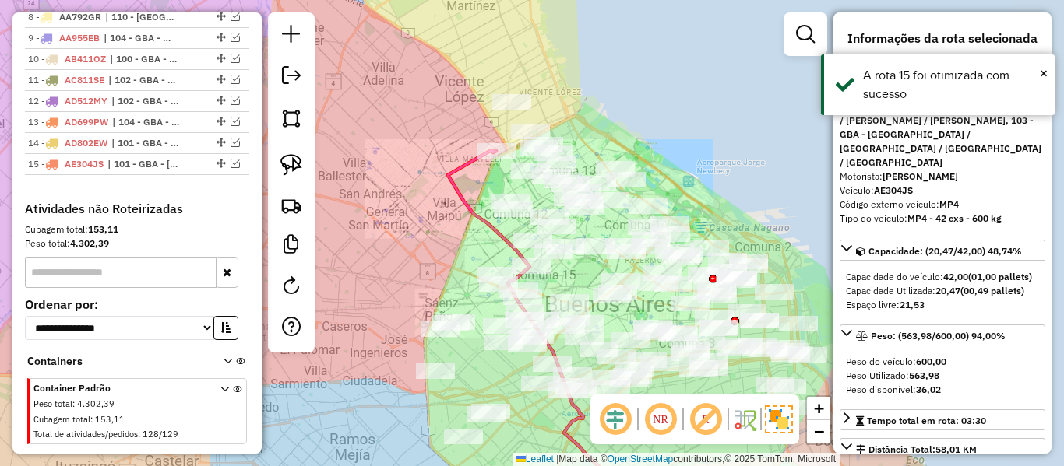
click at [471, 168] on icon at bounding box center [545, 331] width 195 height 363
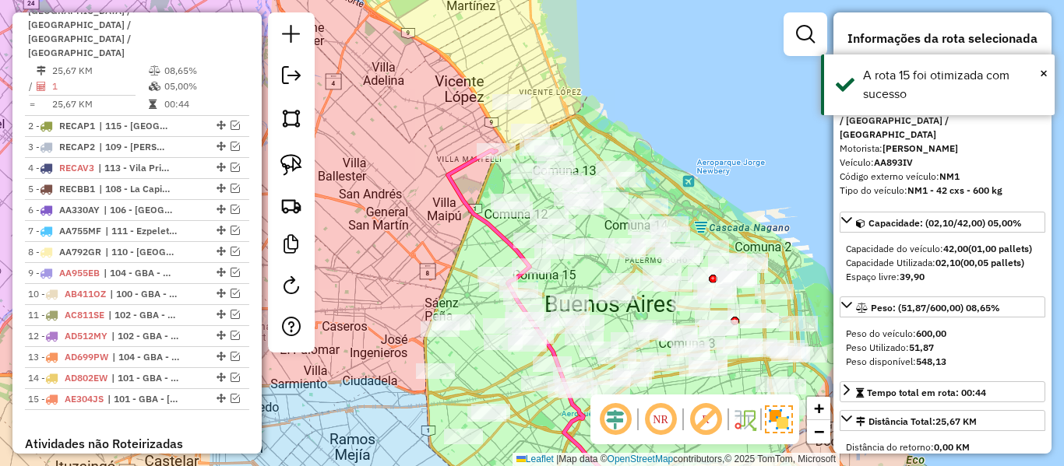
scroll to position [600, 0]
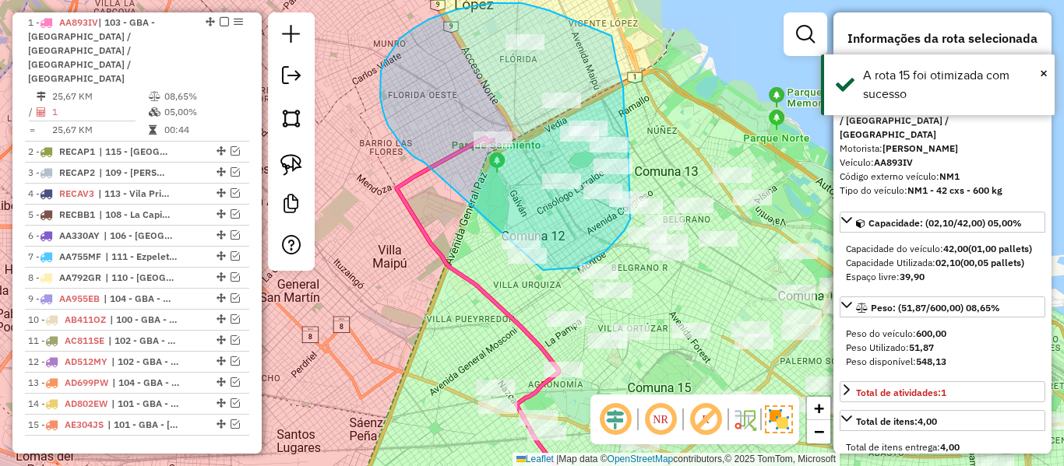
drag, startPoint x: 424, startPoint y: 163, endPoint x: 463, endPoint y: 261, distance: 105.5
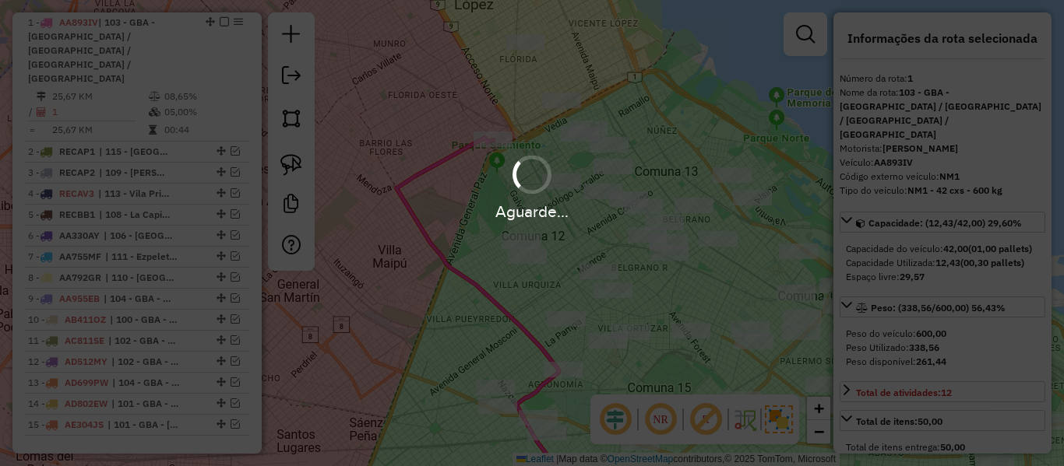
select select "**********"
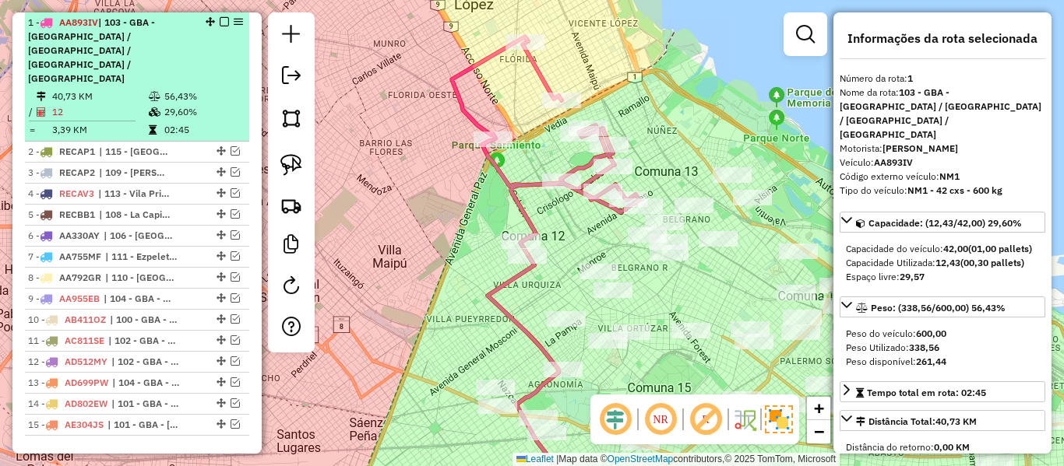
click at [220, 21] on em at bounding box center [224, 21] width 9 height 9
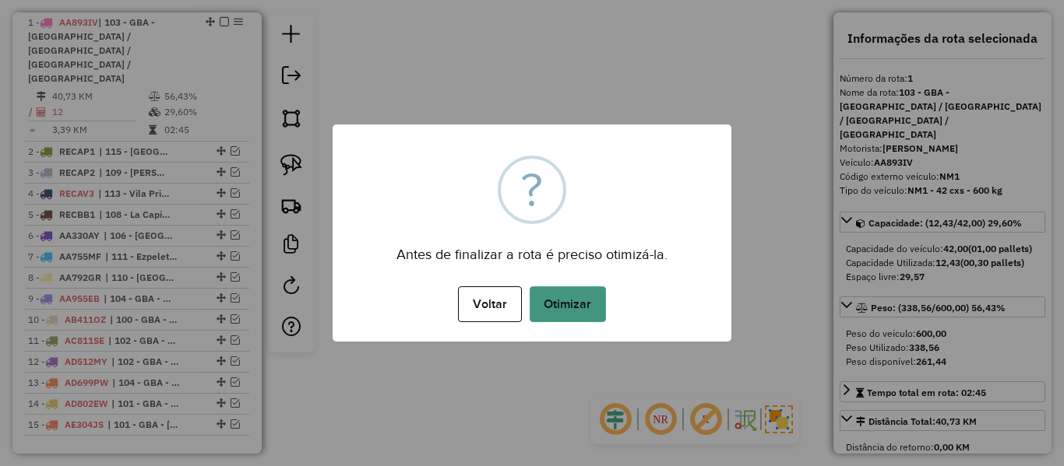
click at [586, 300] on button "Otimizar" at bounding box center [567, 305] width 76 height 36
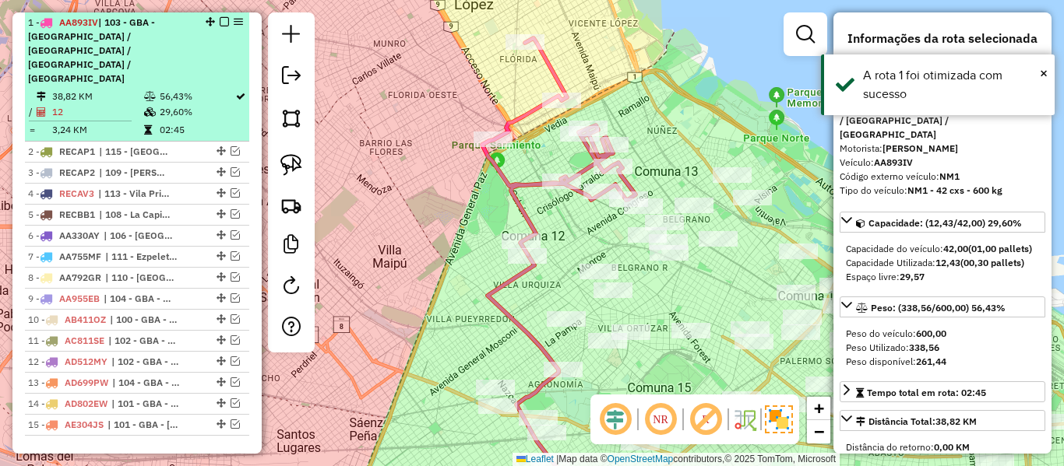
click at [220, 21] on em at bounding box center [224, 21] width 9 height 9
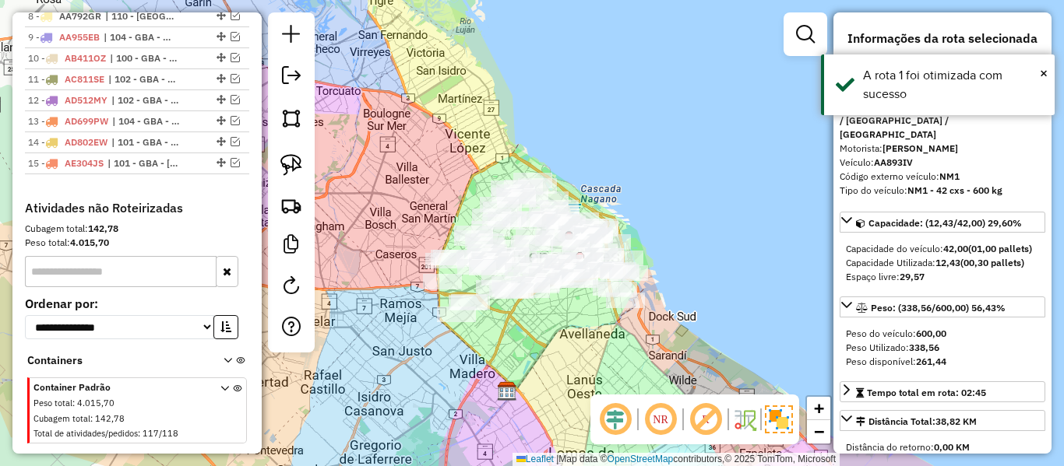
scroll to position [675, 0]
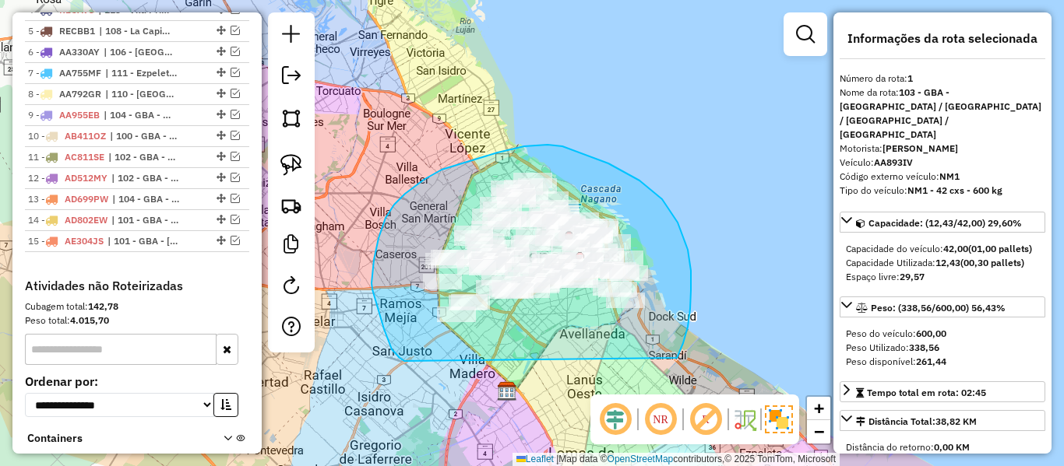
drag, startPoint x: 677, startPoint y: 358, endPoint x: 404, endPoint y: 361, distance: 272.5
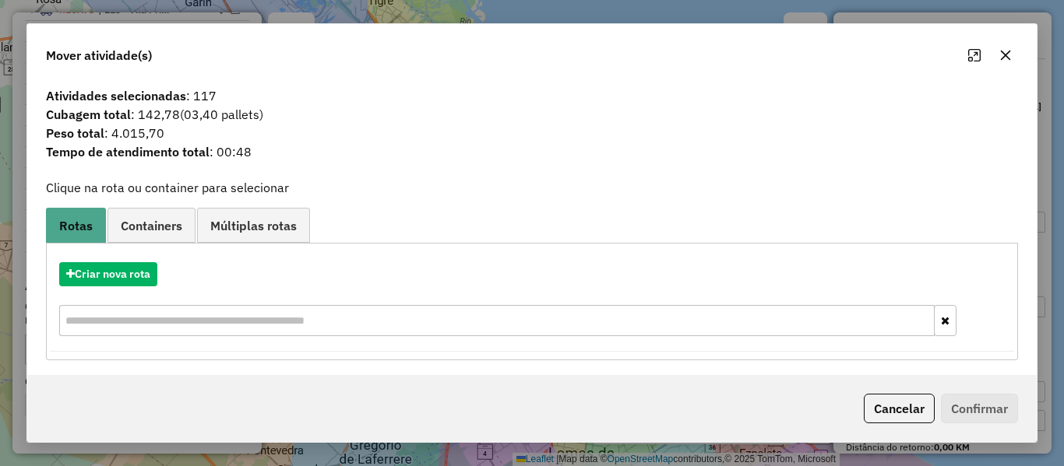
click at [1005, 62] on button "button" at bounding box center [1005, 55] width 25 height 25
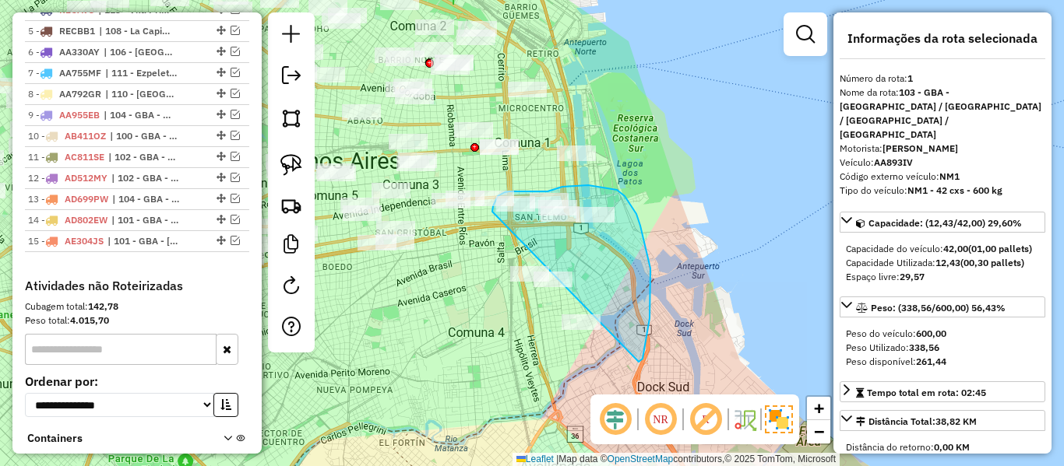
drag, startPoint x: 638, startPoint y: 362, endPoint x: 527, endPoint y: 321, distance: 118.7
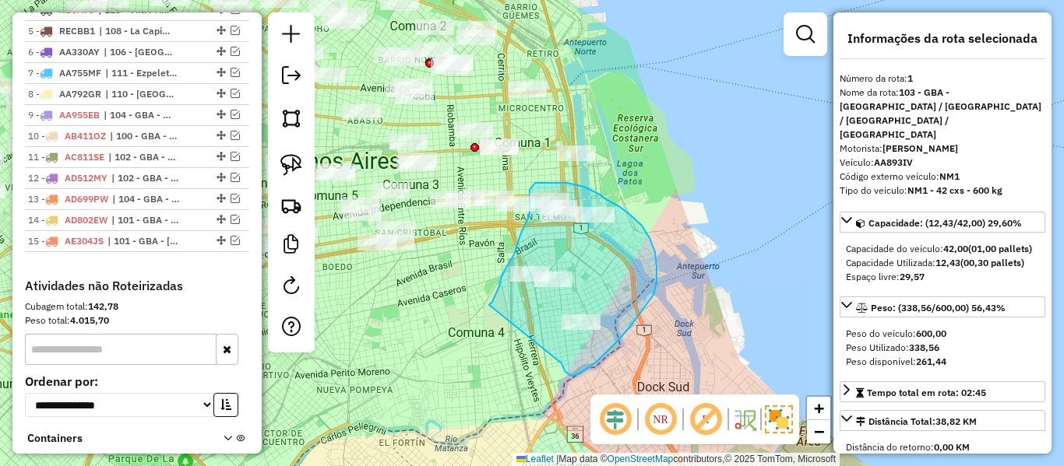
drag, startPoint x: 564, startPoint y: 371, endPoint x: 488, endPoint y: 305, distance: 101.0
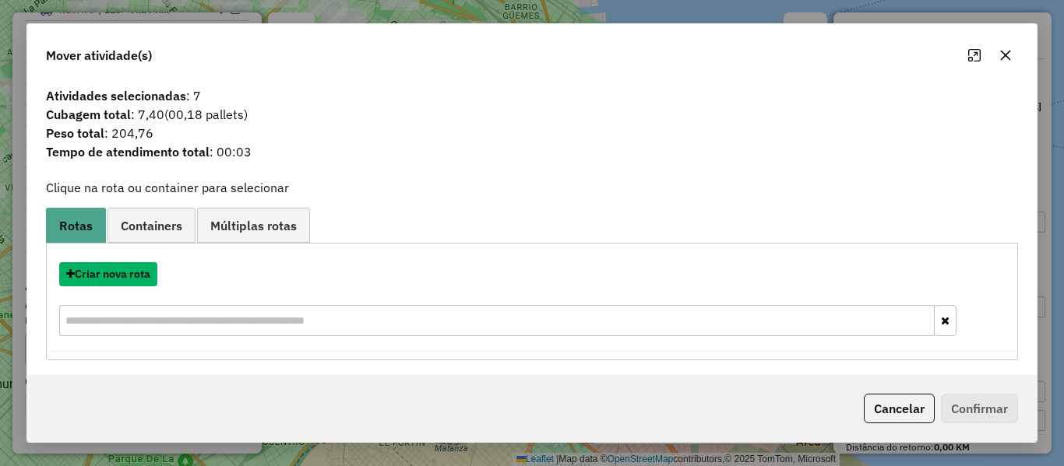
click at [140, 281] on button "Criar nova rota" at bounding box center [108, 274] width 98 height 24
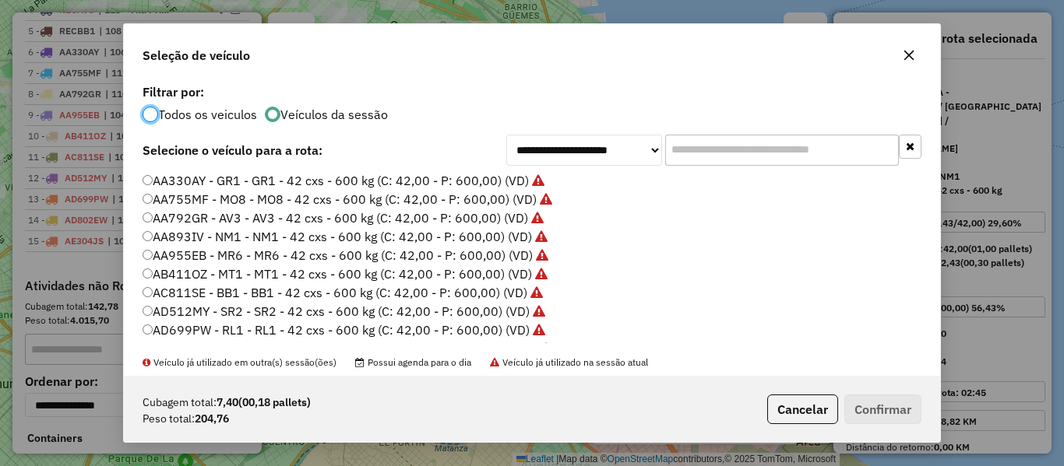
scroll to position [78, 0]
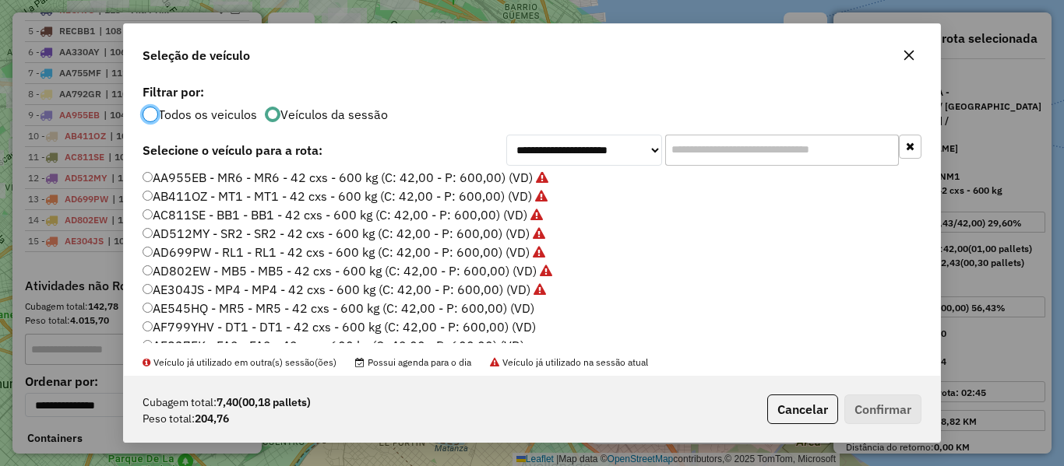
click at [515, 309] on label "AE545HQ - MR5 - MR5 - 42 cxs - 600 kg (C: 42,00 - P: 600,00) (VD)" at bounding box center [338, 308] width 392 height 19
drag, startPoint x: 503, startPoint y: 304, endPoint x: 526, endPoint y: 308, distance: 23.7
click at [503, 306] on label "AE545HQ - MR5 - MR5 - 42 cxs - 600 kg (C: 42,00 - P: 600,00) (VD)" at bounding box center [338, 308] width 392 height 19
click at [878, 407] on button "Confirmar" at bounding box center [882, 410] width 77 height 30
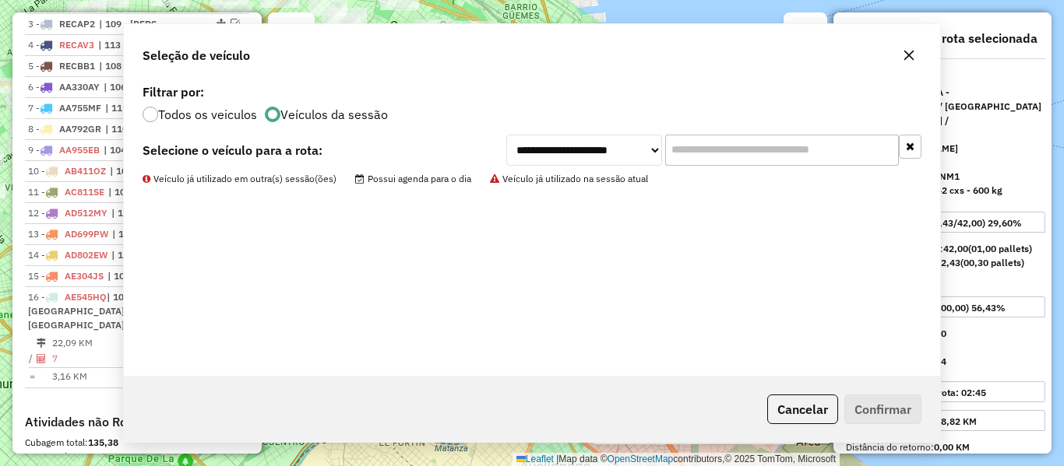
scroll to position [600, 0]
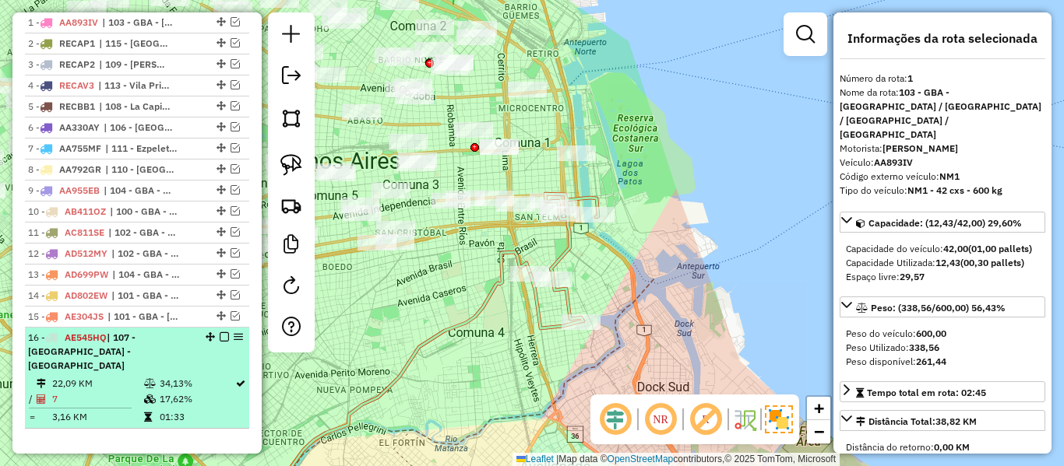
click at [220, 333] on em at bounding box center [224, 336] width 9 height 9
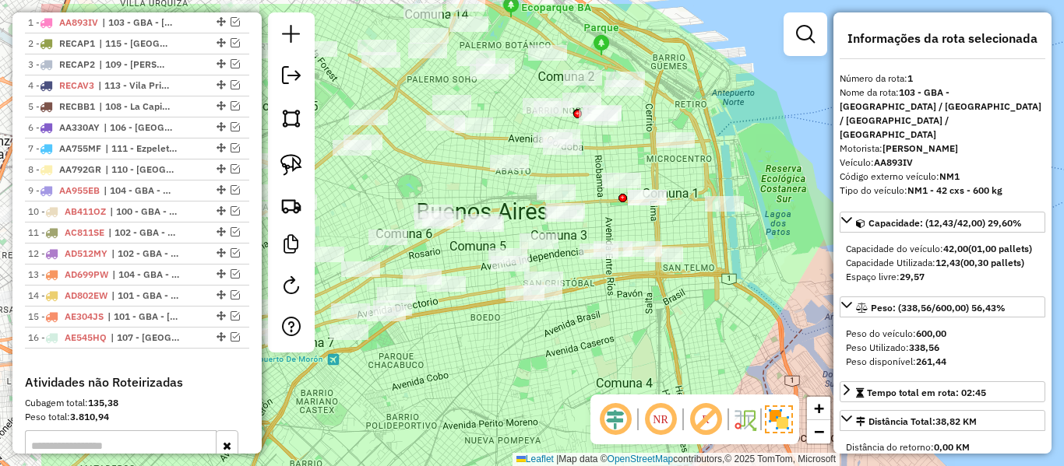
click at [673, 330] on div "Janela de atendimento Grade de atendimento Capacidade Transportadoras Veículos …" at bounding box center [532, 233] width 1064 height 466
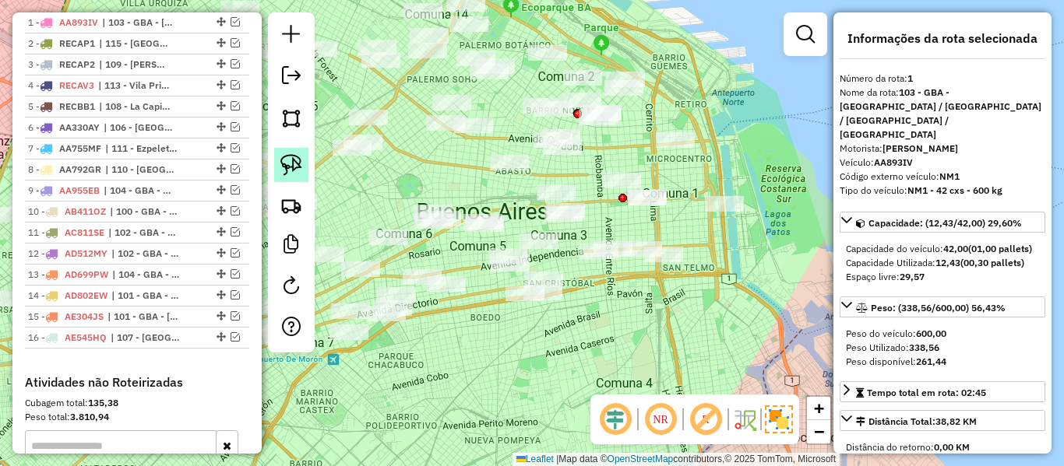
click at [293, 169] on img at bounding box center [291, 165] width 22 height 22
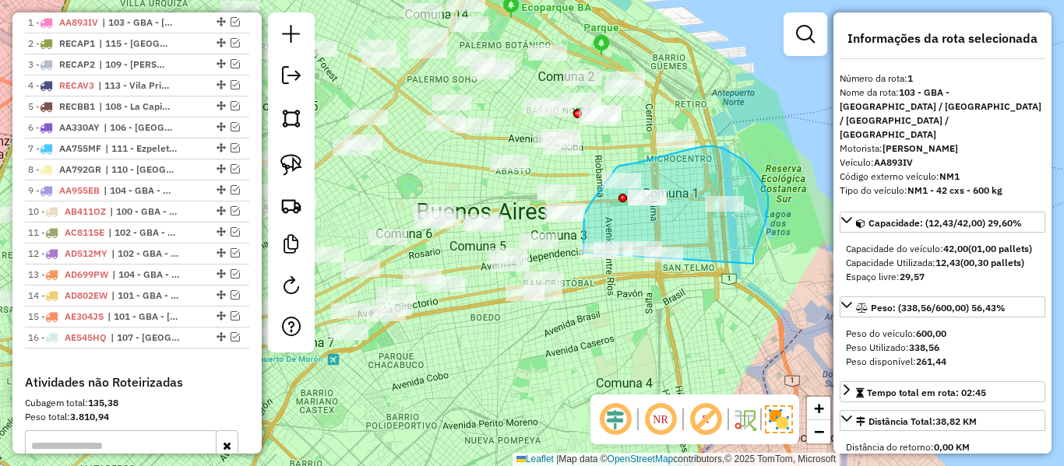
drag, startPoint x: 753, startPoint y: 264, endPoint x: 627, endPoint y: 304, distance: 132.5
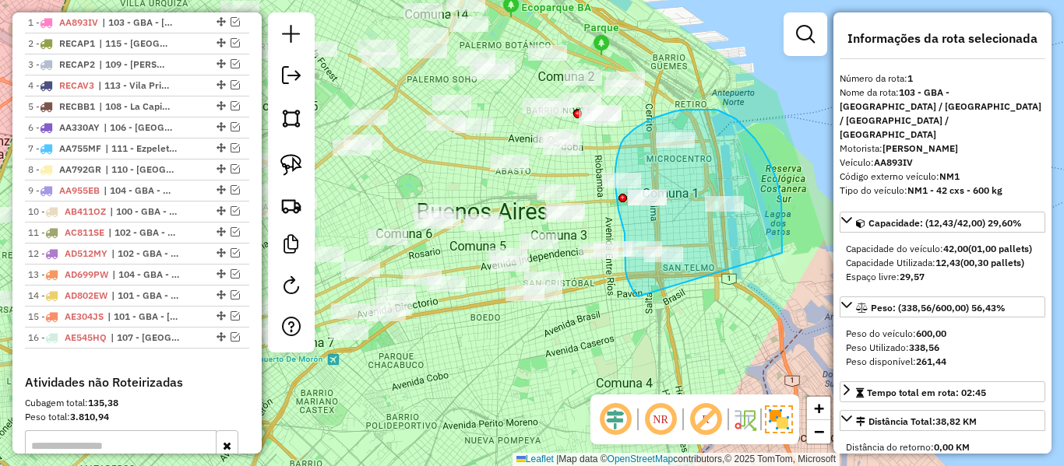
drag, startPoint x: 782, startPoint y: 253, endPoint x: 656, endPoint y: 303, distance: 134.9
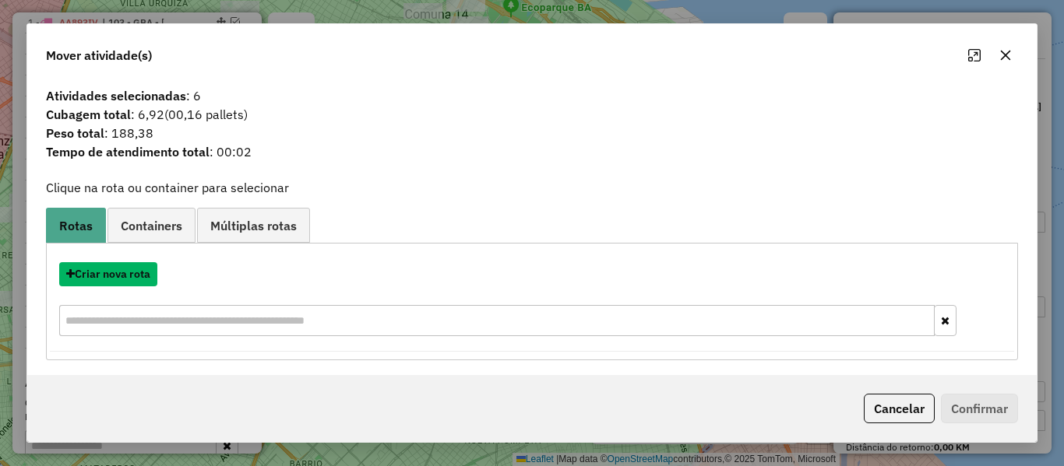
click at [142, 273] on button "Criar nova rota" at bounding box center [108, 274] width 98 height 24
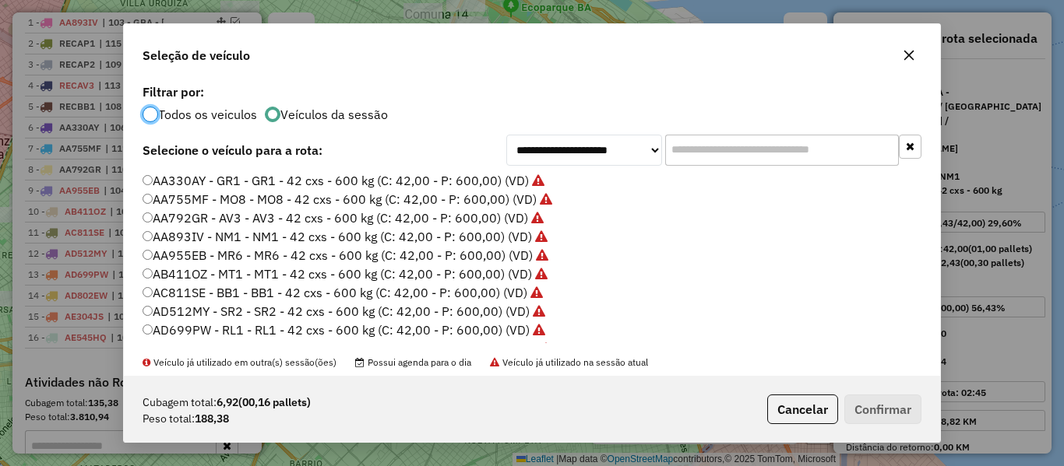
scroll to position [156, 0]
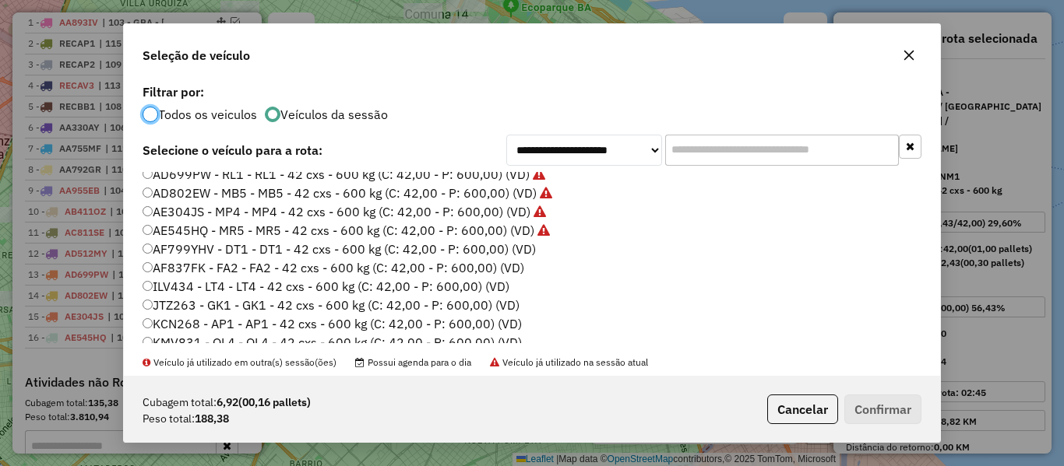
click at [523, 254] on label "AF799YHV - DT1 - DT1 - 42 cxs - 600 kg (C: 42,00 - P: 600,00) (VD)" at bounding box center [338, 249] width 393 height 19
click at [869, 403] on button "Confirmar" at bounding box center [882, 410] width 77 height 30
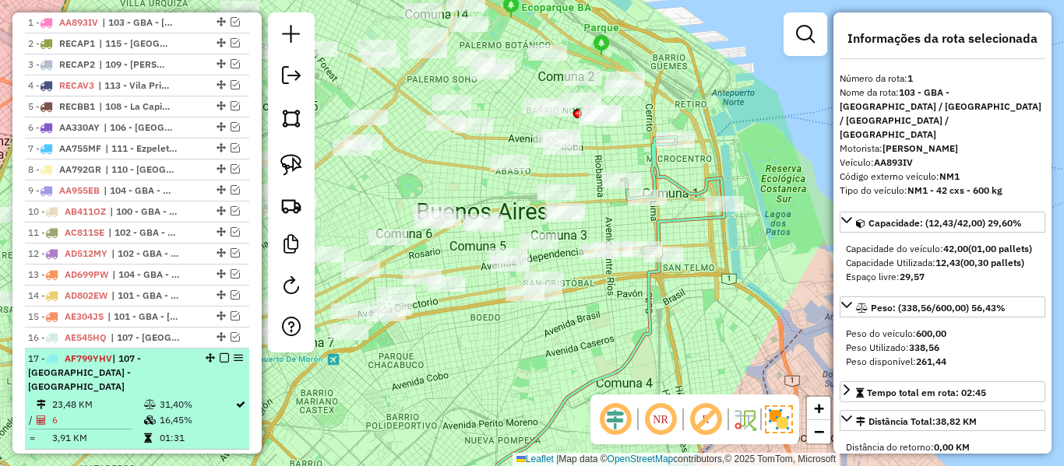
click at [220, 356] on em at bounding box center [224, 357] width 9 height 9
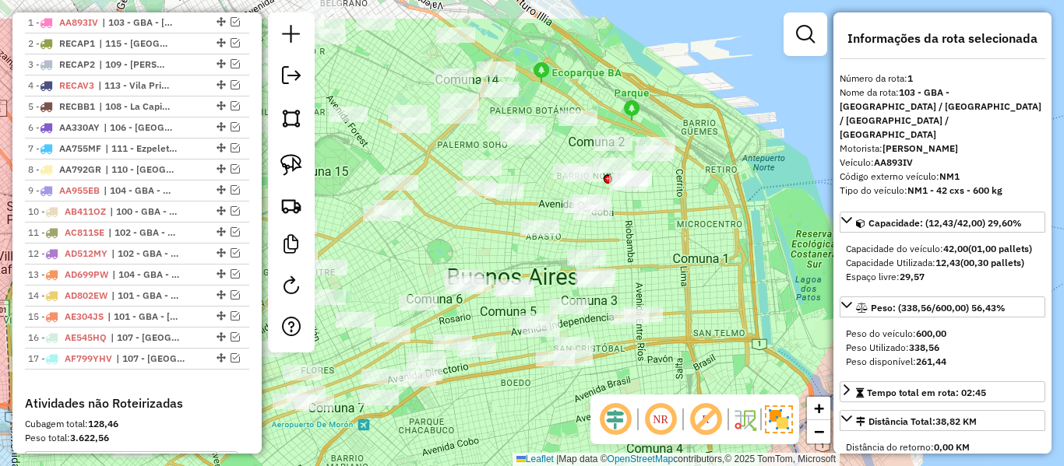
drag, startPoint x: 632, startPoint y: 319, endPoint x: 684, endPoint y: 301, distance: 54.7
click at [659, 382] on div "Janela de atendimento Grade de atendimento Capacidade Transportadoras Veículos …" at bounding box center [532, 233] width 1064 height 466
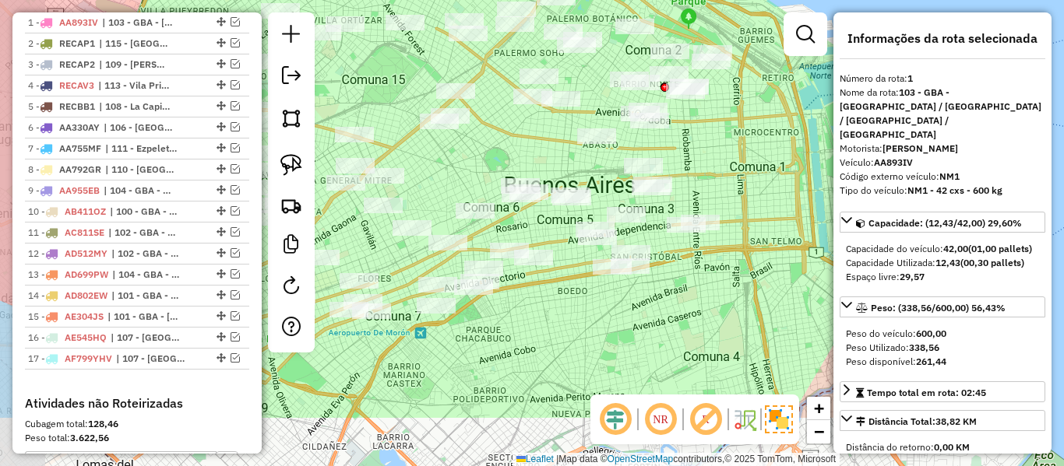
drag, startPoint x: 701, startPoint y: 278, endPoint x: 758, endPoint y: 183, distance: 110.7
click at [758, 183] on div "Janela de atendimento Grade de atendimento Capacidade Transportadoras Veículos …" at bounding box center [532, 233] width 1064 height 466
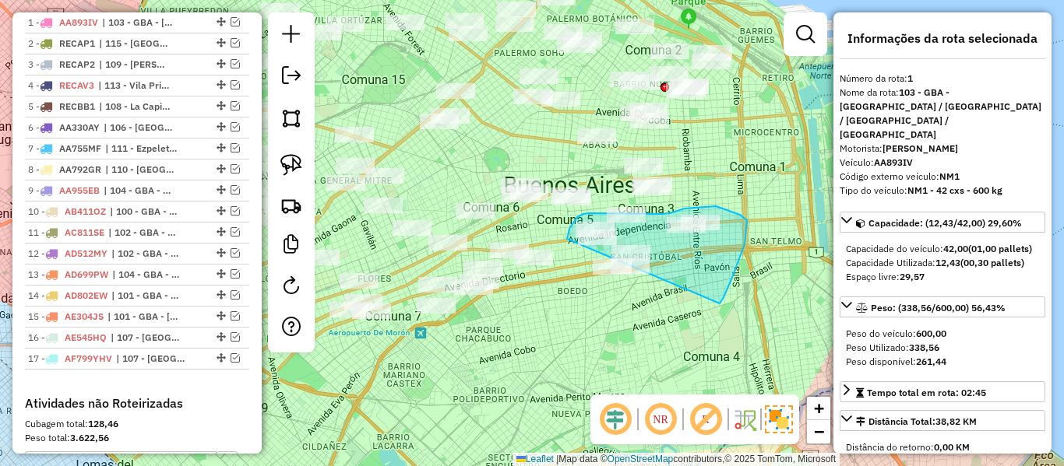
drag, startPoint x: 719, startPoint y: 304, endPoint x: 613, endPoint y: 315, distance: 107.3
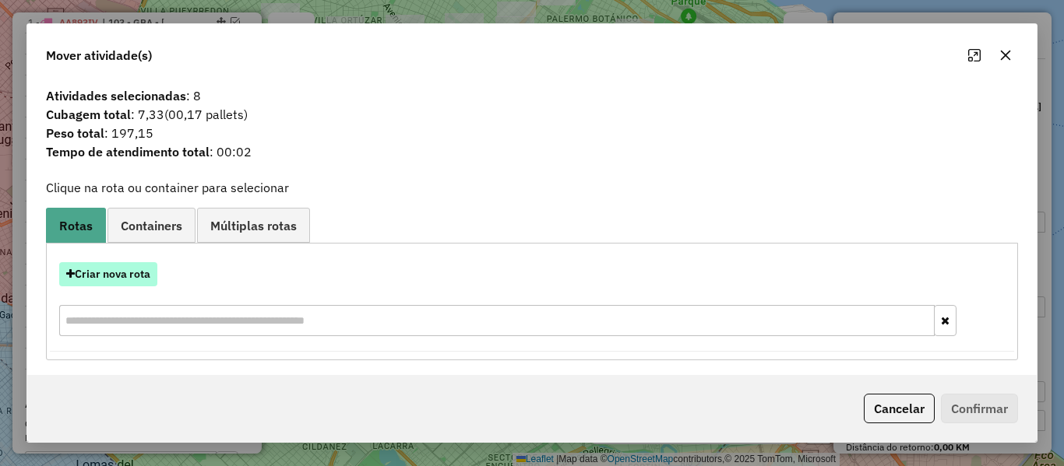
click at [140, 275] on button "Criar nova rota" at bounding box center [108, 274] width 98 height 24
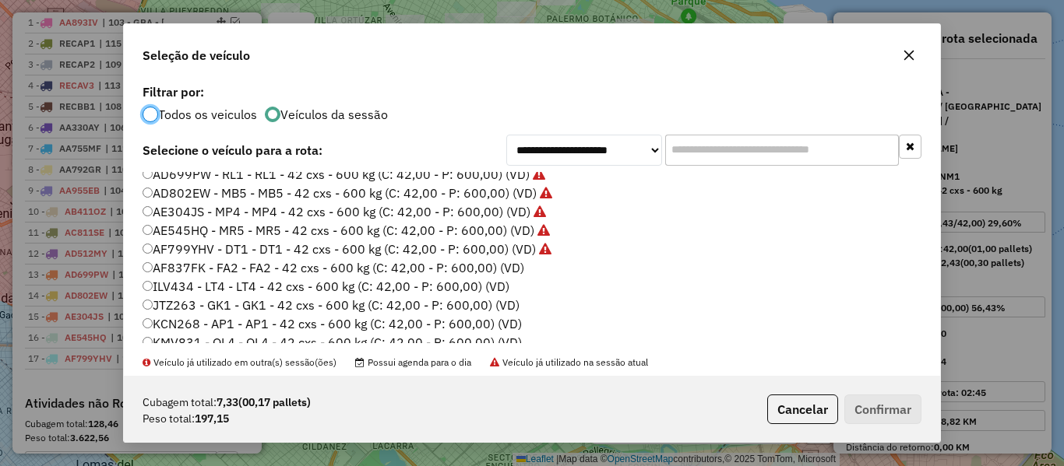
click at [498, 266] on label "AF837FK - FA2 - FA2 - 42 cxs - 600 kg (C: 42,00 - P: 600,00) (VD)" at bounding box center [333, 267] width 382 height 19
click at [877, 399] on button "Confirmar" at bounding box center [882, 410] width 77 height 30
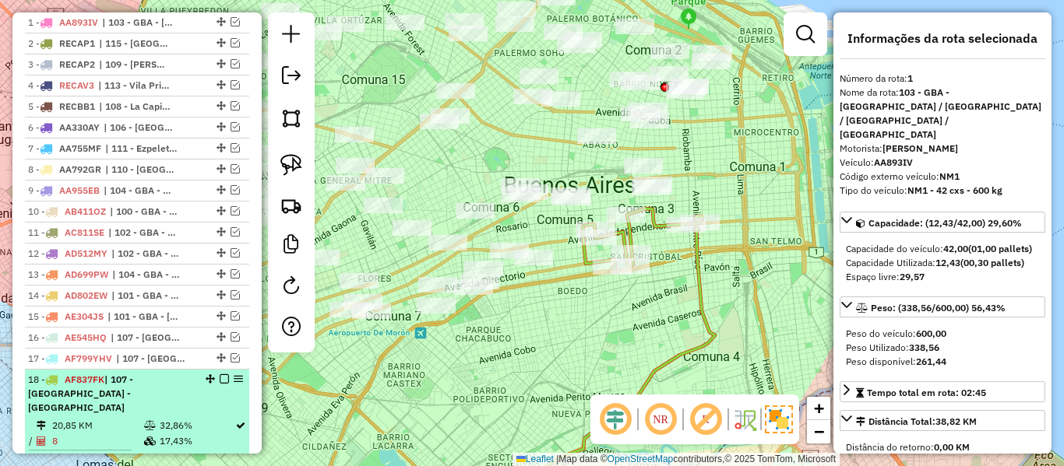
click at [220, 378] on em at bounding box center [224, 379] width 9 height 9
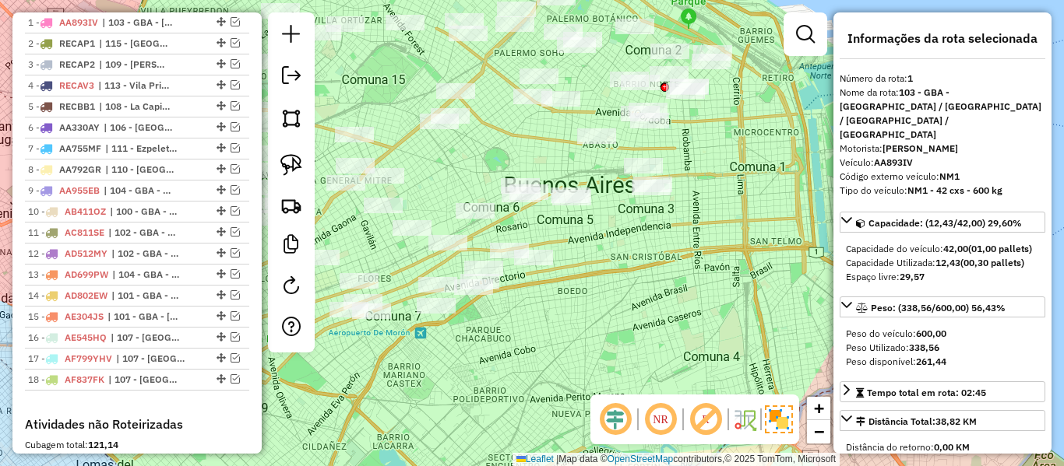
drag, startPoint x: 522, startPoint y: 356, endPoint x: 624, endPoint y: 338, distance: 102.8
click at [620, 341] on div "Janela de atendimento Grade de atendimento Capacidade Transportadoras Veículos …" at bounding box center [532, 233] width 1064 height 466
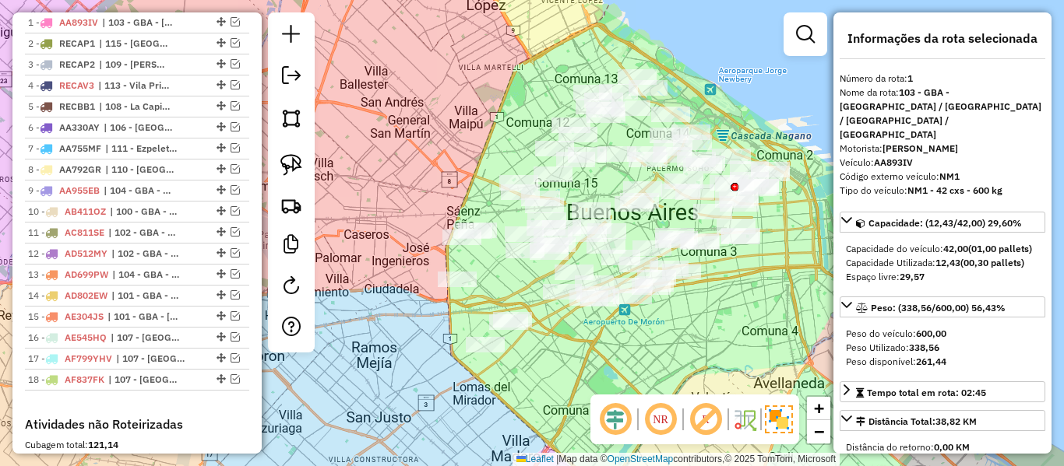
drag, startPoint x: 585, startPoint y: 362, endPoint x: 596, endPoint y: 345, distance: 20.7
click at [596, 345] on div "Janela de atendimento Grade de atendimento Capacidade Transportadoras Veículos …" at bounding box center [532, 233] width 1064 height 466
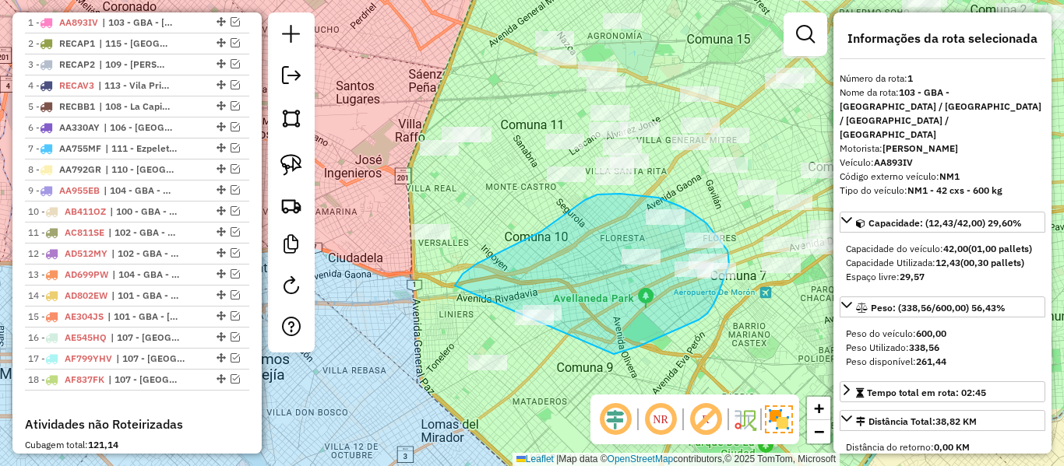
drag, startPoint x: 614, startPoint y: 354, endPoint x: 453, endPoint y: 407, distance: 168.9
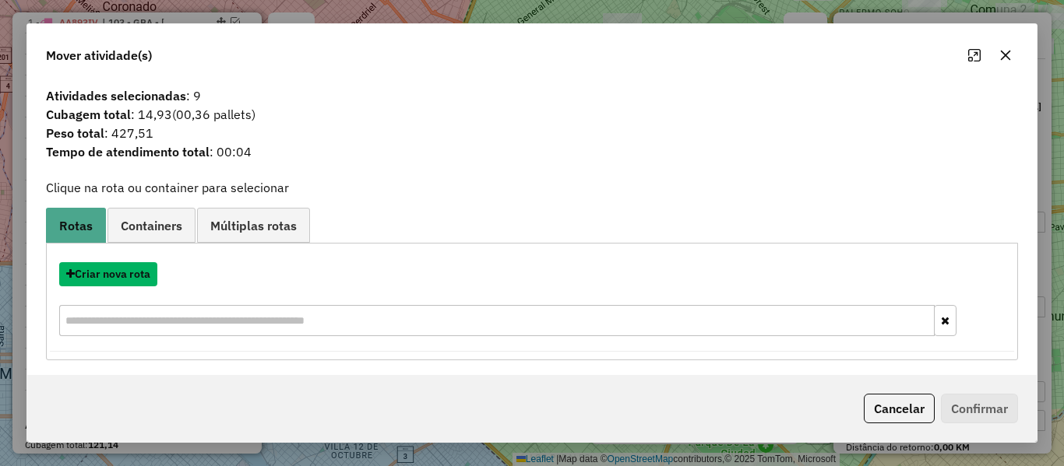
click at [123, 273] on button "Criar nova rota" at bounding box center [108, 274] width 98 height 24
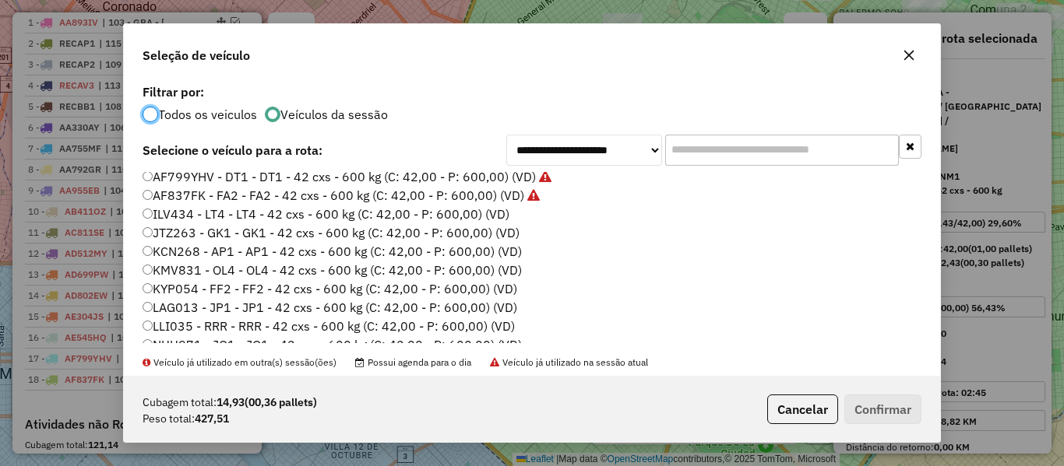
scroll to position [234, 0]
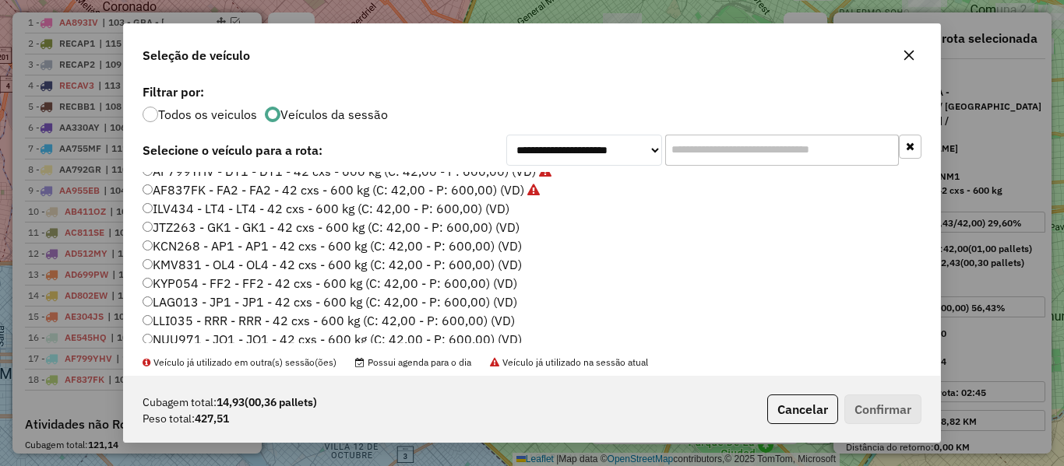
click at [505, 209] on label "ILV434 - LT4 - LT4 - 42 cxs - 600 kg (C: 42,00 - P: 600,00) (VD)" at bounding box center [325, 208] width 367 height 19
click at [833, 395] on p-footer "Cubagem total: 14,93 (00,36 pallets) Peso total: 427,51 Cancelar Confirmar" at bounding box center [841, 410] width 160 height 30
click at [863, 405] on button "Confirmar" at bounding box center [882, 410] width 77 height 30
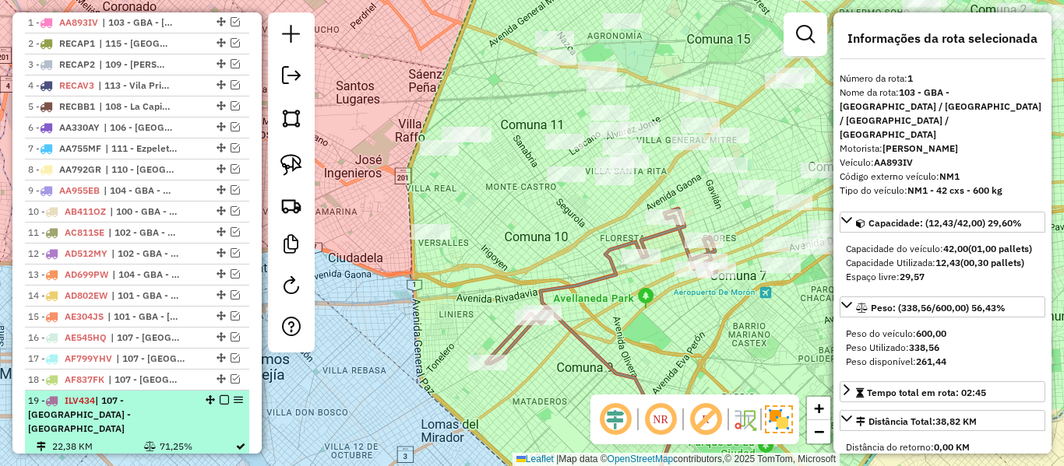
click at [220, 401] on em at bounding box center [224, 400] width 9 height 9
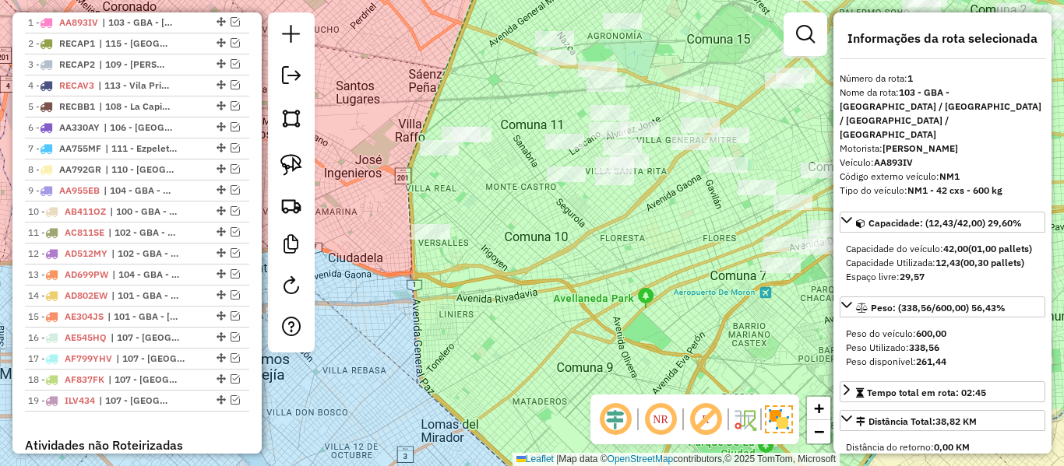
drag, startPoint x: 563, startPoint y: 317, endPoint x: 573, endPoint y: 427, distance: 110.2
click at [573, 433] on div "Janela de atendimento Grade de atendimento Capacidade Transportadoras Veículos …" at bounding box center [532, 233] width 1064 height 466
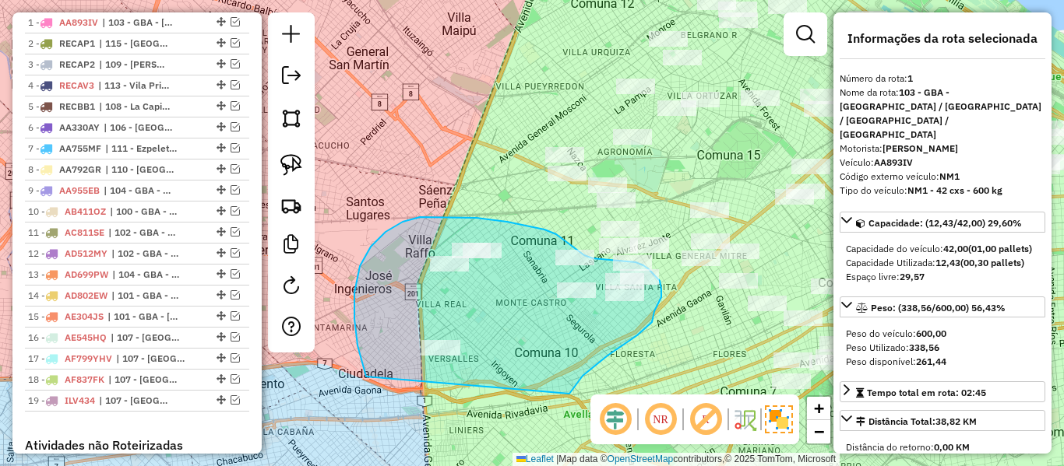
drag, startPoint x: 569, startPoint y: 394, endPoint x: 366, endPoint y: 377, distance: 203.9
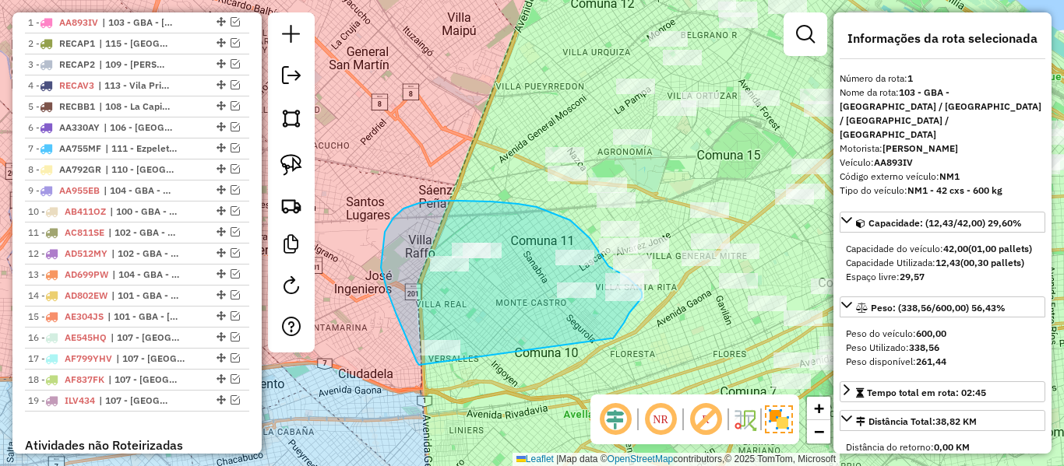
drag, startPoint x: 629, startPoint y: 313, endPoint x: 455, endPoint y: 359, distance: 180.4
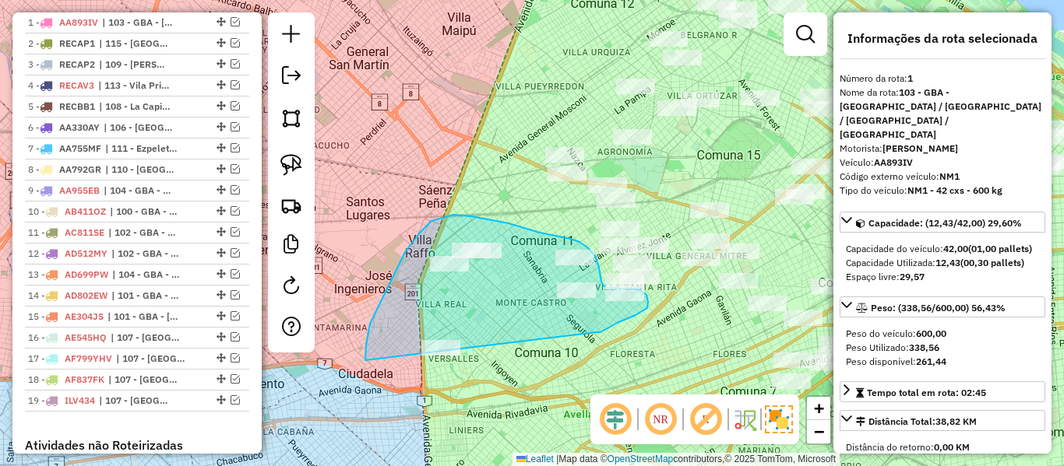
drag, startPoint x: 596, startPoint y: 332, endPoint x: 435, endPoint y: 382, distance: 168.5
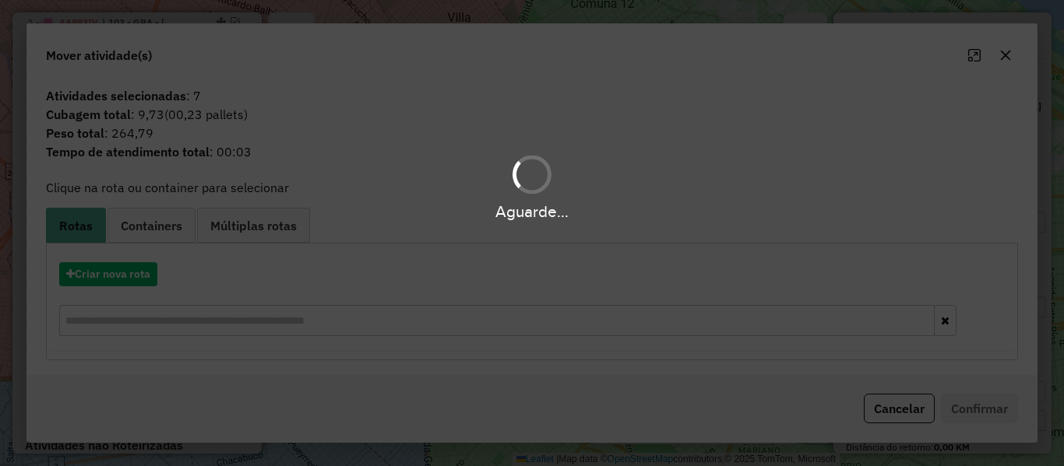
click at [117, 289] on div "Criar nova rota" at bounding box center [532, 301] width 964 height 101
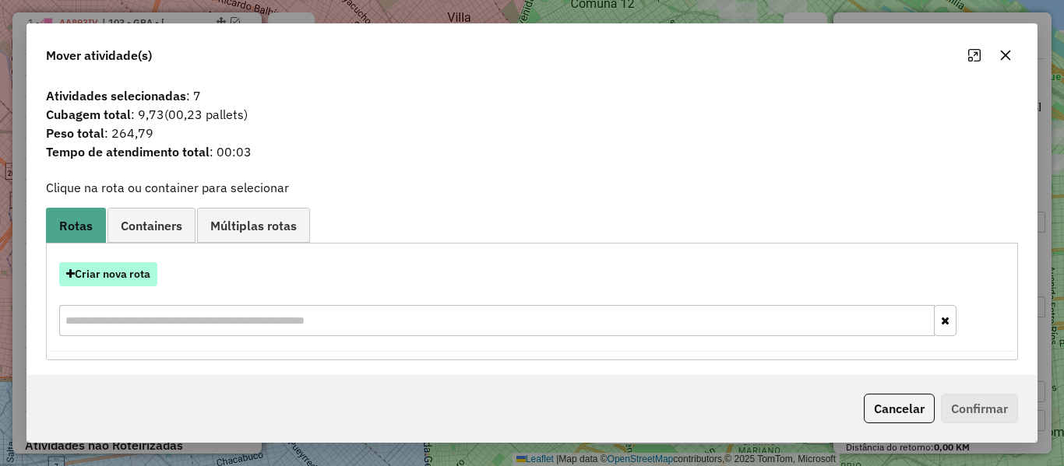
click at [127, 282] on button "Criar nova rota" at bounding box center [108, 274] width 98 height 24
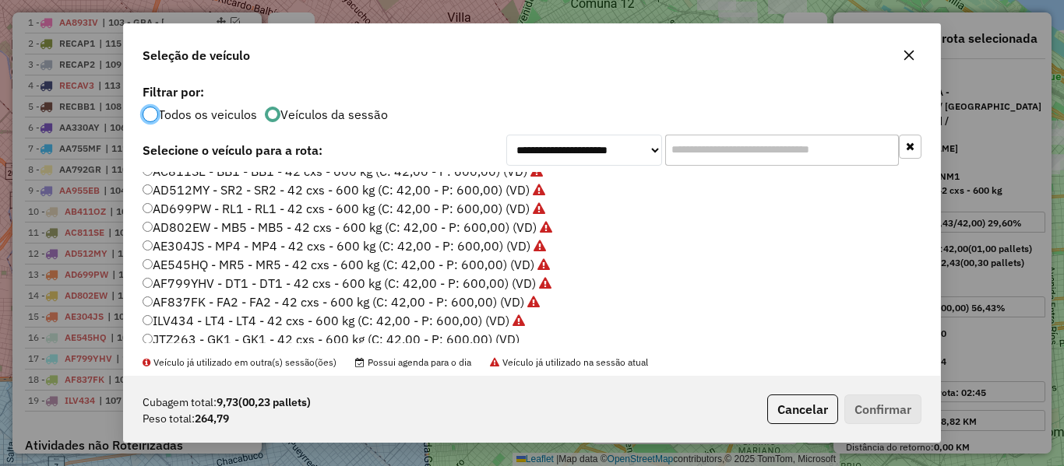
scroll to position [156, 0]
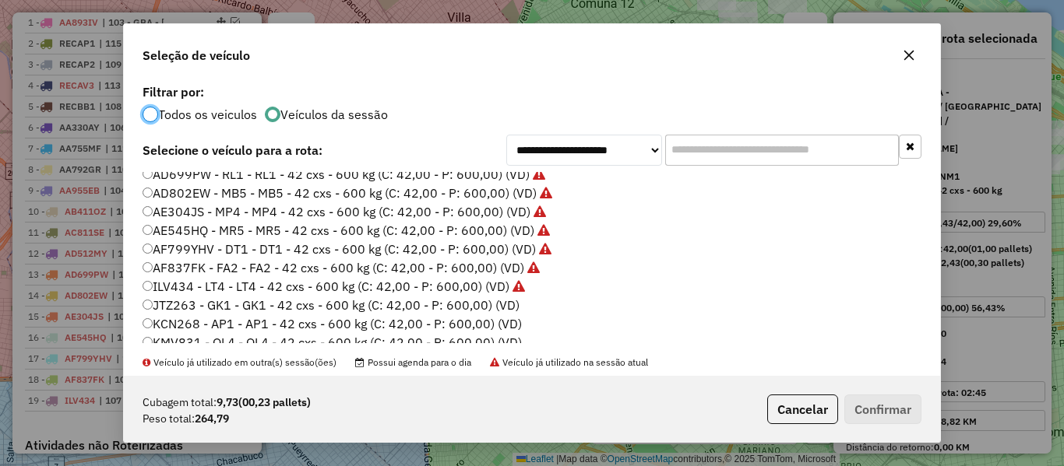
drag, startPoint x: 503, startPoint y: 304, endPoint x: 586, endPoint y: 315, distance: 83.9
click at [503, 305] on label "JTZ263 - GK1 - GK1 - 42 cxs - 600 kg (C: 42,00 - P: 600,00) (VD)" at bounding box center [330, 305] width 377 height 19
click at [867, 402] on button "Confirmar" at bounding box center [882, 410] width 77 height 30
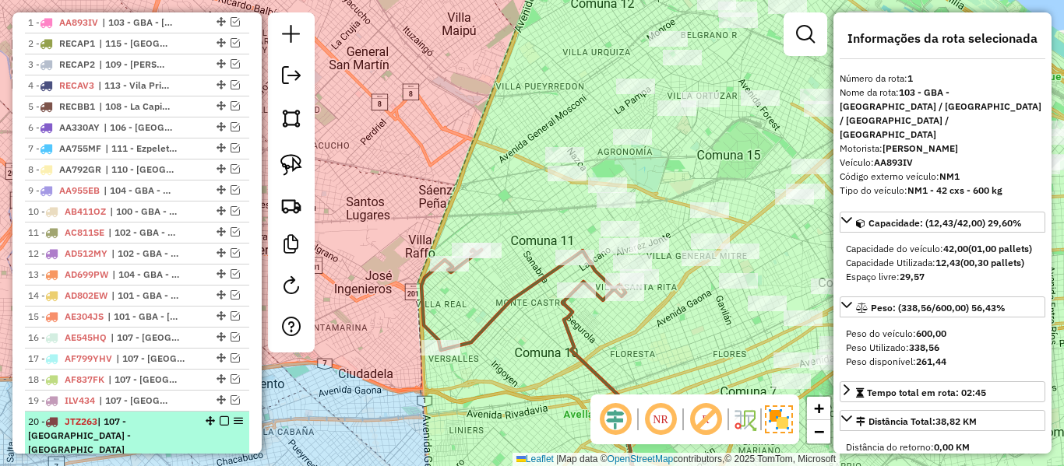
click at [220, 420] on em at bounding box center [224, 421] width 9 height 9
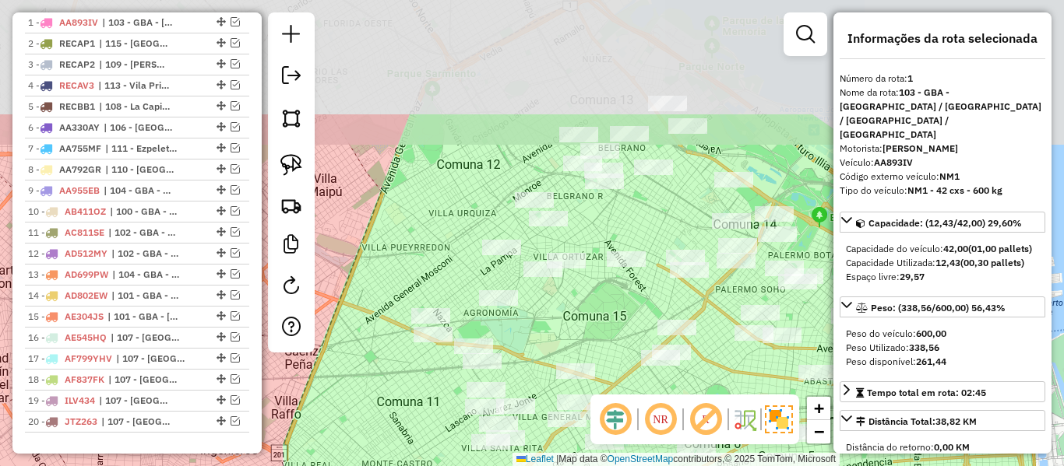
drag, startPoint x: 406, startPoint y: 369, endPoint x: 403, endPoint y: 380, distance: 11.3
click at [403, 380] on div "Janela de atendimento Grade de atendimento Capacidade Transportadoras Veículos …" at bounding box center [532, 233] width 1064 height 466
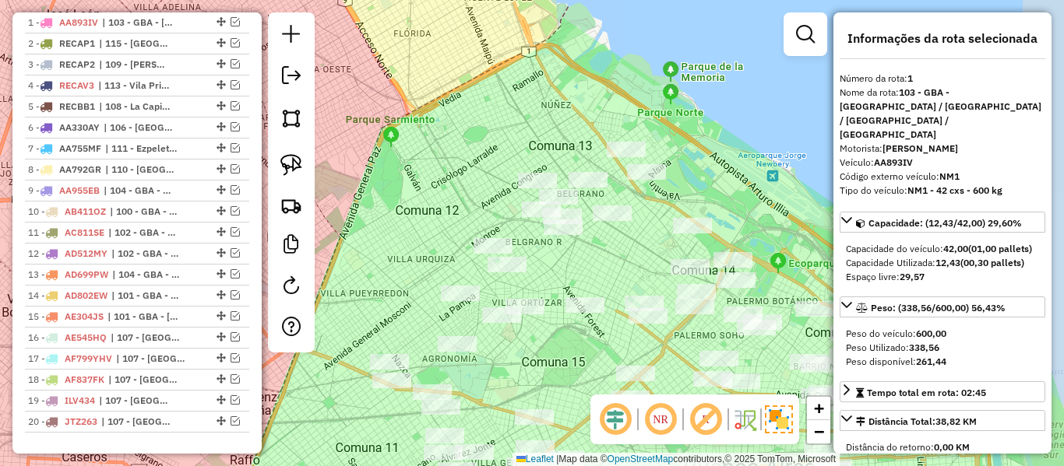
click at [603, 241] on div "Janela de atendimento Grade de atendimento Capacidade Transportadoras Veículos …" at bounding box center [532, 233] width 1064 height 466
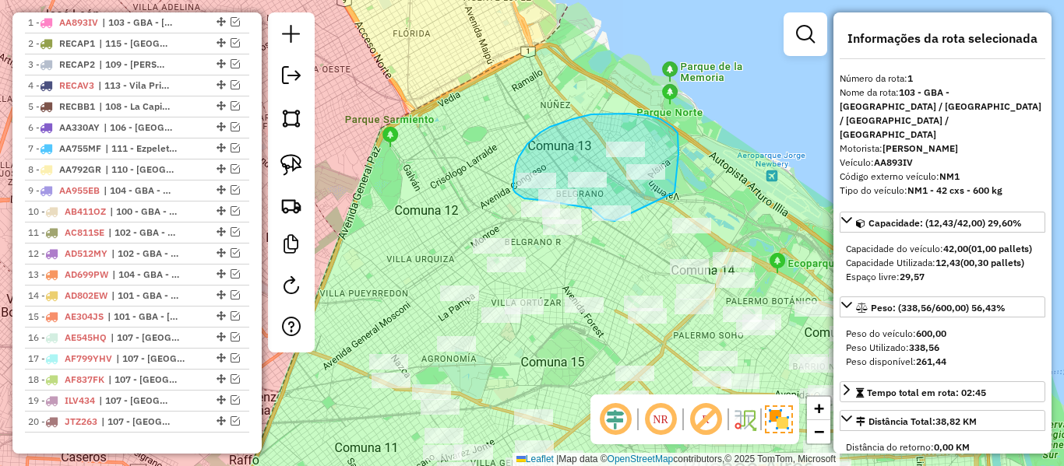
click at [629, 216] on div "Janela de atendimento Grade de atendimento Capacidade Transportadoras Veículos …" at bounding box center [532, 233] width 1064 height 466
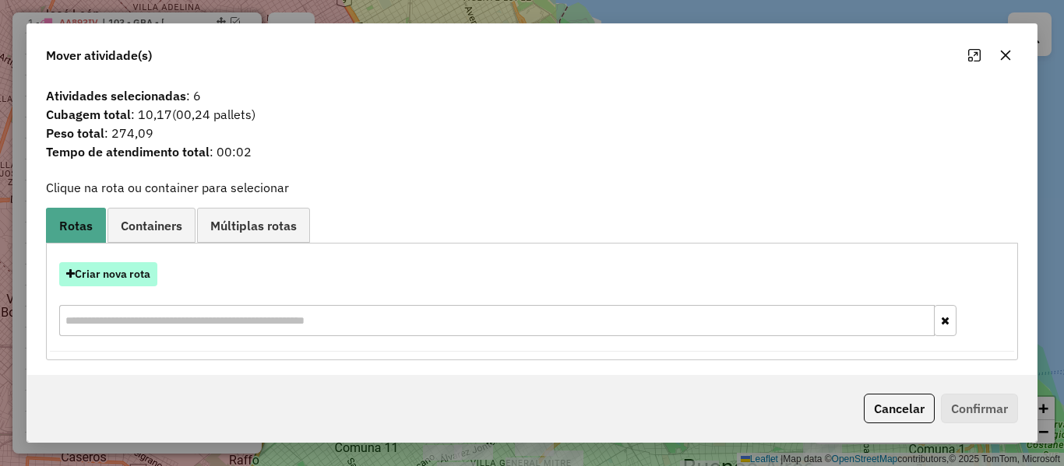
click at [147, 276] on button "Criar nova rota" at bounding box center [108, 274] width 98 height 24
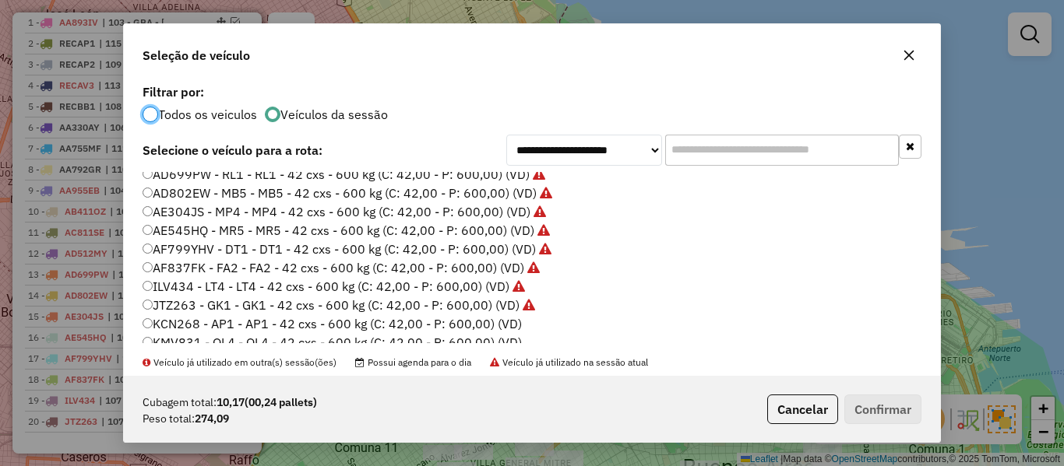
scroll to position [234, 0]
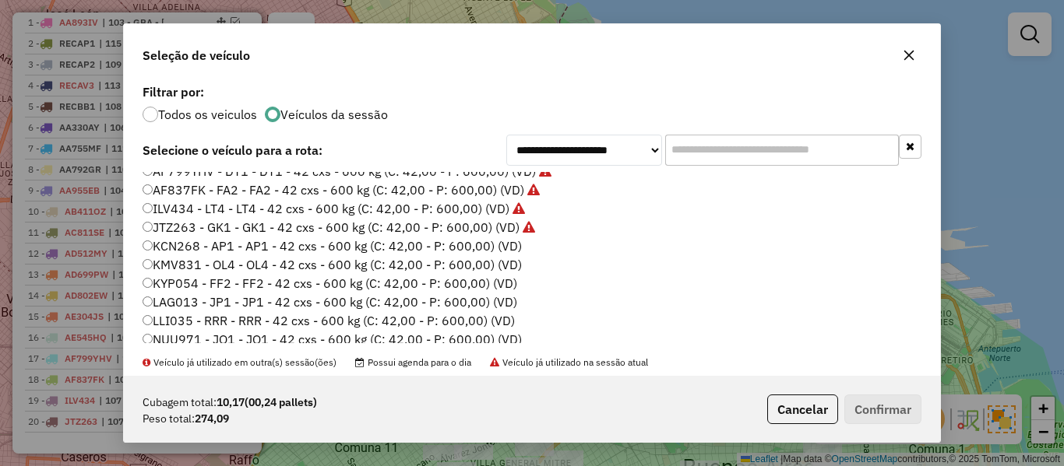
click at [501, 247] on label "KCN268 - AP1 - AP1 - 42 cxs - 600 kg (C: 42,00 - P: 600,00) (VD)" at bounding box center [331, 246] width 379 height 19
click at [844, 402] on button "Confirmar" at bounding box center [882, 410] width 77 height 30
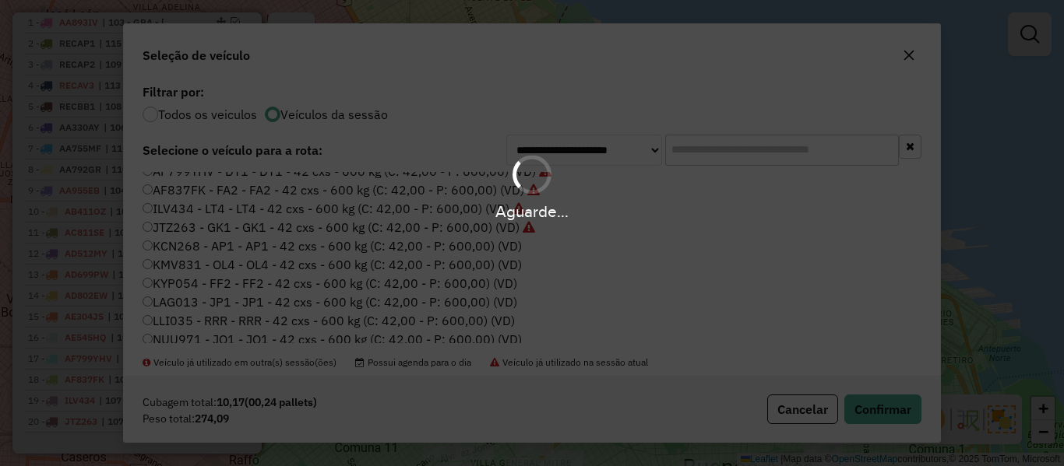
click at [869, 407] on div "Aguarde..." at bounding box center [532, 233] width 1064 height 466
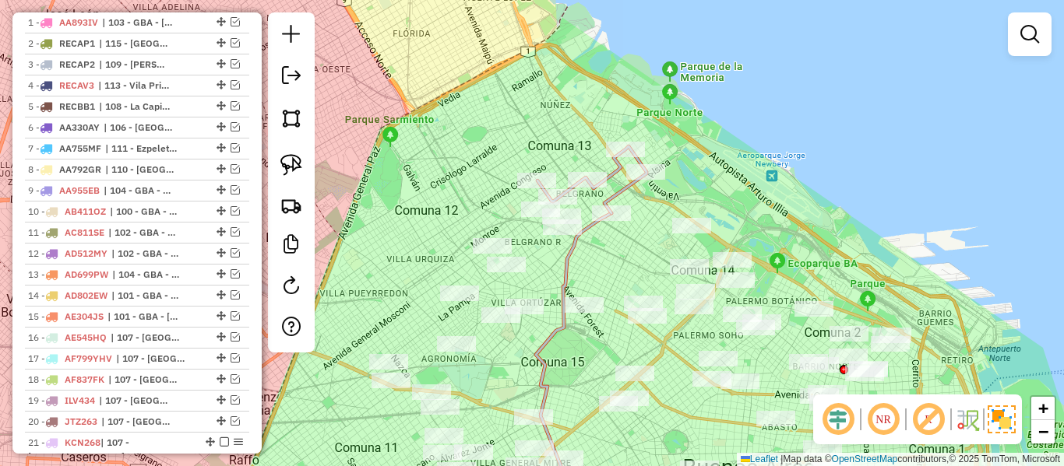
click at [570, 262] on icon at bounding box center [574, 363] width 76 height 300
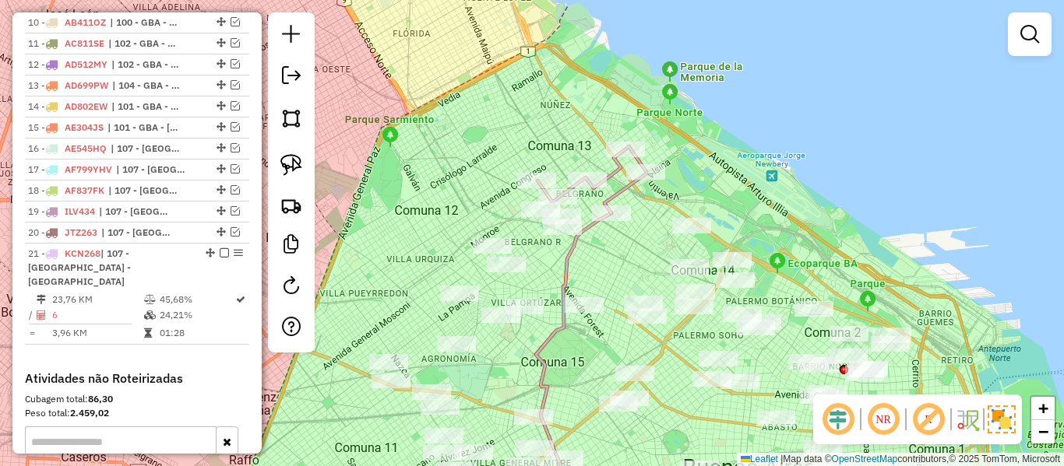
select select "**********"
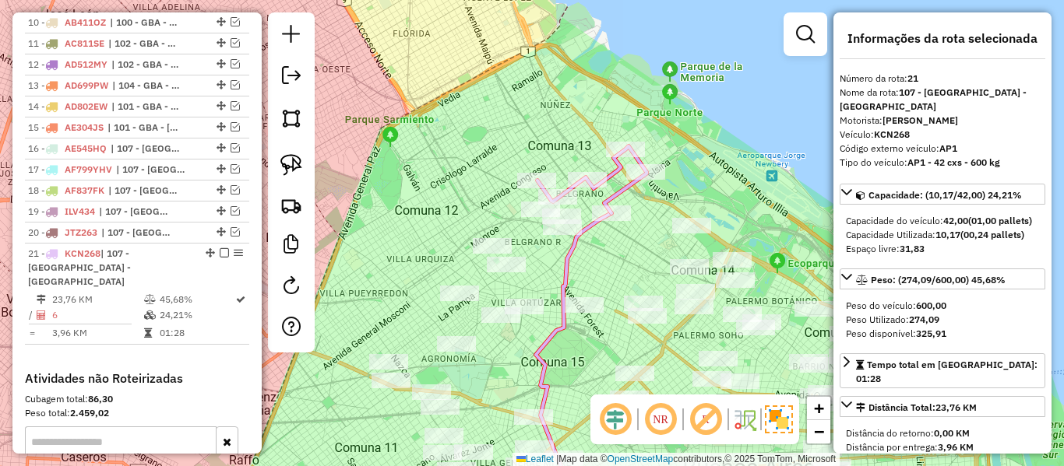
scroll to position [972, 0]
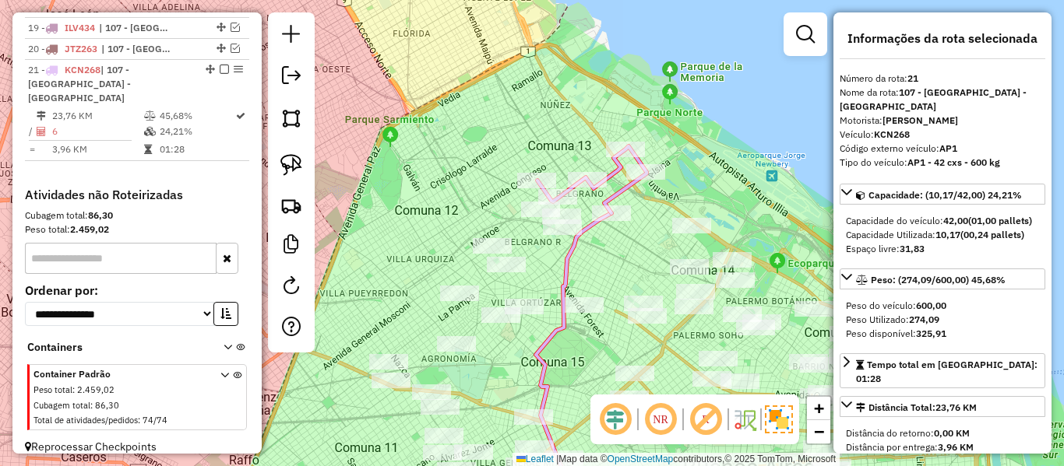
drag, startPoint x: 218, startPoint y: 68, endPoint x: 246, endPoint y: 82, distance: 31.3
click at [220, 68] on em at bounding box center [224, 69] width 9 height 9
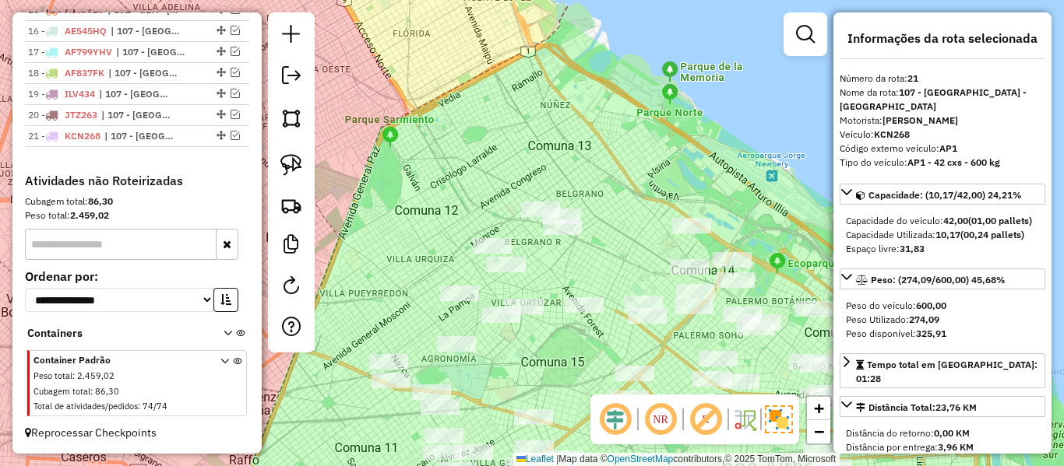
scroll to position [906, 0]
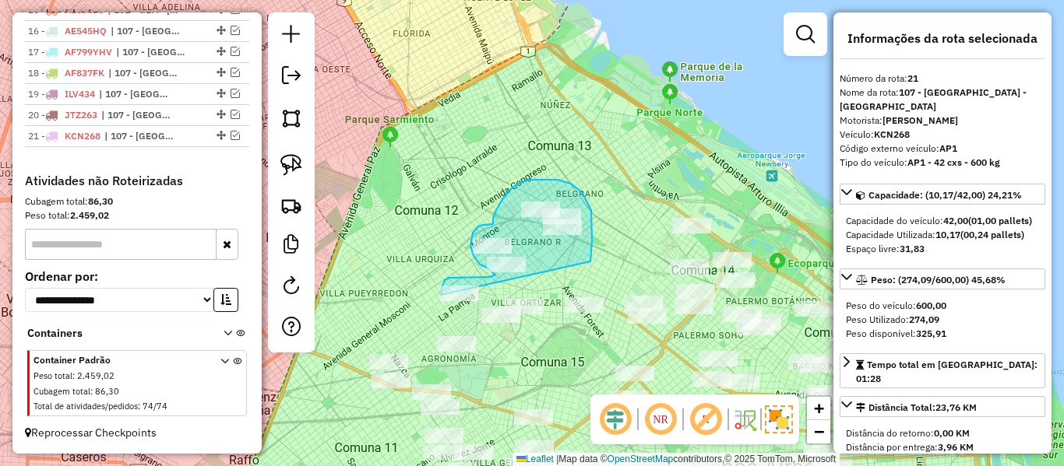
drag, startPoint x: 590, startPoint y: 262, endPoint x: 455, endPoint y: 306, distance: 141.8
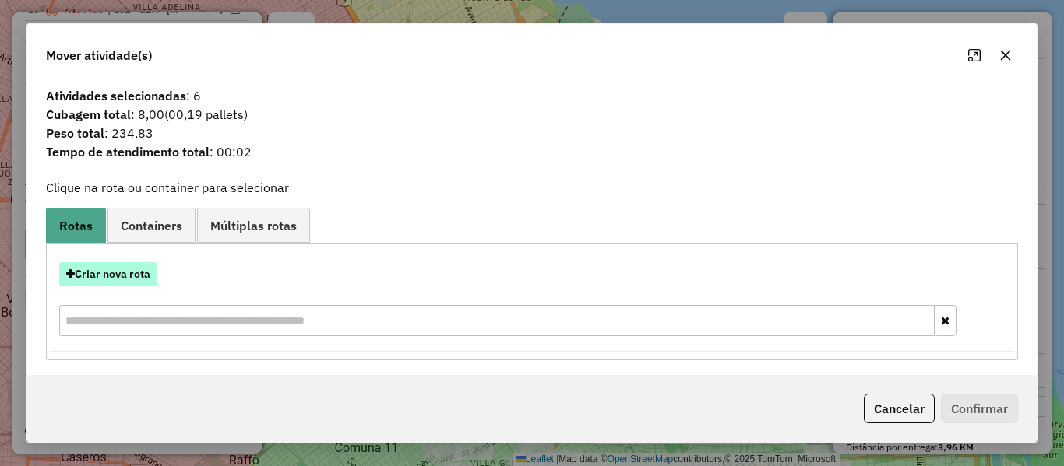
click at [135, 278] on button "Criar nova rota" at bounding box center [108, 274] width 98 height 24
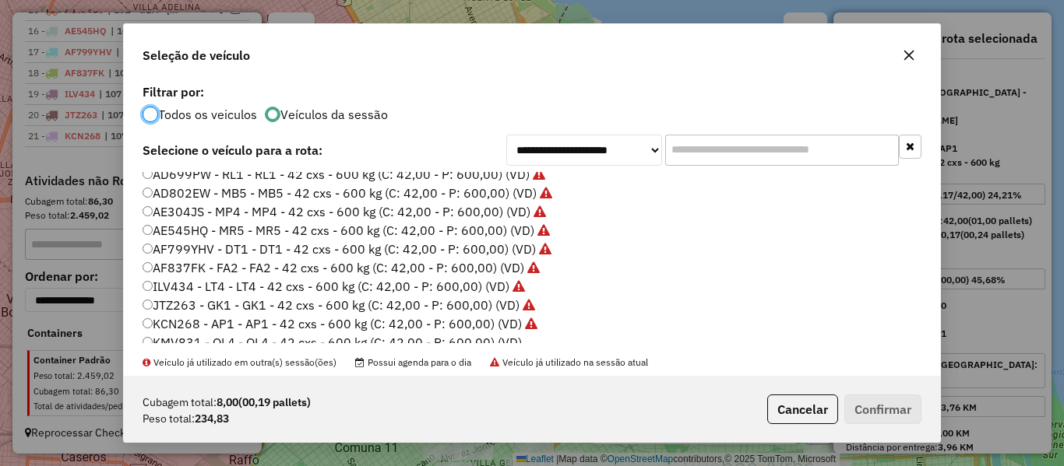
scroll to position [311, 0]
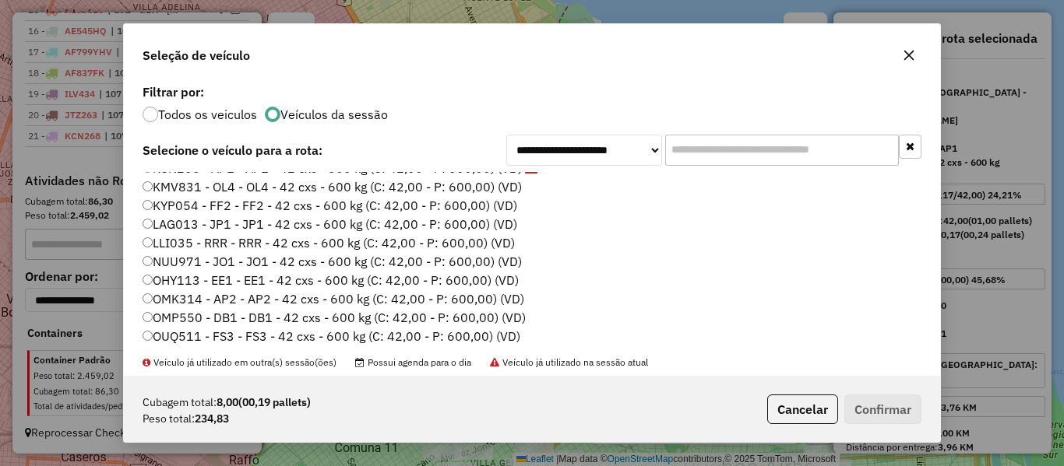
click at [505, 184] on label "KMV831 - OL4 - OL4 - 42 cxs - 600 kg (C: 42,00 - P: 600,00) (VD)" at bounding box center [331, 187] width 379 height 19
click at [882, 406] on button "Confirmar" at bounding box center [882, 410] width 77 height 30
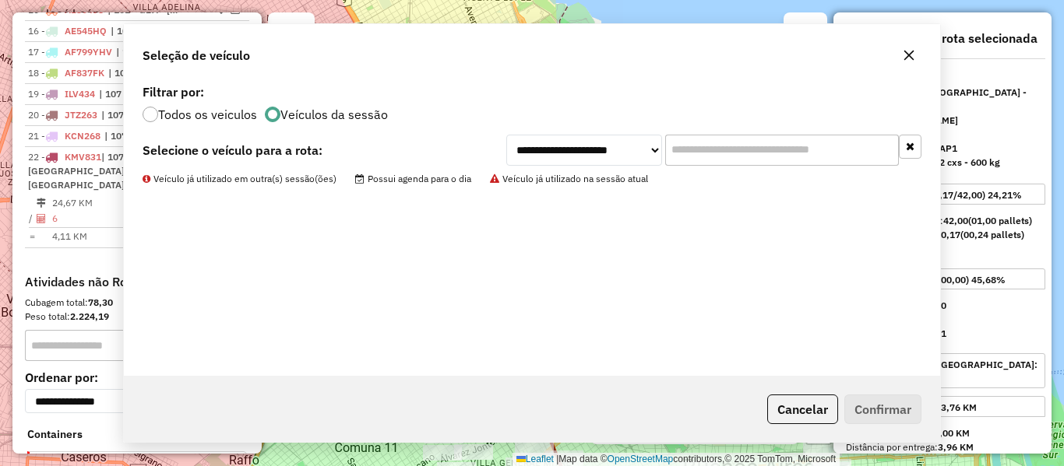
scroll to position [993, 0]
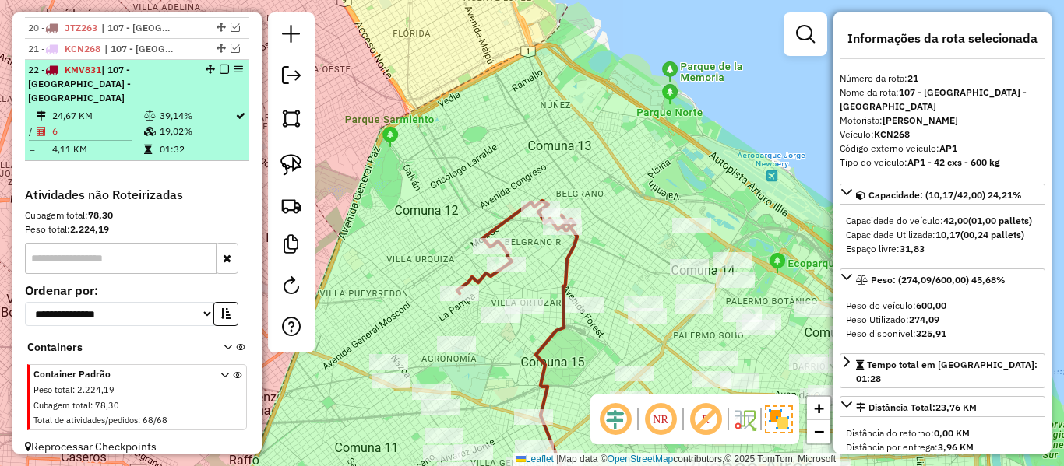
click at [222, 69] on em at bounding box center [224, 69] width 9 height 9
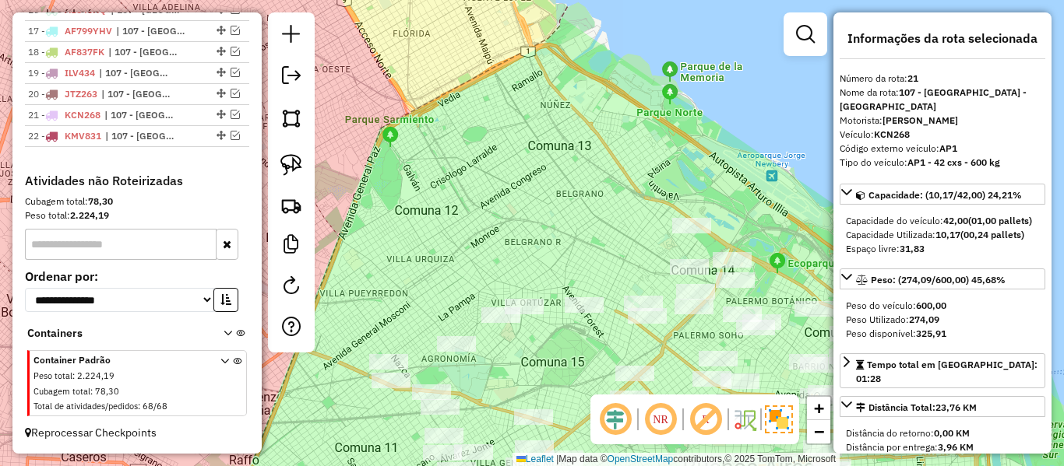
scroll to position [927, 0]
click at [570, 220] on div "Janela de atendimento Grade de atendimento Capacidade Transportadoras Veículos …" at bounding box center [532, 233] width 1064 height 466
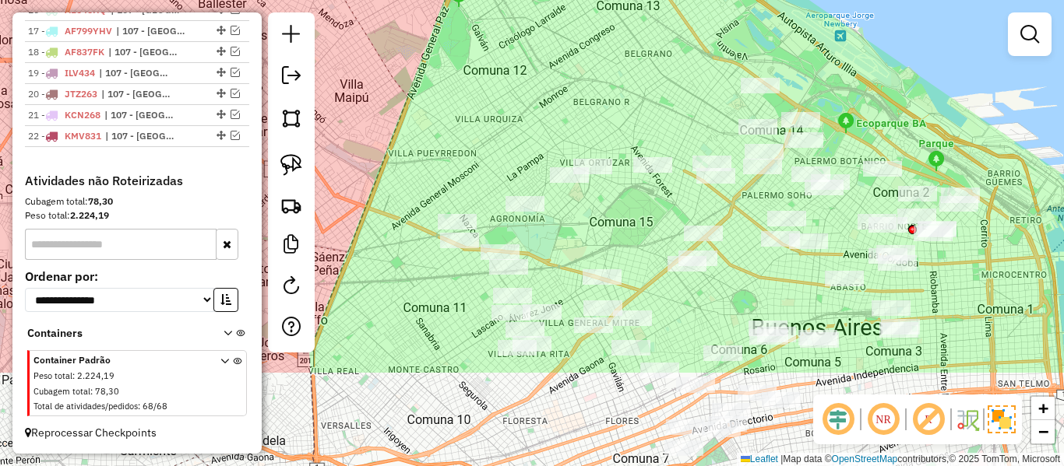
drag, startPoint x: 628, startPoint y: 145, endPoint x: 639, endPoint y: 137, distance: 13.4
click at [647, 111] on div "Janela de atendimento Grade de atendimento Capacidade Transportadoras Veículos …" at bounding box center [532, 233] width 1064 height 466
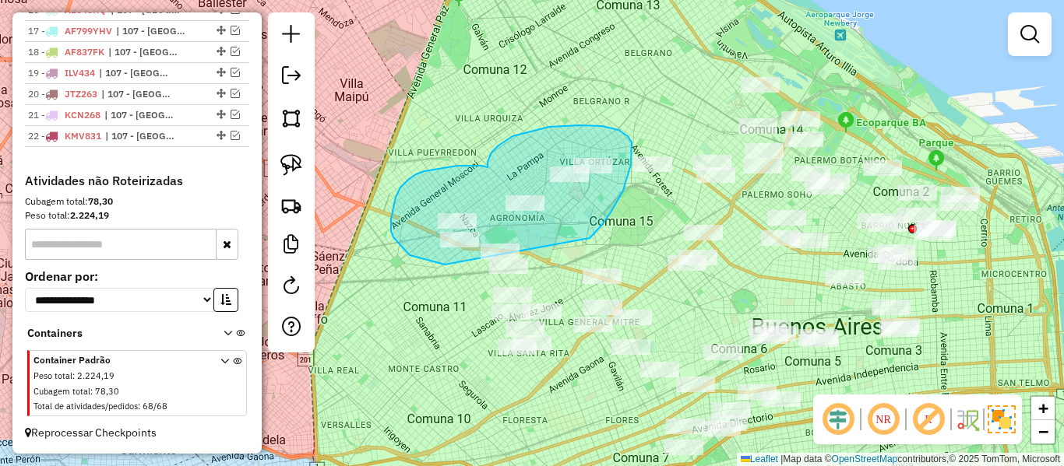
drag, startPoint x: 589, startPoint y: 238, endPoint x: 445, endPoint y: 265, distance: 146.5
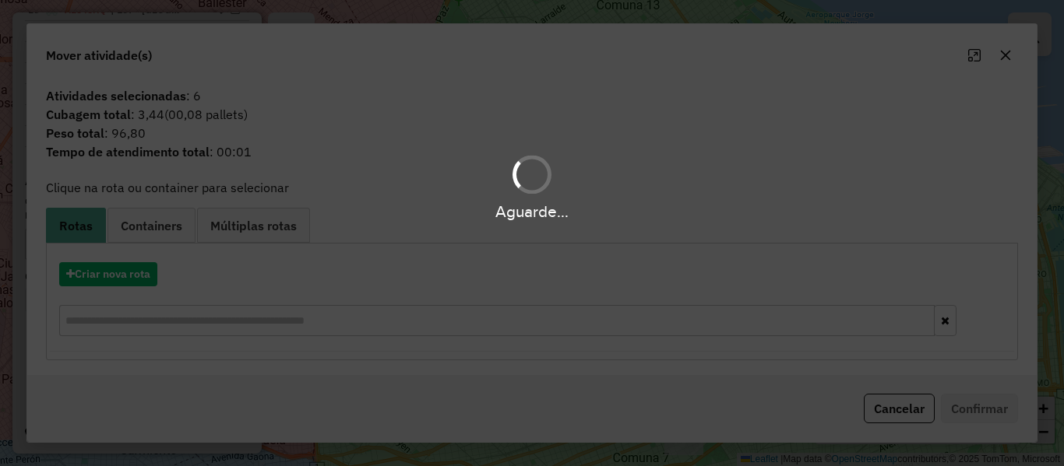
click at [136, 274] on hb-app "Aguarde... Pop-up bloqueado! Seu navegador bloqueou automáticamente a abertura …" at bounding box center [532, 233] width 1064 height 466
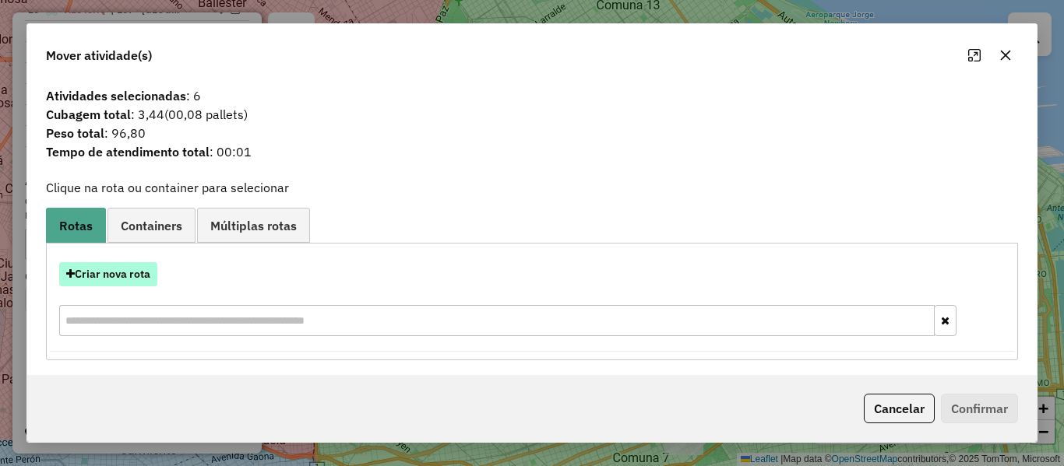
click at [126, 279] on button "Criar nova rota" at bounding box center [108, 274] width 98 height 24
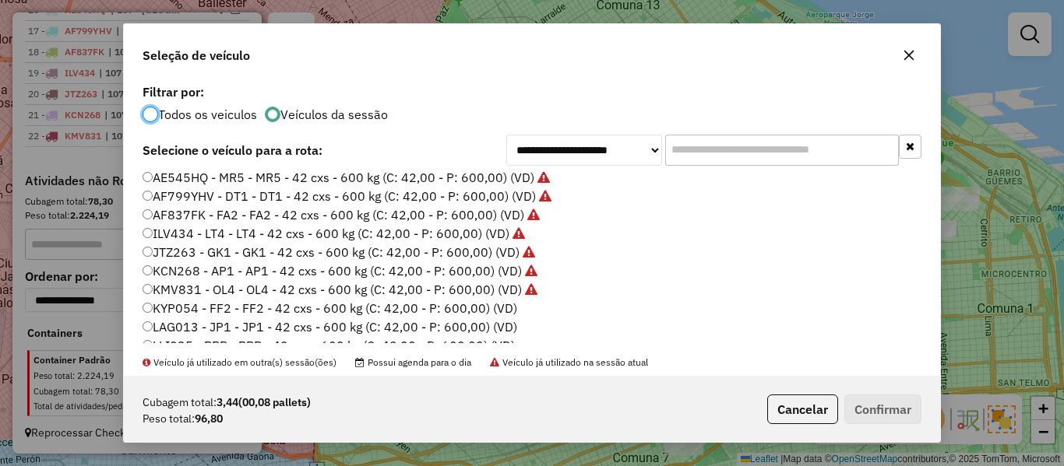
scroll to position [234, 0]
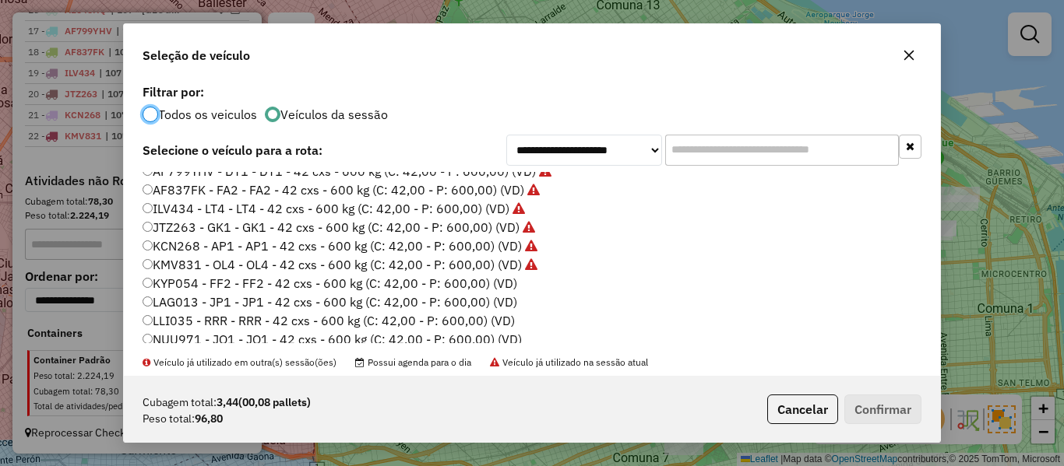
click at [498, 289] on label "KYP054 - FF2 - FF2 - 42 cxs - 600 kg (C: 42,00 - P: 600,00) (VD)" at bounding box center [329, 283] width 375 height 19
click at [901, 406] on button "Confirmar" at bounding box center [882, 410] width 77 height 30
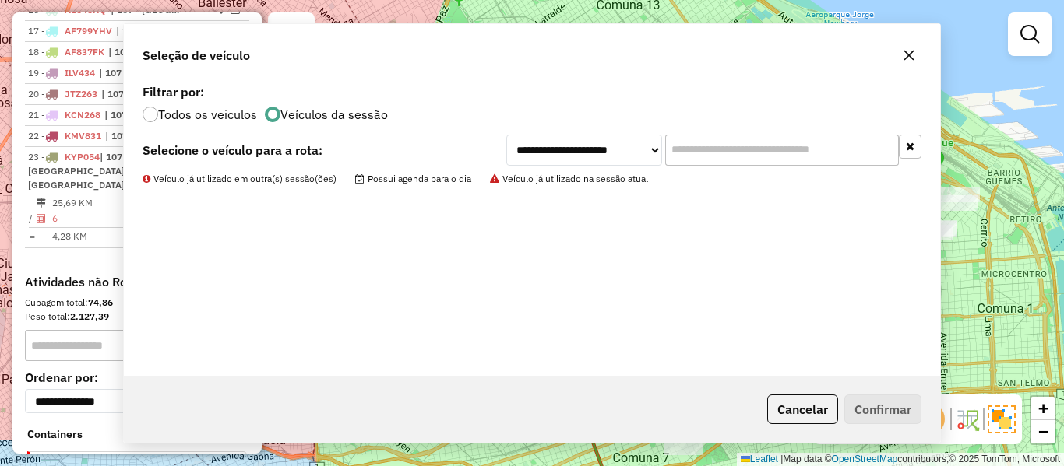
scroll to position [993, 0]
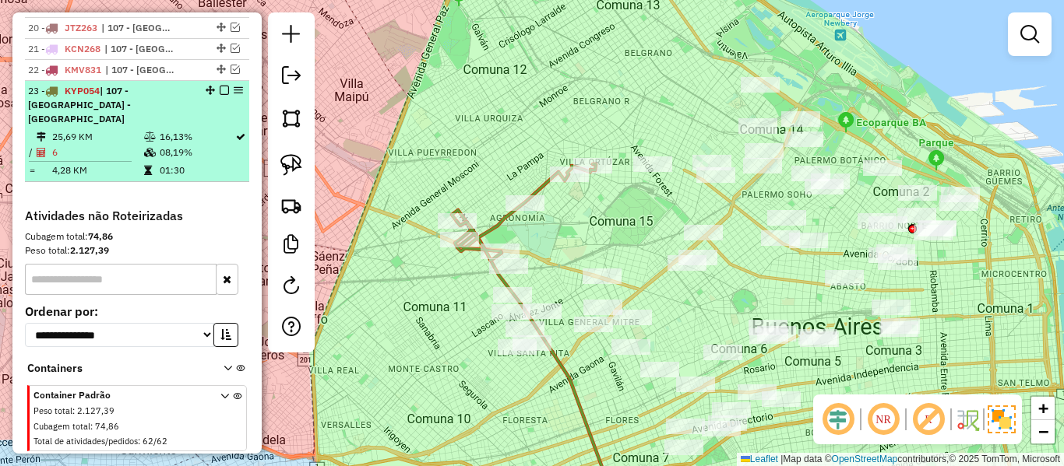
click at [220, 89] on em at bounding box center [224, 90] width 9 height 9
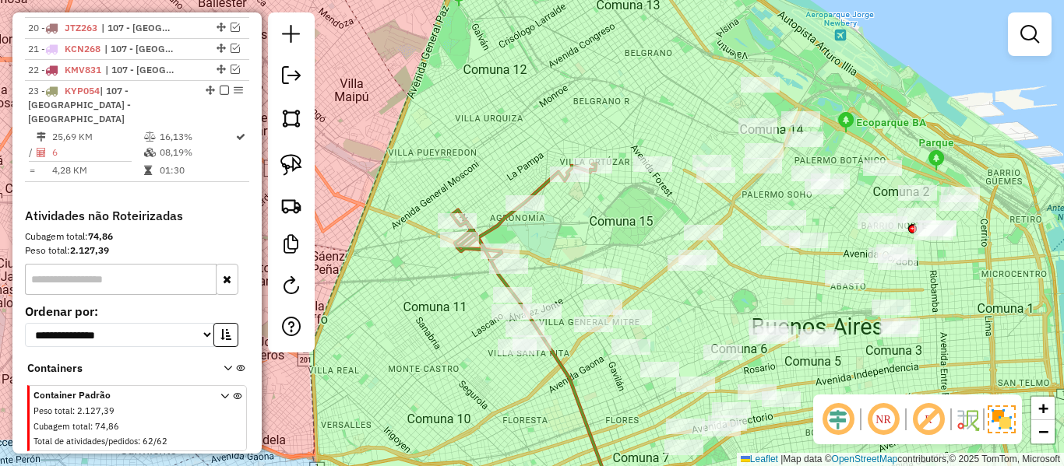
scroll to position [948, 0]
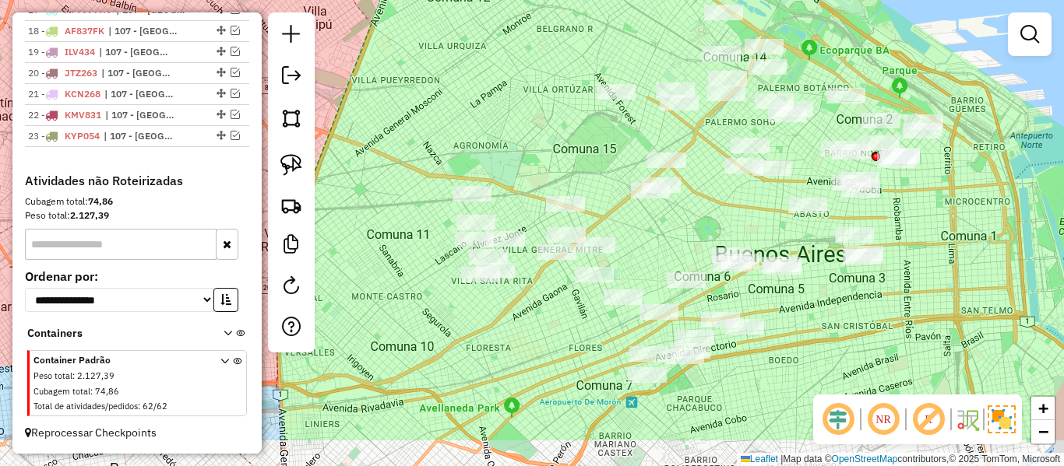
drag, startPoint x: 462, startPoint y: 325, endPoint x: 421, endPoint y: 241, distance: 93.0
click at [421, 241] on div "Janela de atendimento Grade de atendimento Capacidade Transportadoras Veículos …" at bounding box center [532, 233] width 1064 height 466
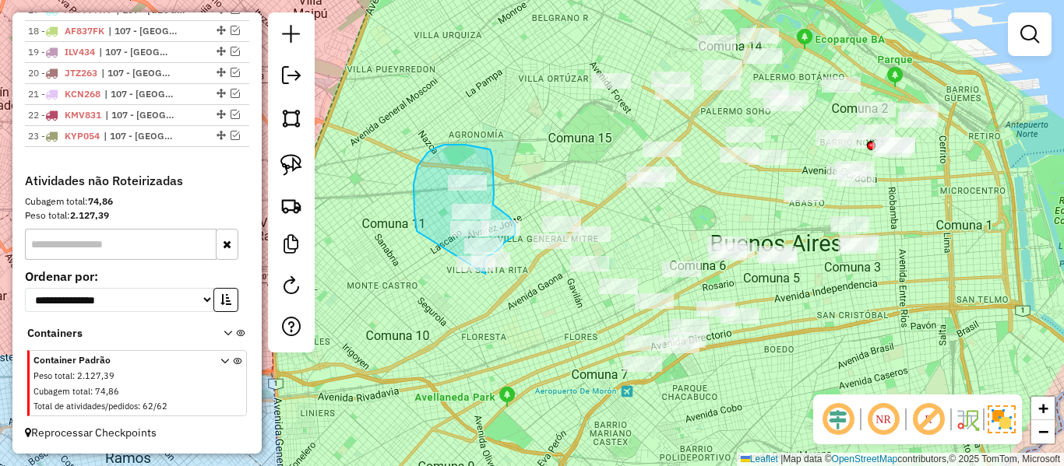
drag, startPoint x: 427, startPoint y: 153, endPoint x: 439, endPoint y: 289, distance: 136.8
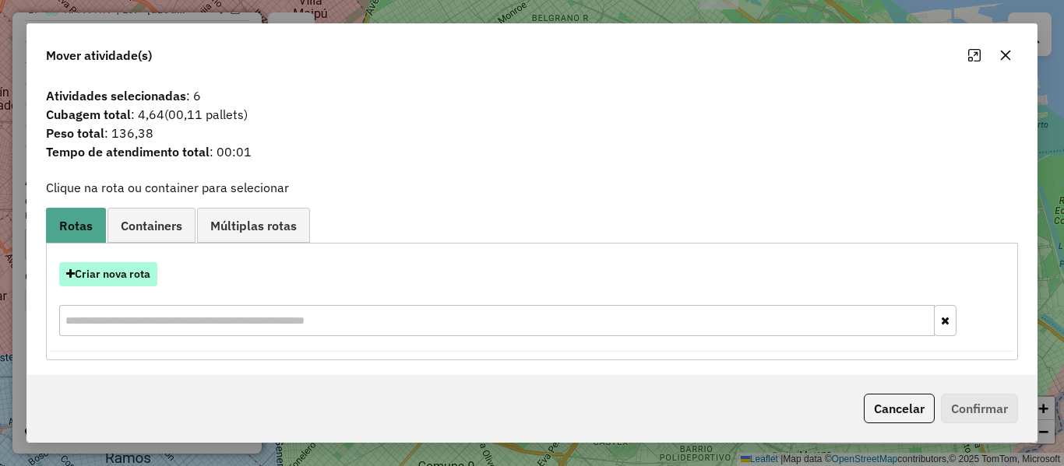
click at [136, 282] on button "Criar nova rota" at bounding box center [108, 274] width 98 height 24
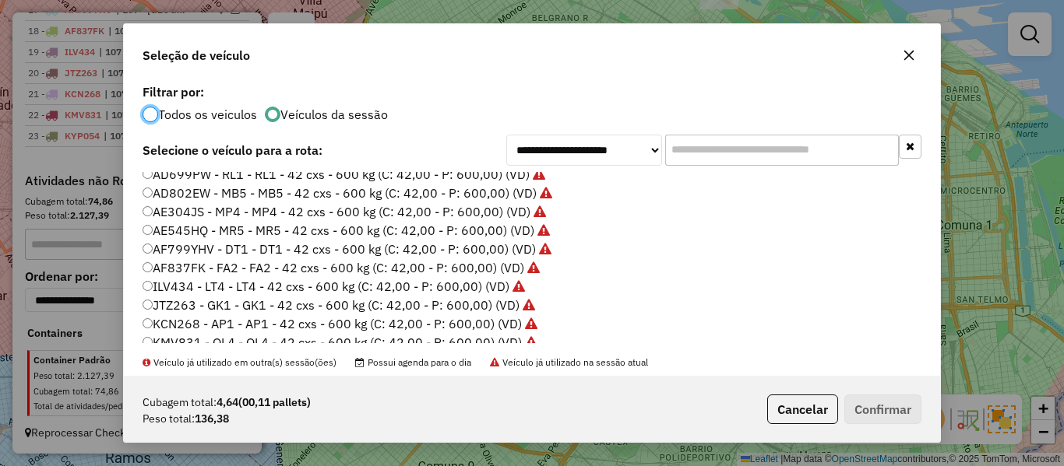
scroll to position [234, 0]
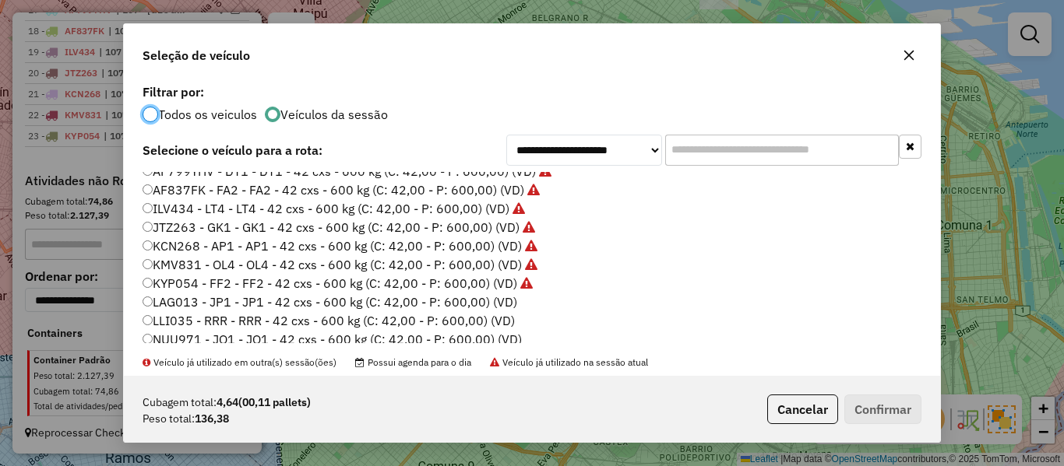
click at [506, 308] on label "LAG013 - JP1 - JP1 - 42 cxs - 600 kg (C: 42,00 - P: 600,00) (VD)" at bounding box center [329, 302] width 375 height 19
click at [867, 405] on button "Confirmar" at bounding box center [882, 410] width 77 height 30
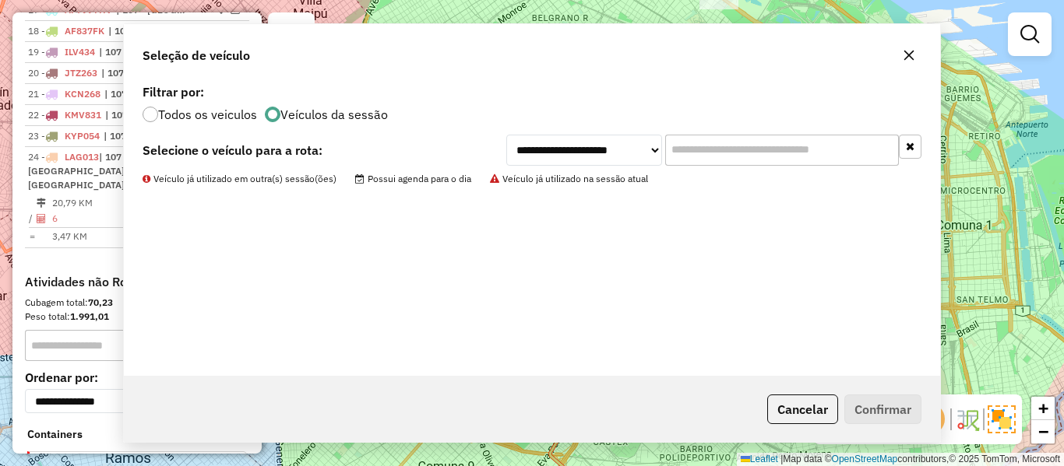
scroll to position [993, 0]
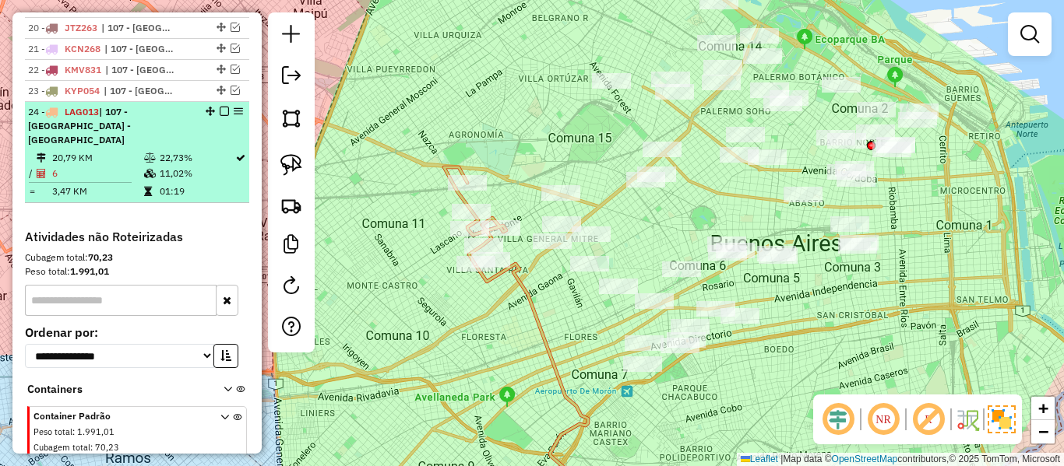
click at [220, 114] on em at bounding box center [224, 111] width 9 height 9
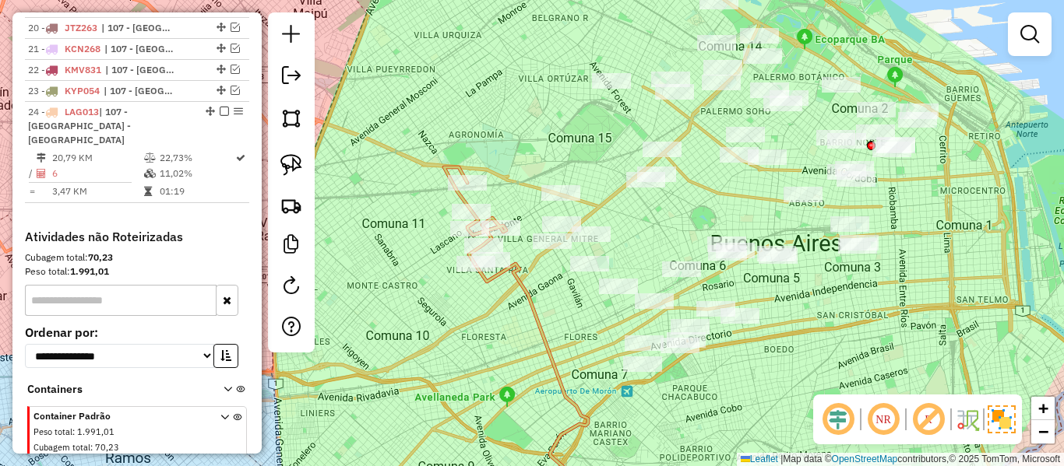
scroll to position [969, 0]
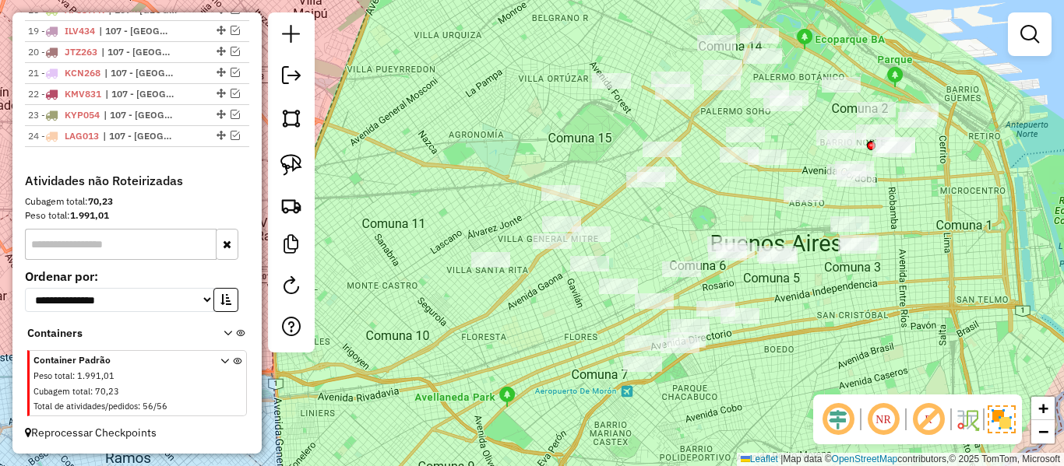
click at [511, 344] on div "Janela de atendimento Grade de atendimento Capacidade Transportadoras Veículos …" at bounding box center [532, 233] width 1064 height 466
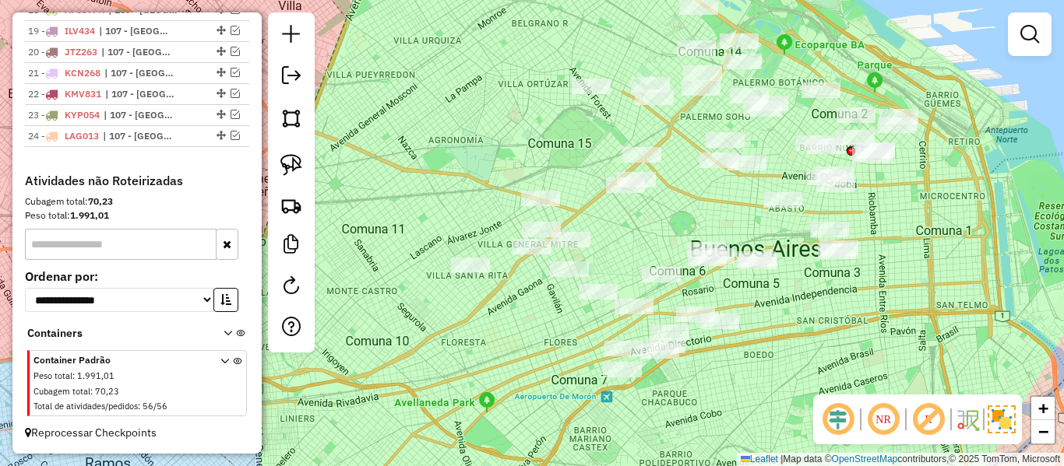
drag, startPoint x: 517, startPoint y: 318, endPoint x: 484, endPoint y: 320, distance: 33.6
click at [487, 322] on div "Janela de atendimento Grade de atendimento Capacidade Transportadoras Veículos …" at bounding box center [532, 233] width 1064 height 466
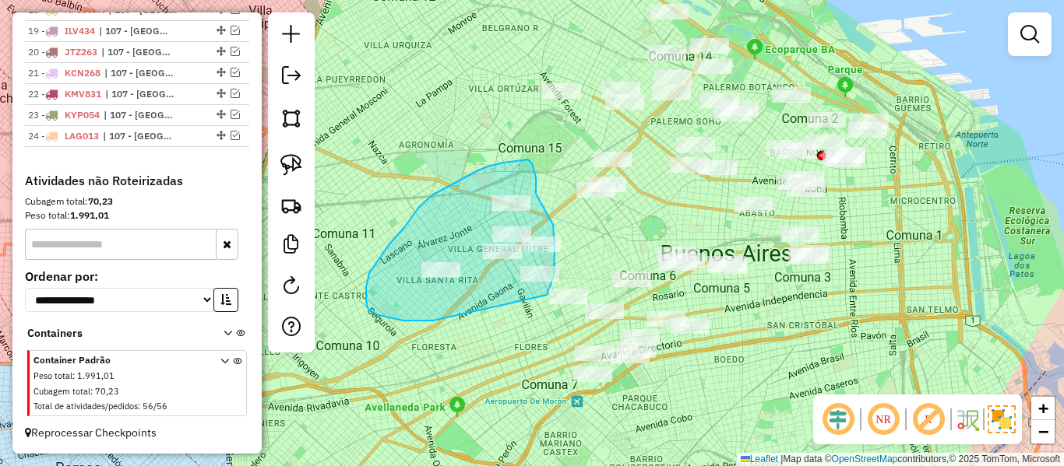
drag, startPoint x: 366, startPoint y: 300, endPoint x: 538, endPoint y: 304, distance: 172.1
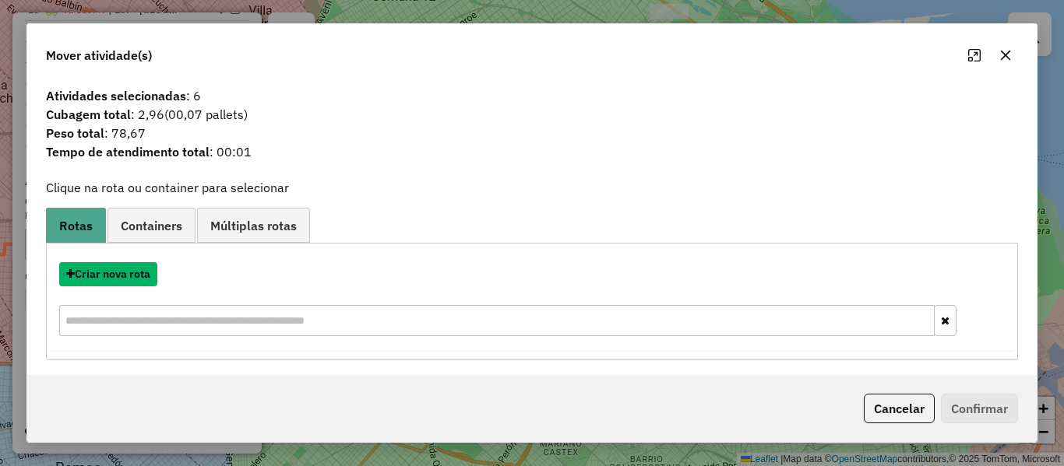
click at [98, 276] on button "Criar nova rota" at bounding box center [108, 274] width 98 height 24
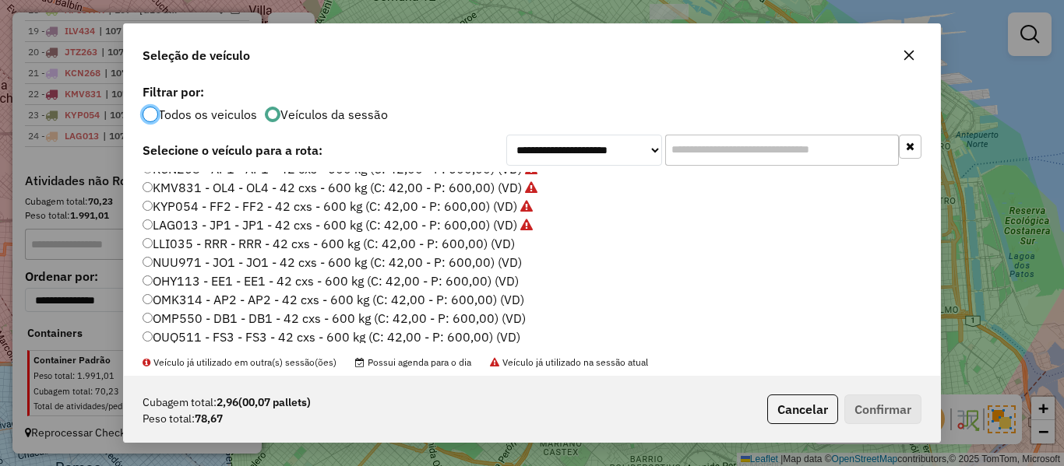
scroll to position [311, 0]
click at [495, 243] on label "LLI035 - RRR - RRR - 42 cxs - 600 kg (C: 42,00 - P: 600,00) (VD)" at bounding box center [328, 243] width 372 height 19
click at [899, 406] on button "Confirmar" at bounding box center [882, 410] width 77 height 30
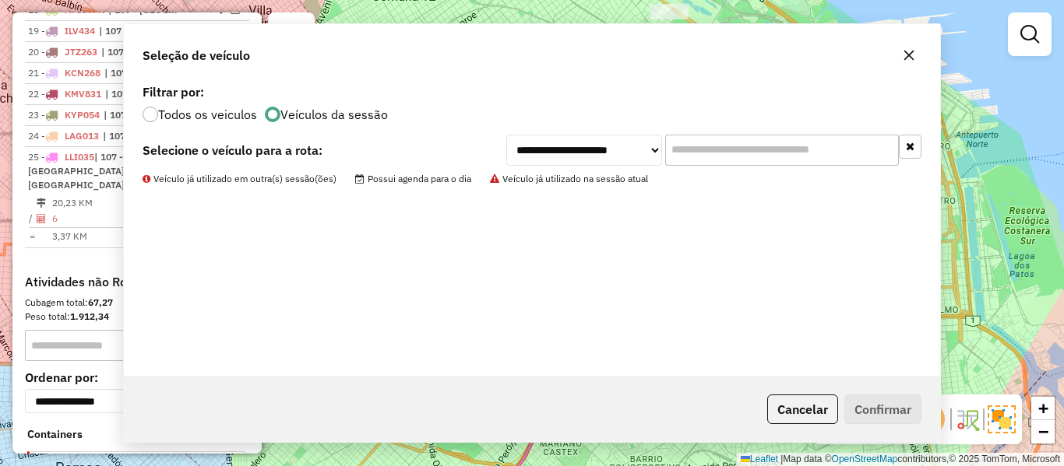
scroll to position [993, 0]
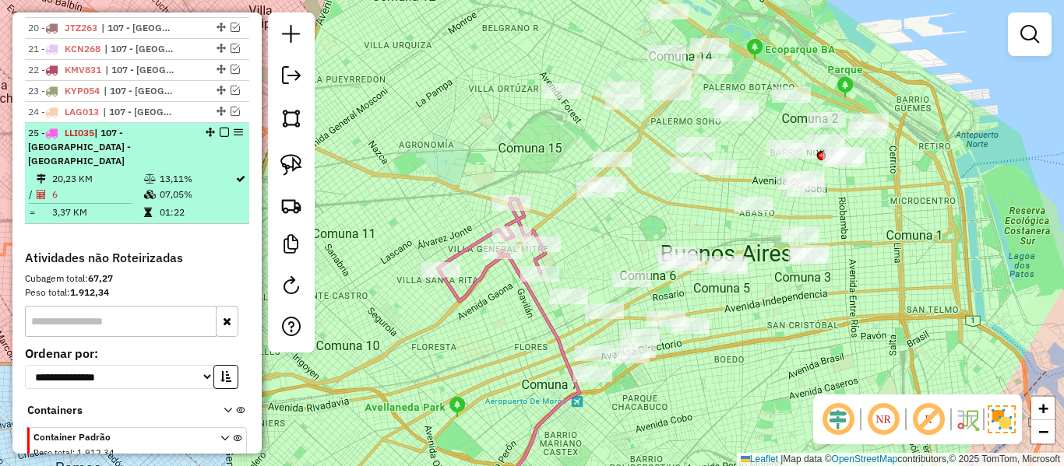
click at [222, 134] on em at bounding box center [224, 132] width 9 height 9
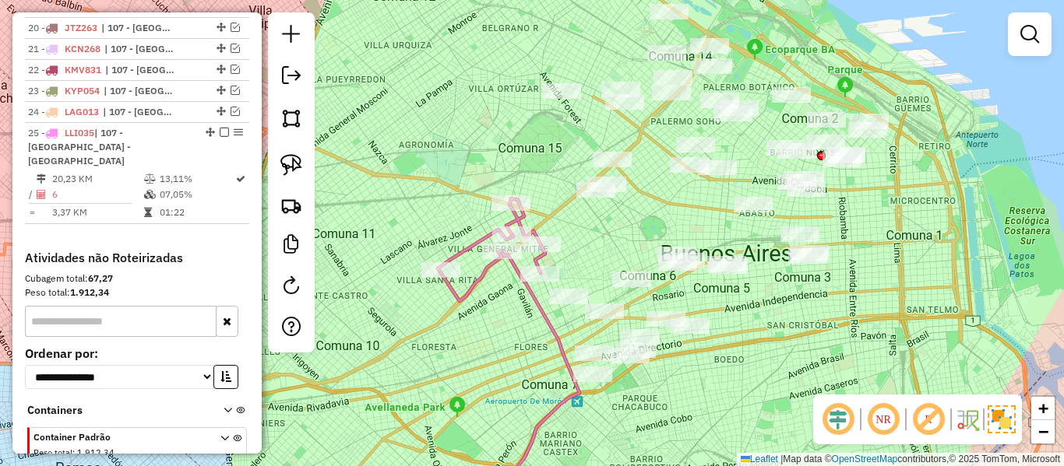
scroll to position [990, 0]
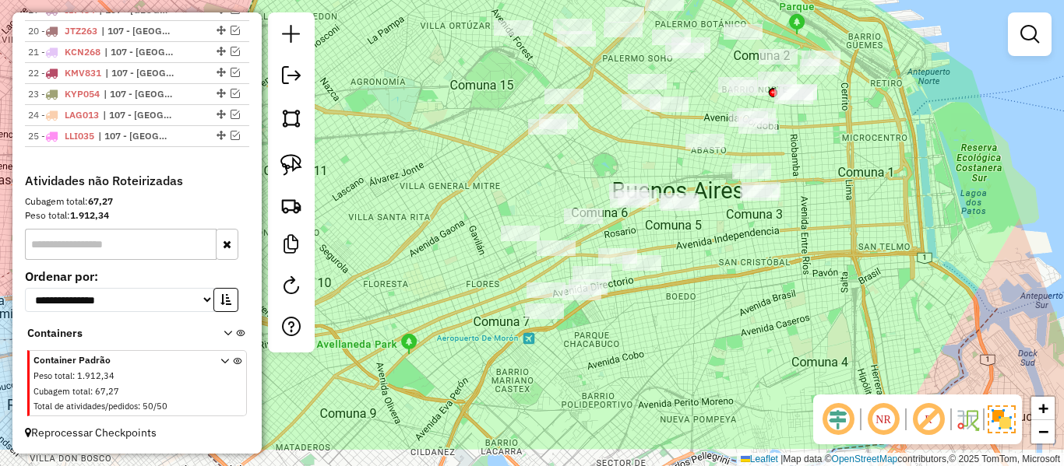
drag, startPoint x: 673, startPoint y: 369, endPoint x: 655, endPoint y: 351, distance: 25.9
click at [655, 351] on div "Janela de atendimento Grade de atendimento Capacidade Transportadoras Veículos …" at bounding box center [532, 233] width 1064 height 466
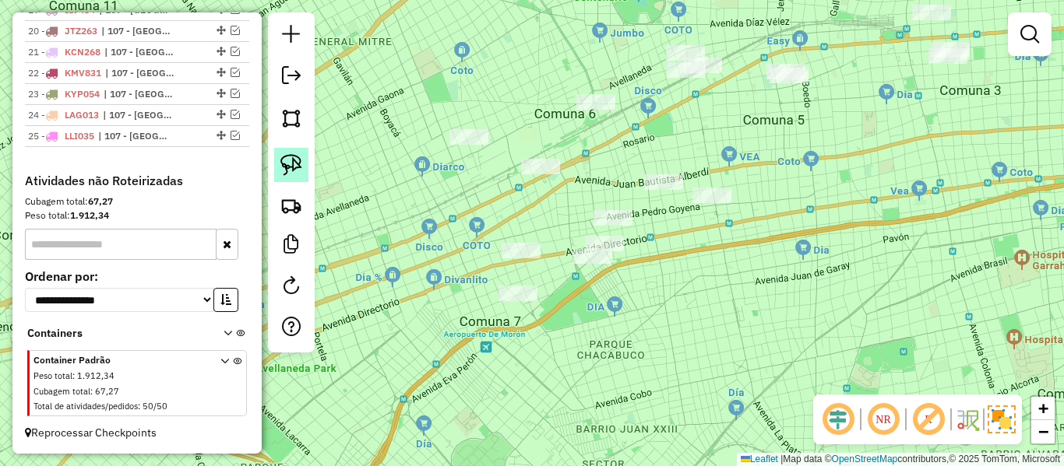
click at [296, 157] on img at bounding box center [291, 165] width 22 height 22
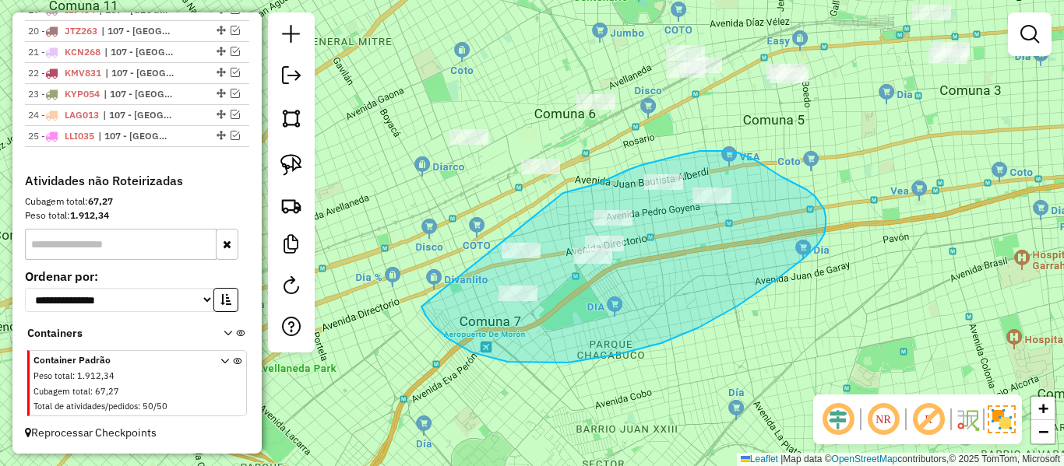
drag, startPoint x: 619, startPoint y: 354, endPoint x: 454, endPoint y: 233, distance: 204.9
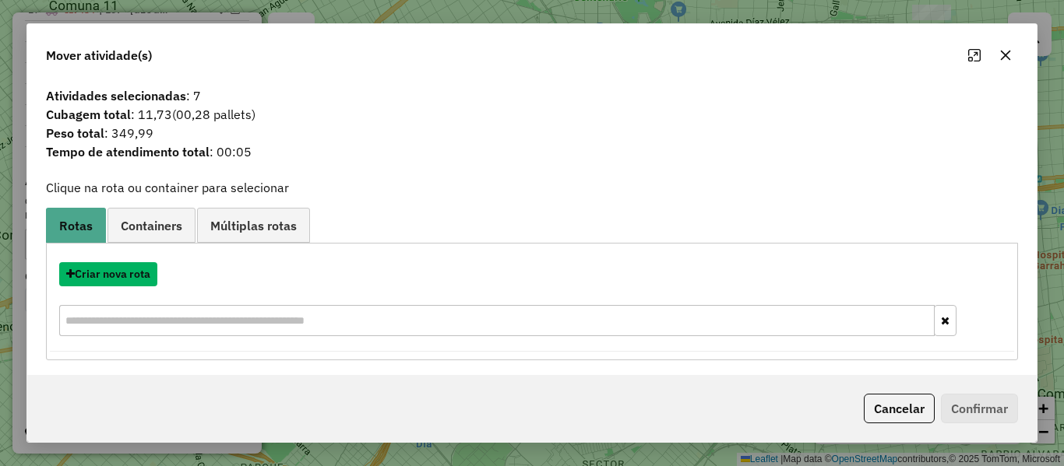
click at [138, 276] on button "Criar nova rota" at bounding box center [108, 274] width 98 height 24
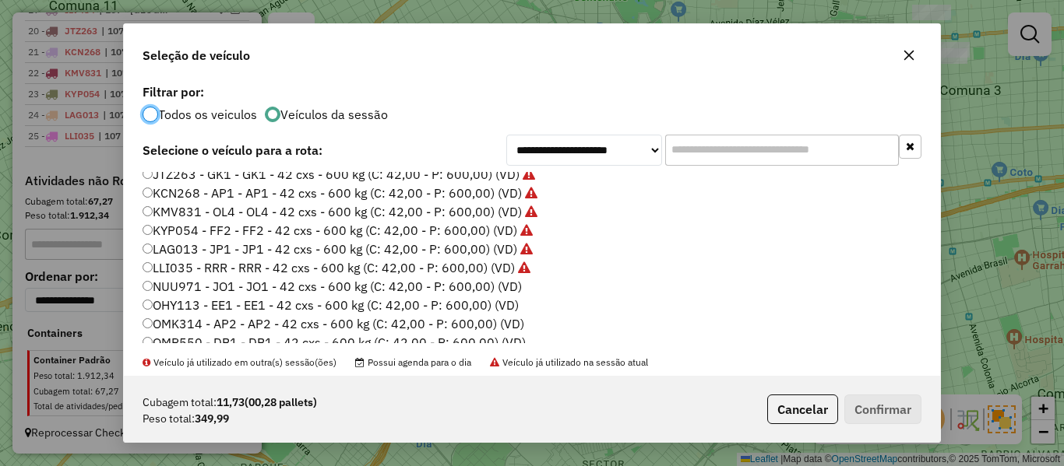
scroll to position [311, 0]
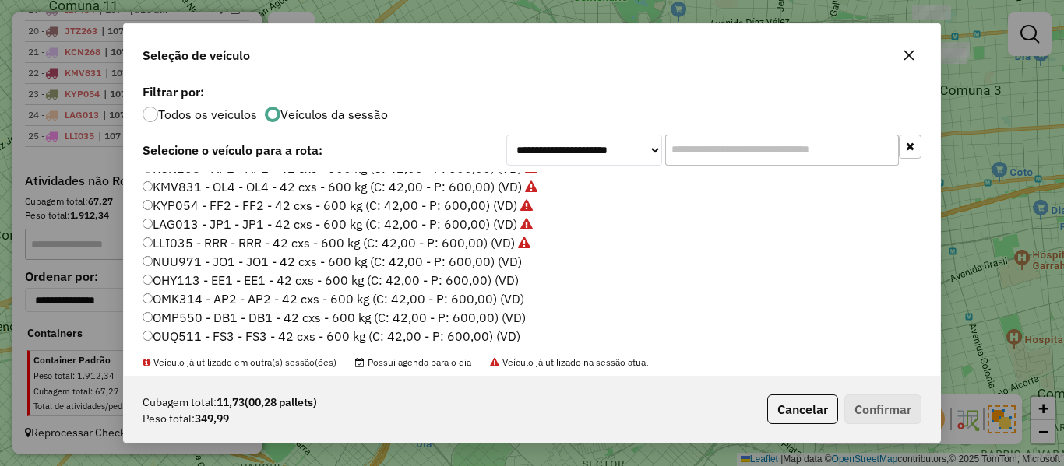
click at [511, 265] on label "NUU971 - JO1 - JO1 - 42 cxs - 600 kg (C: 42,00 - P: 600,00) (VD)" at bounding box center [331, 261] width 379 height 19
click at [985, 414] on div "**********" at bounding box center [532, 233] width 1064 height 466
click at [866, 417] on button "Confirmar" at bounding box center [882, 410] width 77 height 30
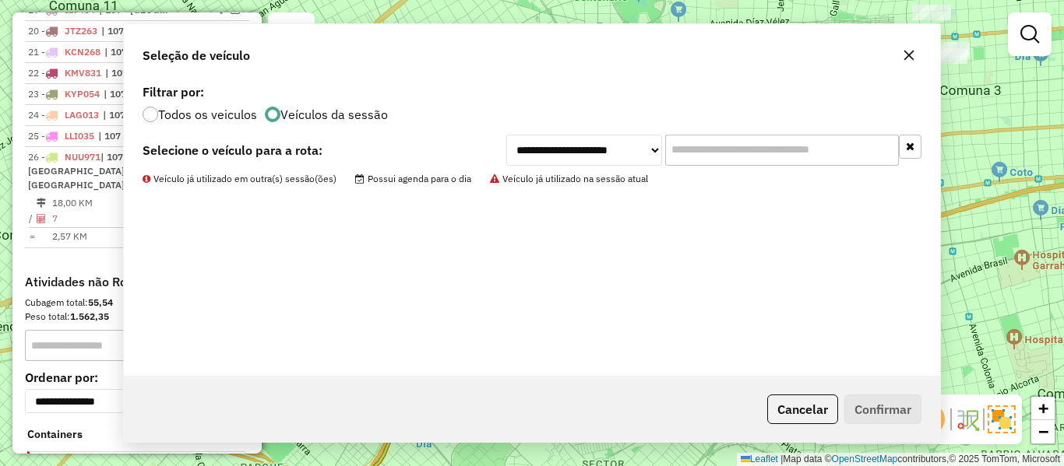
scroll to position [993, 0]
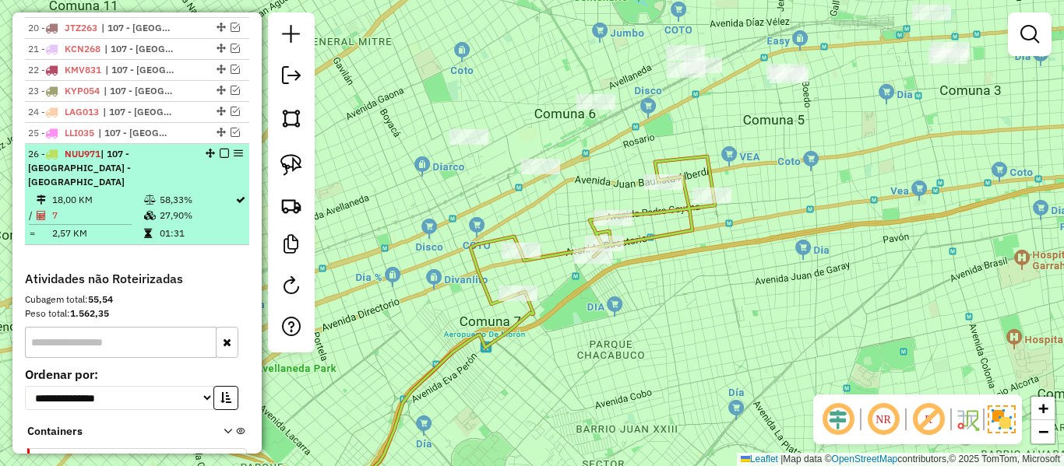
click at [220, 153] on em at bounding box center [224, 153] width 9 height 9
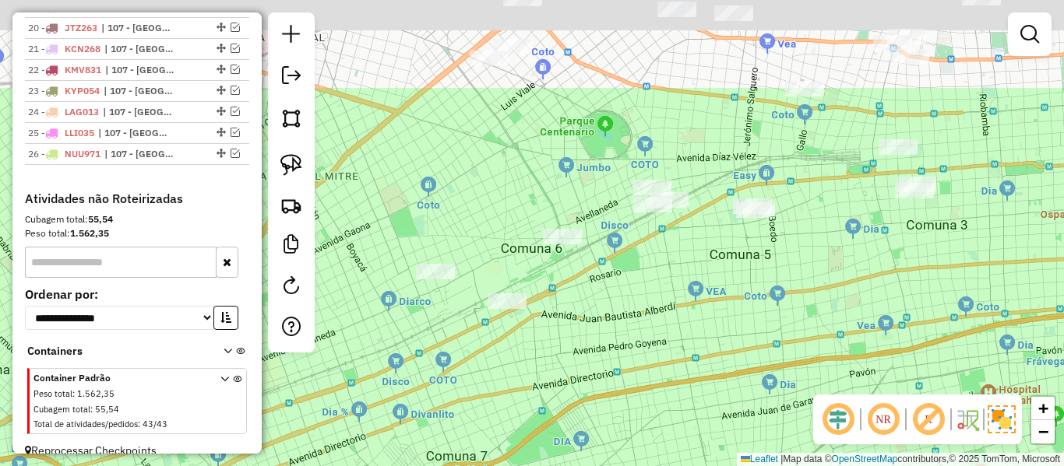
drag, startPoint x: 566, startPoint y: 219, endPoint x: 533, endPoint y: 343, distance: 128.2
click at [533, 343] on div "Janela de atendimento Grade de atendimento Capacidade Transportadoras Veículos …" at bounding box center [532, 233] width 1064 height 466
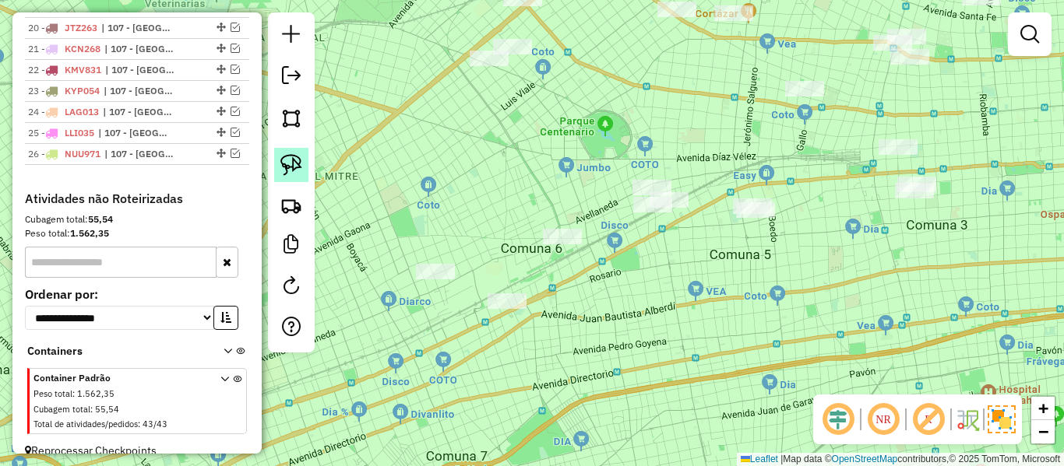
click at [287, 165] on img at bounding box center [291, 165] width 22 height 22
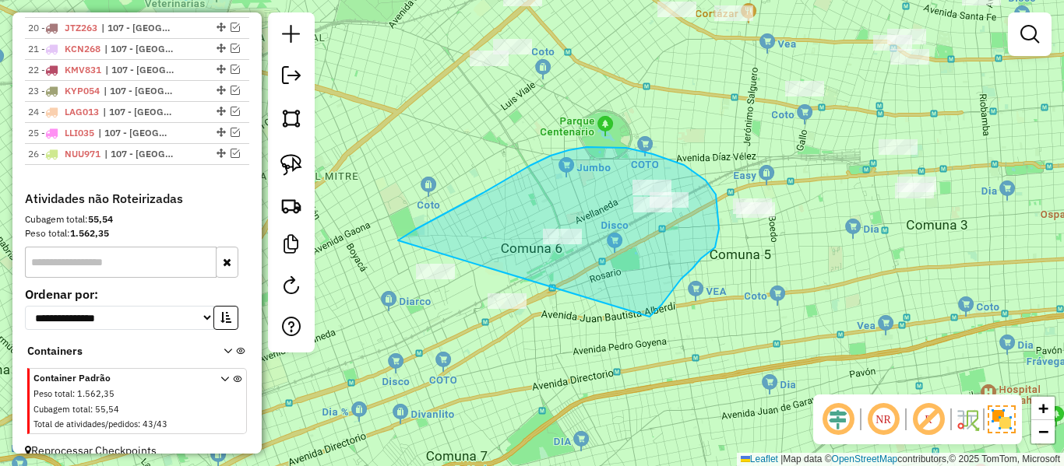
drag, startPoint x: 653, startPoint y: 314, endPoint x: 448, endPoint y: 350, distance: 208.0
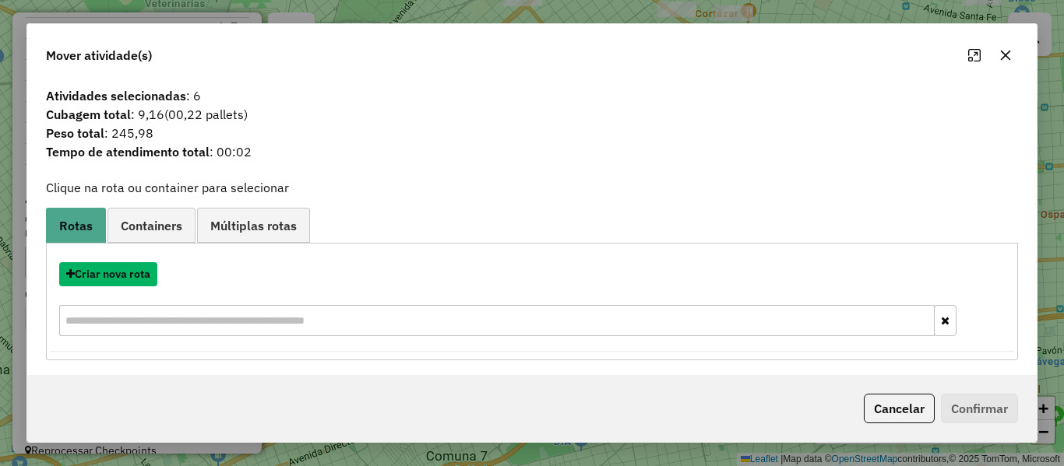
click at [131, 276] on button "Criar nova rota" at bounding box center [108, 274] width 98 height 24
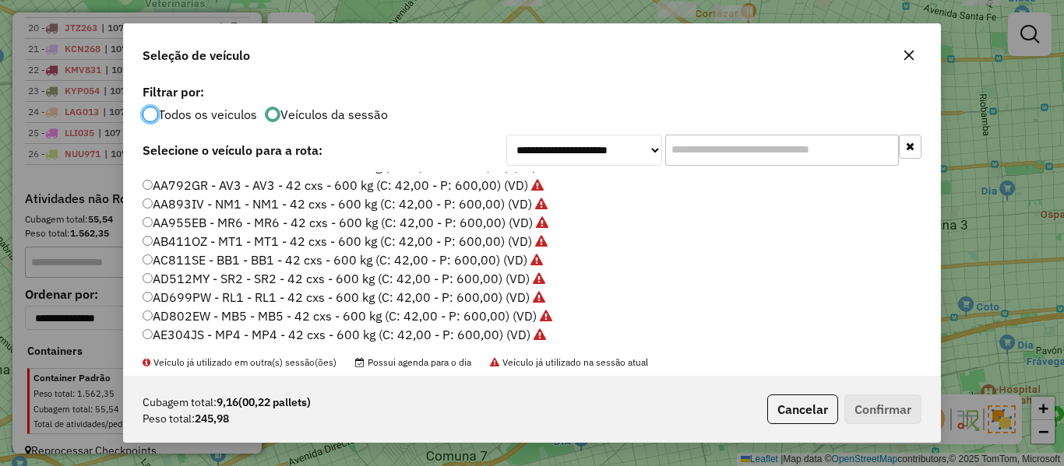
scroll to position [311, 0]
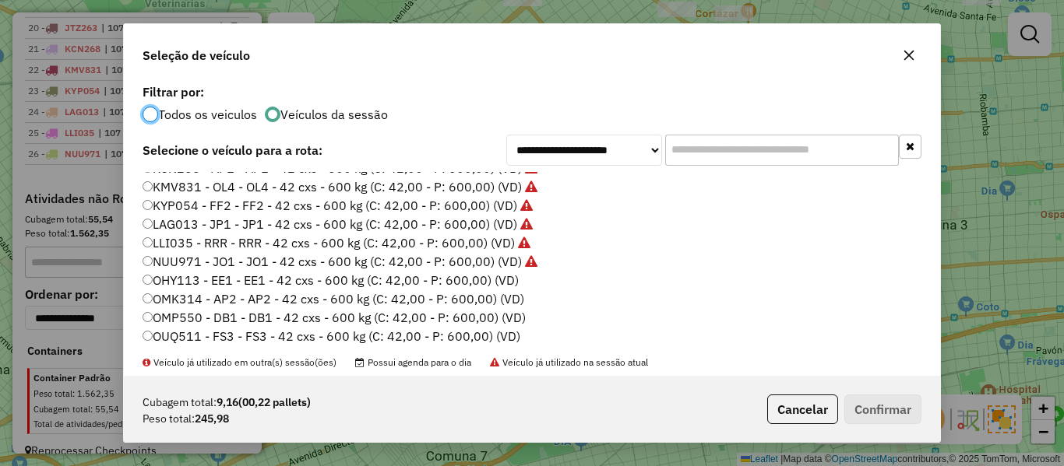
click at [512, 265] on label "NUU971 - JO1 - JO1 - 42 cxs - 600 kg (C: 42,00 - P: 600,00) (VD)" at bounding box center [339, 261] width 395 height 19
click at [501, 283] on label "OHY113 - EE1 - EE1 - 42 cxs - 600 kg (C: 42,00 - P: 600,00) (VD)" at bounding box center [330, 280] width 376 height 19
click at [884, 398] on button "Confirmar" at bounding box center [882, 410] width 77 height 30
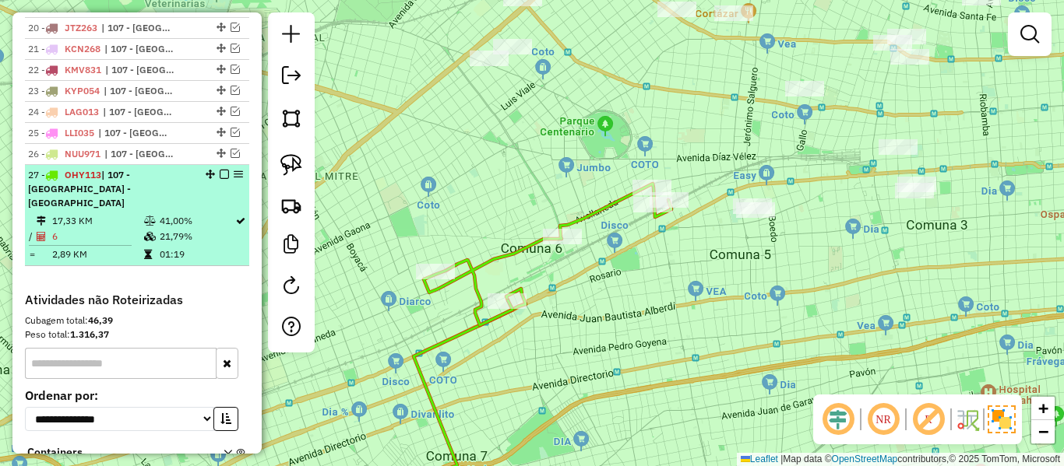
drag, startPoint x: 220, startPoint y: 172, endPoint x: 243, endPoint y: 177, distance: 23.8
click at [220, 172] on em at bounding box center [224, 174] width 9 height 9
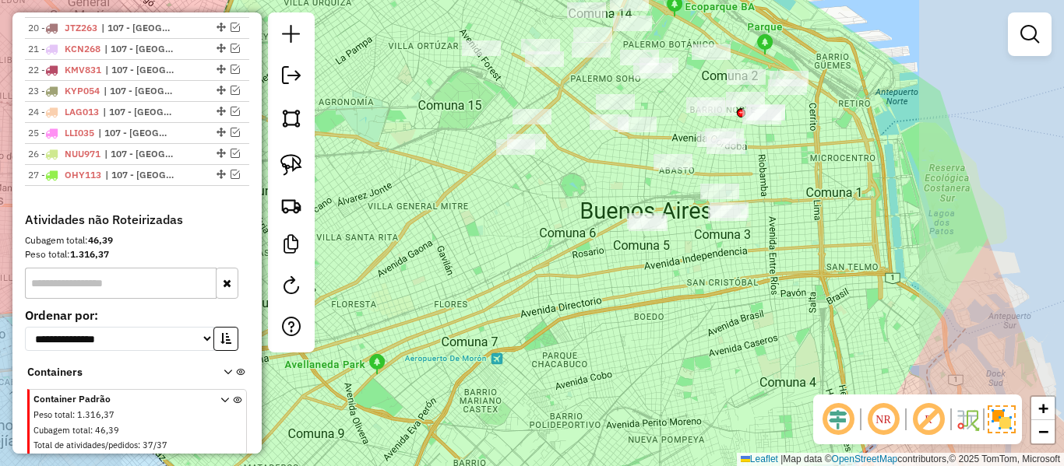
click at [568, 256] on div "Janela de atendimento Grade de atendimento Capacidade Transportadoras Veículos …" at bounding box center [532, 233] width 1064 height 466
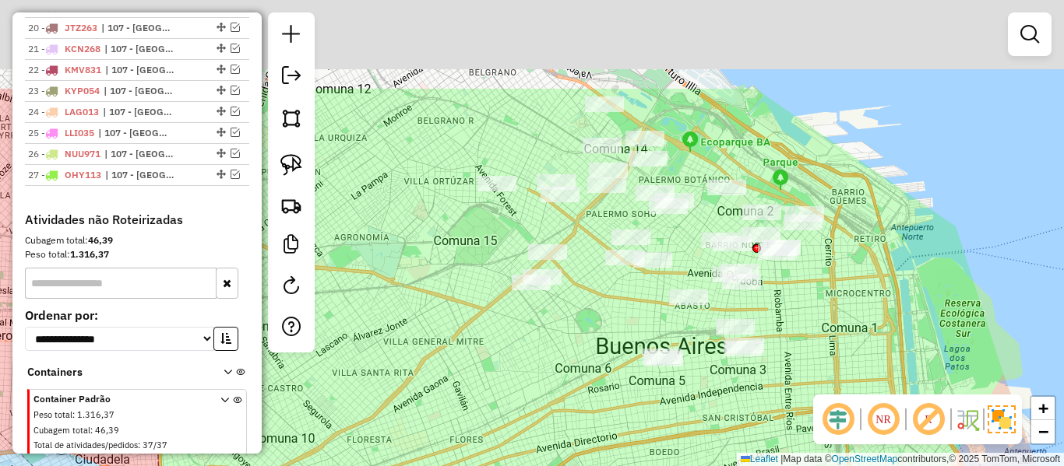
drag, startPoint x: 705, startPoint y: 262, endPoint x: 720, endPoint y: 410, distance: 148.0
click at [720, 410] on div "Janela de atendimento Grade de atendimento Capacidade Transportadoras Veículos …" at bounding box center [532, 233] width 1064 height 466
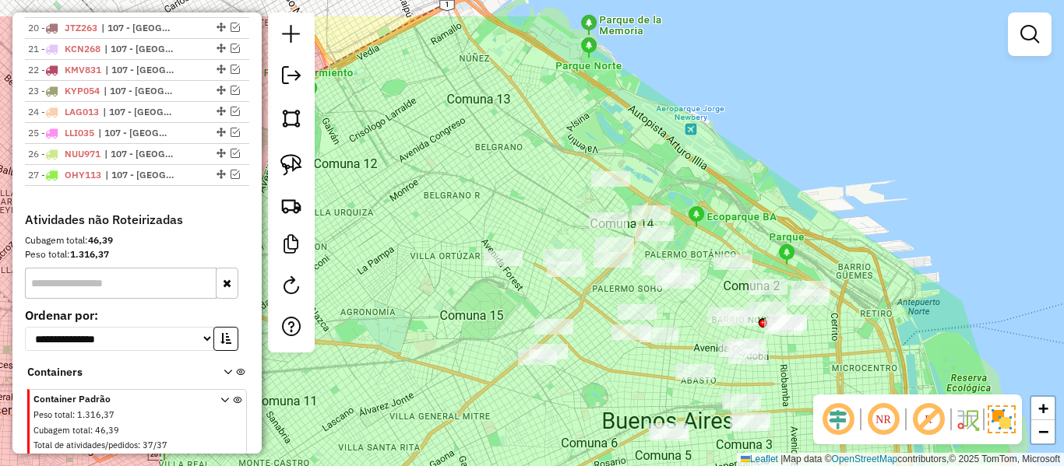
drag, startPoint x: 845, startPoint y: 334, endPoint x: 821, endPoint y: 351, distance: 29.0
click at [850, 383] on div "Janela de atendimento Grade de atendimento Capacidade Transportadoras Veículos …" at bounding box center [532, 233] width 1064 height 466
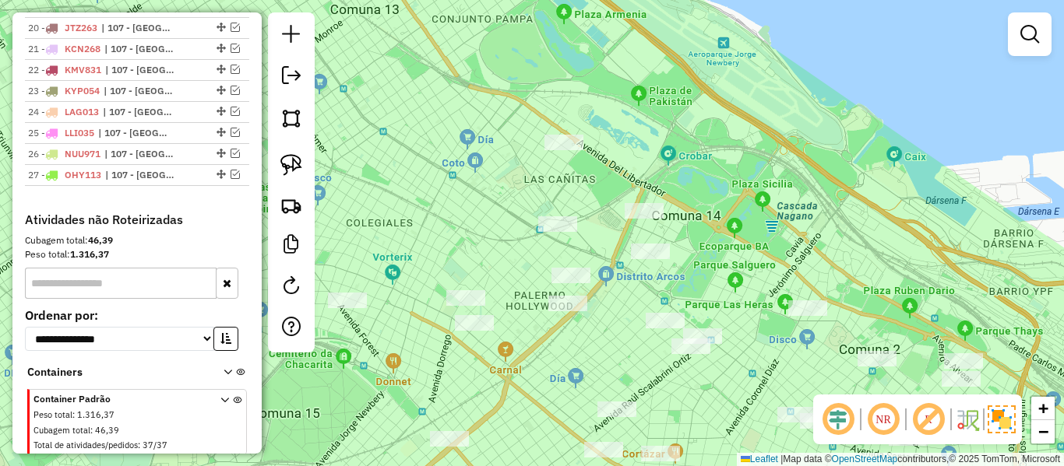
drag, startPoint x: 698, startPoint y: 264, endPoint x: 737, endPoint y: 269, distance: 39.2
click at [737, 269] on div "Janela de atendimento Grade de atendimento Capacidade Transportadoras Veículos …" at bounding box center [532, 233] width 1064 height 466
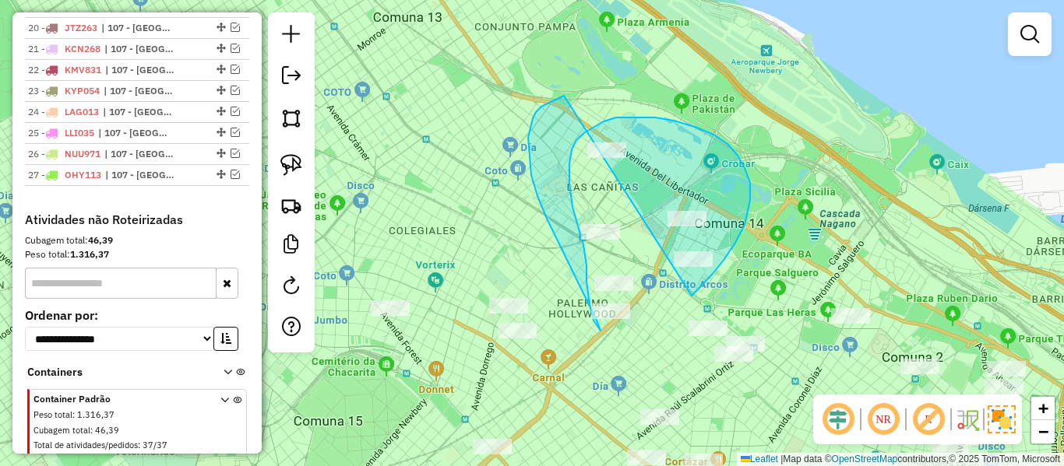
drag, startPoint x: 750, startPoint y: 200, endPoint x: 750, endPoint y: 165, distance: 35.0
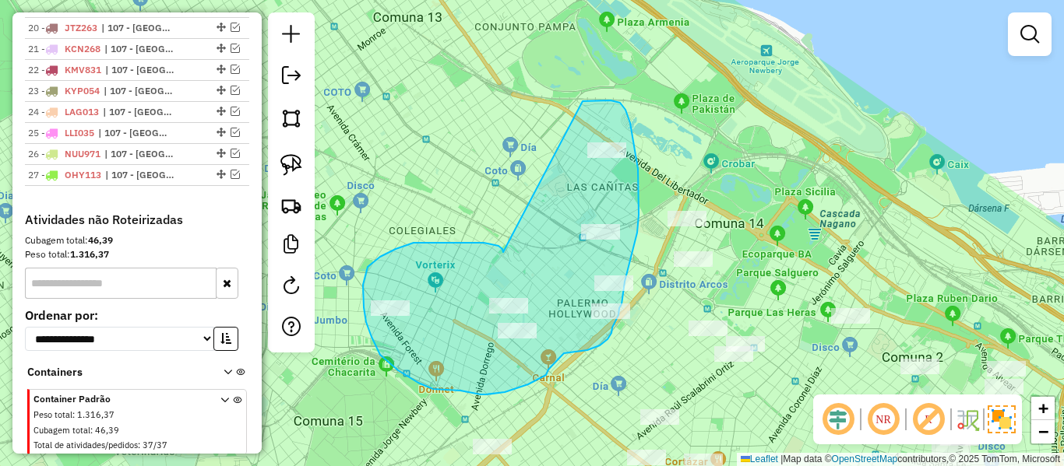
drag, startPoint x: 484, startPoint y: 243, endPoint x: 474, endPoint y: 160, distance: 83.8
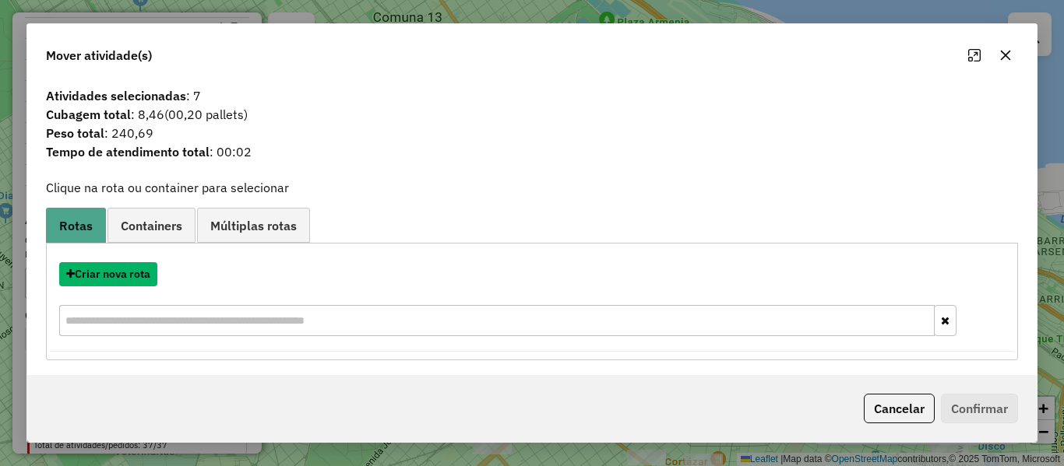
click at [125, 276] on button "Criar nova rota" at bounding box center [108, 274] width 98 height 24
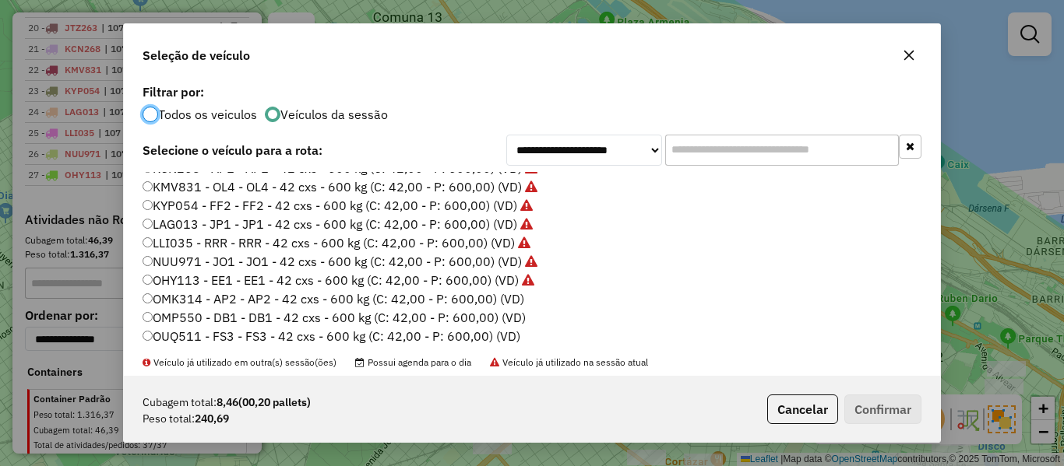
drag, startPoint x: 518, startPoint y: 300, endPoint x: 554, endPoint y: 308, distance: 37.4
click at [517, 300] on label "OMK314 - AP2 - AP2 - 42 cxs - 600 kg (C: 42,00 - P: 600,00) (VD)" at bounding box center [333, 299] width 382 height 19
drag, startPoint x: 876, startPoint y: 410, endPoint x: 807, endPoint y: 385, distance: 72.9
click at [874, 411] on button "Confirmar" at bounding box center [882, 410] width 77 height 30
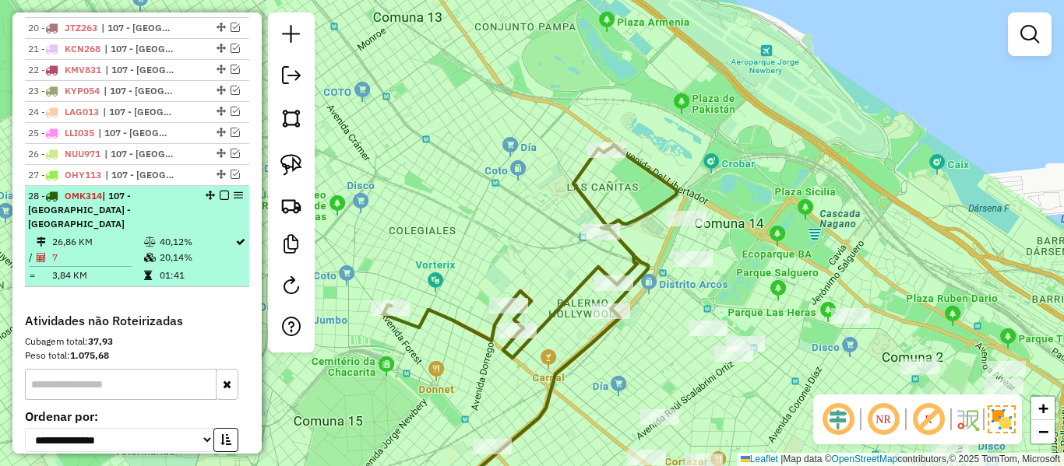
click at [220, 198] on em at bounding box center [224, 195] width 9 height 9
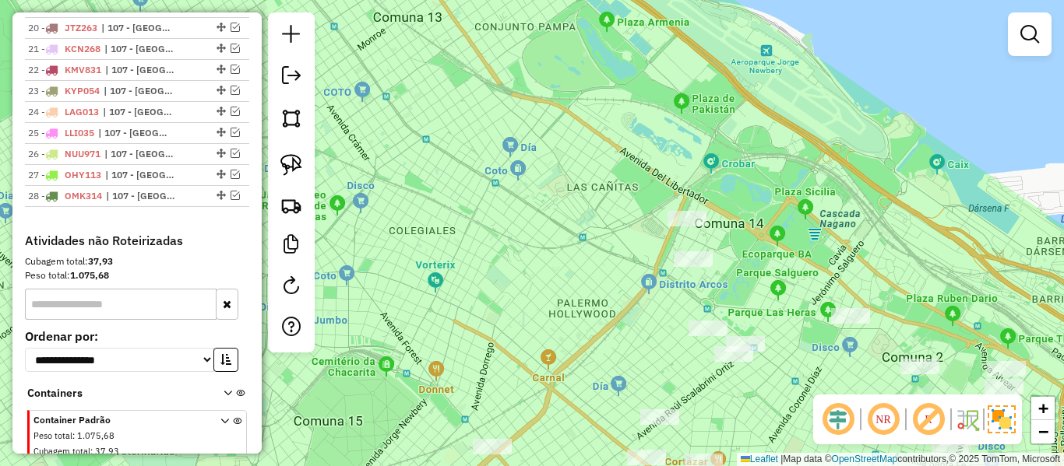
click at [509, 280] on div "Janela de atendimento Grade de atendimento Capacidade Transportadoras Veículos …" at bounding box center [532, 233] width 1064 height 466
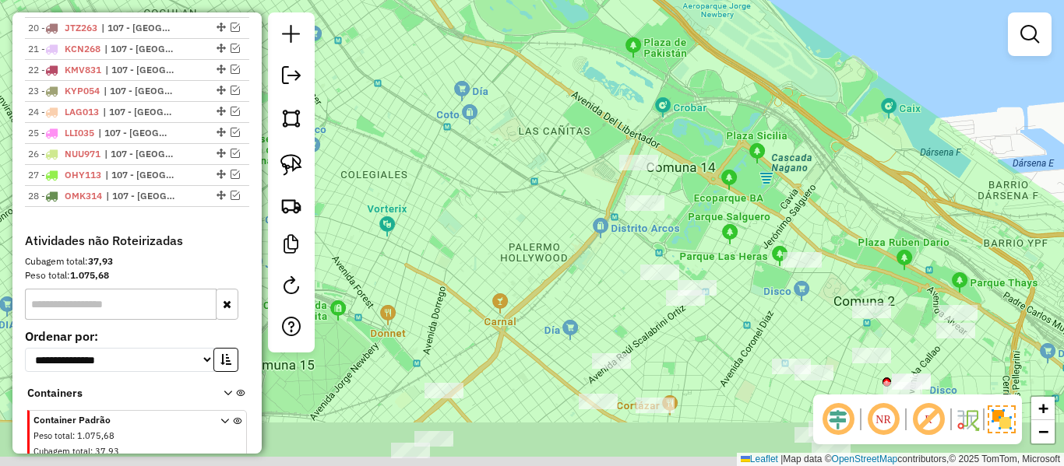
drag, startPoint x: 550, startPoint y: 316, endPoint x: 426, endPoint y: 206, distance: 166.0
click at [424, 204] on div "Janela de atendimento Grade de atendimento Capacidade Transportadoras Veículos …" at bounding box center [532, 233] width 1064 height 466
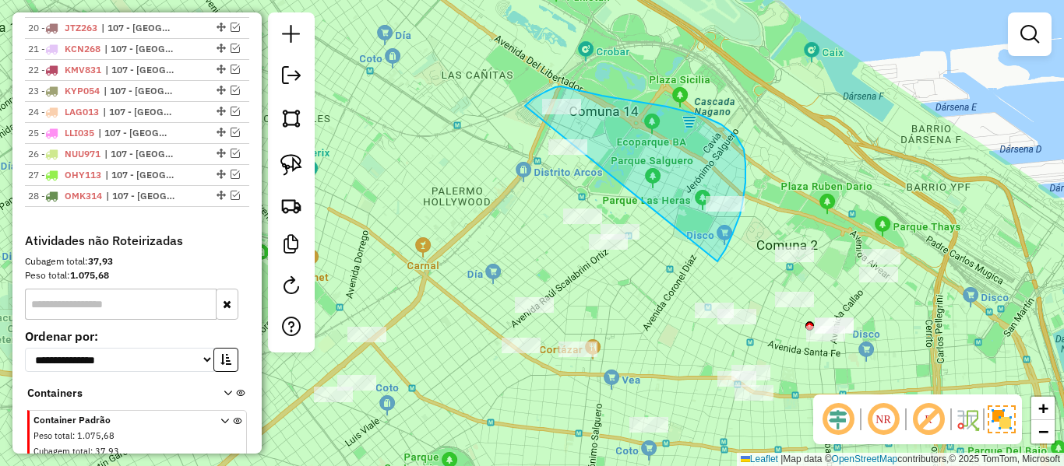
drag, startPoint x: 744, startPoint y: 149, endPoint x: 594, endPoint y: 289, distance: 204.4
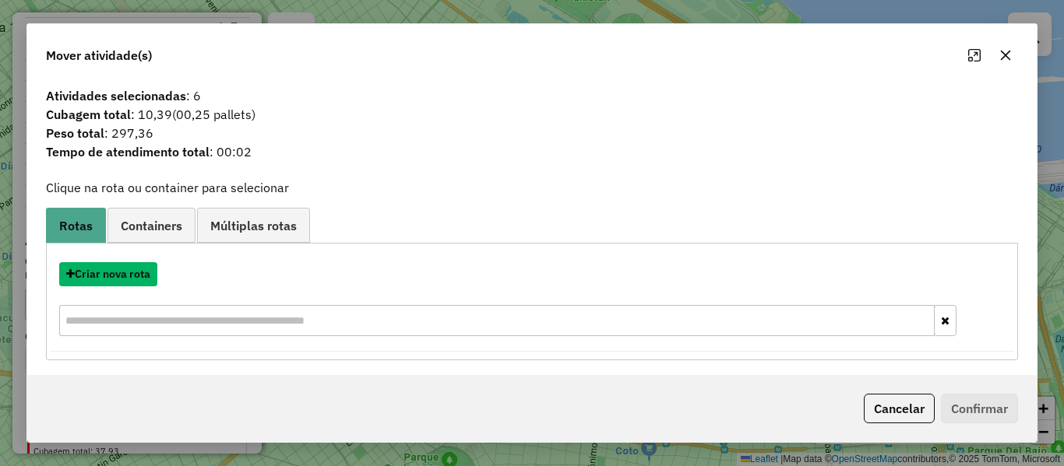
click at [142, 278] on button "Criar nova rota" at bounding box center [108, 274] width 98 height 24
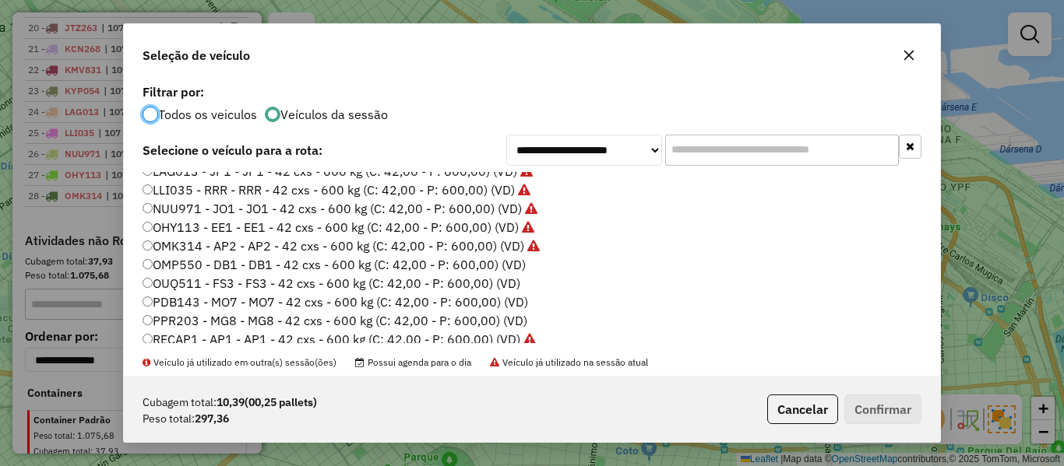
scroll to position [389, 0]
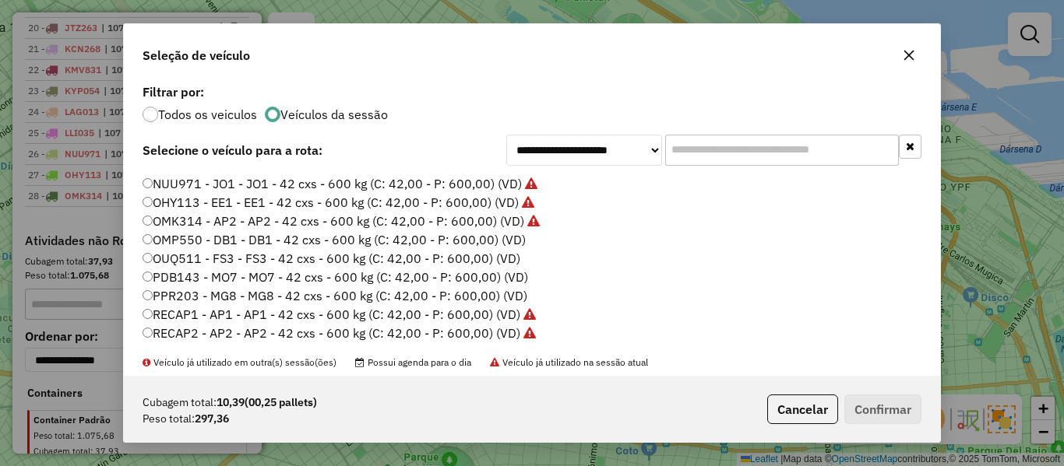
click at [511, 240] on label "OMP550 - DB1 - DB1 - 42 cxs - 600 kg (C: 42,00 - P: 600,00) (VD)" at bounding box center [333, 239] width 383 height 19
click at [891, 396] on button "Confirmar" at bounding box center [882, 410] width 77 height 30
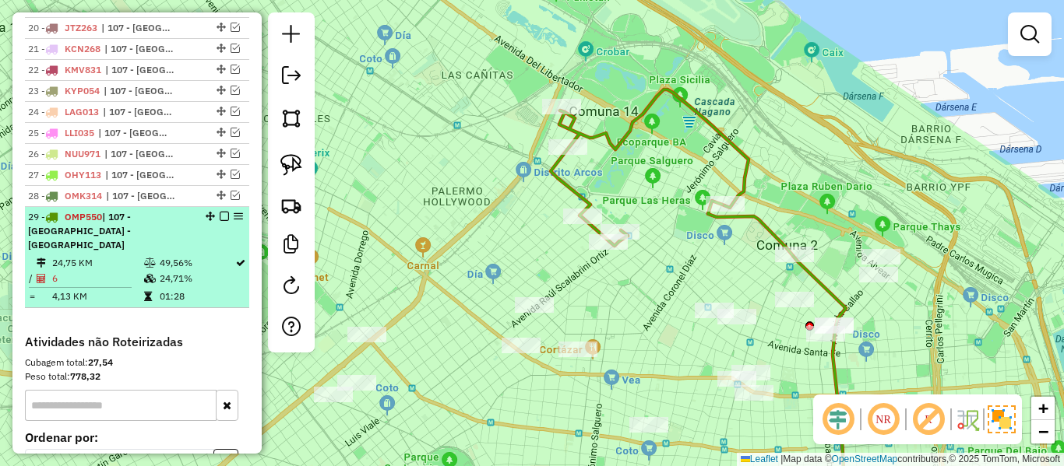
click at [221, 213] on em at bounding box center [224, 216] width 9 height 9
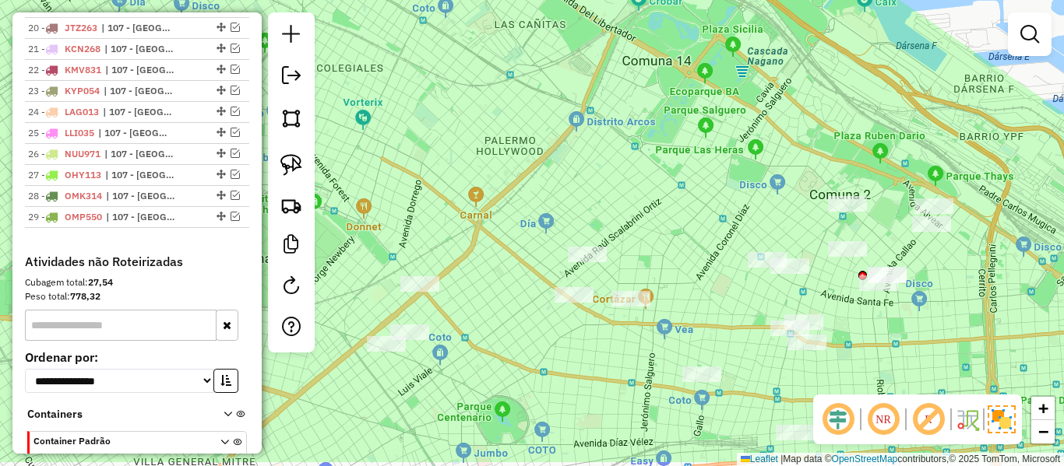
drag, startPoint x: 575, startPoint y: 242, endPoint x: 657, endPoint y: 160, distance: 116.7
click at [657, 160] on div "Janela de atendimento Grade de atendimento Capacidade Transportadoras Veículos …" at bounding box center [532, 233] width 1064 height 466
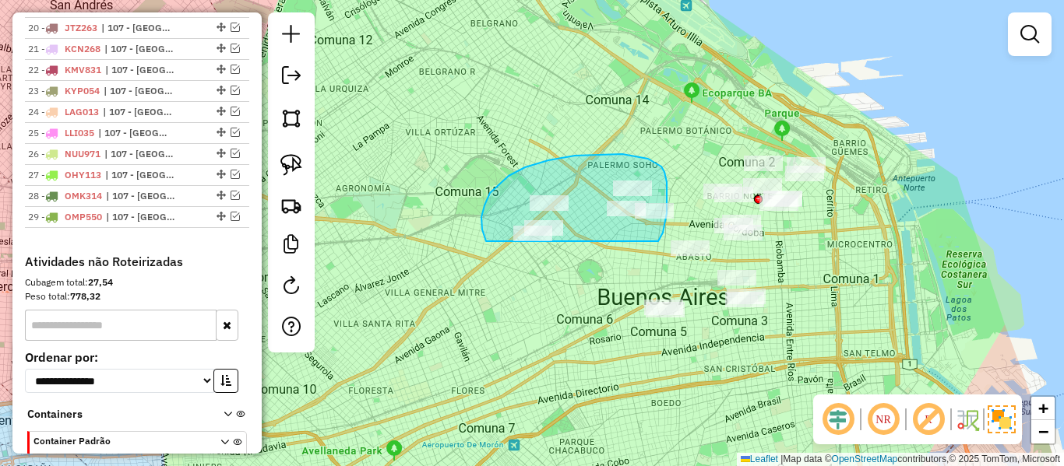
drag, startPoint x: 666, startPoint y: 182, endPoint x: 494, endPoint y: 255, distance: 186.7
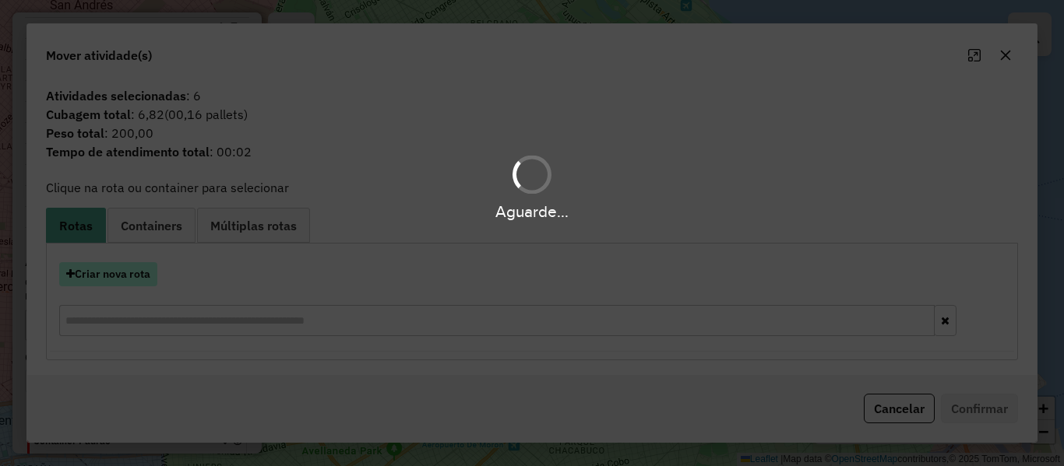
click at [143, 276] on button "Criar nova rota" at bounding box center [108, 274] width 98 height 24
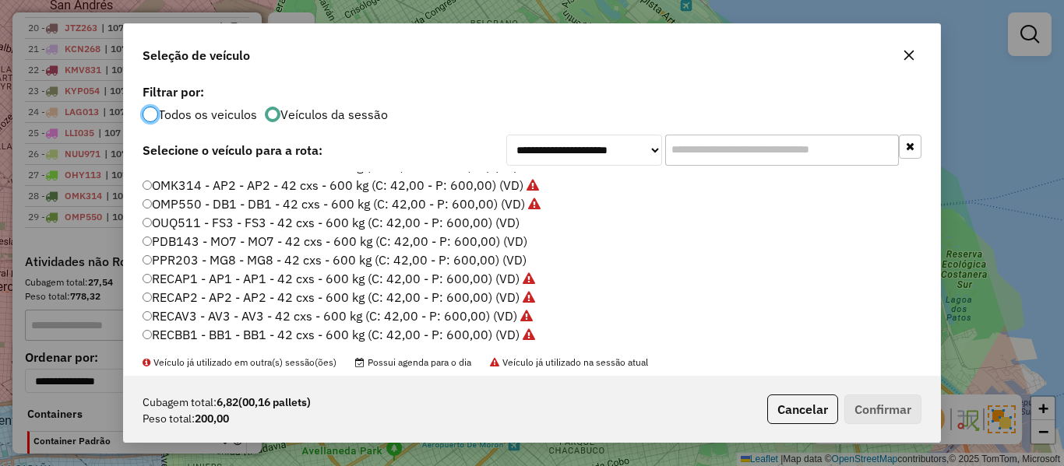
scroll to position [427, 0]
drag, startPoint x: 504, startPoint y: 215, endPoint x: 520, endPoint y: 221, distance: 17.5
click at [503, 215] on label "OUQ511 - FS3 - FS3 - 42 cxs - 600 kg (C: 42,00 - P: 600,00) (VD)" at bounding box center [330, 221] width 377 height 19
click at [851, 396] on button "Confirmar" at bounding box center [882, 410] width 77 height 30
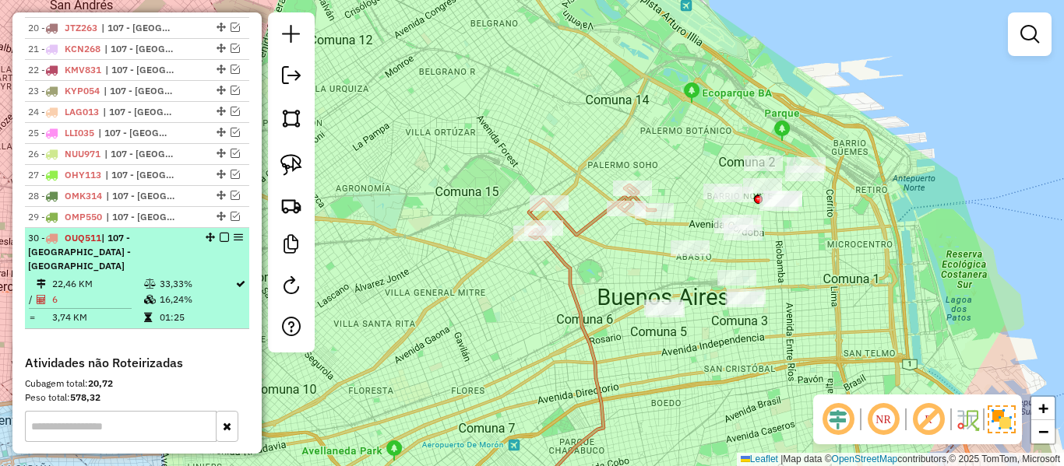
click at [220, 239] on em at bounding box center [224, 237] width 9 height 9
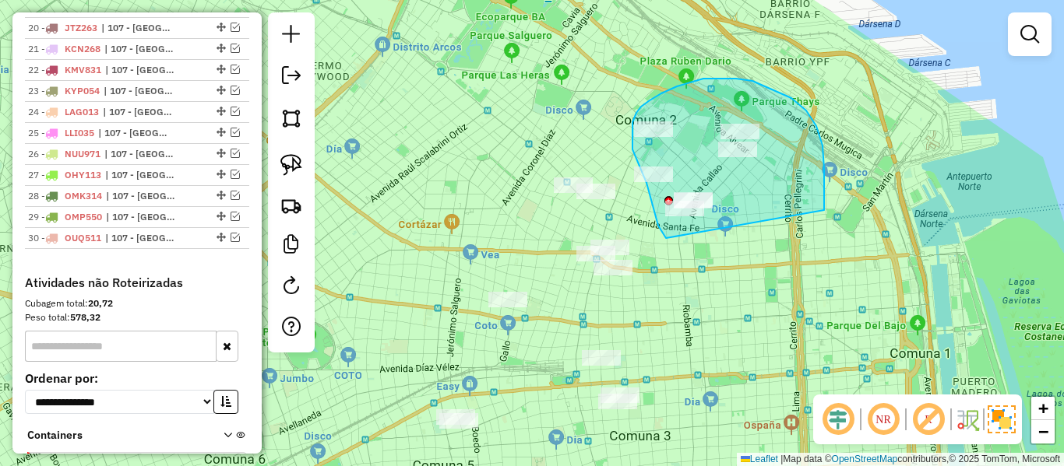
drag, startPoint x: 816, startPoint y: 126, endPoint x: 677, endPoint y: 240, distance: 179.2
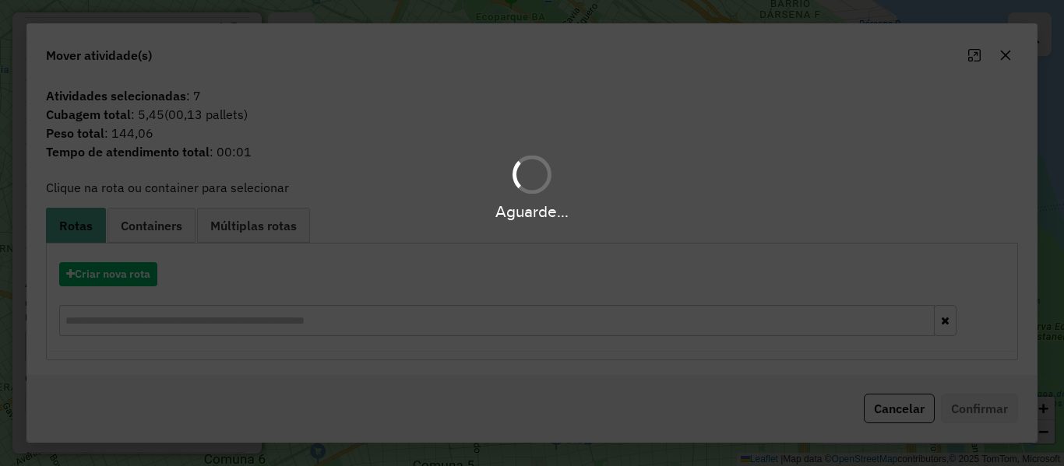
click at [134, 271] on div "Aguarde..." at bounding box center [532, 233] width 1064 height 466
click at [134, 271] on button "Criar nova rota" at bounding box center [108, 274] width 98 height 24
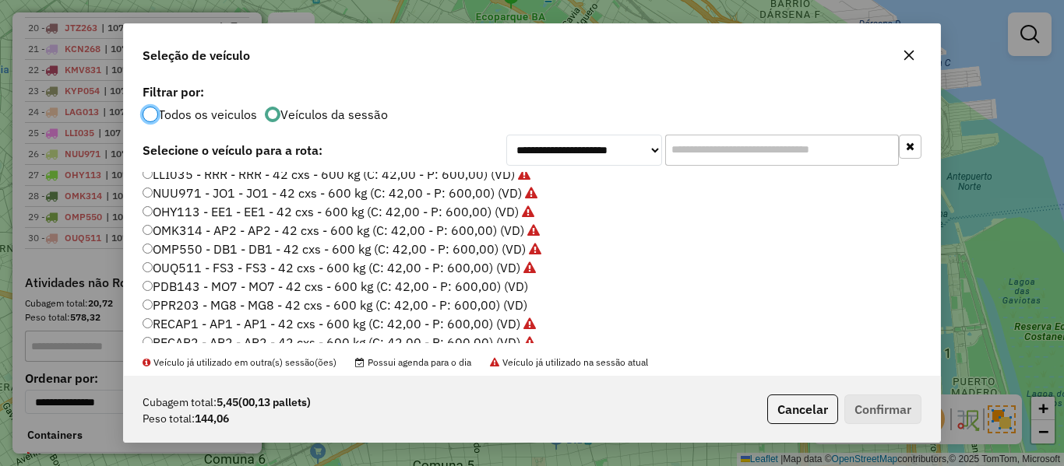
scroll to position [389, 0]
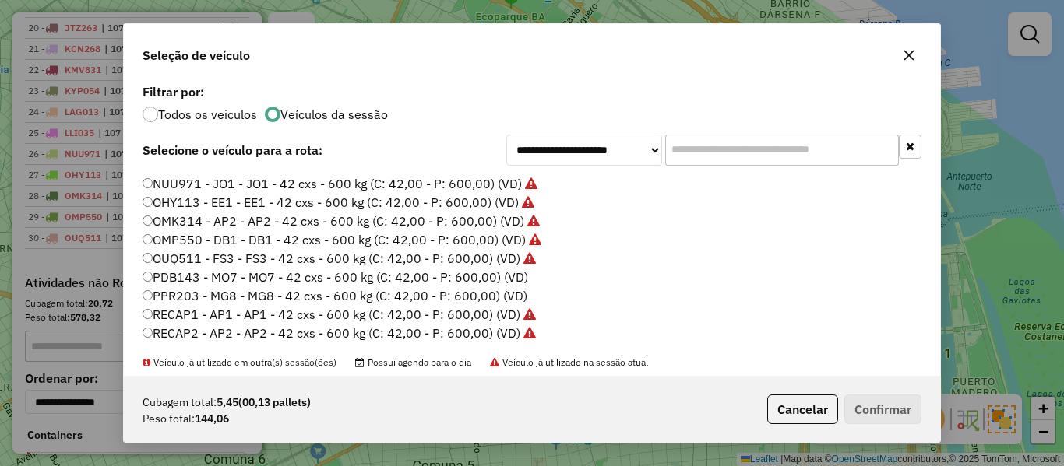
click at [513, 269] on label "PDB143 - MO7 - MO7 - 42 cxs - 600 kg (C: 42,00 - P: 600,00) (VD)" at bounding box center [334, 277] width 385 height 19
click at [903, 402] on button "Confirmar" at bounding box center [882, 410] width 77 height 30
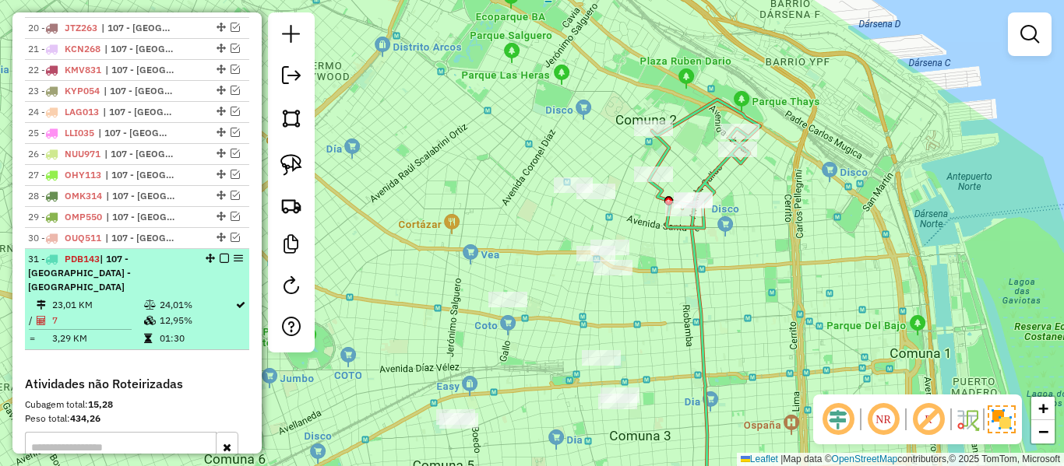
click at [214, 254] on div at bounding box center [219, 258] width 47 height 9
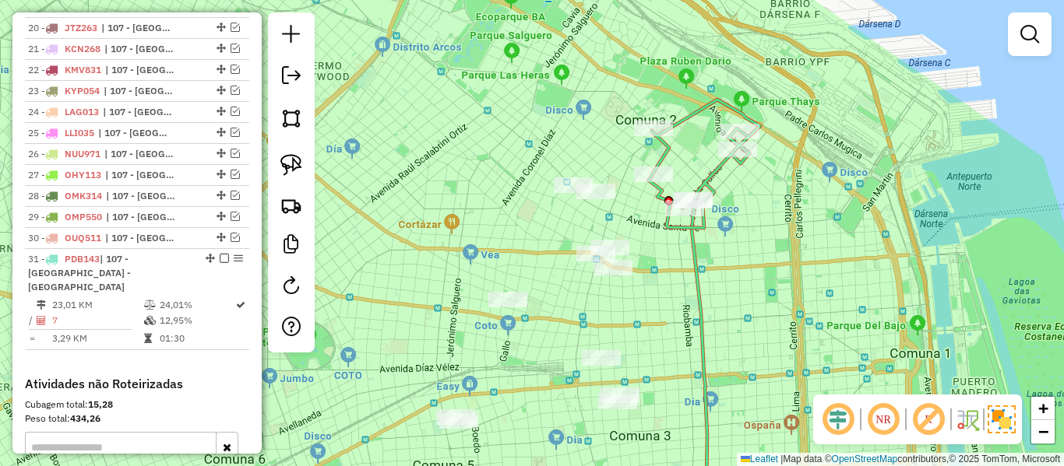
select select "**********"
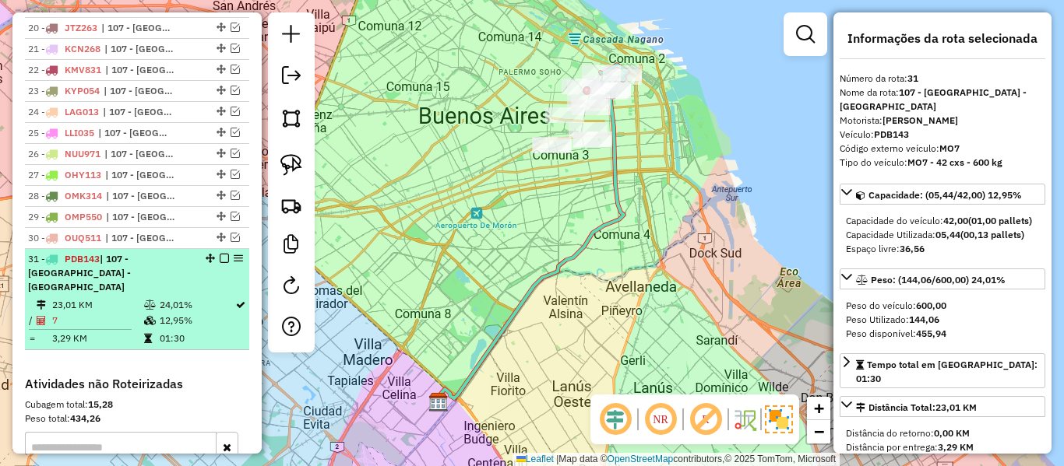
click at [220, 257] on em at bounding box center [224, 258] width 9 height 9
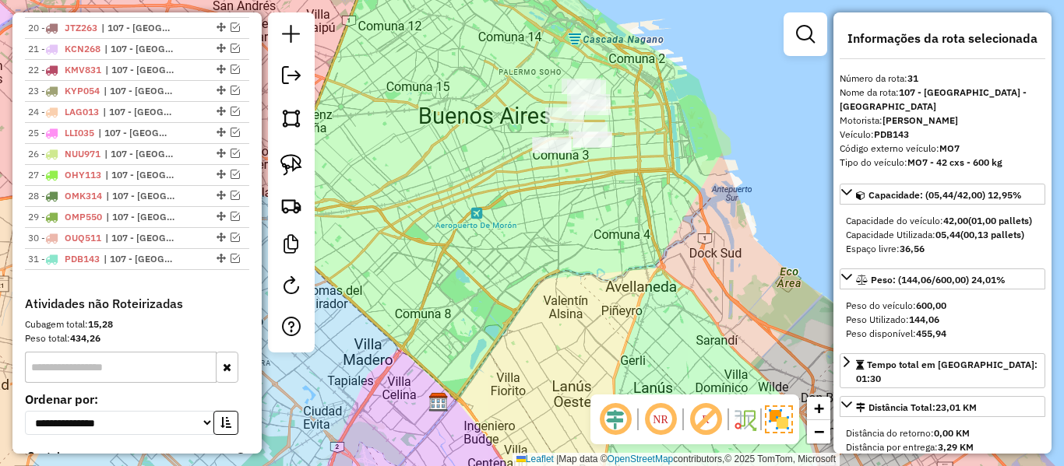
drag, startPoint x: 677, startPoint y: 233, endPoint x: 659, endPoint y: 315, distance: 83.7
click at [659, 315] on div "Janela de atendimento Grade de atendimento Capacidade Transportadoras Veículos …" at bounding box center [532, 233] width 1064 height 466
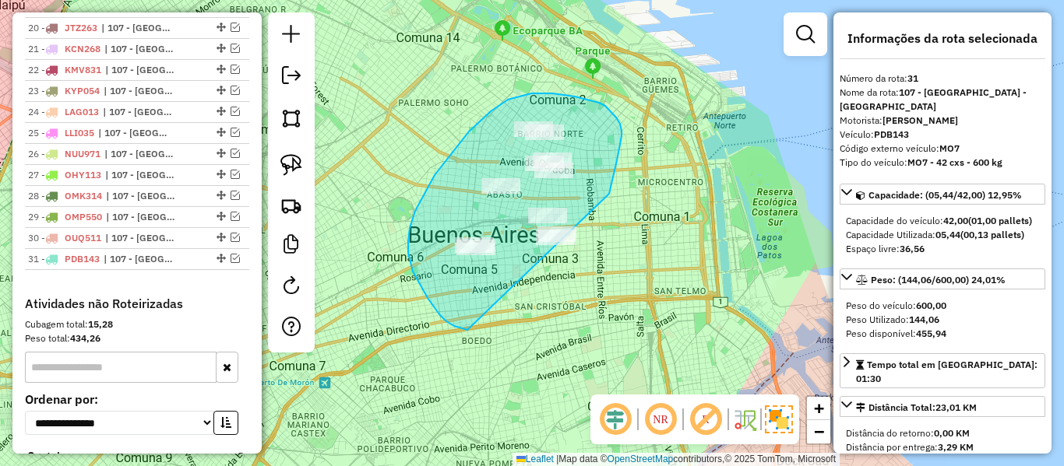
drag, startPoint x: 617, startPoint y: 160, endPoint x: 695, endPoint y: 275, distance: 138.9
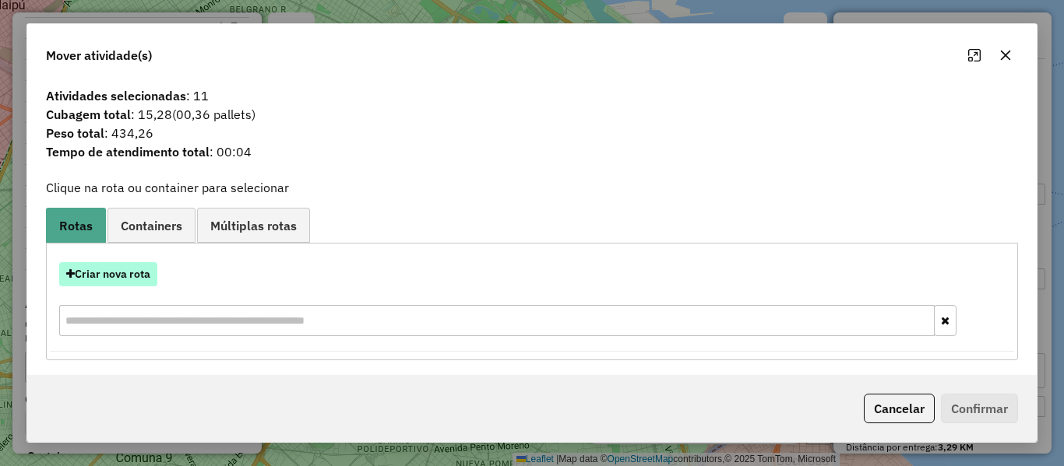
click at [126, 278] on button "Criar nova rota" at bounding box center [108, 274] width 98 height 24
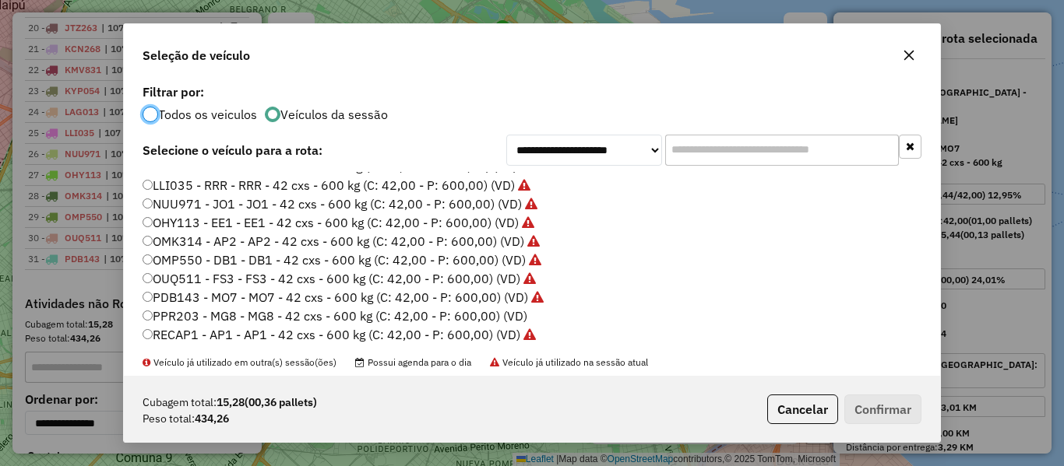
scroll to position [427, 0]
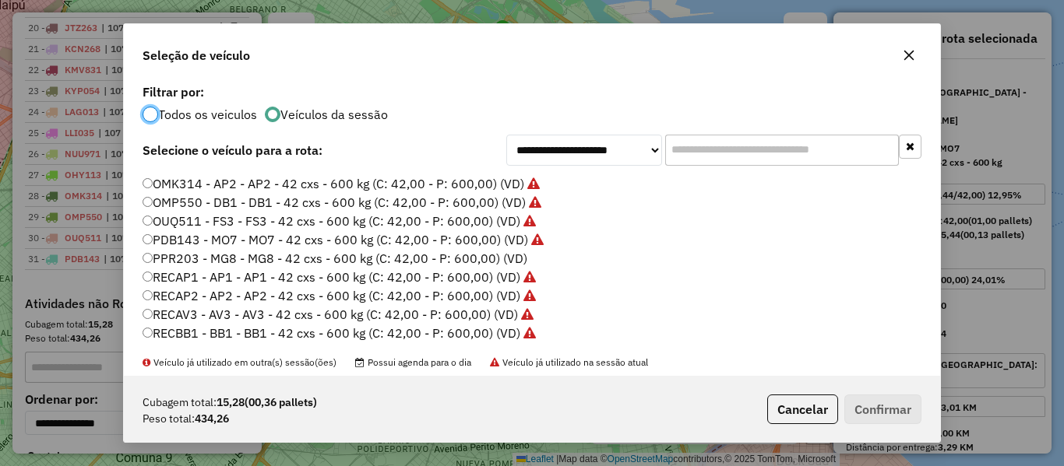
click at [523, 258] on label "PPR203 - MG8 - MG8 - 42 cxs - 600 kg (C: 42,00 - P: 600,00) (VD)" at bounding box center [334, 258] width 385 height 19
click at [882, 400] on button "Confirmar" at bounding box center [882, 410] width 77 height 30
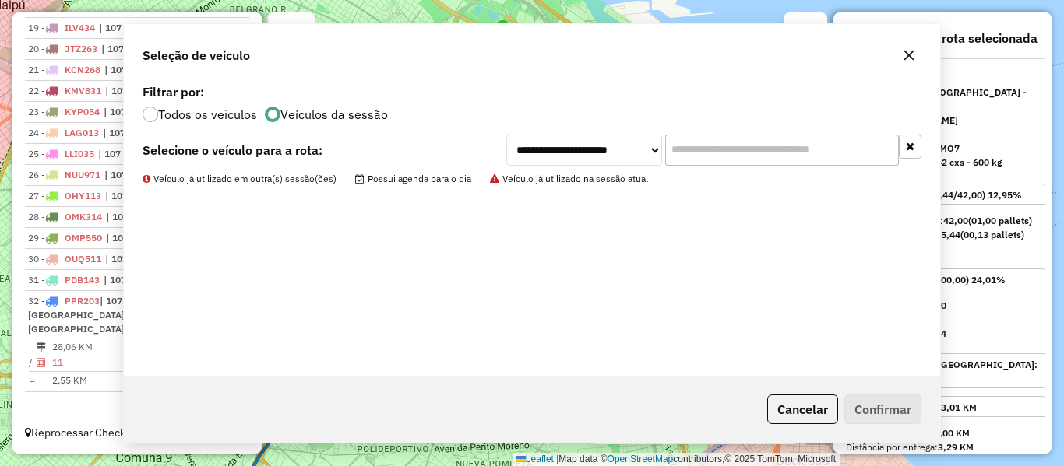
scroll to position [958, 0]
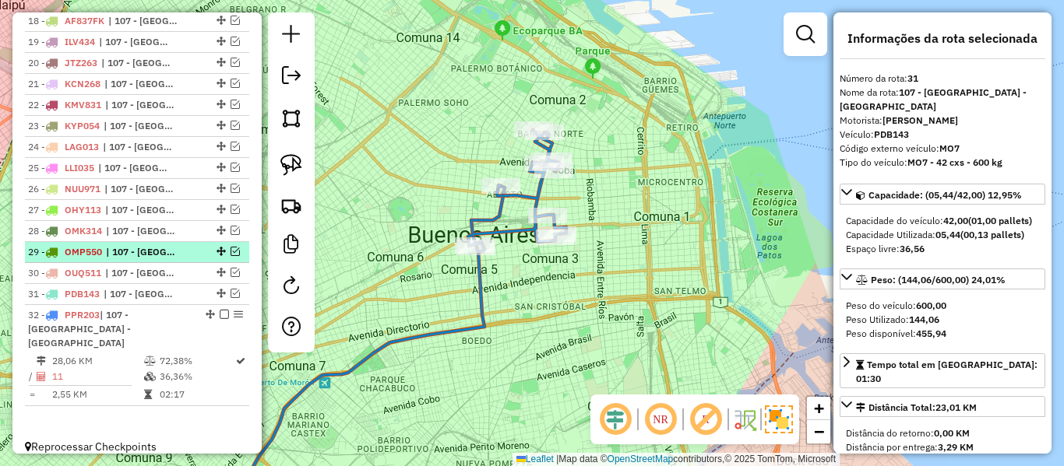
click at [220, 318] on em at bounding box center [224, 314] width 9 height 9
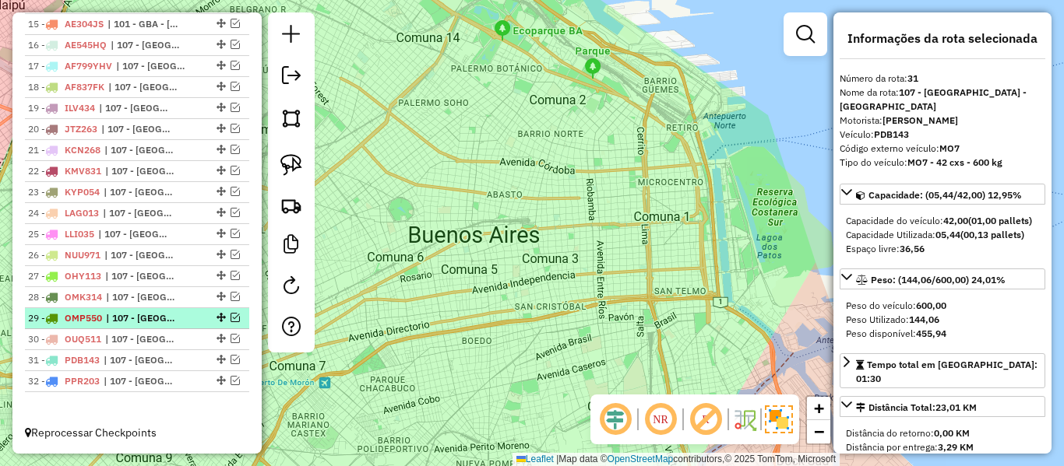
scroll to position [892, 0]
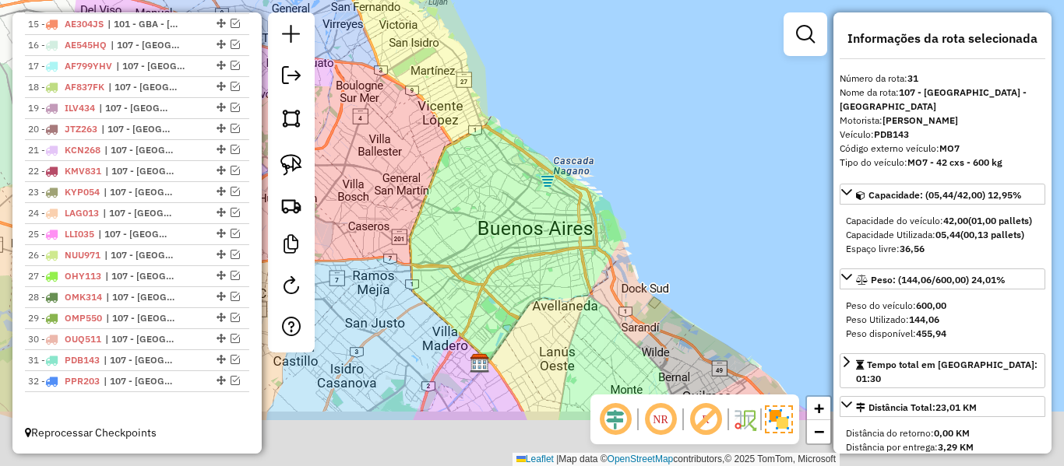
drag, startPoint x: 564, startPoint y: 336, endPoint x: 551, endPoint y: 258, distance: 79.6
click at [551, 258] on div "Janela de atendimento Grade de atendimento Capacidade Transportadoras Veículos …" at bounding box center [532, 233] width 1064 height 466
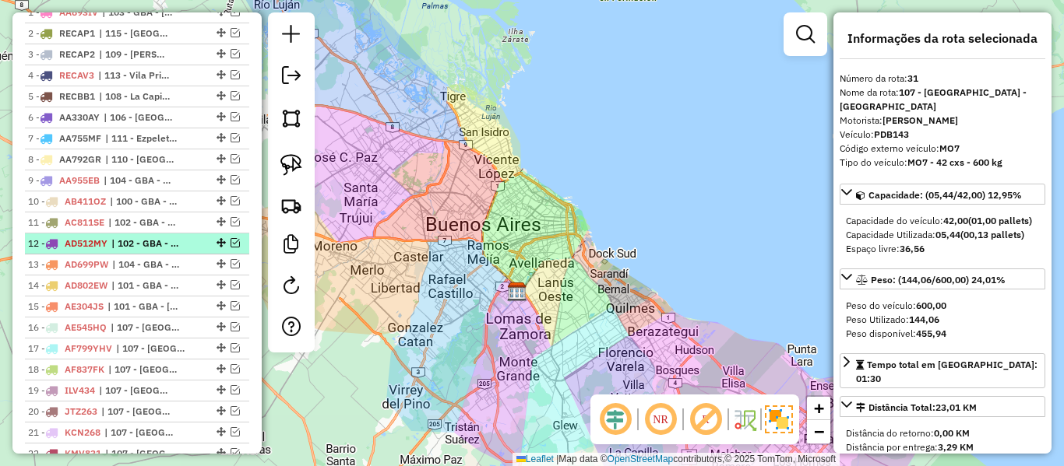
scroll to position [503, 0]
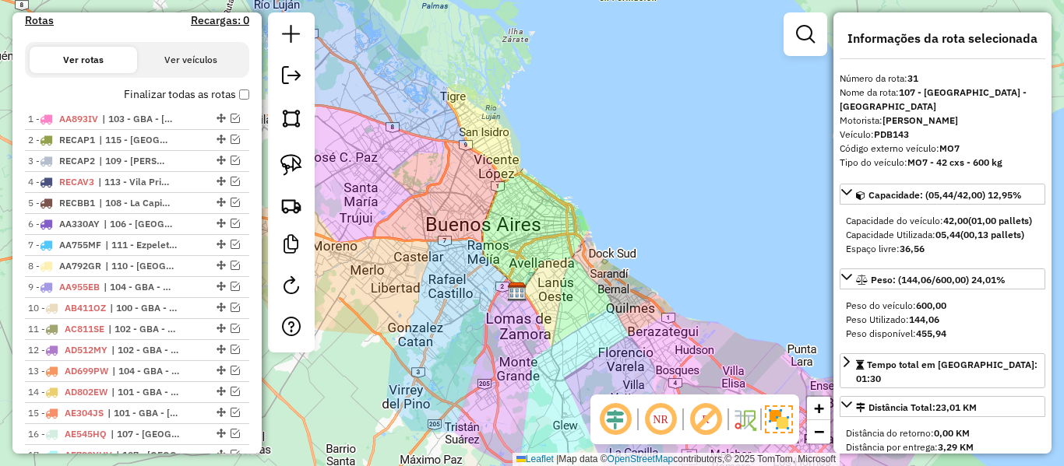
click at [181, 97] on label "Finalizar todas as rotas" at bounding box center [186, 94] width 125 height 16
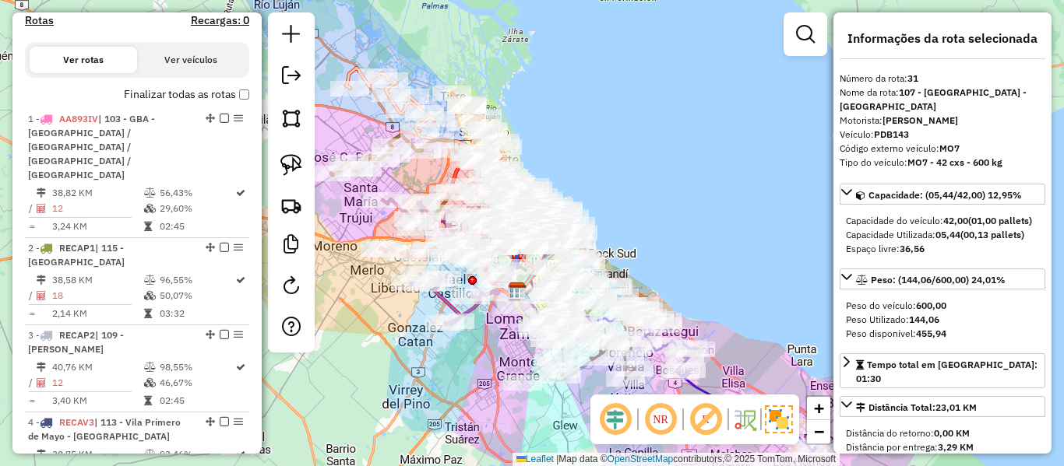
scroll to position [425, 0]
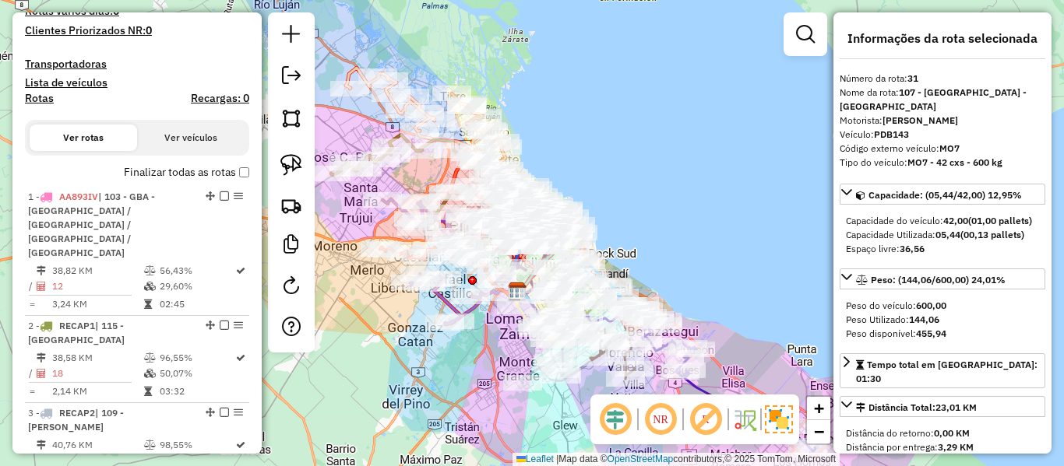
click at [46, 103] on h4 "Rotas" at bounding box center [39, 98] width 29 height 13
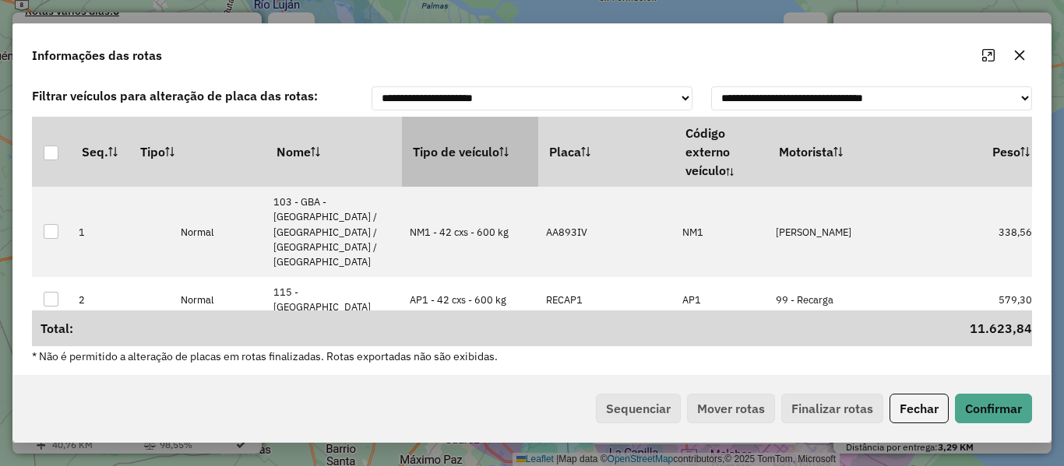
click at [469, 164] on th "Tipo de veículo" at bounding box center [470, 152] width 136 height 70
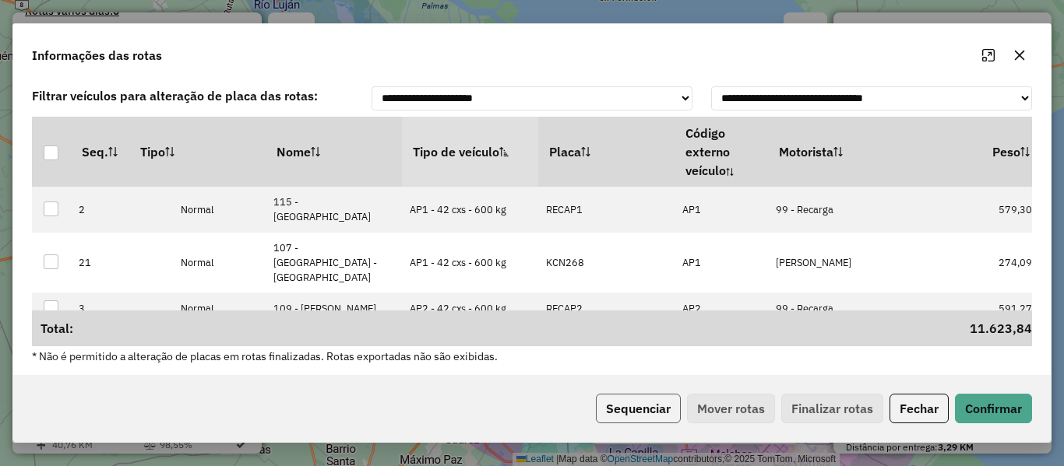
click at [652, 402] on button "Sequenciar" at bounding box center [638, 409] width 85 height 30
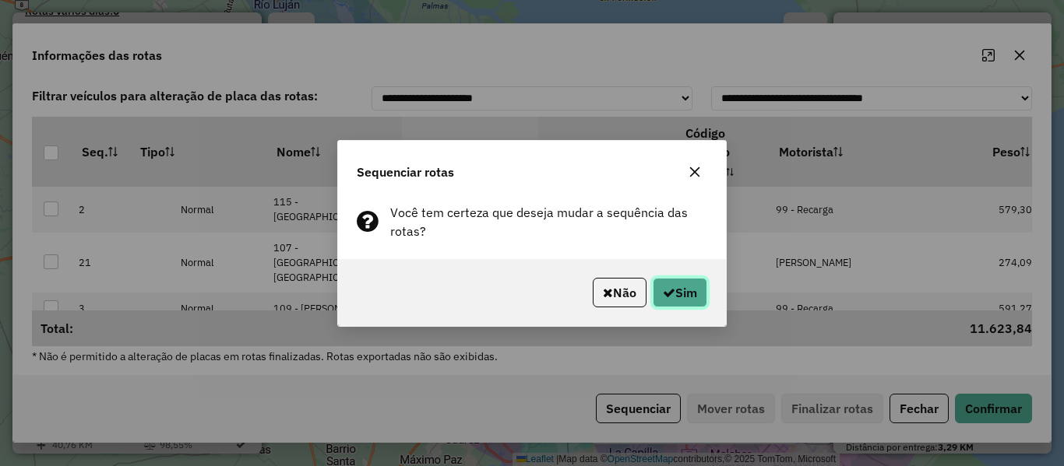
click at [688, 305] on button "Sim" at bounding box center [679, 293] width 55 height 30
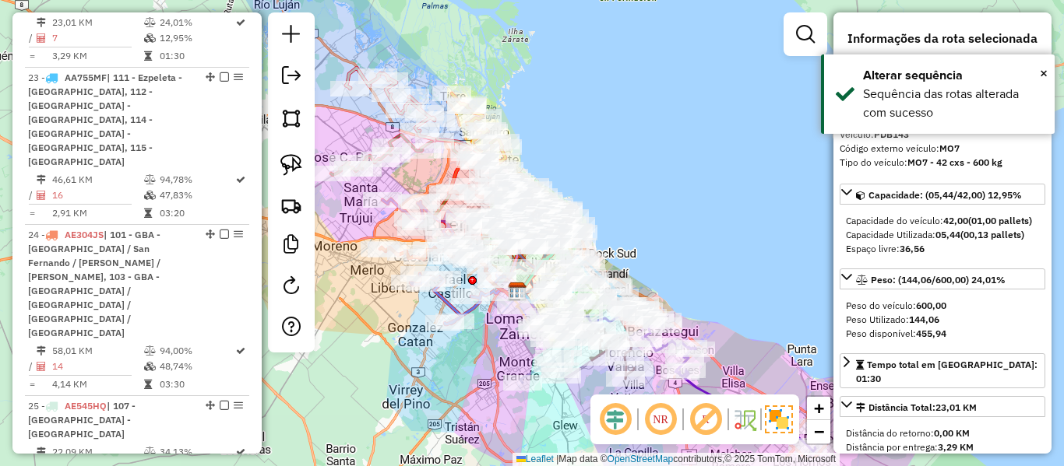
scroll to position [225, 0]
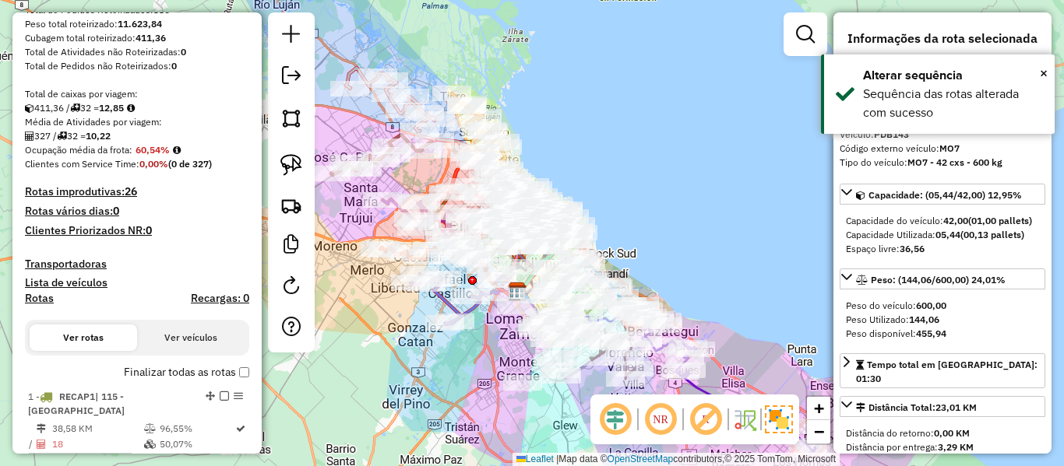
drag, startPoint x: 125, startPoint y: 288, endPoint x: 166, endPoint y: 29, distance: 262.4
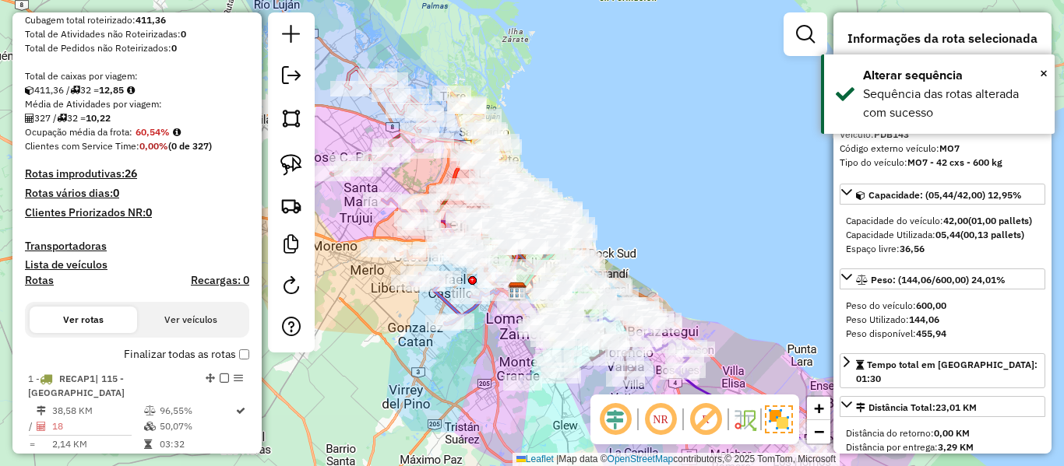
scroll to position [311, 0]
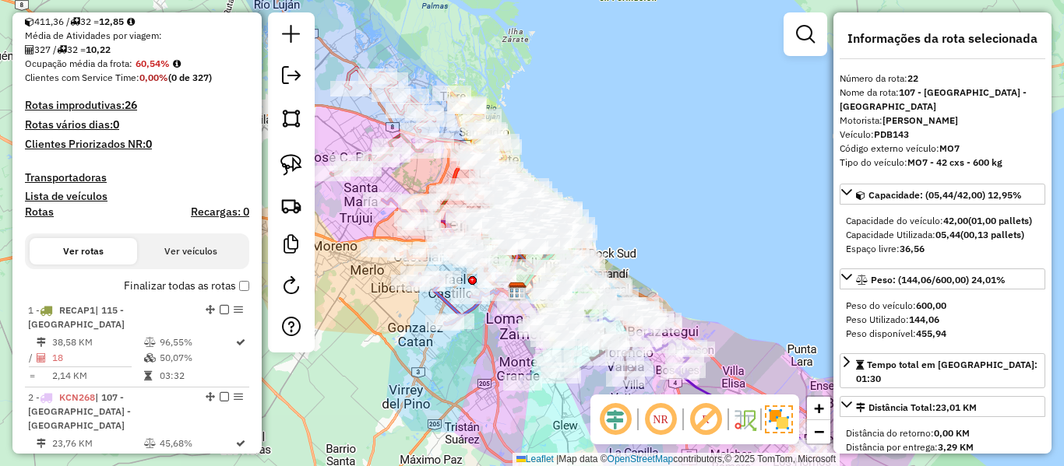
click at [162, 278] on label "Finalizar todas as rotas" at bounding box center [186, 286] width 125 height 16
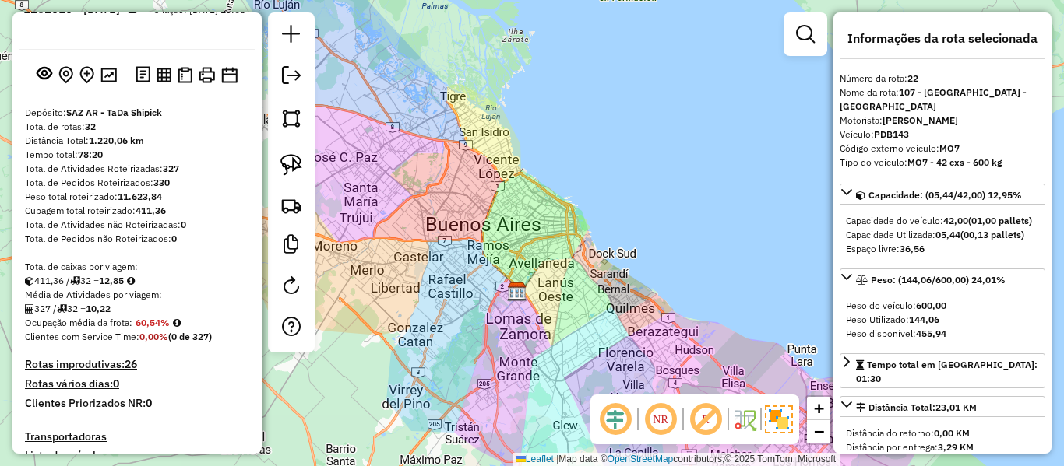
scroll to position [0, 0]
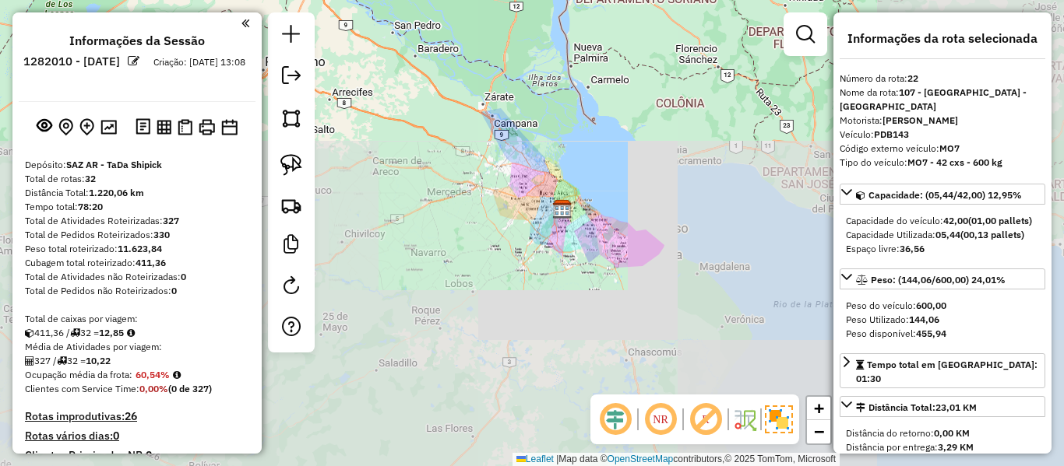
drag, startPoint x: 600, startPoint y: 252, endPoint x: 528, endPoint y: 248, distance: 71.7
click at [545, 262] on div "Janela de atendimento Grade de atendimento Capacidade Transportadoras Veículos …" at bounding box center [532, 233] width 1064 height 466
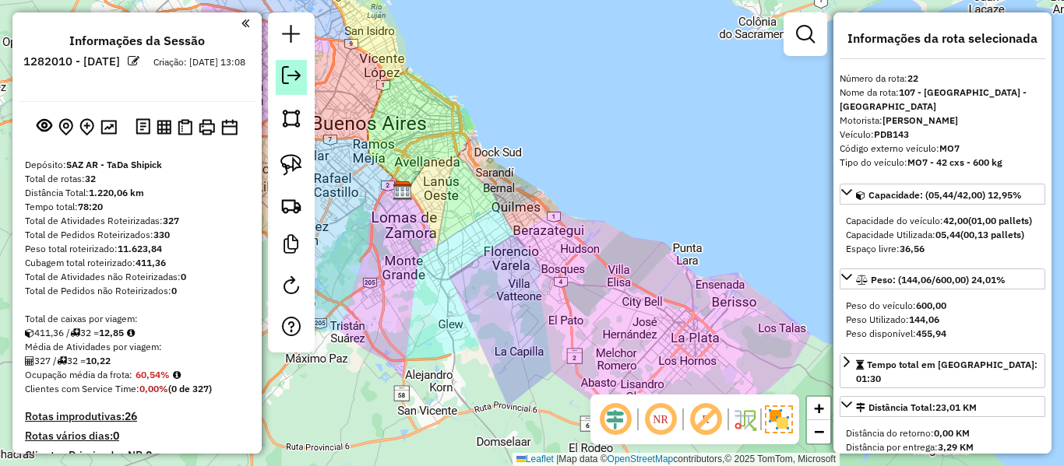
click at [282, 83] on em at bounding box center [291, 75] width 19 height 19
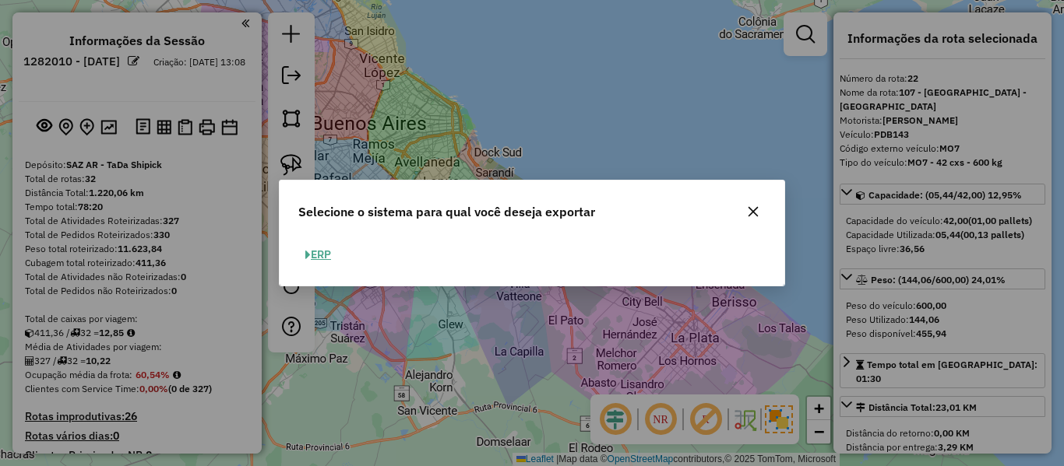
click at [320, 254] on button "ERP" at bounding box center [318, 255] width 40 height 24
select select "**"
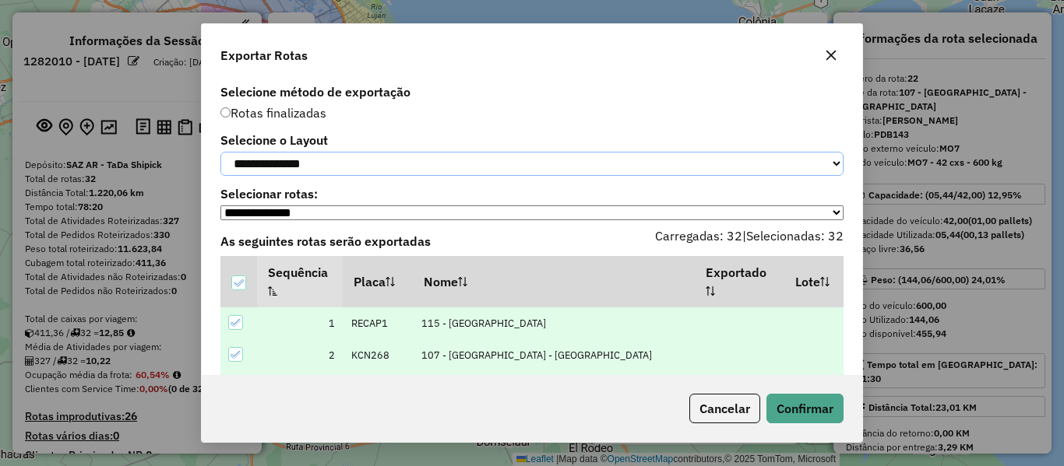
click at [405, 169] on select "**********" at bounding box center [531, 164] width 623 height 24
select select "*********"
click at [220, 152] on select "**********" at bounding box center [531, 164] width 623 height 24
click at [817, 412] on button "Confirmar" at bounding box center [804, 409] width 77 height 30
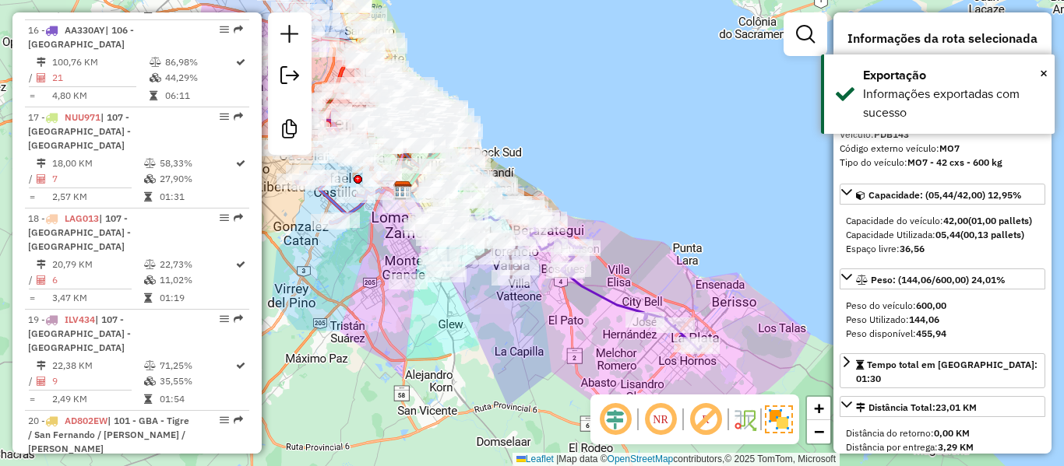
scroll to position [2512, 0]
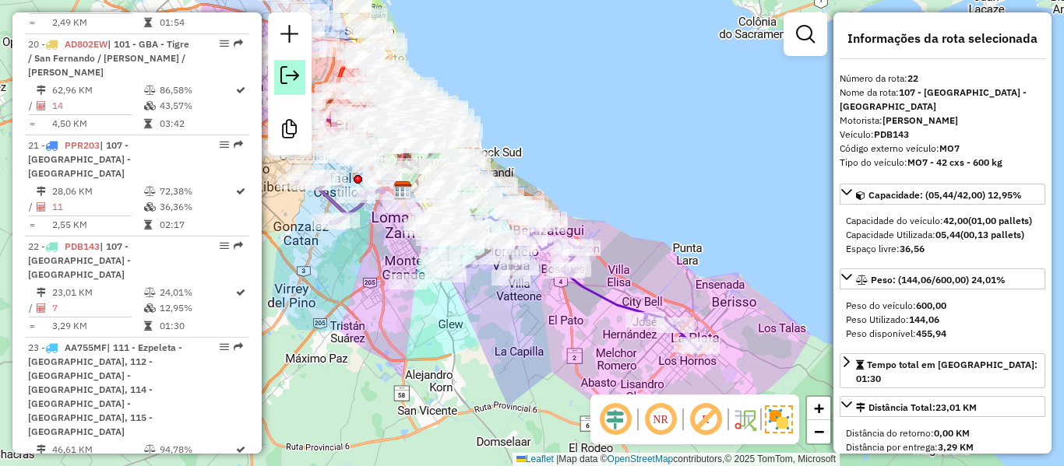
click at [283, 76] on em at bounding box center [289, 75] width 19 height 19
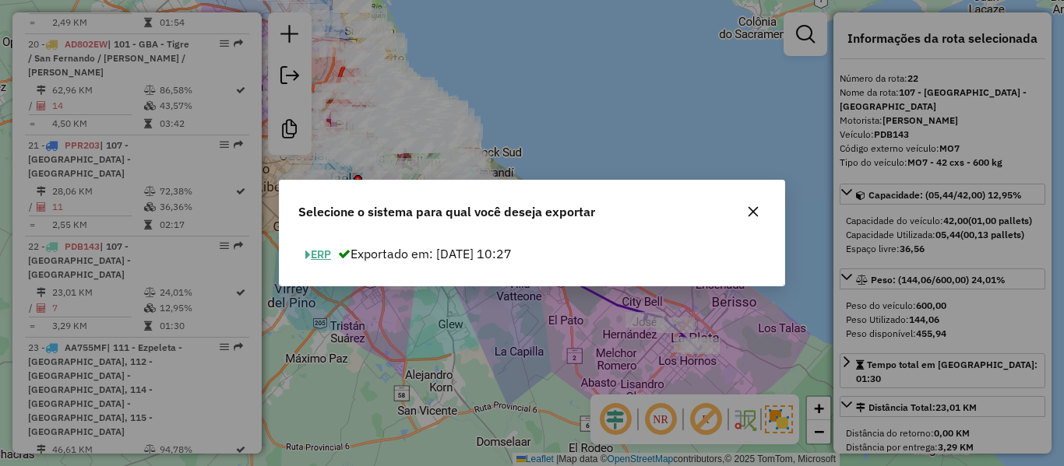
click at [335, 257] on button "ERP" at bounding box center [318, 255] width 40 height 24
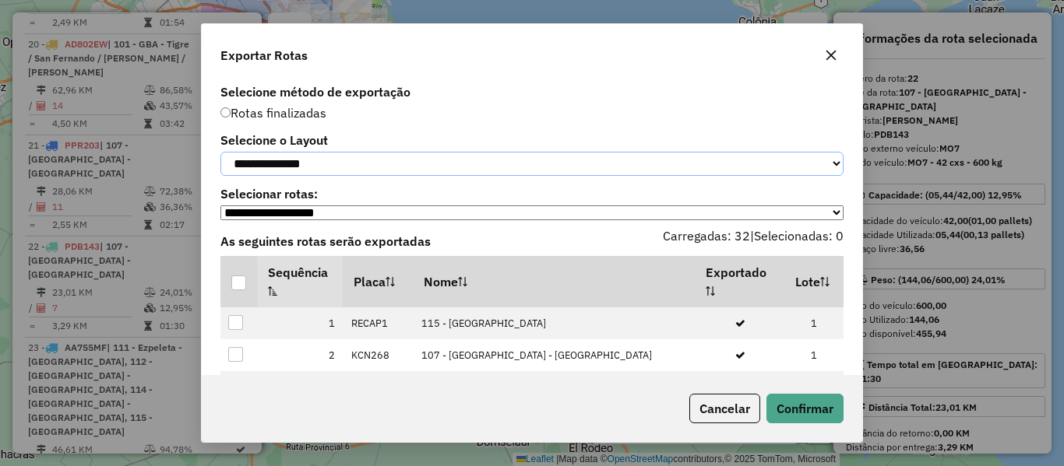
click at [325, 176] on select "**********" at bounding box center [531, 164] width 623 height 24
select select "*********"
click at [220, 152] on select "**********" at bounding box center [531, 164] width 623 height 24
click at [244, 285] on div at bounding box center [238, 283] width 15 height 15
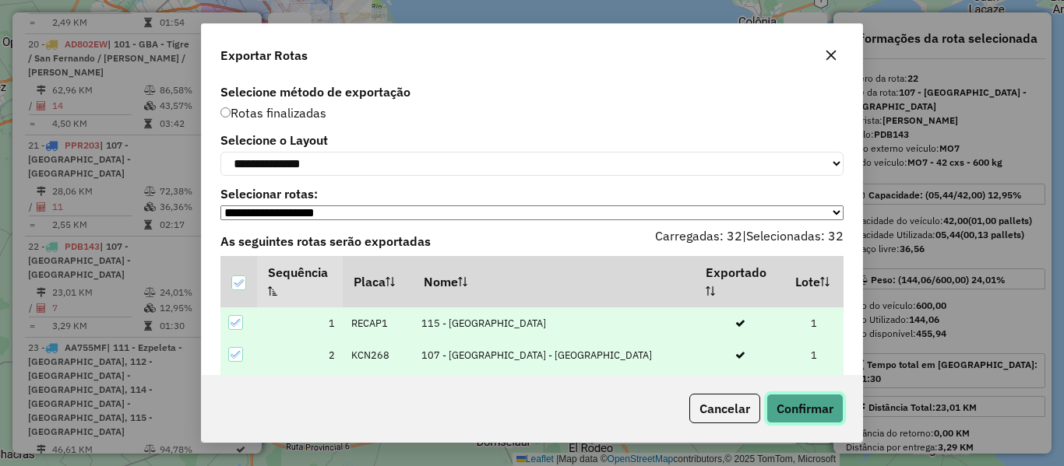
click at [804, 403] on button "Confirmar" at bounding box center [804, 409] width 77 height 30
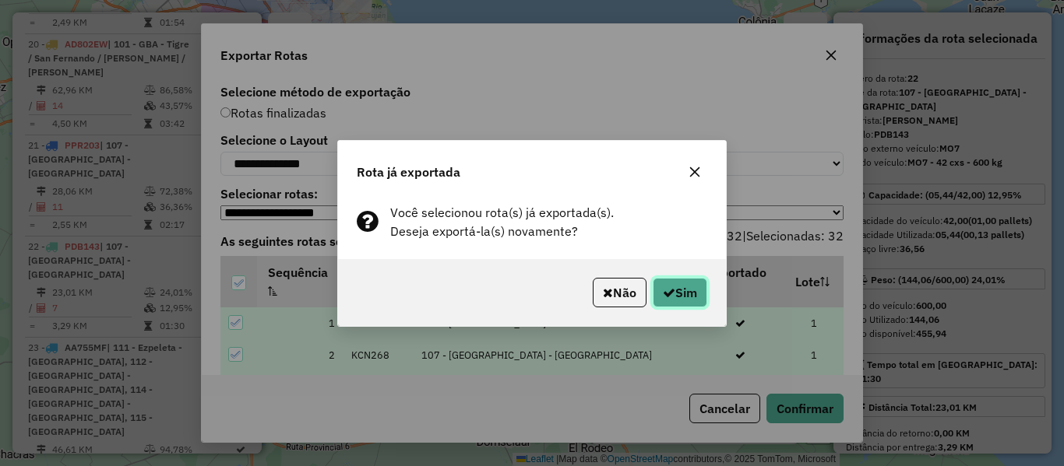
click at [679, 286] on button "Sim" at bounding box center [679, 293] width 55 height 30
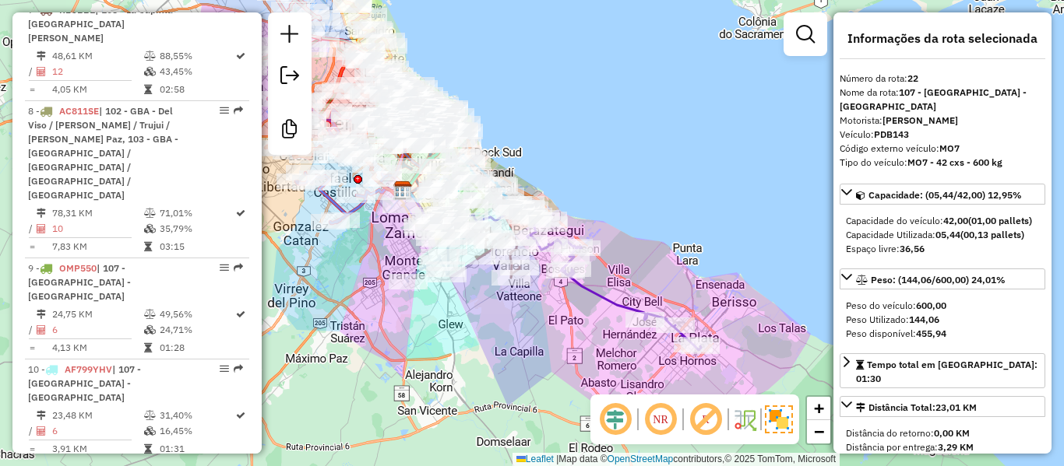
scroll to position [0, 0]
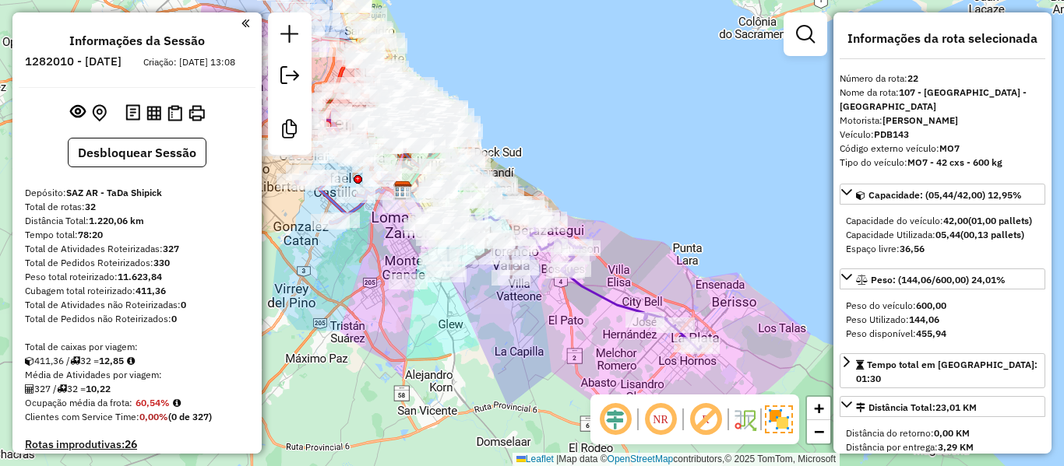
drag, startPoint x: 127, startPoint y: 329, endPoint x: 173, endPoint y: 101, distance: 232.7
click at [197, 121] on img at bounding box center [196, 113] width 16 height 16
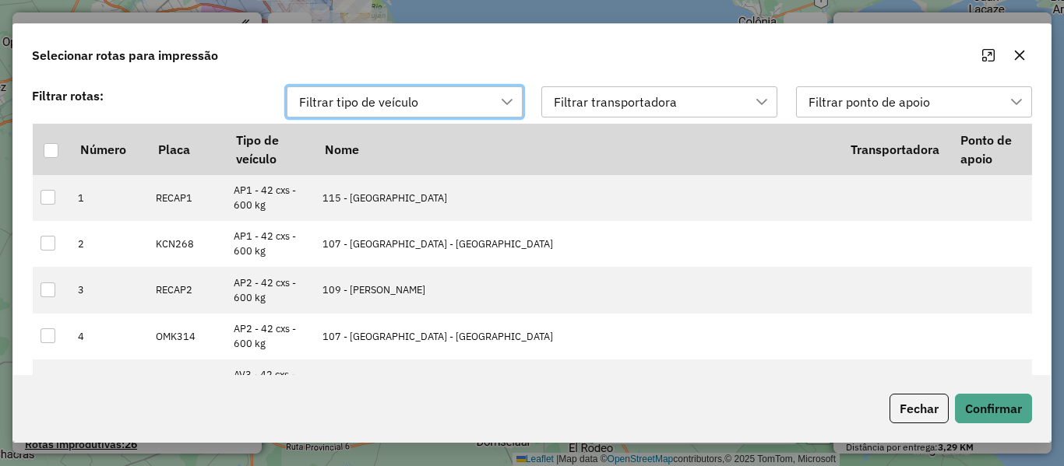
scroll to position [12, 71]
click at [903, 406] on button "Fechar" at bounding box center [918, 409] width 59 height 30
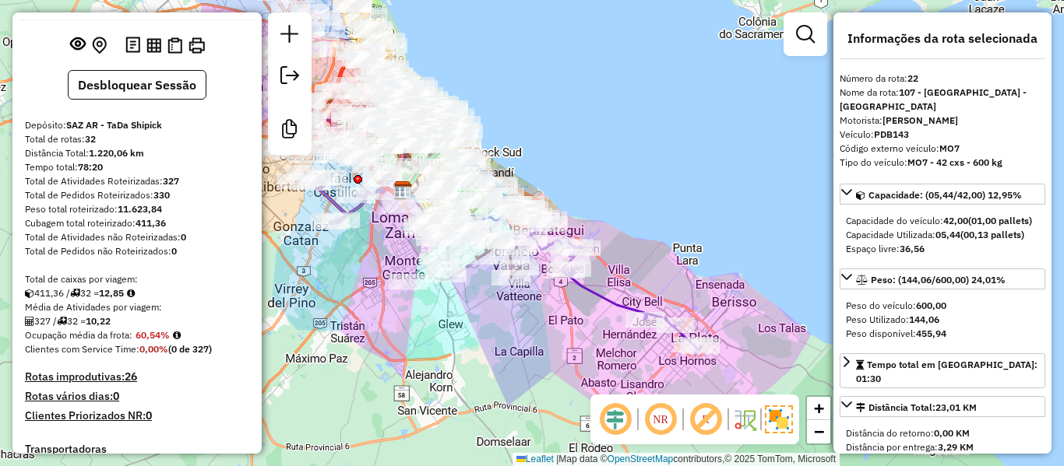
scroll to position [0, 0]
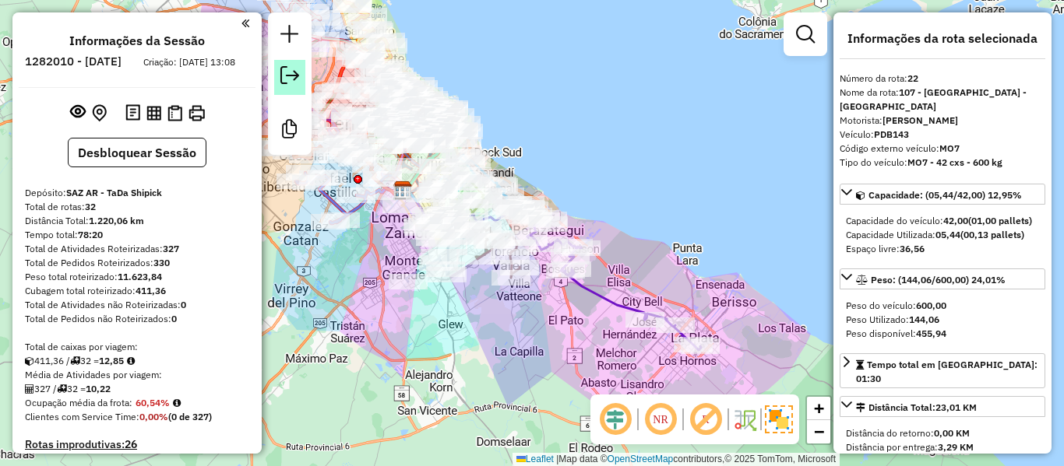
click at [281, 86] on link at bounding box center [289, 77] width 31 height 35
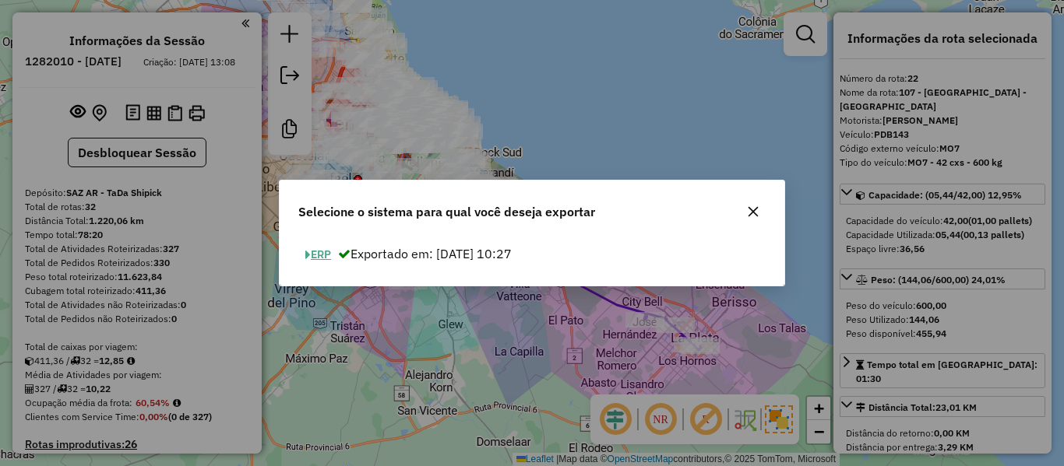
click at [328, 253] on button "ERP" at bounding box center [318, 255] width 40 height 24
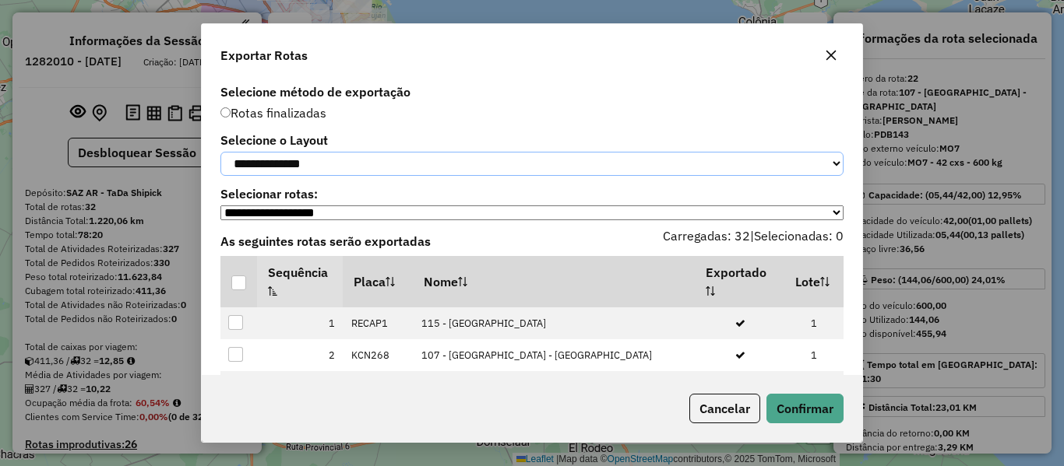
click at [353, 176] on select "**********" at bounding box center [531, 164] width 623 height 24
select select "*********"
click at [220, 152] on select "**********" at bounding box center [531, 164] width 623 height 24
drag, startPoint x: 238, startPoint y: 286, endPoint x: 322, endPoint y: 297, distance: 84.0
click at [238, 287] on div at bounding box center [238, 283] width 15 height 15
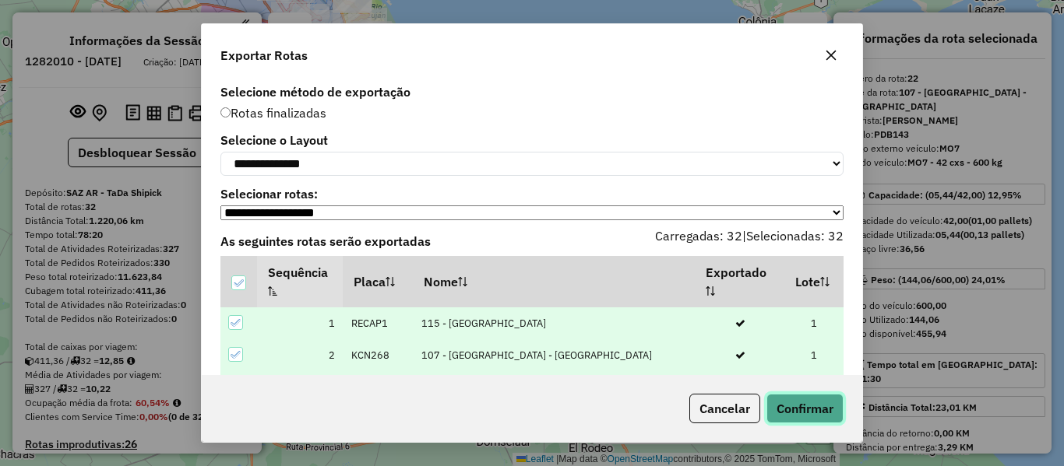
click at [817, 415] on button "Confirmar" at bounding box center [804, 409] width 77 height 30
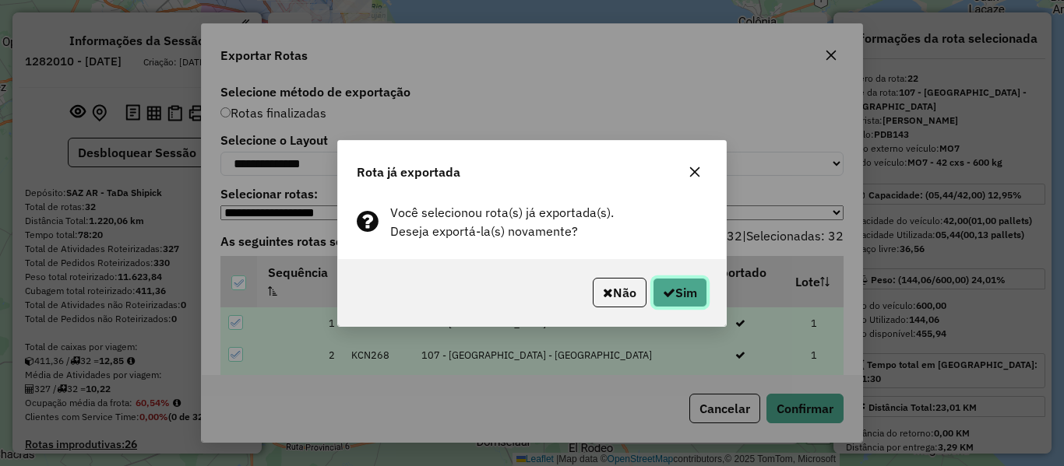
click at [698, 289] on button "Sim" at bounding box center [679, 293] width 55 height 30
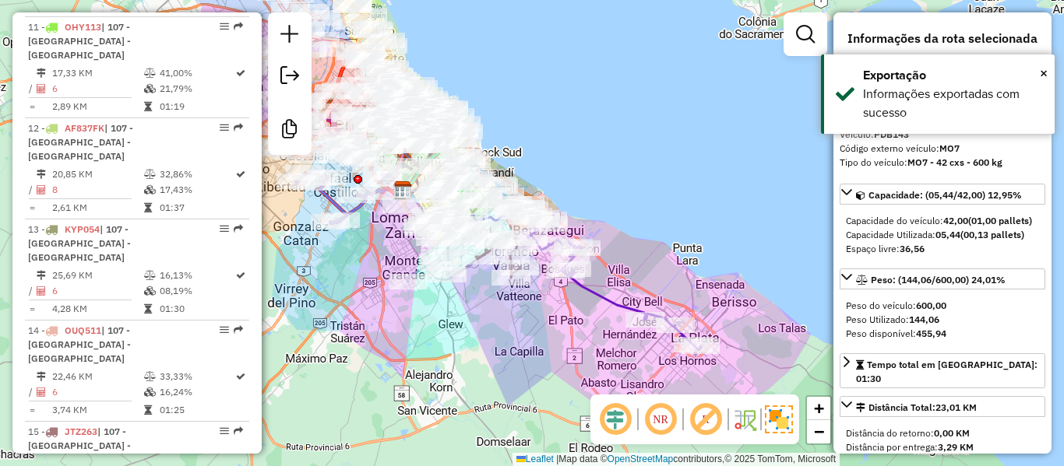
scroll to position [2512, 0]
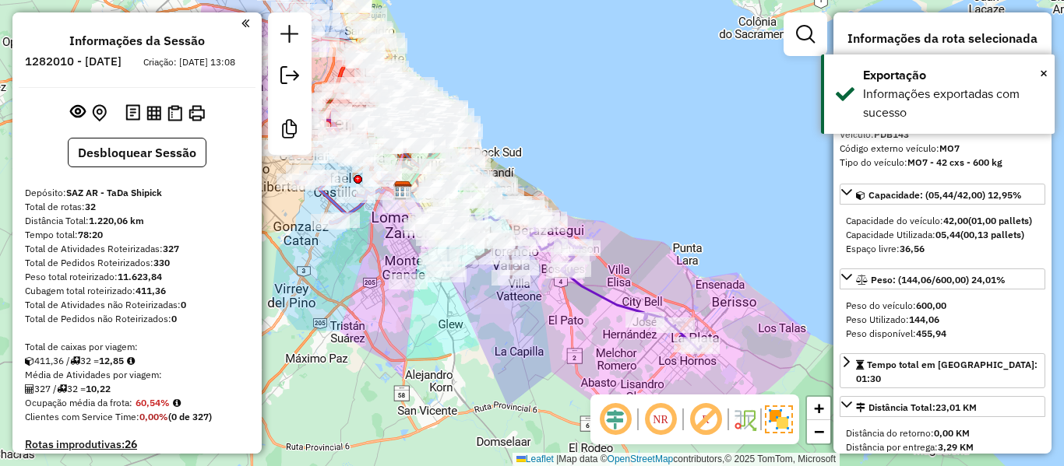
select select "**********"
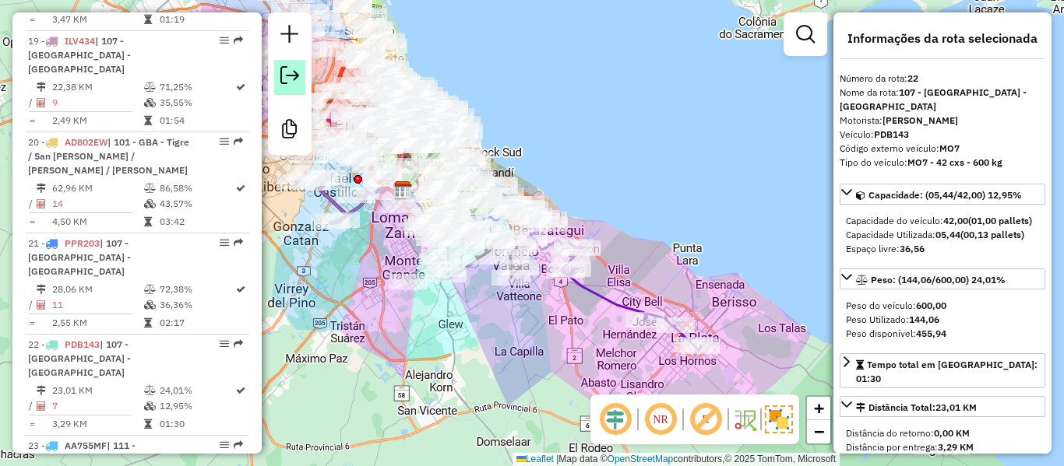
click at [282, 78] on em at bounding box center [289, 75] width 19 height 19
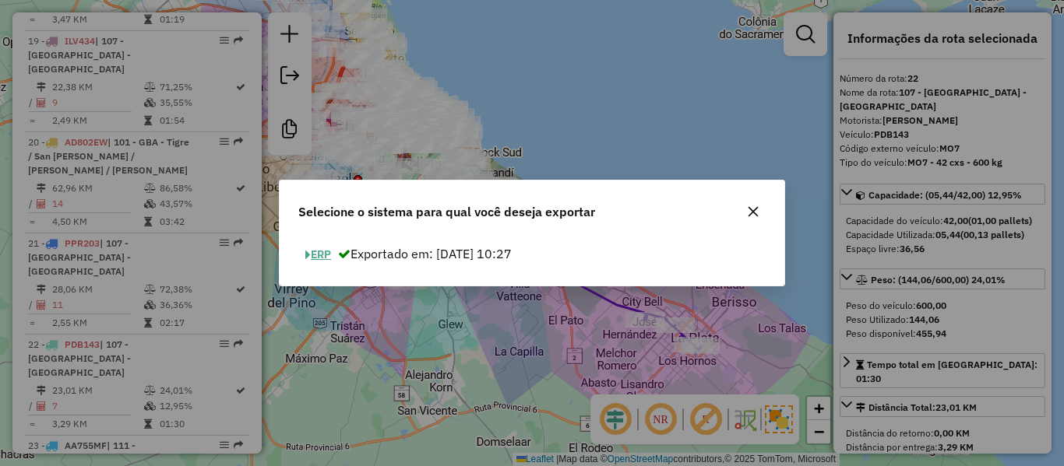
click at [325, 251] on button "ERP" at bounding box center [318, 255] width 40 height 24
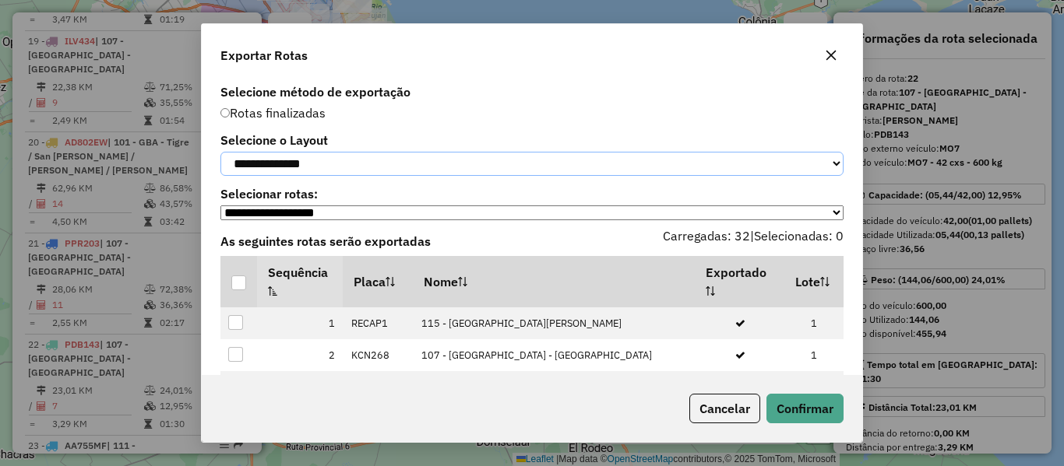
drag, startPoint x: 336, startPoint y: 167, endPoint x: 318, endPoint y: 179, distance: 21.4
click at [336, 167] on select "**********" at bounding box center [531, 164] width 623 height 24
select select "*********"
click at [220, 152] on select "**********" at bounding box center [531, 164] width 623 height 24
click at [234, 290] on div at bounding box center [238, 283] width 15 height 15
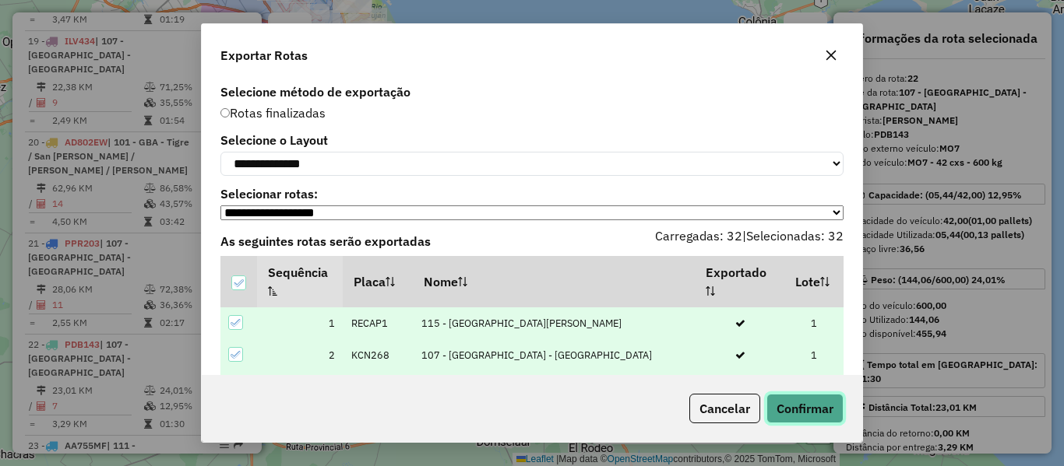
click at [815, 417] on button "Confirmar" at bounding box center [804, 409] width 77 height 30
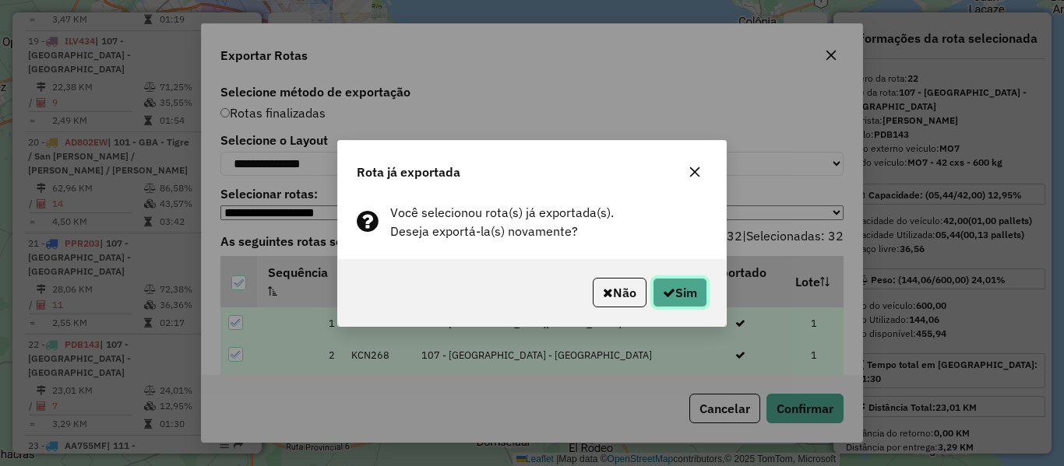
click at [698, 301] on button "Sim" at bounding box center [679, 293] width 55 height 30
